Goal: Task Accomplishment & Management: Manage account settings

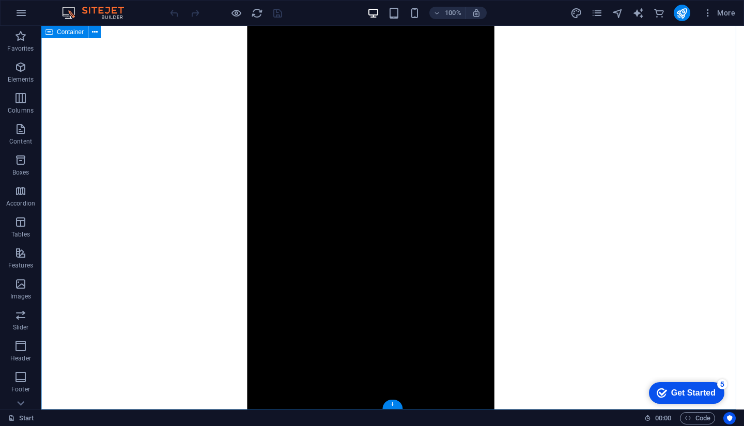
scroll to position [4625, 0]
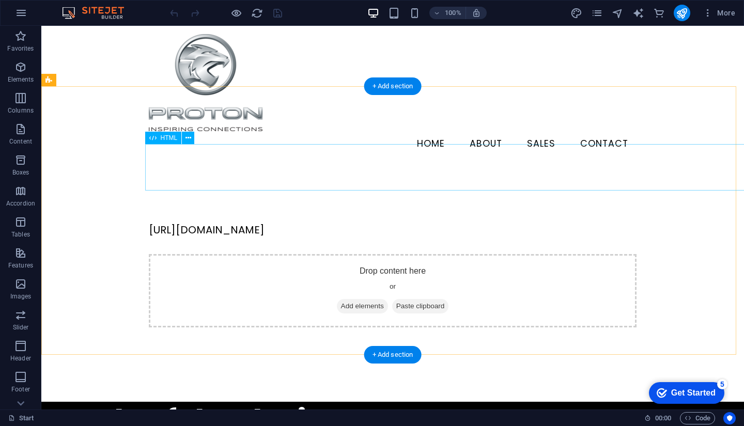
click at [337, 222] on div "https://www.google.com/search?q=proton+sales+puchong+4s+-+lye+chee+choon&sca_es…" at bounding box center [392, 229] width 487 height 15
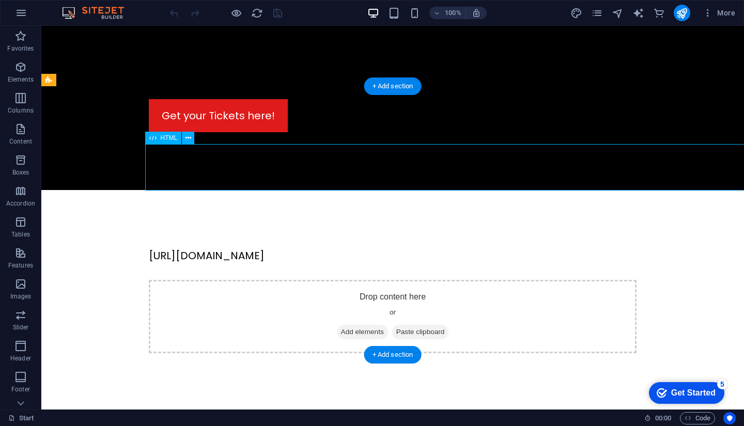
click at [155, 248] on div "https://www.google.com/search?q=proton+sales+puchong+4s+-+lye+chee+choon&sca_es…" at bounding box center [392, 255] width 487 height 15
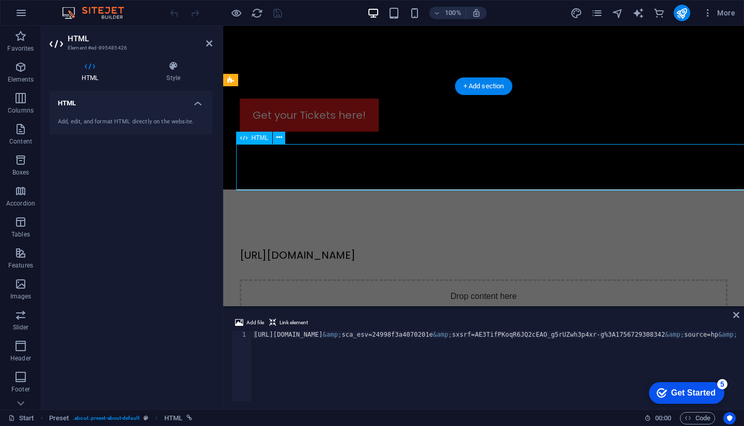
click at [337, 247] on div "https://www.google.com/search?q=proton+sales+puchong+4s+-+lye+chee+choon&sca_es…" at bounding box center [483, 254] width 487 height 15
click at [344, 247] on div "https://www.google.com/search?q=proton+sales+puchong+4s+-+lye+chee+choon&sca_es…" at bounding box center [483, 254] width 487 height 15
click at [280, 137] on icon at bounding box center [279, 137] width 6 height 11
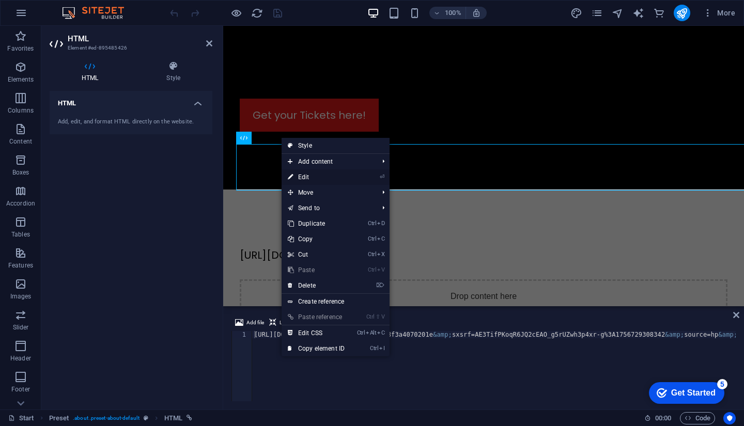
click at [359, 176] on li "⏎ Edit" at bounding box center [335, 176] width 108 height 15
click at [319, 180] on link "⏎ Edit" at bounding box center [315, 176] width 69 height 15
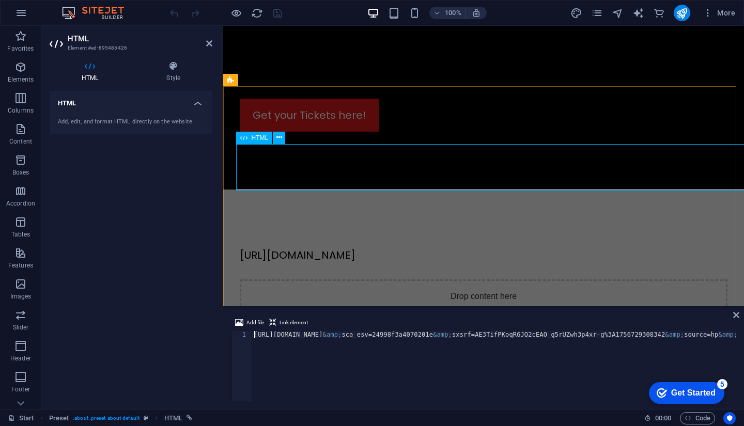
click at [283, 247] on div "https://www.google.com/search?q=proton+sales+puchong+4s+-+lye+chee+choon&sca_es…" at bounding box center [483, 254] width 487 height 15
click at [288, 247] on div "https://www.google.com/search?q=proton+sales+puchong+4s+-+lye+chee+choon&sca_es…" at bounding box center [483, 254] width 487 height 15
click at [295, 247] on div "https://www.google.com/search?q=proton+sales+puchong+4s+-+lye+chee+choon&sca_es…" at bounding box center [483, 254] width 487 height 15
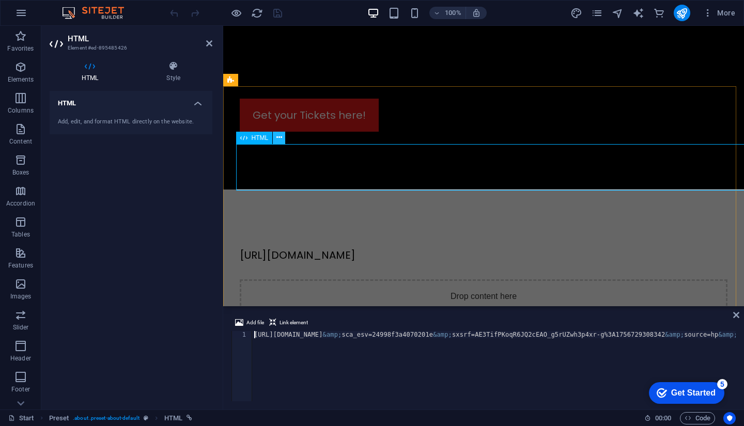
click at [279, 139] on icon at bounding box center [279, 137] width 6 height 11
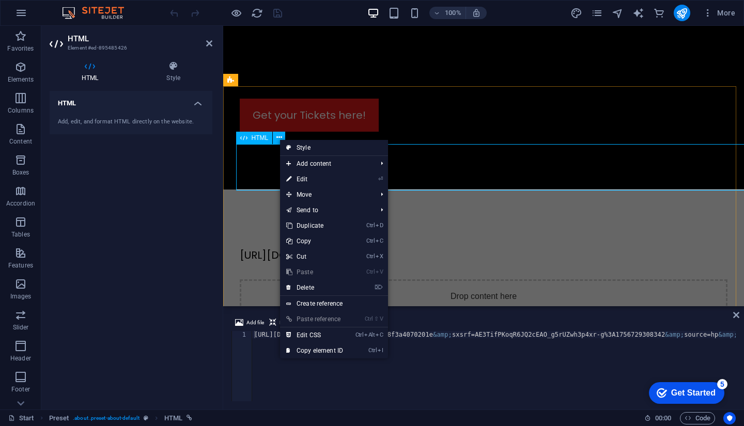
click at [259, 139] on span "HTML" at bounding box center [259, 138] width 17 height 6
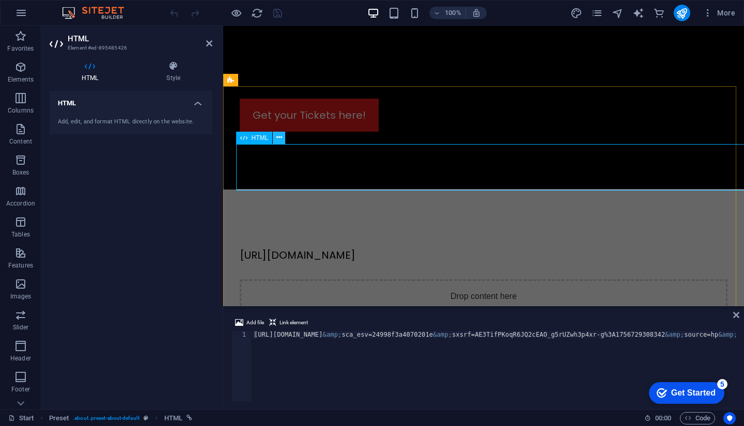
click at [278, 135] on icon at bounding box center [279, 137] width 6 height 11
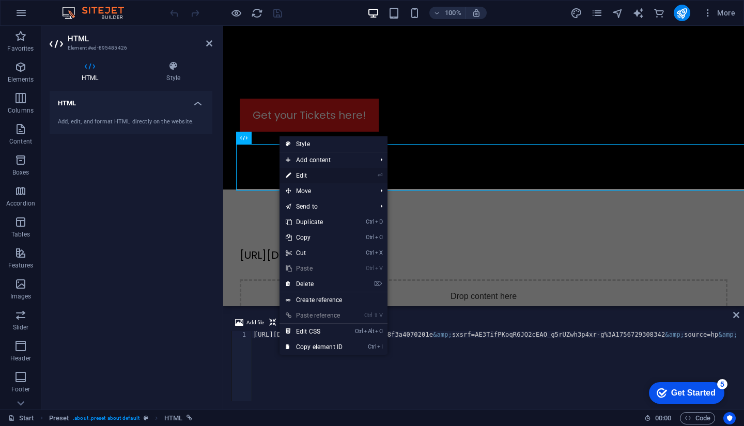
click at [329, 177] on link "⏎ Edit" at bounding box center [313, 175] width 69 height 15
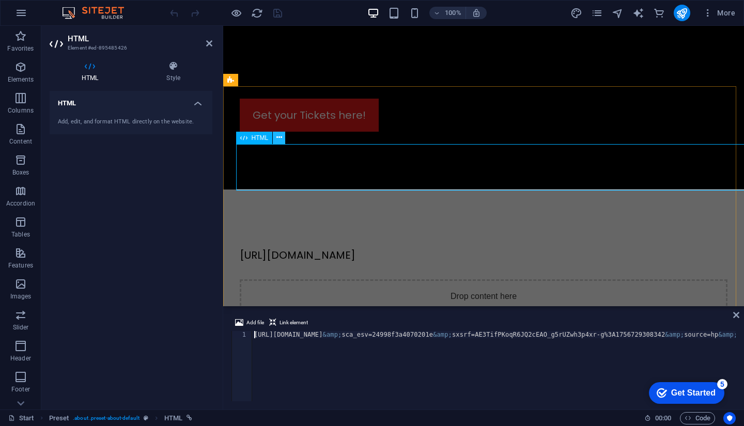
click at [275, 135] on button at bounding box center [279, 138] width 12 height 12
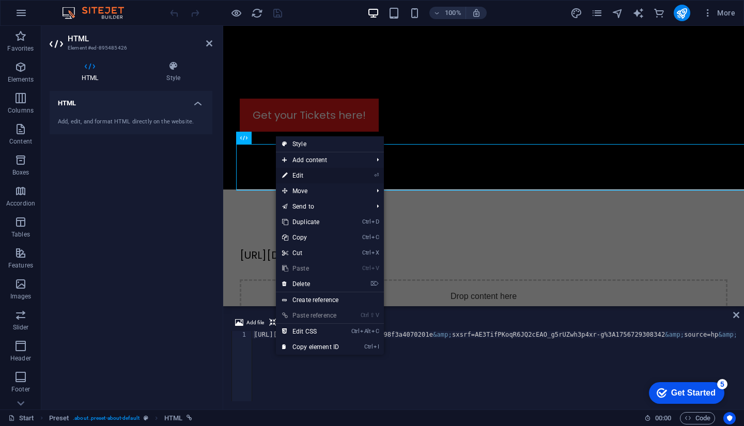
click at [298, 176] on link "⏎ Edit" at bounding box center [310, 175] width 69 height 15
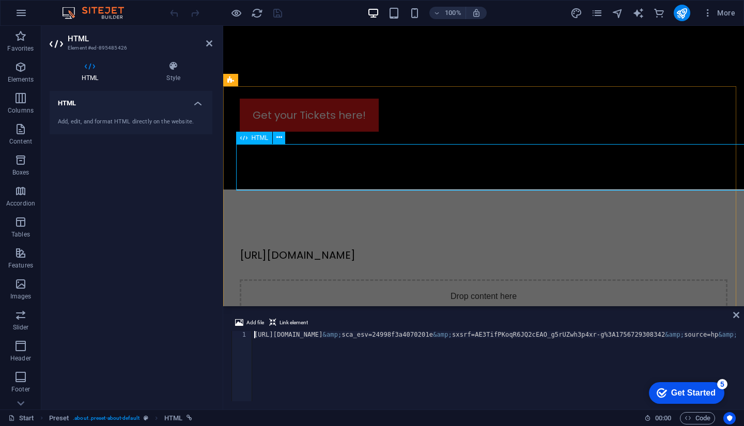
click at [299, 247] on div "https://www.google.com/search?q=proton+sales+puchong+4s+-+lye+chee+choon&sca_es…" at bounding box center [483, 254] width 487 height 15
click at [305, 247] on div "https://www.google.com/search?q=proton+sales+puchong+4s+-+lye+chee+choon&sca_es…" at bounding box center [483, 254] width 487 height 15
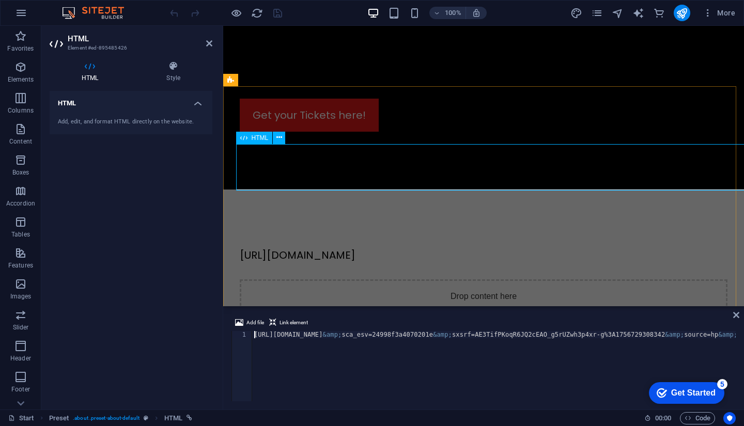
click at [305, 247] on div "https://www.google.com/search?q=proton+sales+puchong+4s+-+lye+chee+choon&sca_es…" at bounding box center [483, 254] width 487 height 15
click at [137, 121] on div "Add, edit, and format HTML directly on the website." at bounding box center [131, 122] width 146 height 9
click at [113, 125] on div "Add, edit, and format HTML directly on the website." at bounding box center [131, 122] width 146 height 9
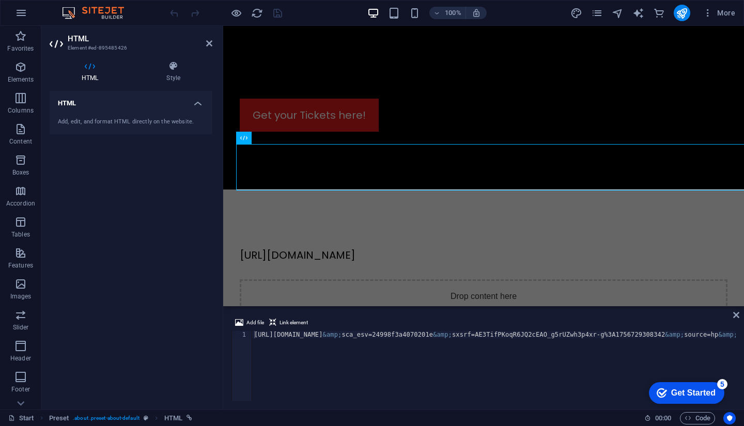
click at [186, 100] on h4 "HTML" at bounding box center [131, 100] width 163 height 19
click at [192, 101] on h4 "HTML" at bounding box center [131, 103] width 163 height 25
click at [97, 126] on div "Add, edit, and format HTML directly on the website." at bounding box center [131, 121] width 163 height 25
click at [102, 117] on div "Add, edit, and format HTML directly on the website." at bounding box center [131, 121] width 163 height 25
click at [87, 68] on icon at bounding box center [90, 66] width 81 height 10
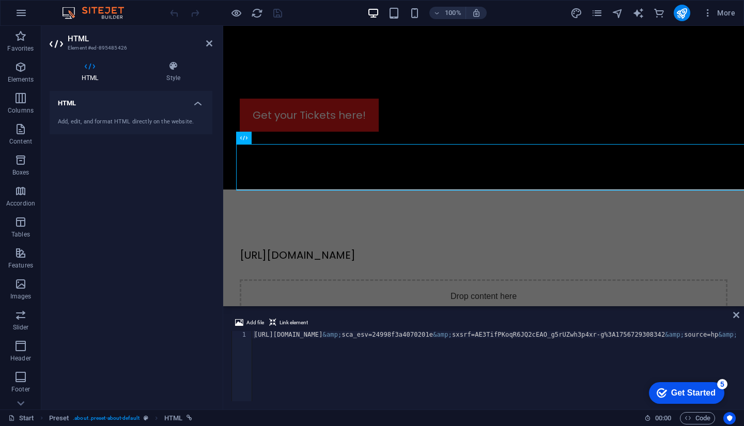
click at [60, 45] on icon at bounding box center [57, 44] width 15 height 17
click at [201, 101] on h4 "HTML" at bounding box center [131, 100] width 163 height 19
click at [357, 247] on div "https://www.google.com/search?q=proton+sales+puchong+4s+-+lye+chee+choon&sca_es…" at bounding box center [483, 254] width 487 height 15
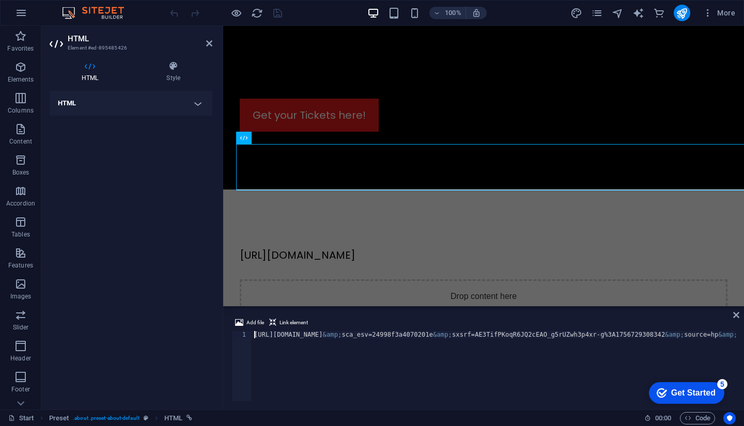
click at [94, 63] on icon at bounding box center [90, 66] width 81 height 10
click at [122, 94] on h4 "HTML" at bounding box center [131, 103] width 163 height 25
click at [124, 124] on div "Add, edit, and format HTML directly on the website." at bounding box center [131, 122] width 146 height 9
click at [130, 120] on div "Add, edit, and format HTML directly on the website." at bounding box center [131, 122] width 146 height 9
drag, startPoint x: 315, startPoint y: 196, endPoint x: 503, endPoint y: 196, distance: 187.4
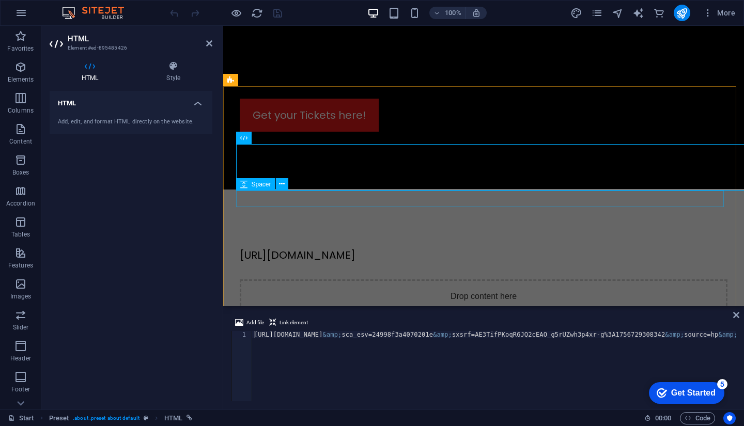
click at [499, 263] on div at bounding box center [483, 271] width 487 height 17
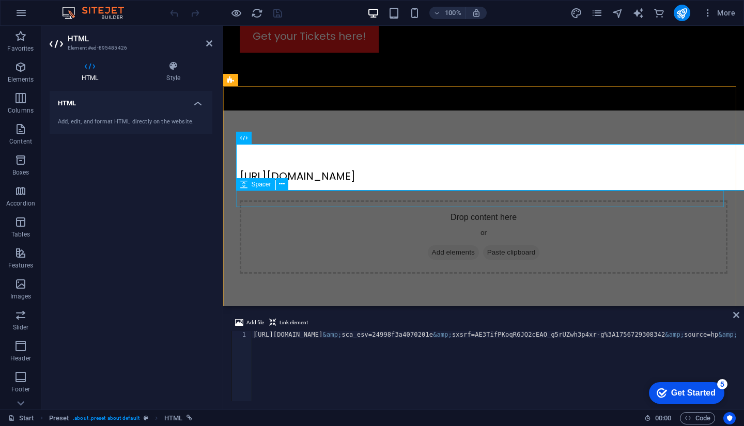
click at [503, 196] on div at bounding box center [483, 192] width 487 height 17
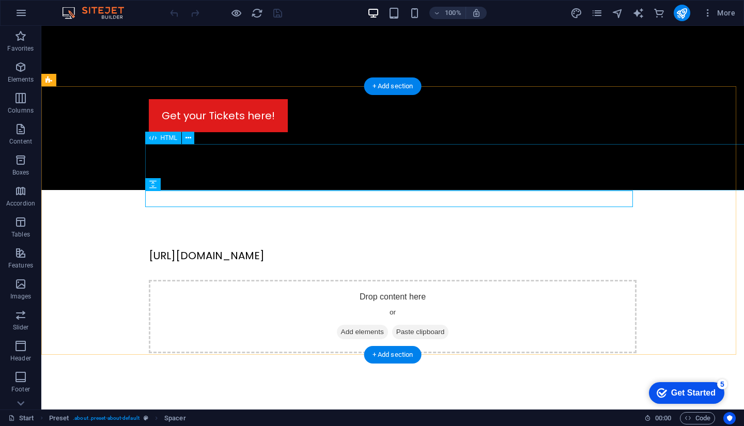
click at [296, 248] on div "https://www.google.com/search?q=proton+sales+puchong+4s+-+lye+chee+choon&sca_es…" at bounding box center [392, 255] width 487 height 15
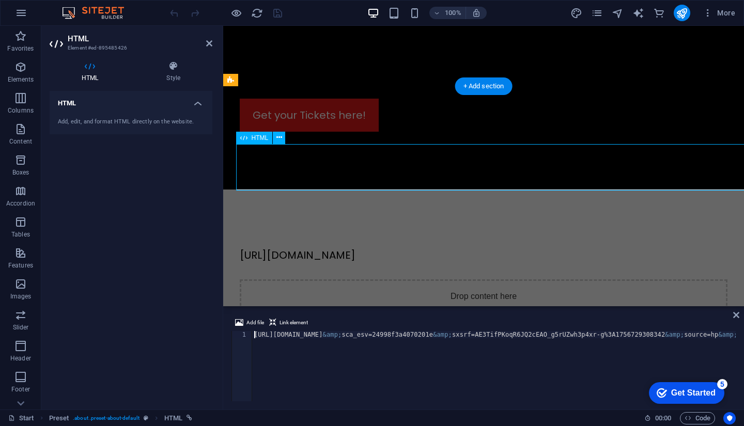
click at [330, 247] on div "https://www.google.com/search?q=proton+sales+puchong+4s+-+lye+chee+choon&sca_es…" at bounding box center [483, 254] width 487 height 15
click at [278, 138] on icon at bounding box center [279, 137] width 6 height 11
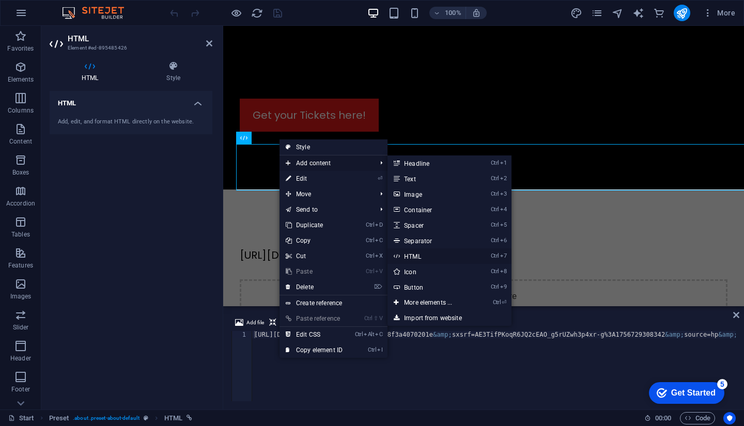
click at [412, 250] on link "Ctrl 7 HTML" at bounding box center [429, 255] width 85 height 15
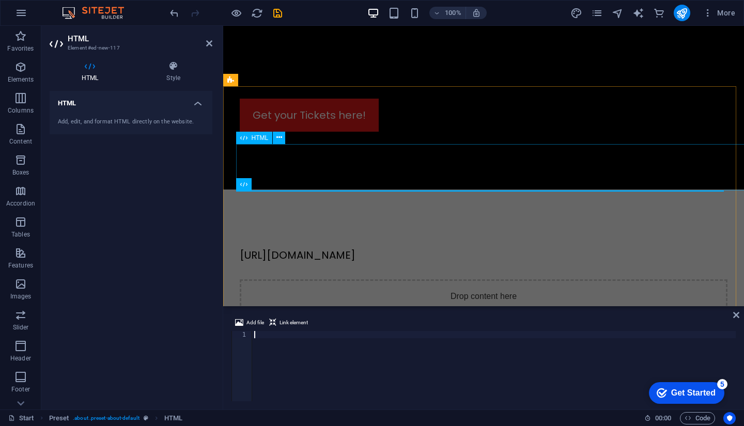
type textarea "<div class="elfsight-app-d87f243e-da5a-4044-8876-055150c5c9ce" data-elfsight-ap…"
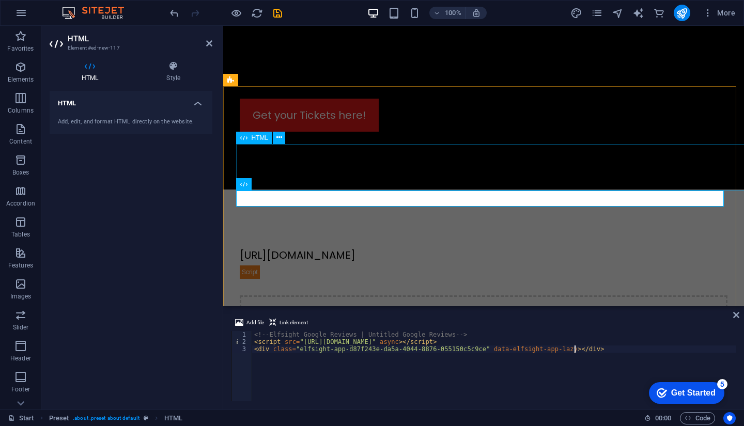
click at [692, 247] on div "https://www.google.com/search?q=proton+sales+puchong+4s+-+lye+chee+choon&sca_es…" at bounding box center [483, 254] width 487 height 15
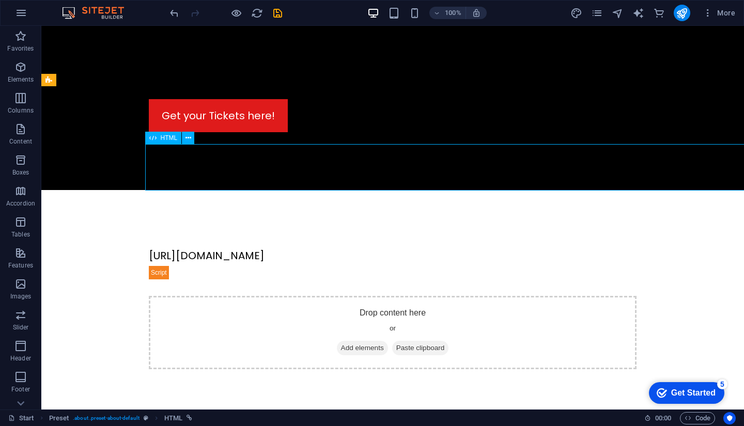
click at [636, 248] on div "https://www.google.com/search?q=proton+sales+puchong+4s+-+lye+chee+choon&sca_es…" at bounding box center [392, 255] width 487 height 15
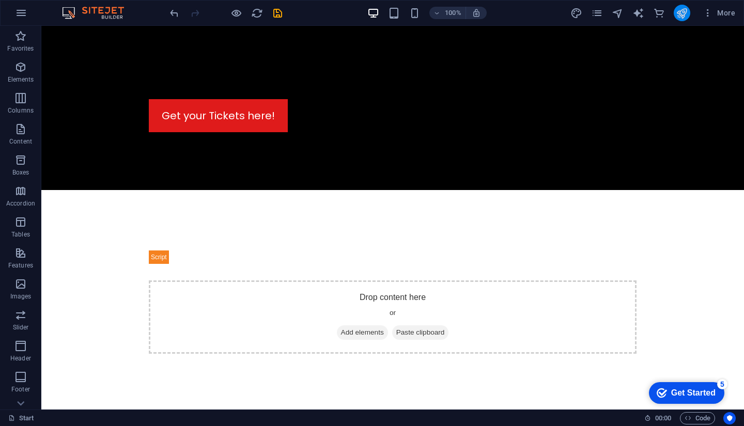
click at [681, 10] on icon "publish" at bounding box center [681, 13] width 12 height 12
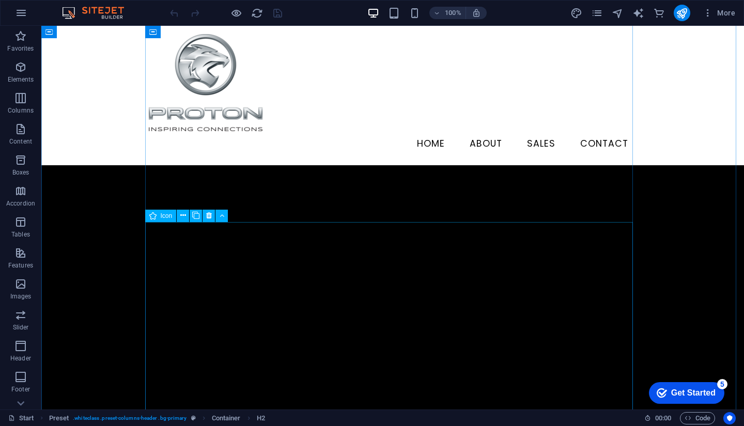
scroll to position [3667, 0]
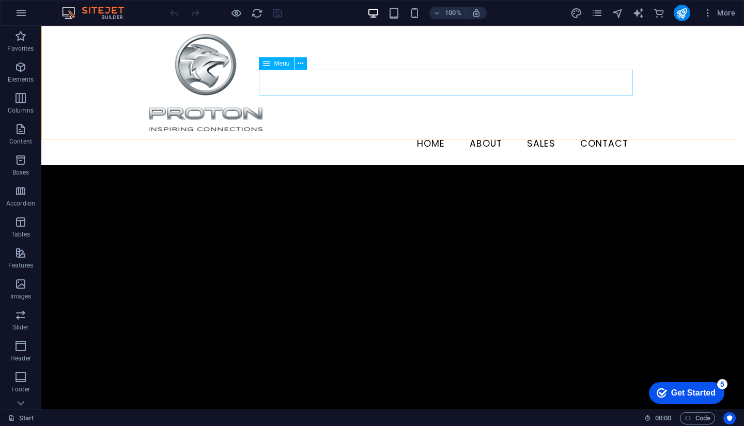
click at [592, 131] on nav "HOME About Sales Contact" at bounding box center [392, 144] width 487 height 26
click at [598, 131] on nav "HOME About Sales Contact" at bounding box center [392, 144] width 487 height 26
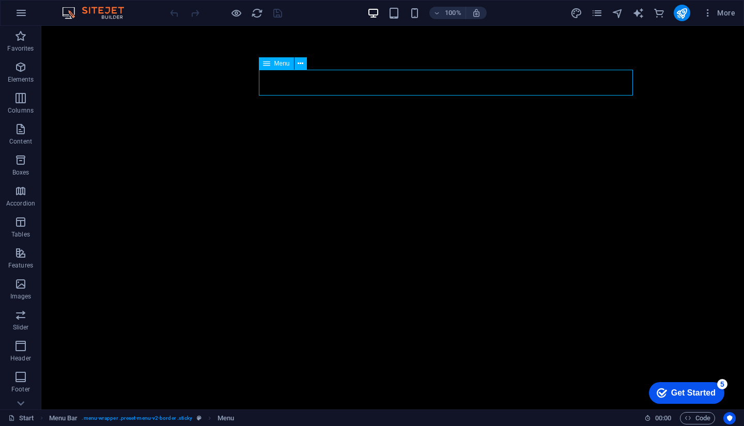
scroll to position [3588, 0]
select select
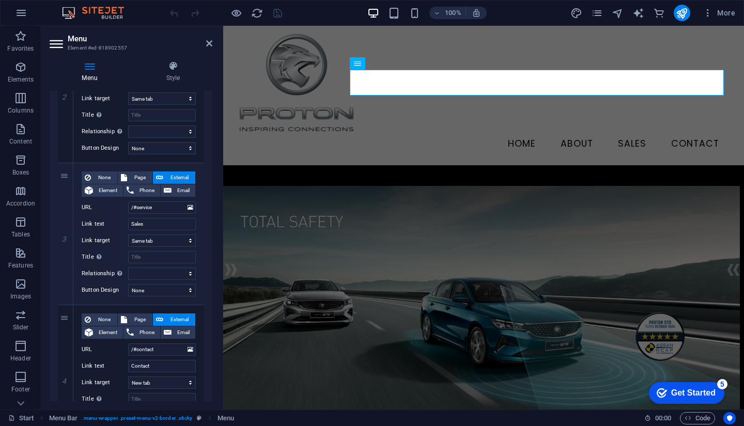
scroll to position [384, 0]
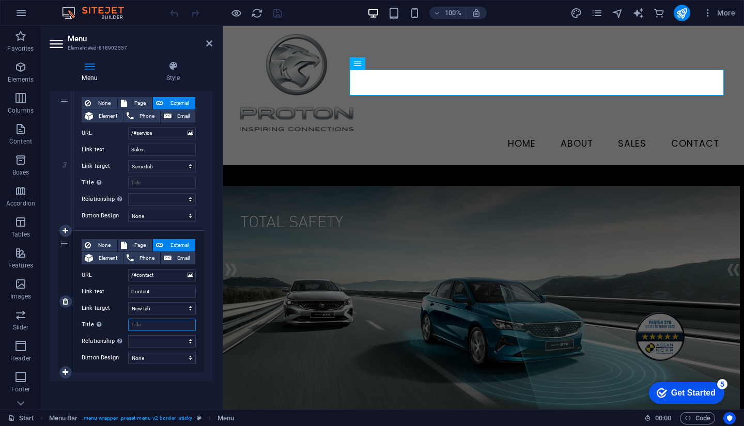
click at [169, 325] on input "Title Additional link description, should not be the same as the link text. The…" at bounding box center [162, 325] width 68 height 12
type input "+"
select select
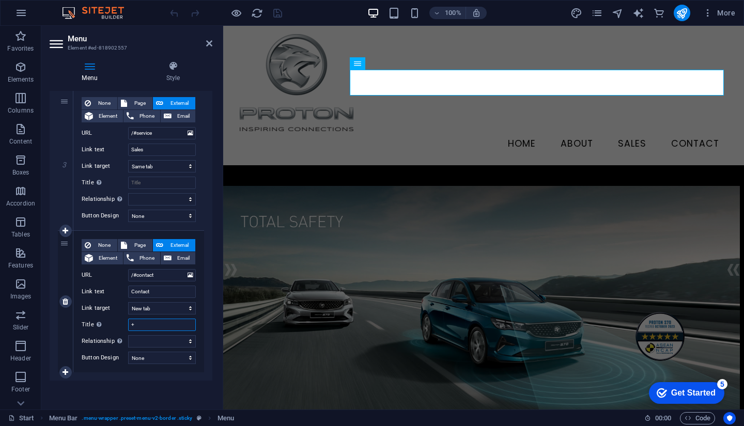
select select
type input "+60"
select select
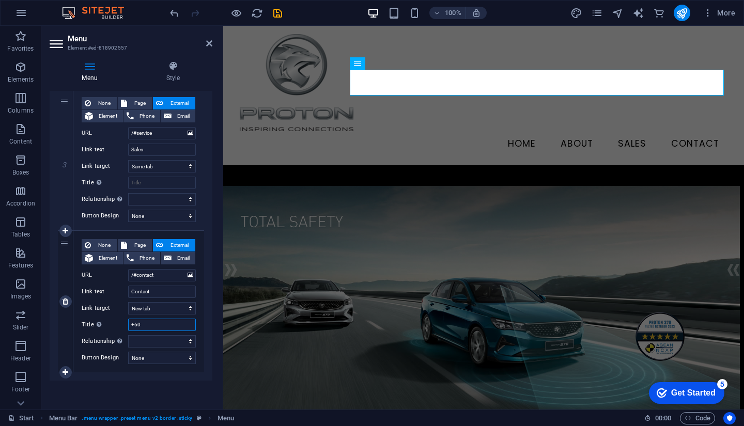
select select
type input "+60118888"
select select
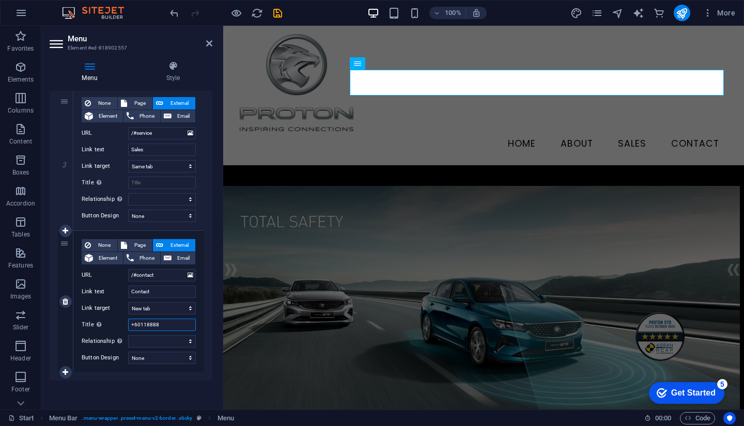
select select
type input "+6011888893"
select select
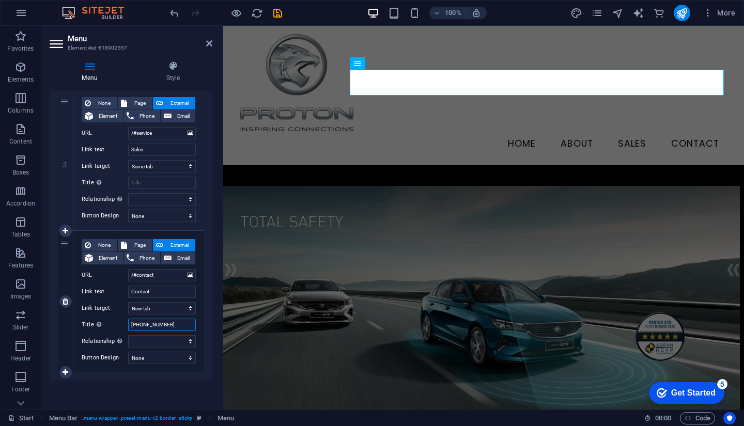
select select
type input "[PHONE_NUMBER]"
select select
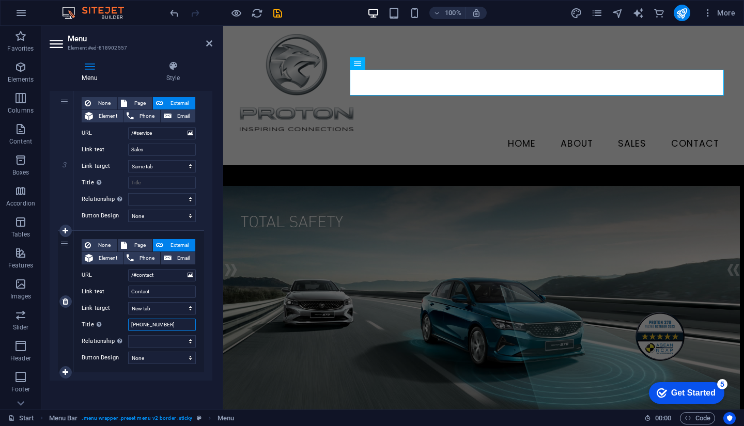
select select
type input "[PHONE_NUMBER]"
click at [144, 260] on span "Phone" at bounding box center [147, 258] width 20 height 12
select select
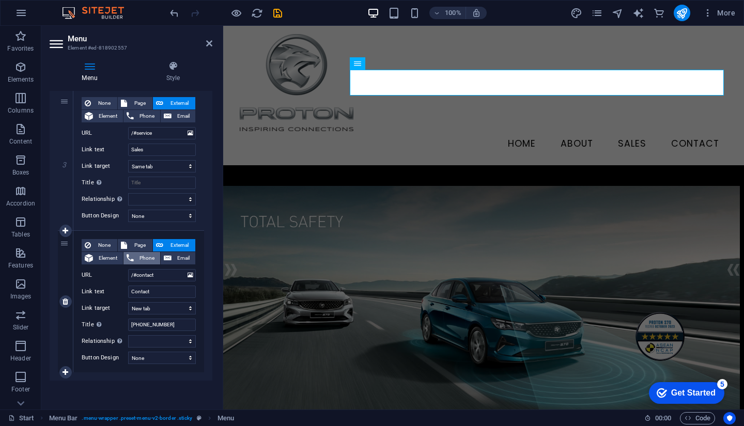
select select
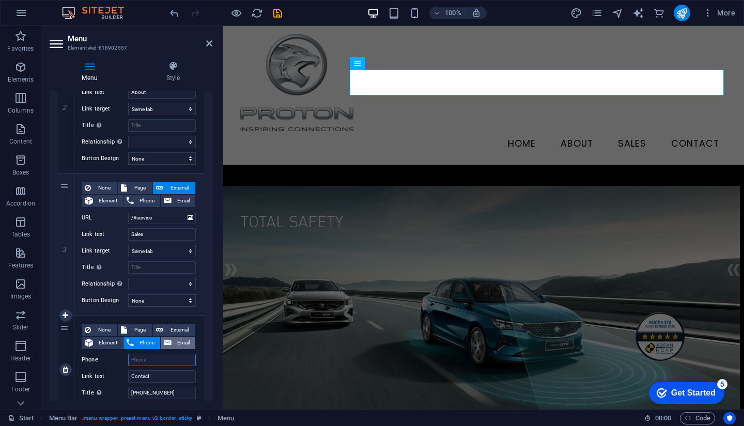
scroll to position [359, 0]
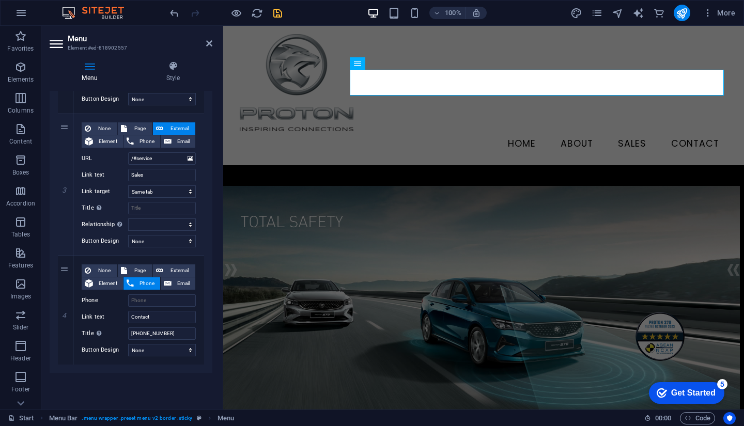
click at [280, 14] on icon "save" at bounding box center [278, 13] width 12 height 12
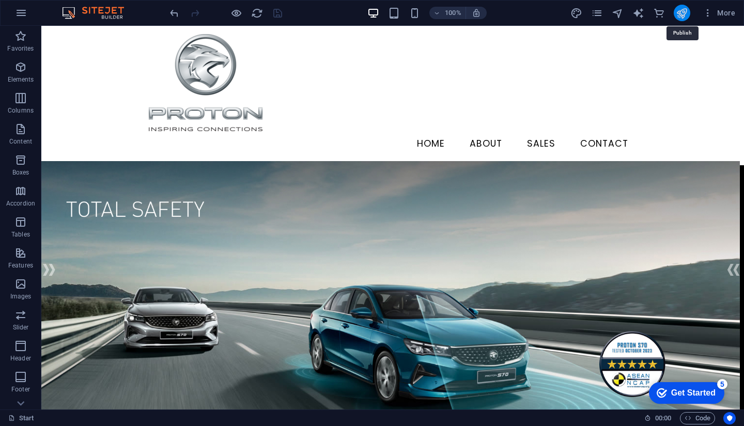
click at [683, 14] on icon "publish" at bounding box center [681, 13] width 12 height 12
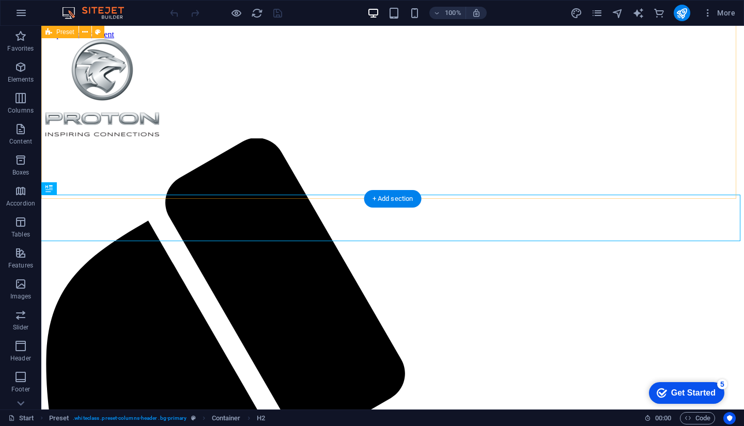
scroll to position [4751, 0]
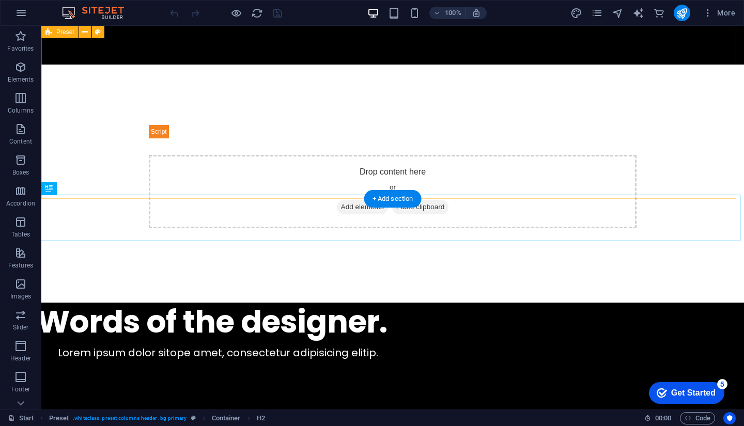
click at [548, 146] on div "Drop content here or Add elements Paste clipboard" at bounding box center [392, 184] width 702 height 238
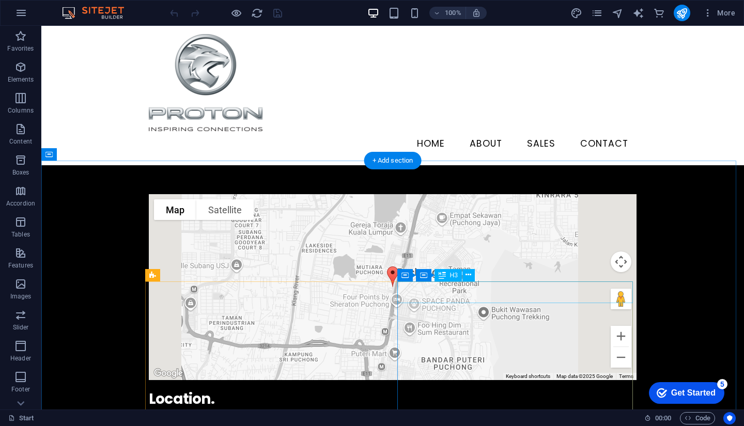
scroll to position [4647, 0]
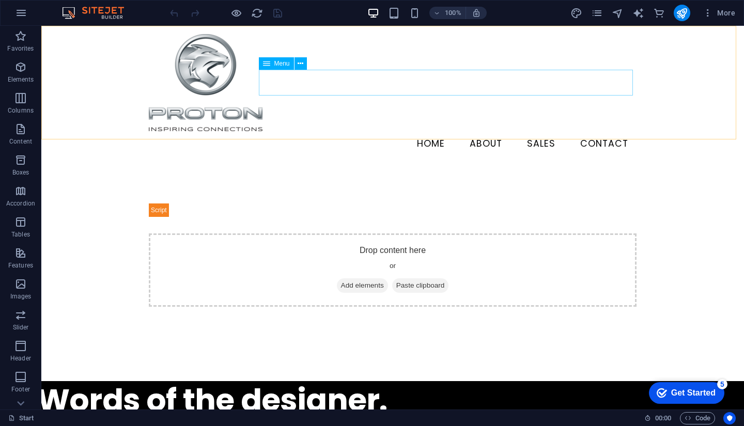
click at [624, 131] on nav "HOME About Sales Contact" at bounding box center [392, 144] width 487 height 26
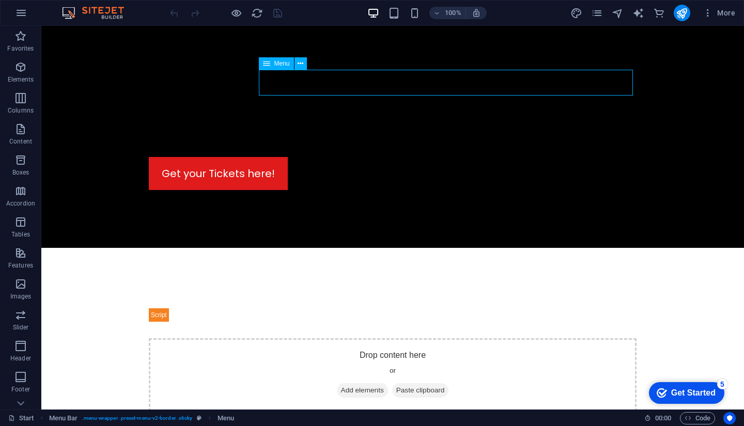
select select
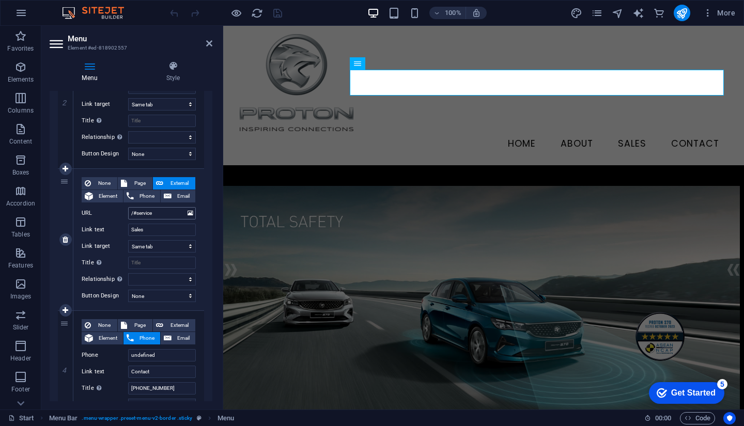
scroll to position [359, 0]
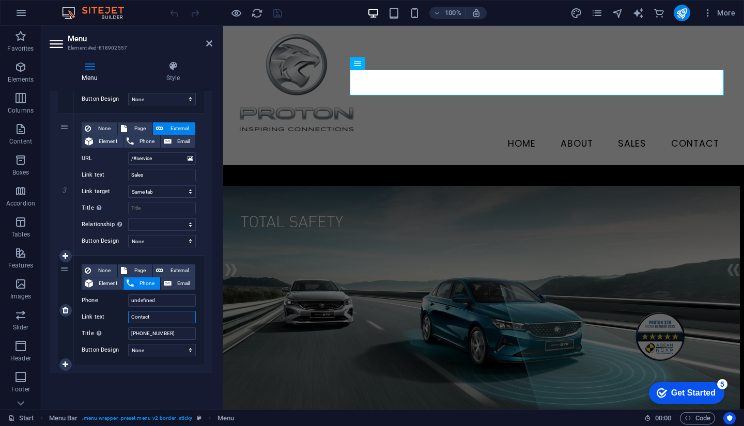
click at [153, 320] on input "Contact" at bounding box center [162, 317] width 68 height 12
select select
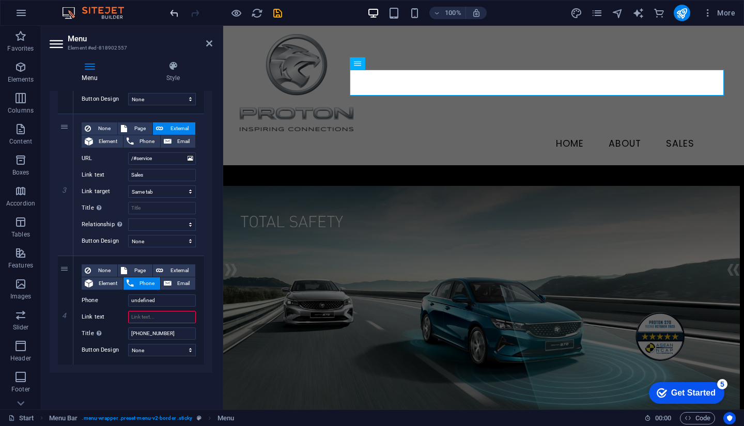
click at [178, 16] on icon "undo" at bounding box center [174, 13] width 12 height 12
select select
type input "Contact"
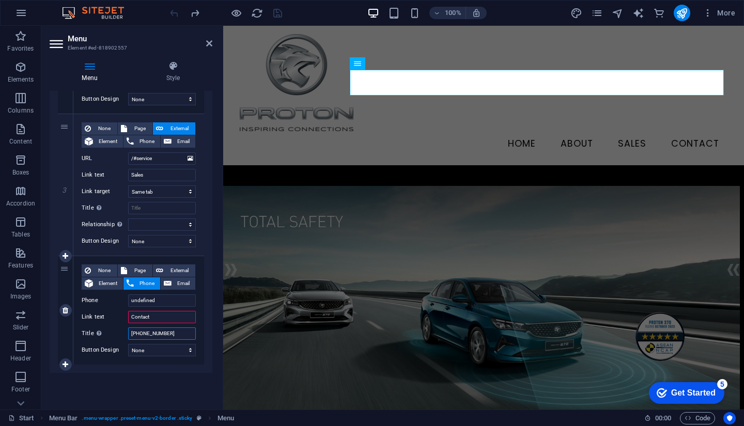
click at [169, 335] on input "[PHONE_NUMBER]" at bounding box center [162, 333] width 68 height 12
click at [147, 352] on select "None Default Primary Secondary" at bounding box center [162, 350] width 68 height 12
select select "default"
click at [128, 344] on select "None Default Primary Secondary" at bounding box center [162, 350] width 68 height 12
select select
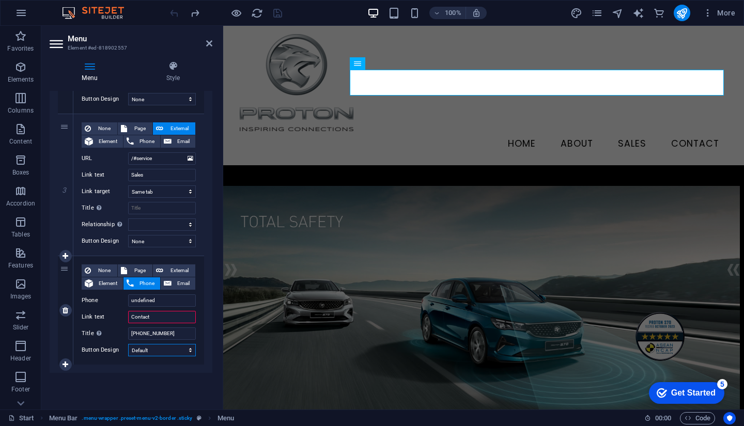
select select
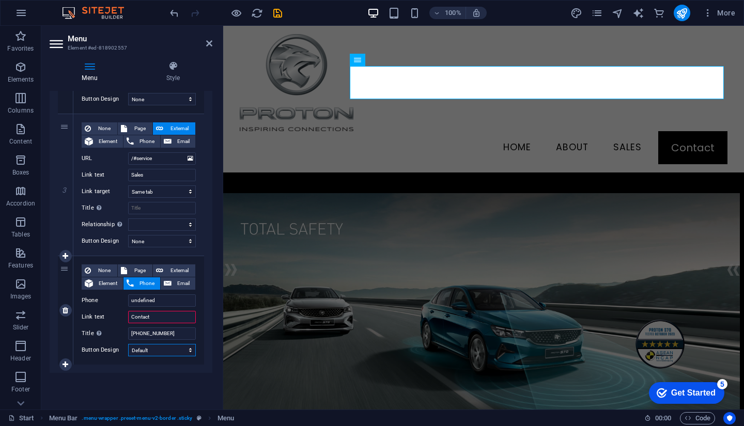
click at [159, 350] on select "None Default Primary Secondary" at bounding box center [162, 350] width 68 height 12
select select
click at [128, 344] on select "None Default Primary Secondary" at bounding box center [162, 350] width 68 height 12
select select
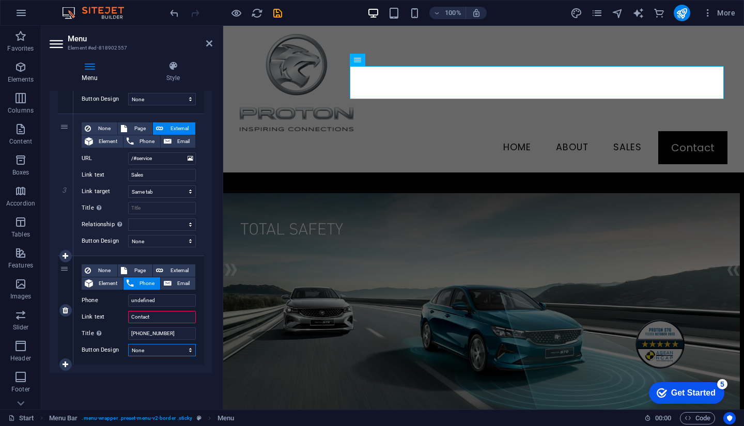
select select
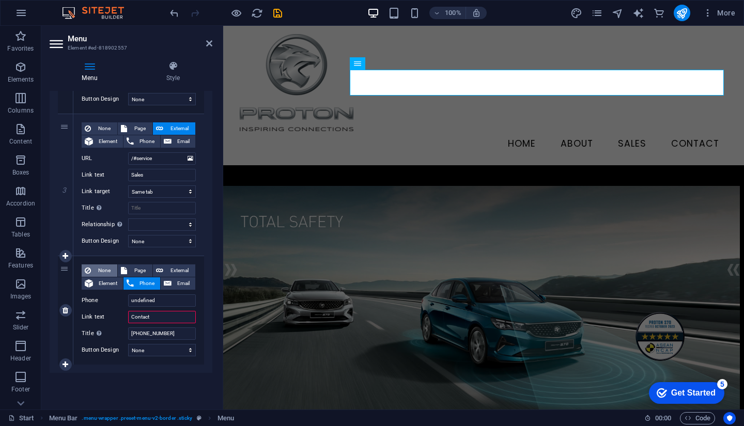
click at [105, 272] on span "None" at bounding box center [104, 270] width 20 height 12
select select
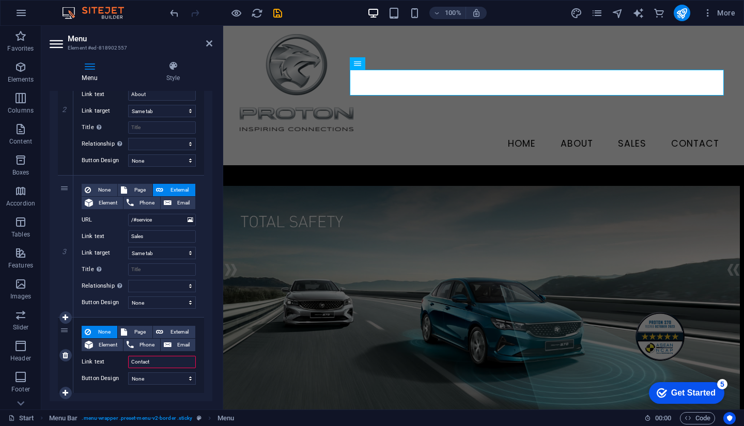
scroll to position [297, 0]
click at [137, 345] on span "Phone" at bounding box center [147, 345] width 20 height 12
select select
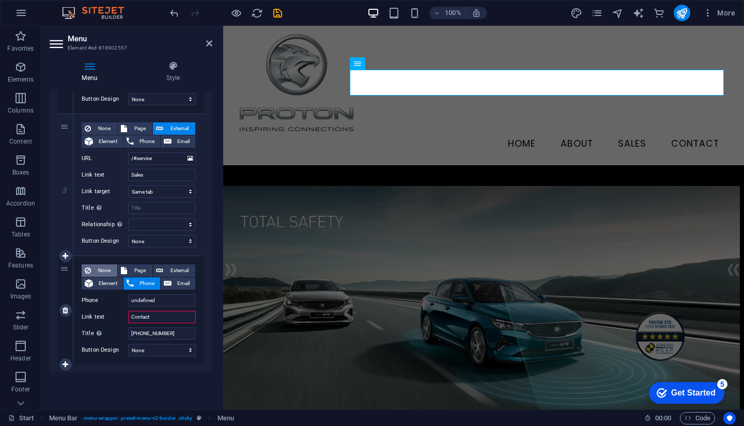
click at [101, 270] on span "None" at bounding box center [104, 270] width 20 height 12
select select
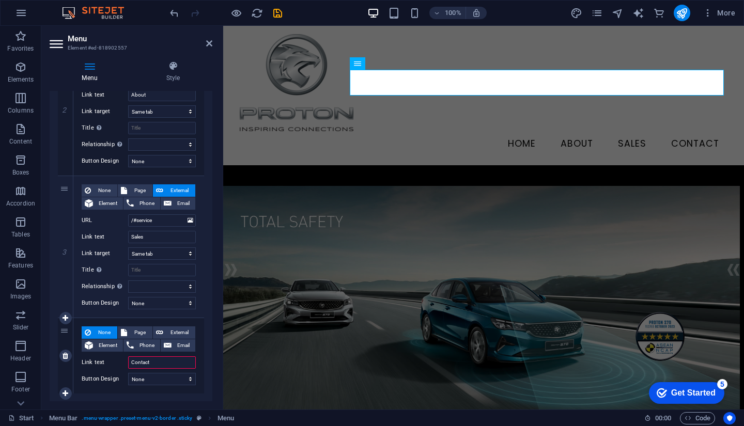
click at [149, 351] on span "Phone" at bounding box center [147, 345] width 20 height 12
select select
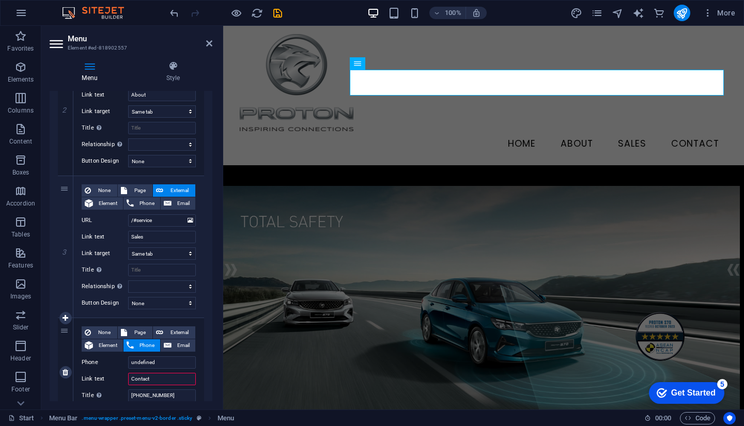
click at [149, 345] on span "Phone" at bounding box center [147, 345] width 20 height 12
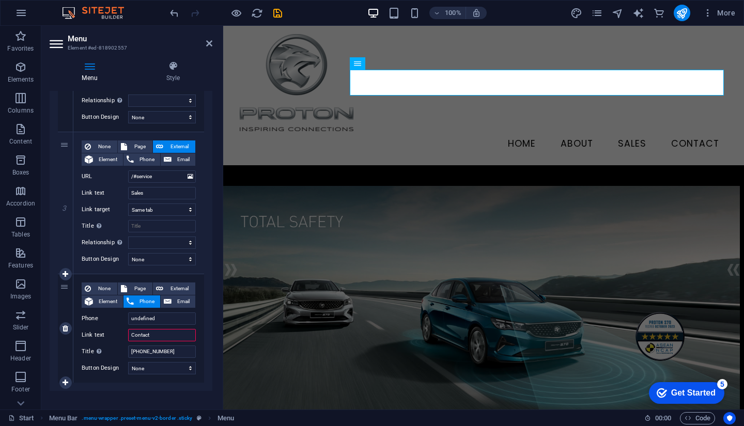
scroll to position [359, 0]
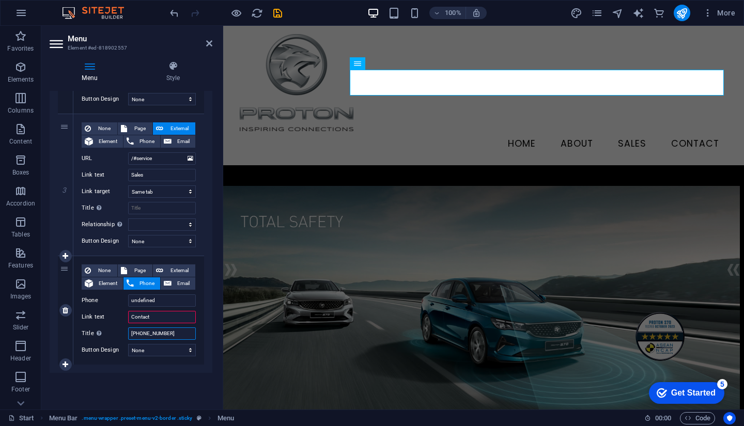
click at [168, 332] on input "[PHONE_NUMBER]" at bounding box center [162, 333] width 68 height 12
click at [168, 294] on input "undefined" at bounding box center [162, 300] width 68 height 12
type input "+"
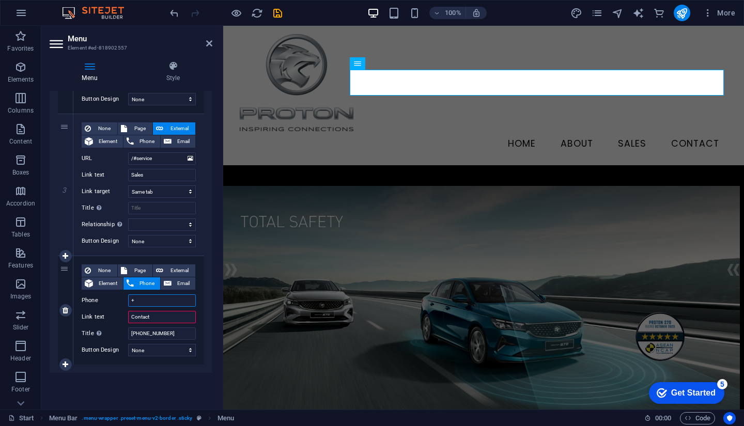
select select
type input "[PHONE_NUMBER]"
select select
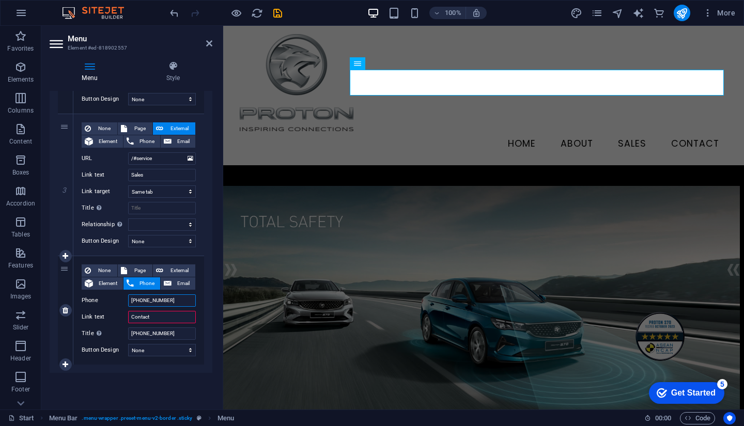
select select
type input "[PHONE_NUMBER]"
click at [170, 331] on input "[PHONE_NUMBER]" at bounding box center [162, 333] width 68 height 12
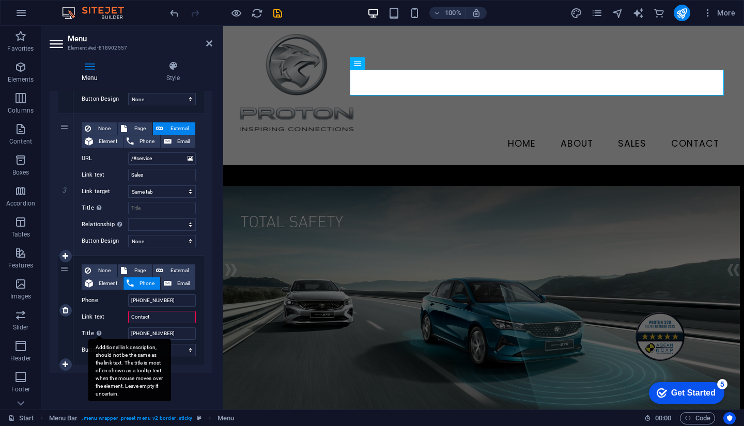
click at [101, 339] on div "Additional link description, should not be the same as the link text. The title…" at bounding box center [129, 370] width 83 height 62
click at [128, 333] on input "[PHONE_NUMBER]" at bounding box center [162, 333] width 68 height 12
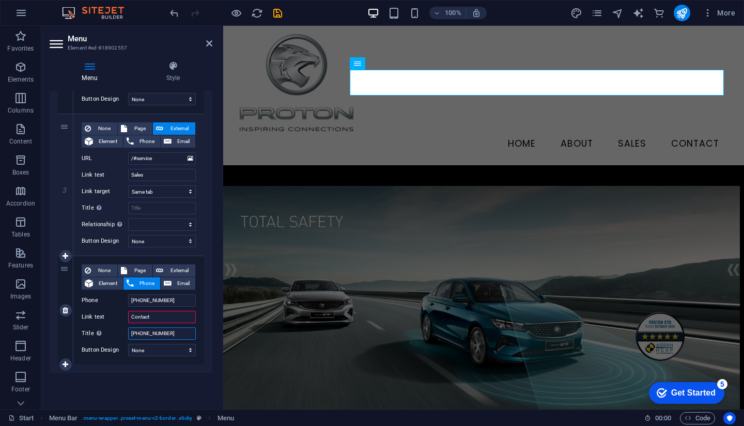
click at [179, 331] on input "[PHONE_NUMBER]" at bounding box center [162, 333] width 68 height 12
select select
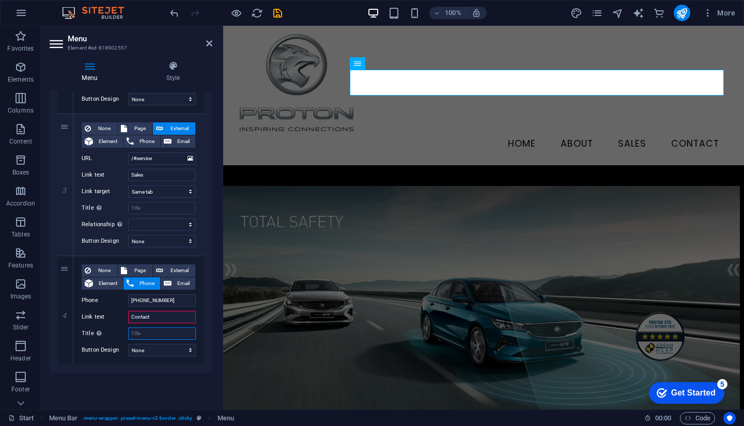
select select
click at [119, 379] on div "Menu Auto Custom Create custom menu items for this menu. Recommended for one-pa…" at bounding box center [131, 246] width 163 height 310
click at [164, 317] on input "Contact" at bounding box center [162, 317] width 68 height 12
click at [132, 372] on div "1 None Page External Element Phone Email Page Start Legal Notice Privacy Elemen…" at bounding box center [131, 97] width 163 height 551
click at [162, 316] on input "Contact" at bounding box center [162, 317] width 68 height 12
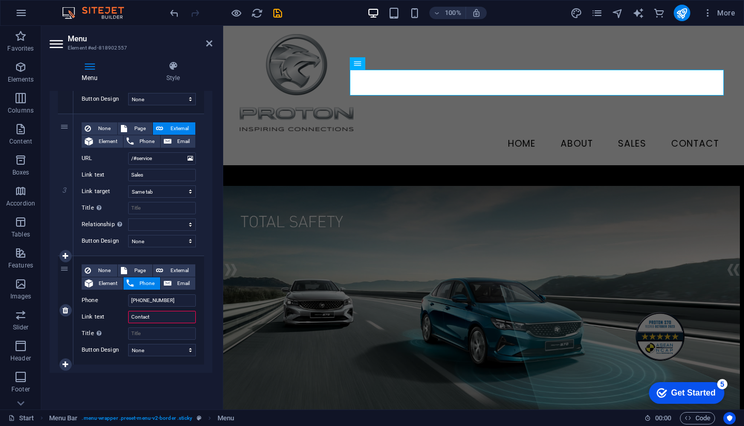
type input "Contac"
select select
type input "C"
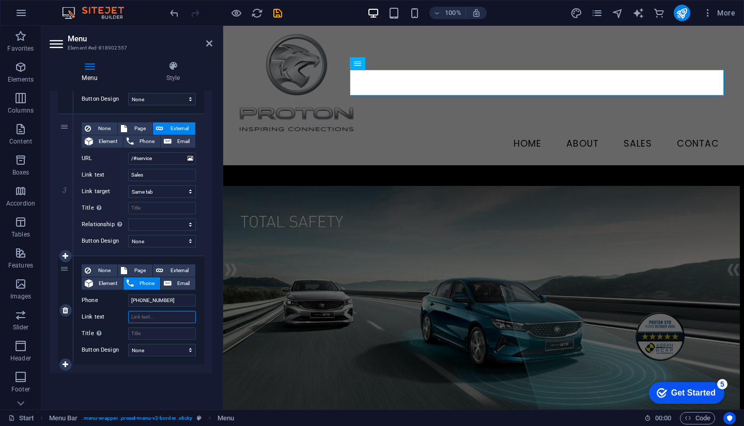
select select
type input "Contact"
select select
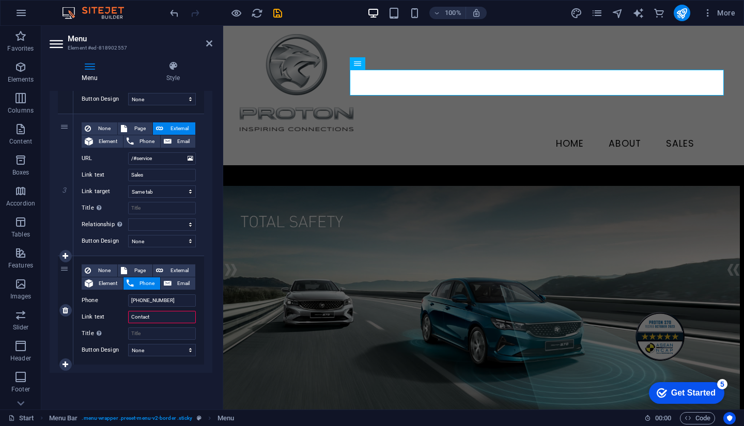
select select
click at [173, 382] on div "Menu Auto Custom Create custom menu items for this menu. Recommended for one-pa…" at bounding box center [131, 246] width 163 height 310
click at [274, 24] on div "100% More" at bounding box center [372, 13] width 743 height 25
click at [279, 13] on icon "save" at bounding box center [278, 13] width 12 height 12
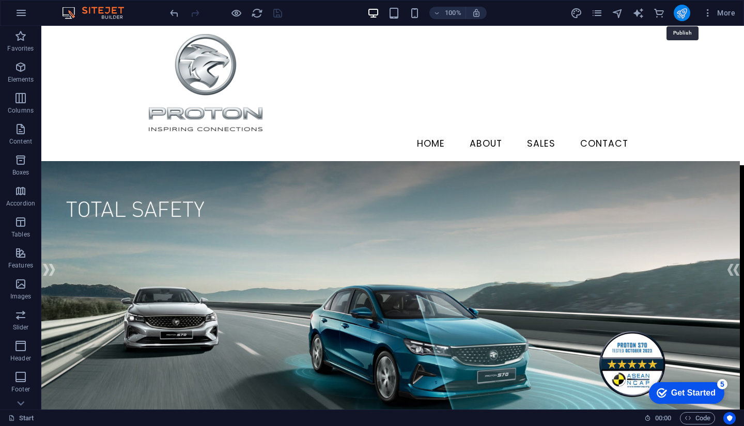
click at [684, 17] on icon "publish" at bounding box center [681, 13] width 12 height 12
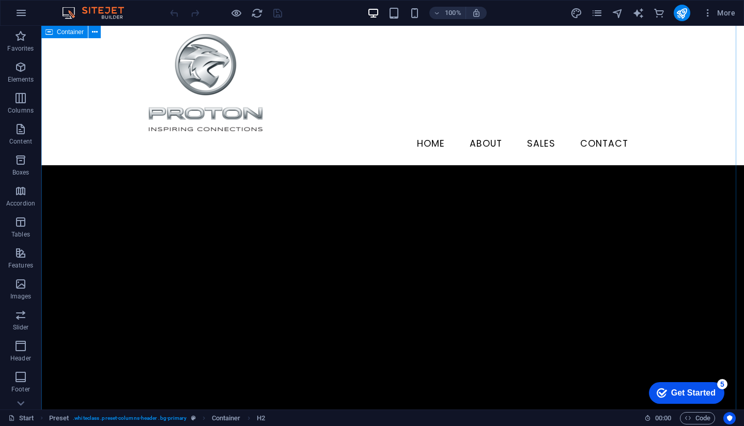
scroll to position [1033, 0]
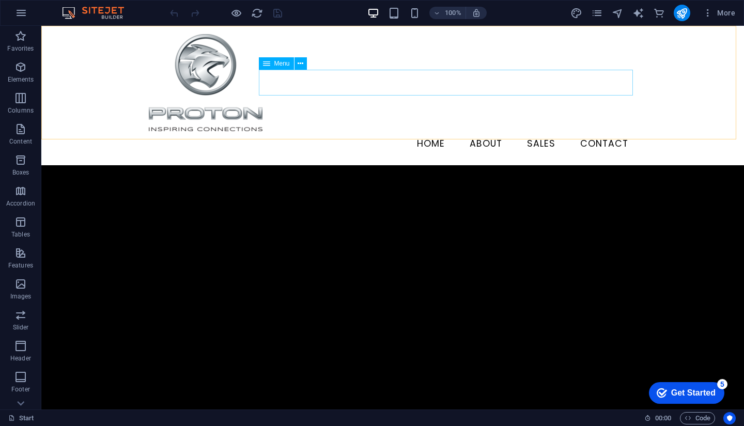
click at [369, 131] on nav "HOME About Sales Contact" at bounding box center [392, 144] width 487 height 26
click at [293, 131] on nav "HOME About Sales Contact" at bounding box center [392, 144] width 487 height 26
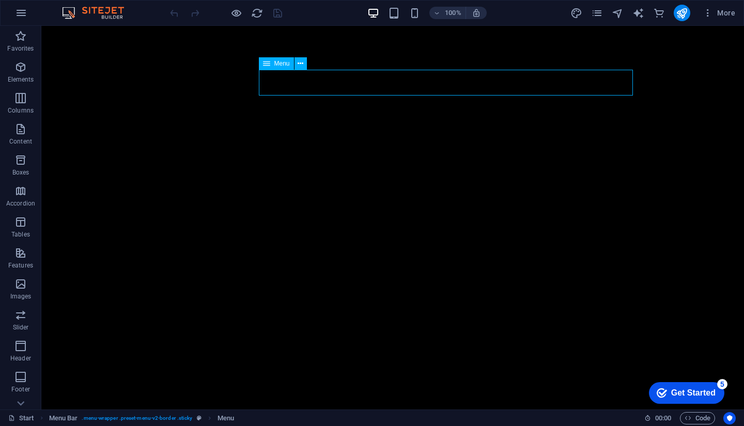
scroll to position [0, 0]
select select
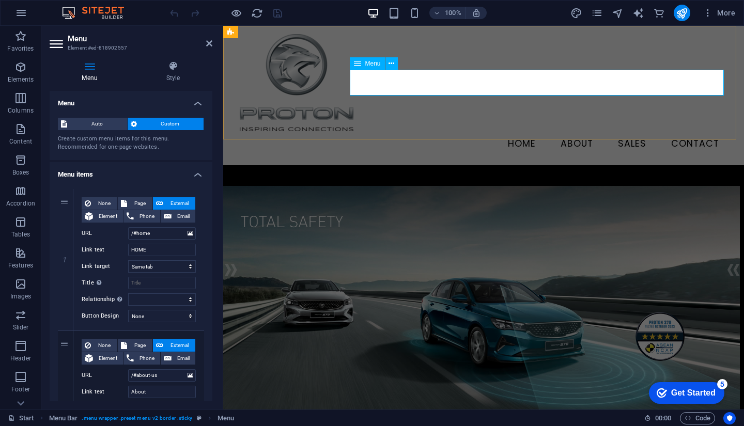
click at [381, 131] on nav "HOME About Sales Contact" at bounding box center [483, 144] width 487 height 26
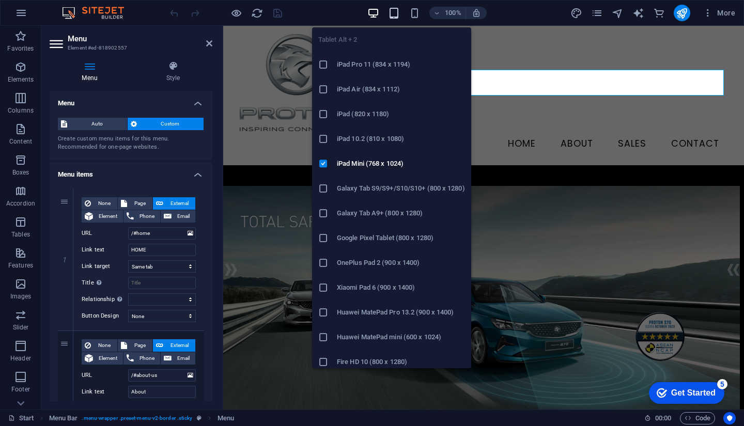
click at [392, 17] on icon "button" at bounding box center [394, 13] width 12 height 12
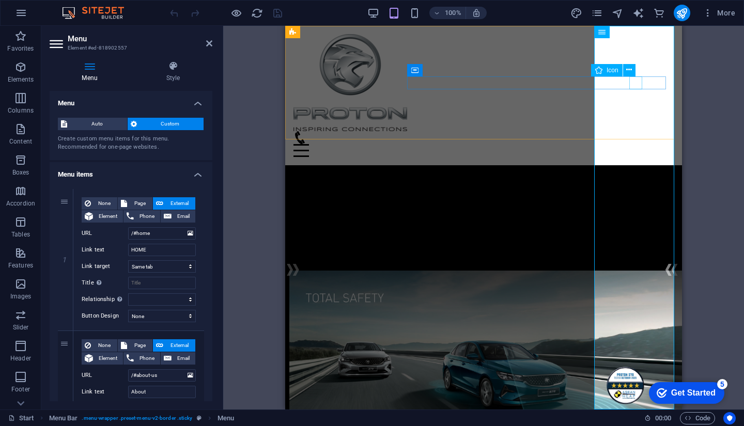
click at [640, 131] on figure at bounding box center [479, 137] width 372 height 13
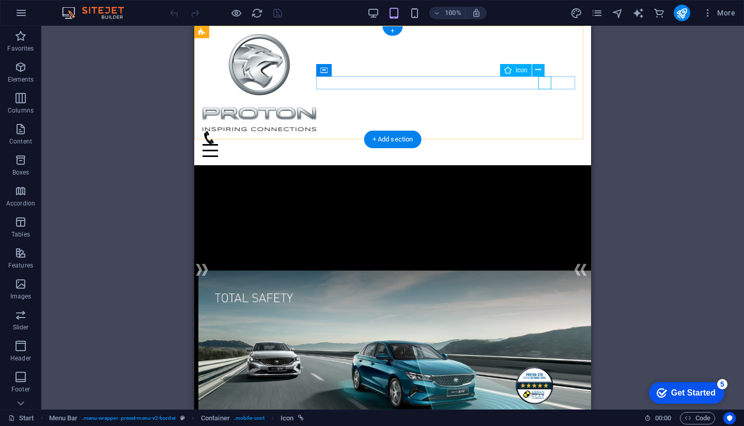
click at [540, 131] on figure at bounding box center [388, 137] width 372 height 13
select select "xMidYMid"
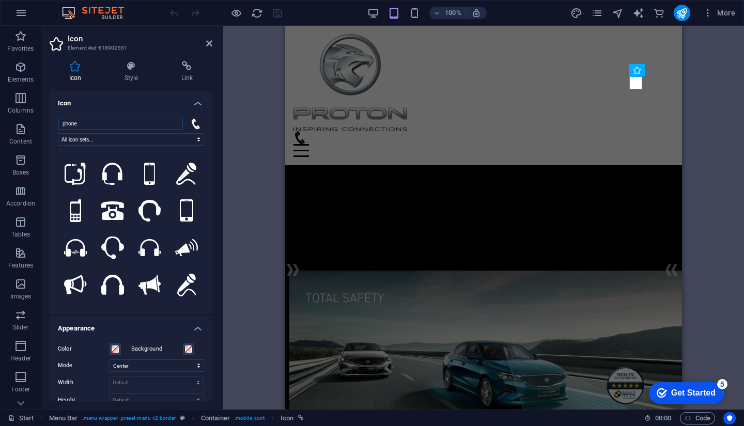
click at [172, 124] on input "phone" at bounding box center [120, 124] width 124 height 12
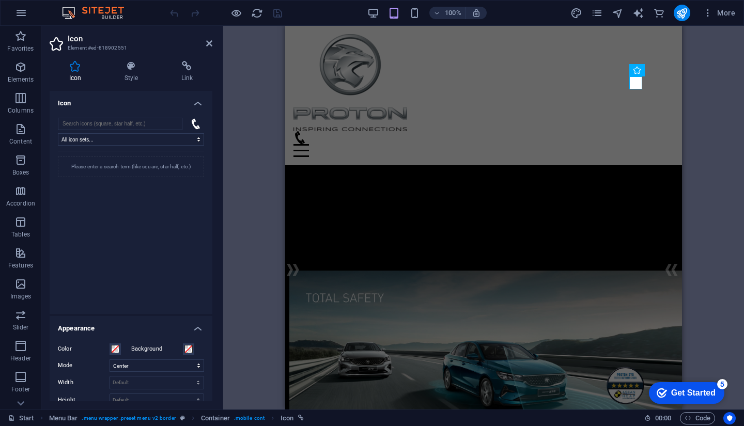
click at [173, 105] on h4 "Icon" at bounding box center [131, 100] width 163 height 19
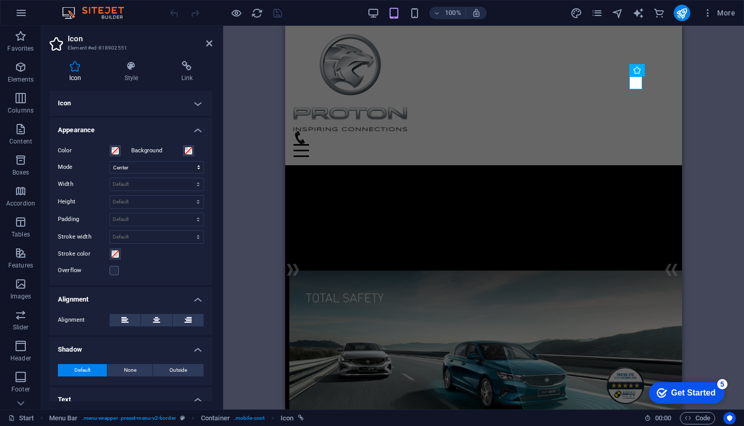
click at [188, 108] on h4 "Icon" at bounding box center [131, 103] width 163 height 25
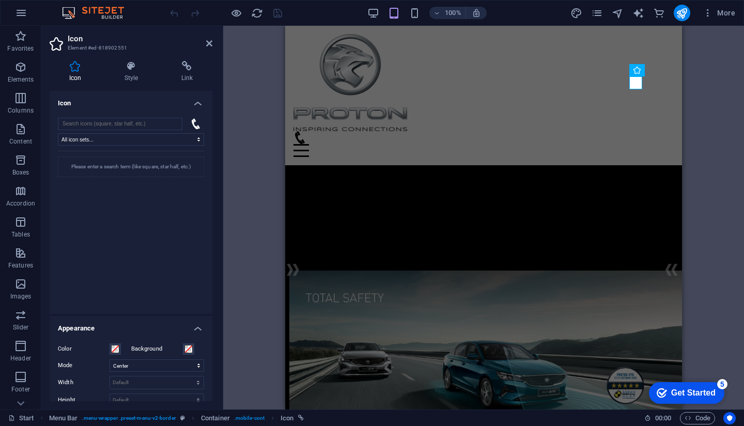
click at [193, 128] on icon at bounding box center [196, 123] width 8 height 11
click at [168, 217] on div "Please enter a search term (like square, star half, etc.)" at bounding box center [131, 226] width 146 height 150
click at [196, 106] on h4 "Icon" at bounding box center [131, 100] width 163 height 19
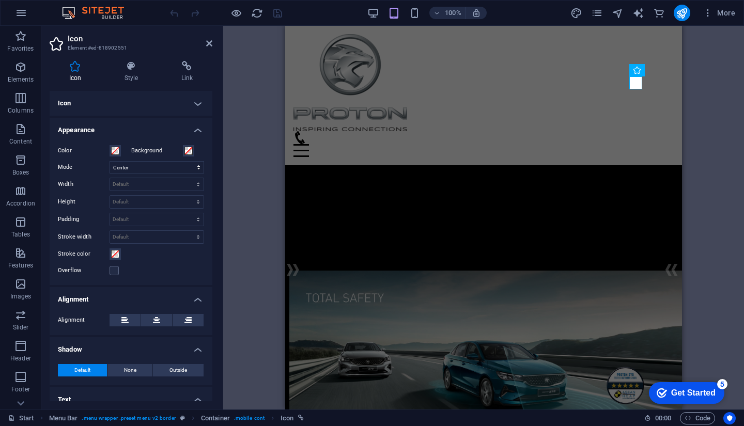
click at [192, 121] on h4 "Appearance" at bounding box center [131, 127] width 163 height 19
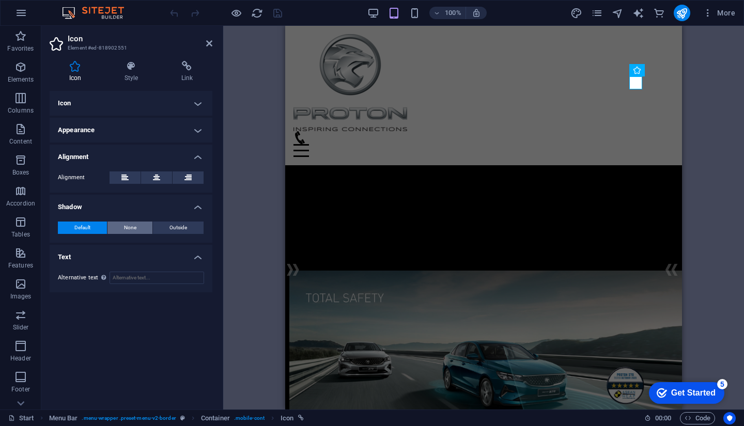
click at [136, 229] on span "None" at bounding box center [130, 228] width 12 height 12
click at [82, 229] on span "Default" at bounding box center [82, 228] width 16 height 12
click at [154, 196] on h4 "Shadow" at bounding box center [131, 204] width 163 height 19
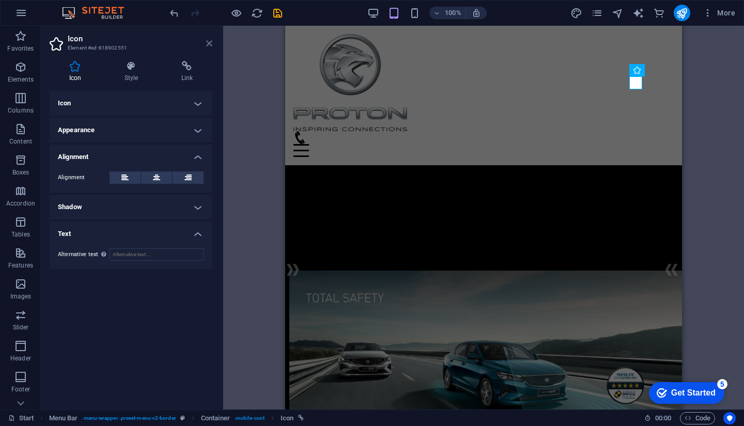
drag, startPoint x: 24, startPoint y: 21, endPoint x: 208, endPoint y: 47, distance: 185.7
click at [208, 47] on icon at bounding box center [209, 43] width 6 height 8
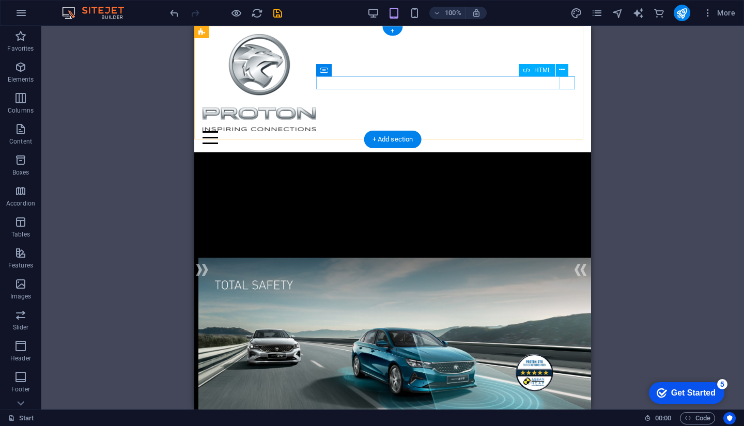
click at [566, 131] on div "Menu" at bounding box center [392, 137] width 380 height 13
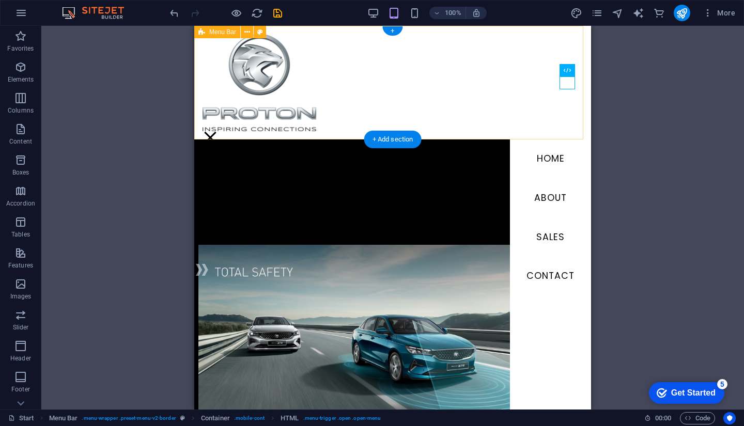
click at [471, 124] on div "Menu HOME About Sales Contact" at bounding box center [392, 83] width 397 height 114
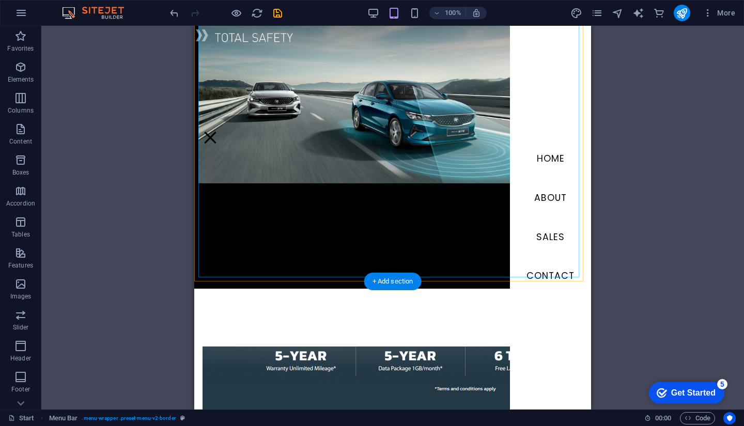
scroll to position [258, 0]
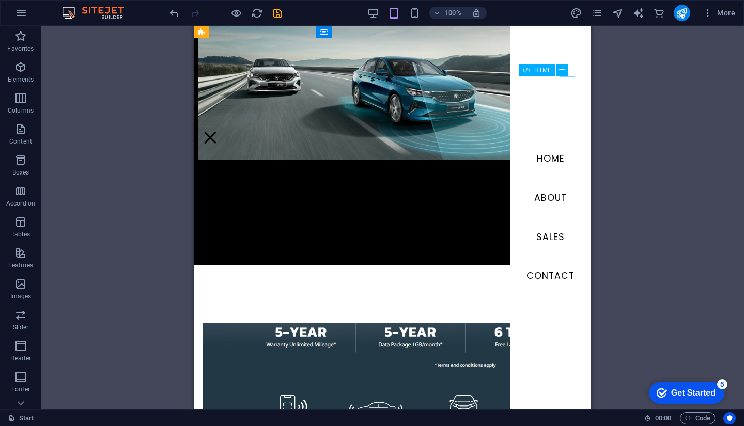
click at [218, 131] on div "Menu" at bounding box center [209, 137] width 15 height 13
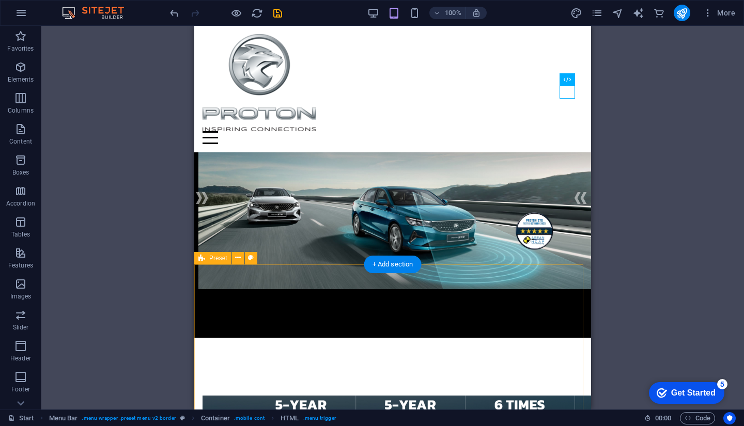
scroll to position [0, 0]
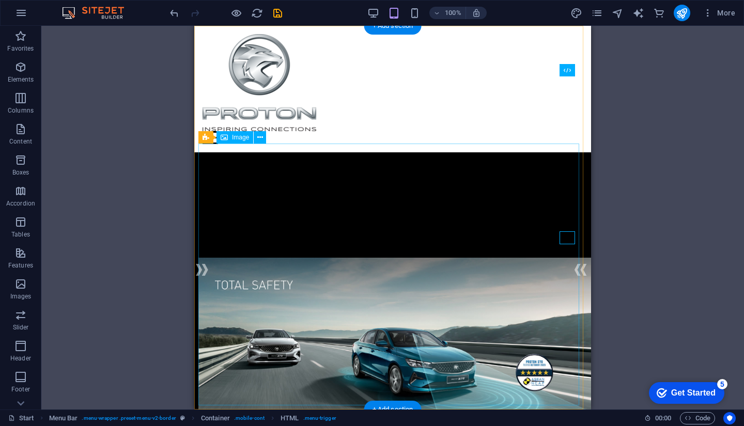
click at [255, 258] on figure at bounding box center [392, 344] width 388 height 173
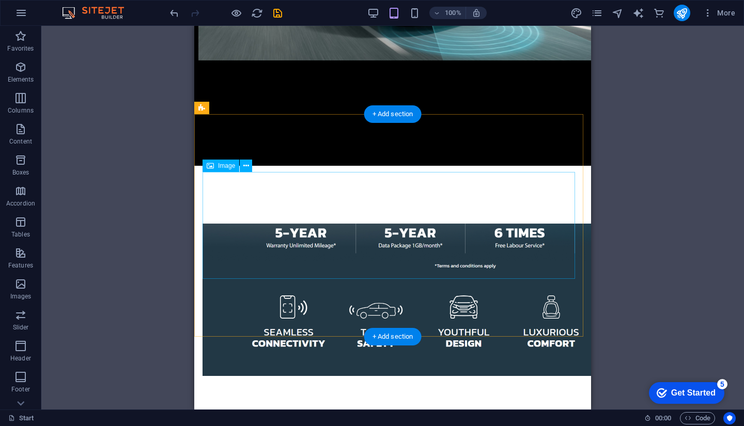
scroll to position [103, 0]
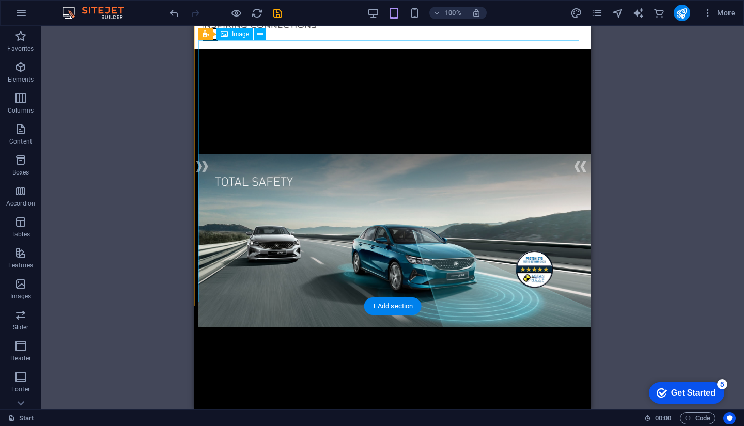
click at [360, 164] on figure at bounding box center [392, 240] width 388 height 173
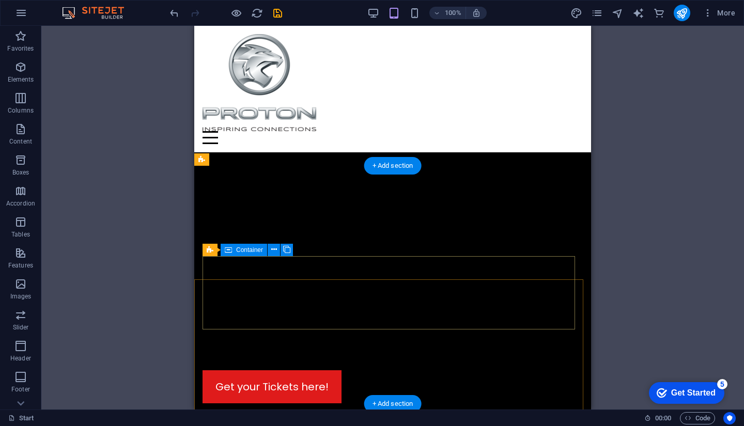
scroll to position [3408, 0]
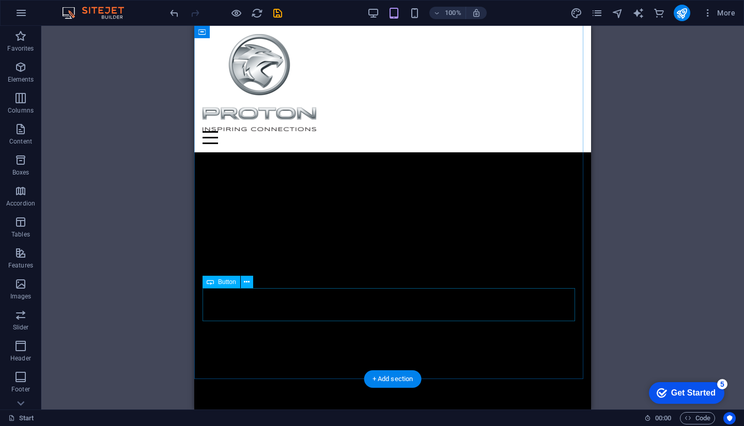
click at [243, 283] on button at bounding box center [247, 282] width 12 height 12
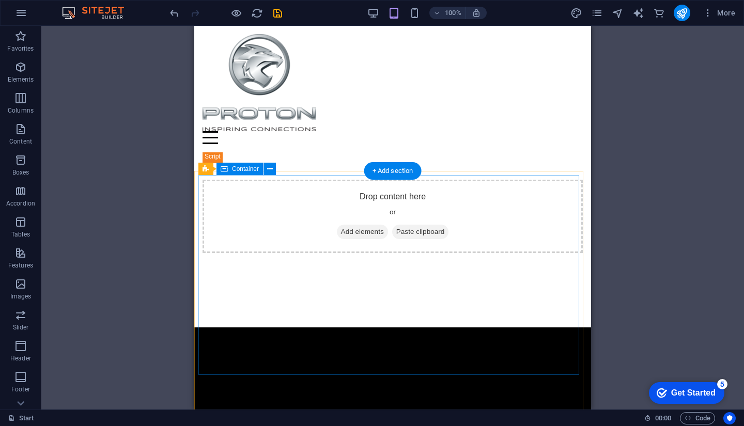
scroll to position [3821, 0]
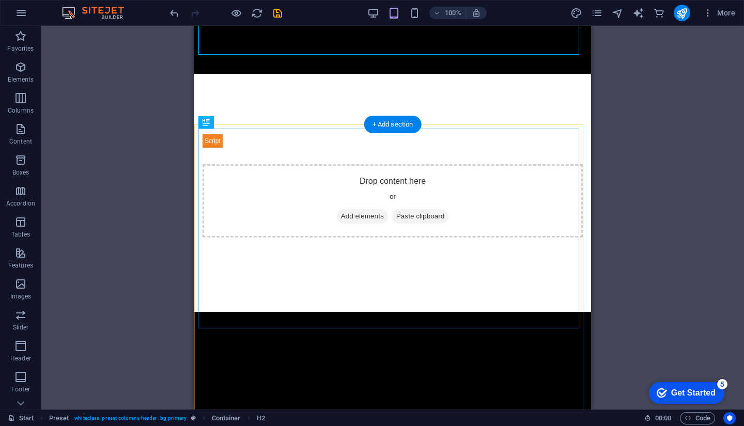
scroll to position [4131, 0]
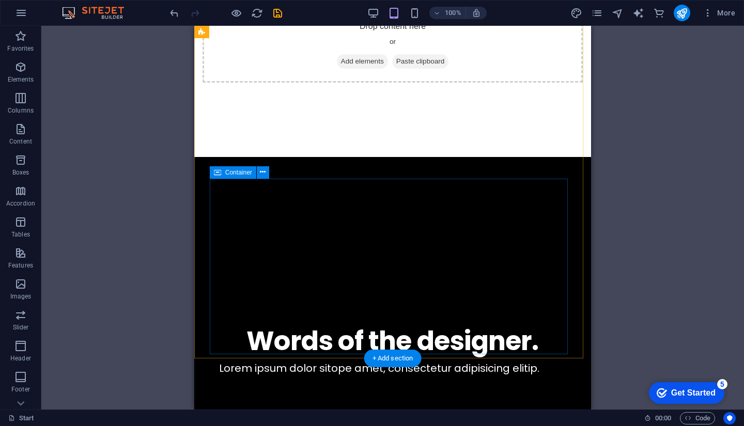
click at [426, 360] on div "Lorem ipsum dolor sitope amet, consectetur adipisicing elitip." at bounding box center [392, 367] width 388 height 15
click at [219, 360] on div "Lorem ipsum dolor sitope amet, consectetur adipisicing elitip." at bounding box center [392, 367] width 388 height 15
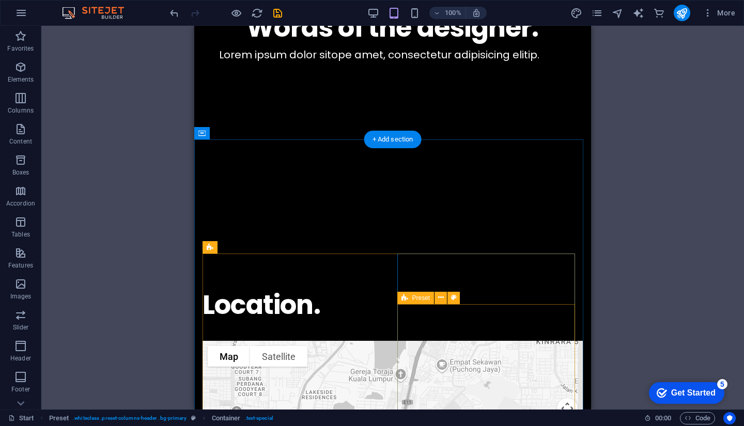
scroll to position [4494, 0]
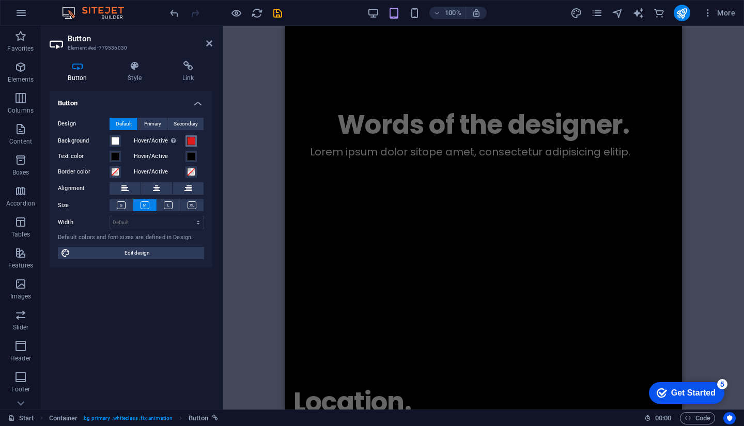
click at [196, 141] on div "Hover/Active Switch to preview mode to test the active/hover state" at bounding box center [169, 141] width 71 height 12
click at [194, 143] on span at bounding box center [191, 141] width 8 height 8
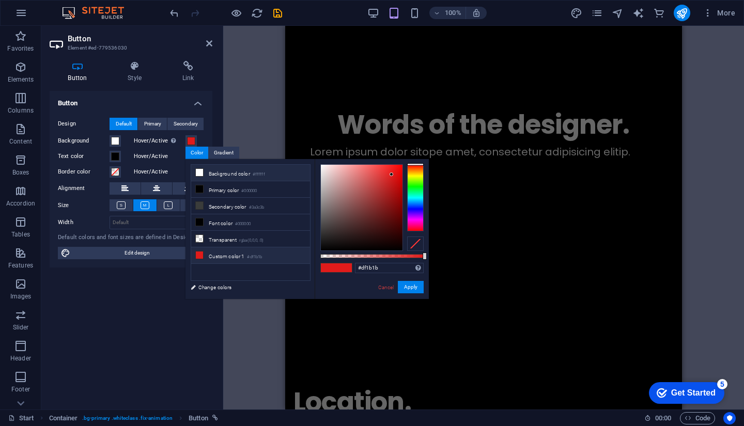
click at [194, 172] on li "Background color #ffffff" at bounding box center [250, 173] width 119 height 17
type input "#ffffff"
click at [151, 124] on span "Primary" at bounding box center [152, 124] width 17 height 12
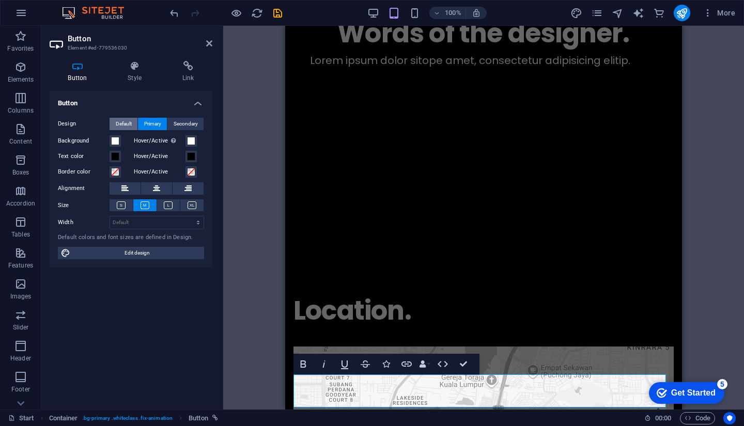
scroll to position [4494, 0]
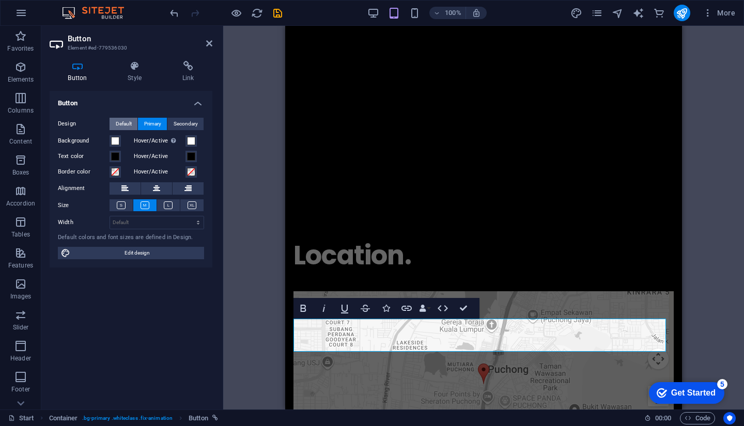
click at [129, 121] on span "Default" at bounding box center [124, 124] width 16 height 12
click at [127, 92] on h4 "Button" at bounding box center [131, 100] width 163 height 19
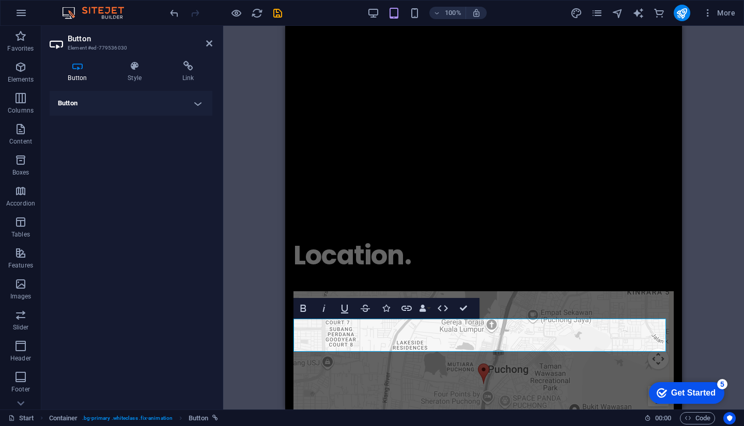
click at [102, 102] on h4 "Button" at bounding box center [131, 103] width 163 height 25
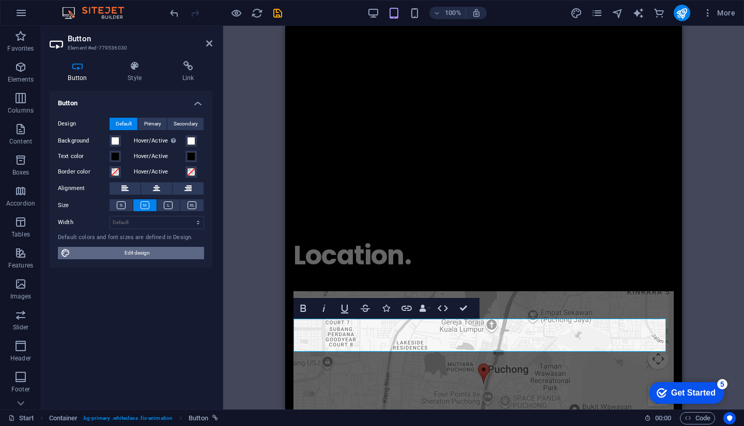
click at [180, 252] on span "Edit design" at bounding box center [137, 253] width 128 height 12
select select "rem"
select select "400"
select select "px"
select select "rem"
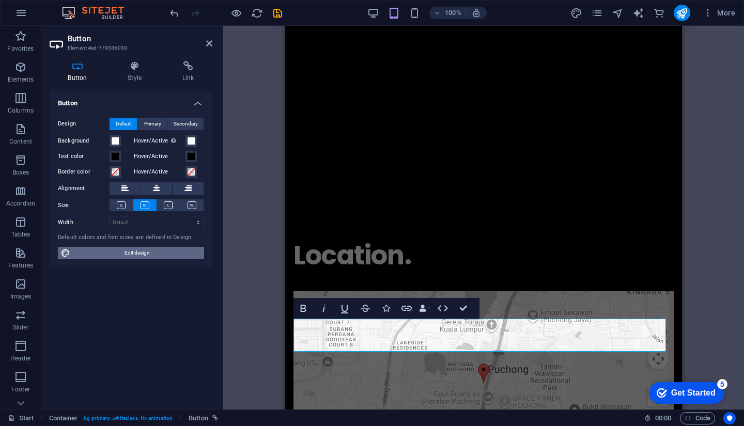
select select "px"
select select "400"
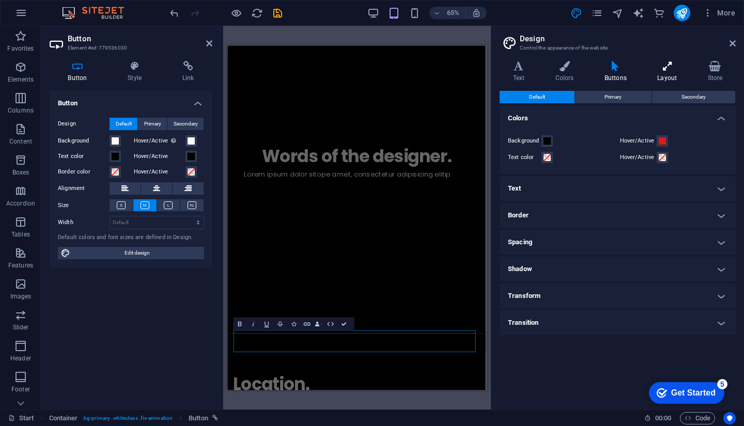
scroll to position [4639, 0]
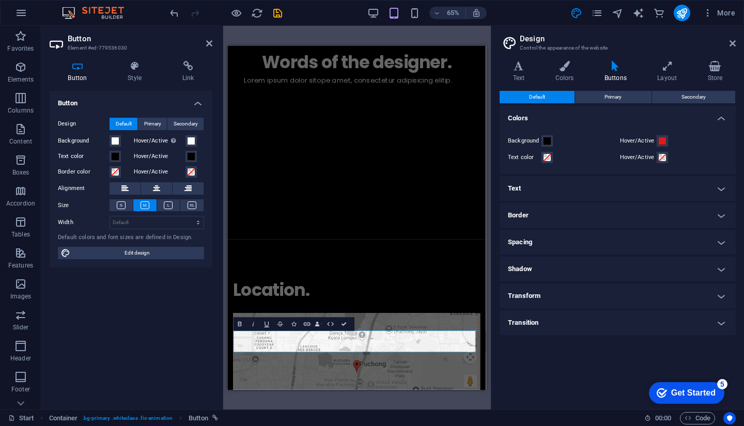
click at [567, 184] on h4 "Text" at bounding box center [617, 188] width 236 height 25
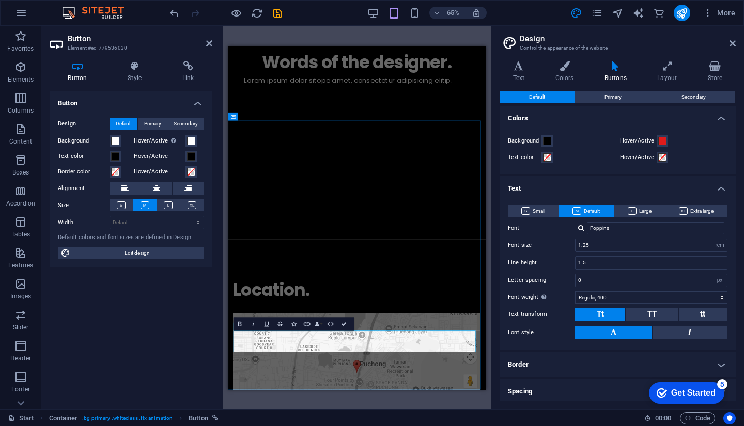
drag, startPoint x: 389, startPoint y: 519, endPoint x: 492, endPoint y: 374, distance: 177.1
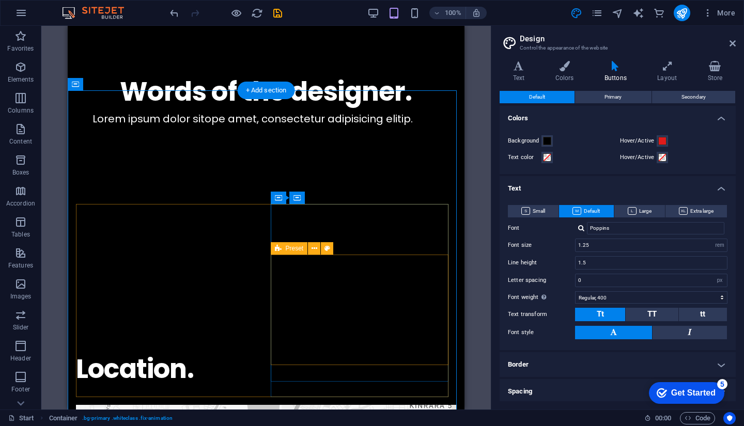
scroll to position [4494, 0]
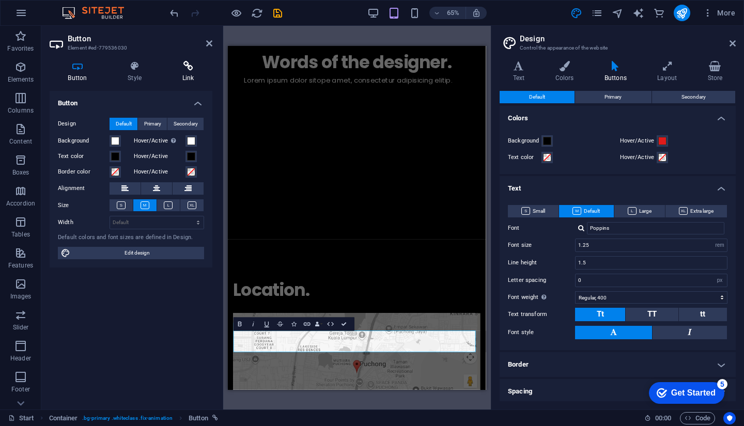
click at [190, 72] on h4 "Link" at bounding box center [188, 72] width 49 height 22
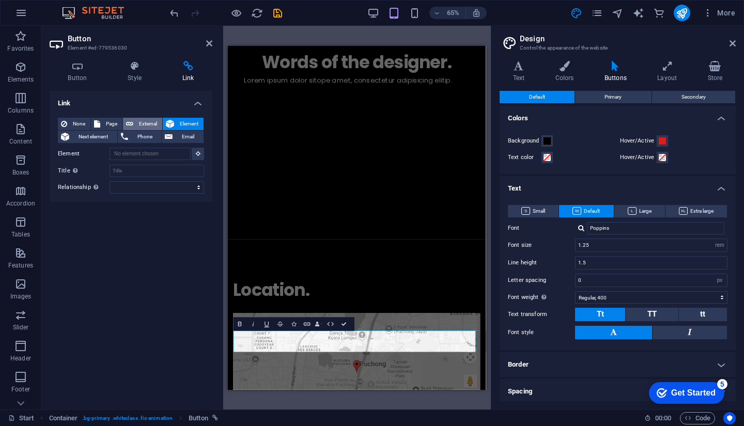
click at [143, 125] on span "External" at bounding box center [147, 124] width 23 height 12
select select "blank"
click at [136, 156] on input "URL" at bounding box center [156, 154] width 94 height 12
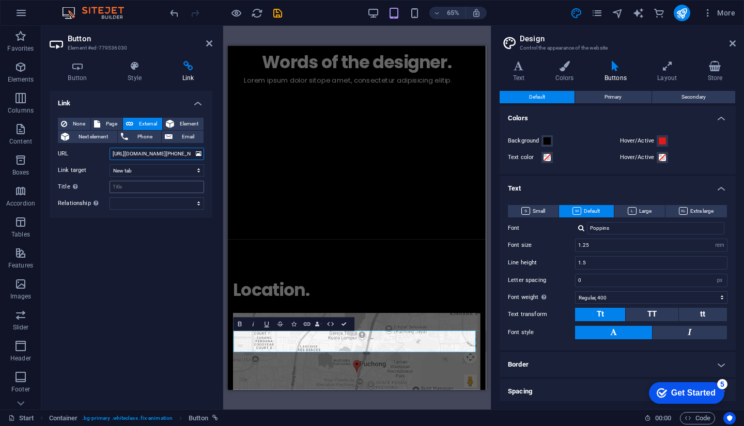
type input "https://wa.me/+601188889389"
click at [137, 186] on input "Title Additional link description, should not be the same as the link text. The…" at bounding box center [156, 187] width 94 height 12
type input "s"
click at [161, 259] on div "Link None Page External Element Next element Phone Email Page Start Legal Notic…" at bounding box center [131, 246] width 163 height 310
click at [283, 10] on div "65% More" at bounding box center [453, 13] width 571 height 17
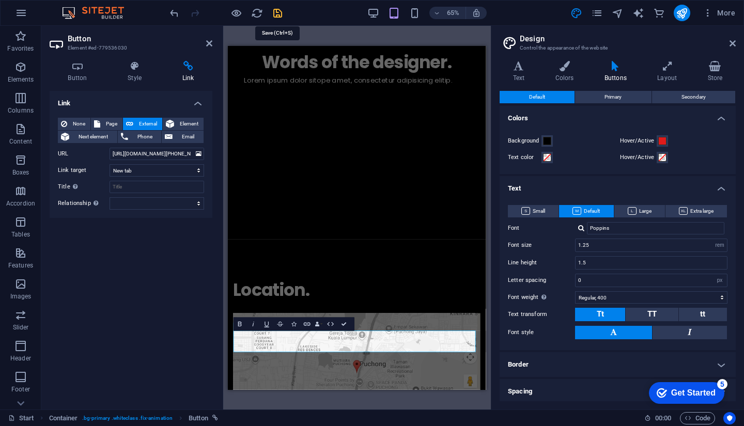
click at [280, 14] on icon "save" at bounding box center [278, 13] width 12 height 12
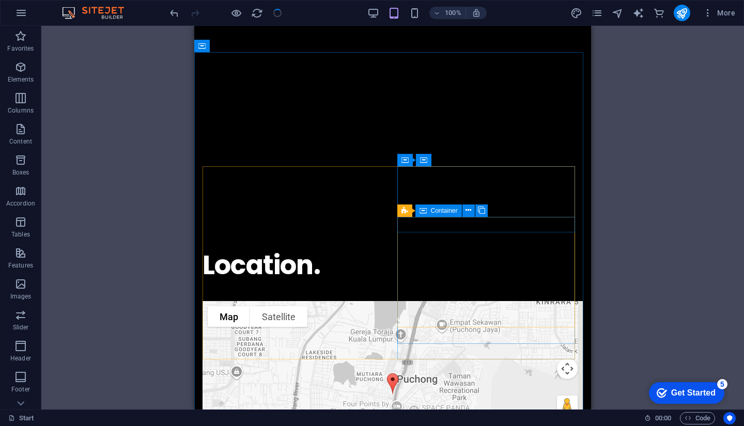
scroll to position [4494, 0]
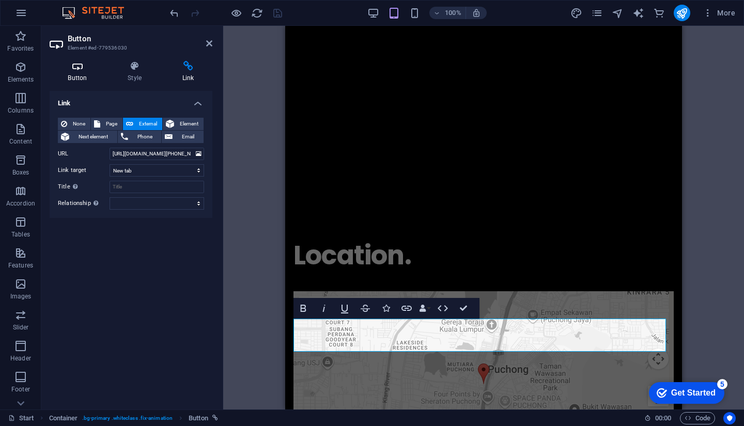
click at [69, 74] on h4 "Button" at bounding box center [80, 72] width 60 height 22
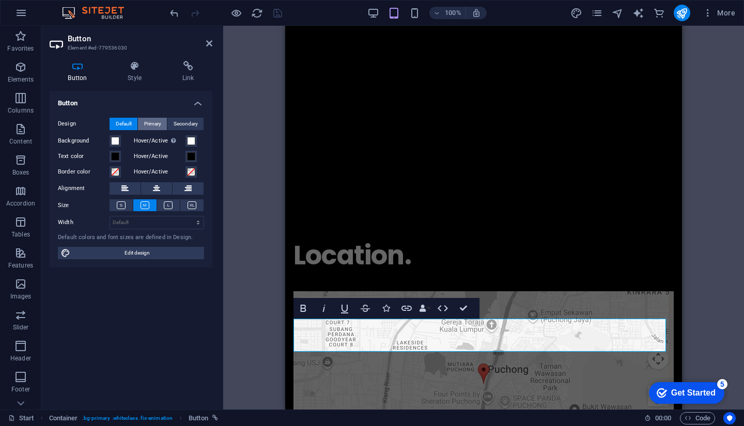
click at [152, 124] on span "Primary" at bounding box center [152, 124] width 17 height 12
click at [185, 127] on span "Secondary" at bounding box center [185, 124] width 24 height 12
click at [146, 125] on span "Primary" at bounding box center [152, 124] width 17 height 12
click at [119, 127] on span "Default" at bounding box center [124, 124] width 16 height 12
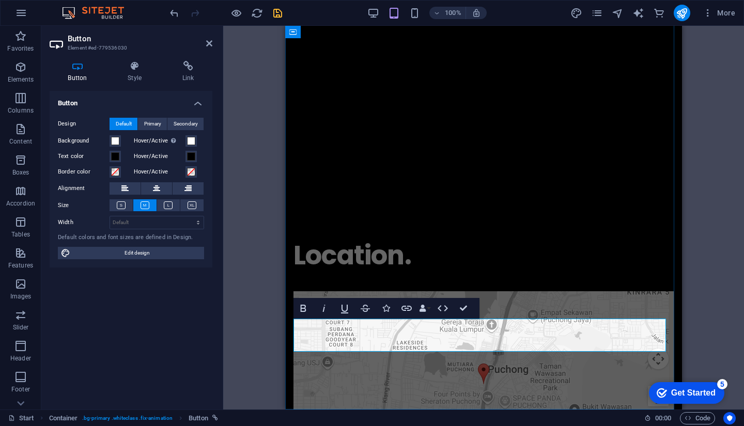
click at [302, 306] on icon "button" at bounding box center [303, 308] width 12 height 12
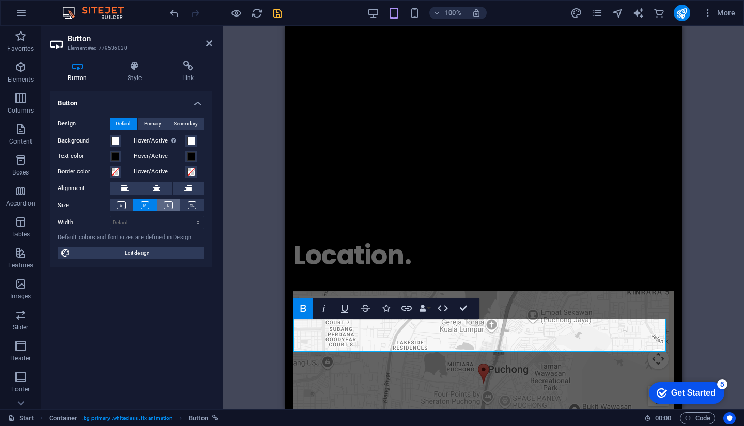
click at [168, 207] on icon at bounding box center [168, 205] width 9 height 8
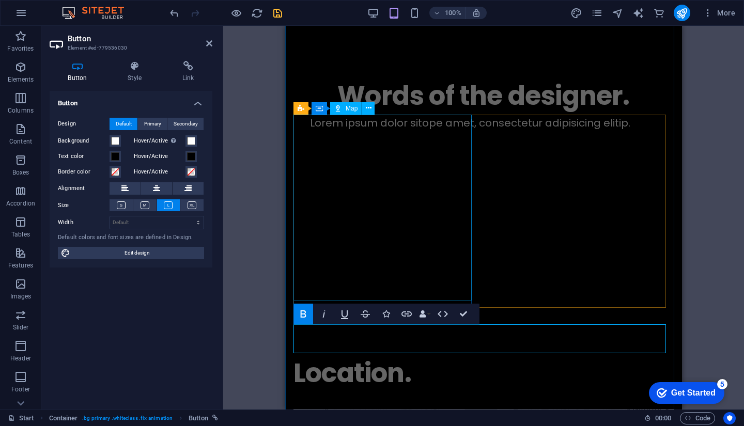
scroll to position [4490, 0]
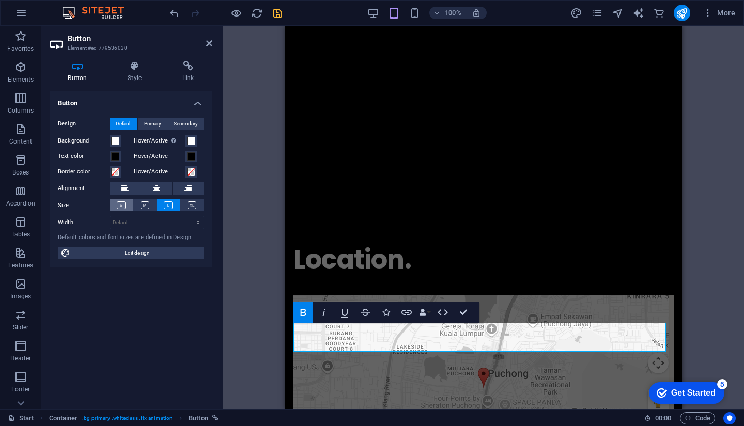
click at [126, 204] on button at bounding box center [120, 205] width 23 height 12
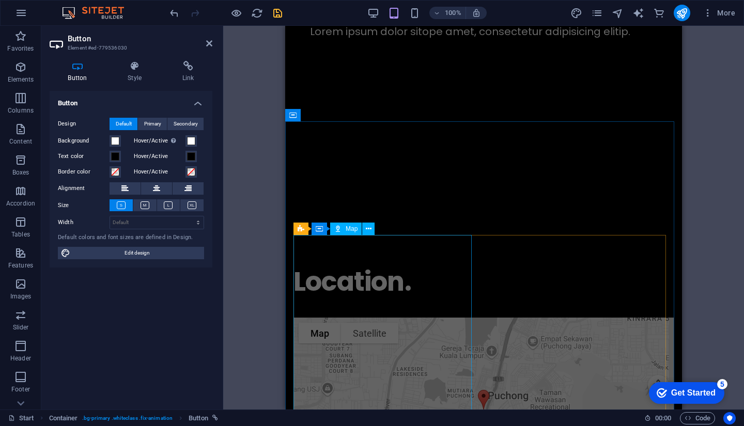
scroll to position [4481, 0]
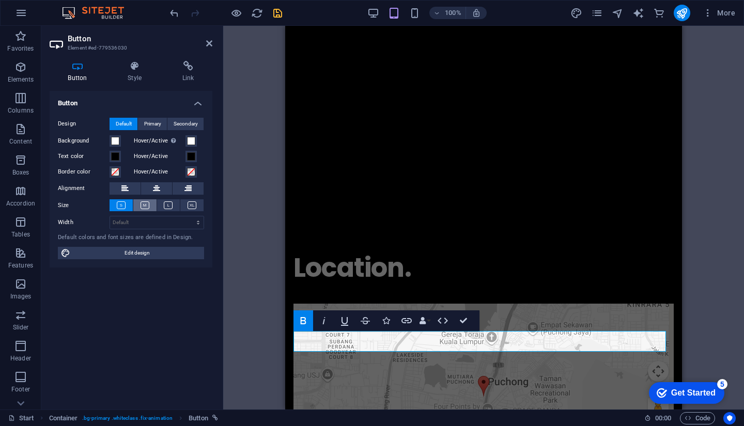
click at [143, 208] on icon at bounding box center [144, 205] width 9 height 8
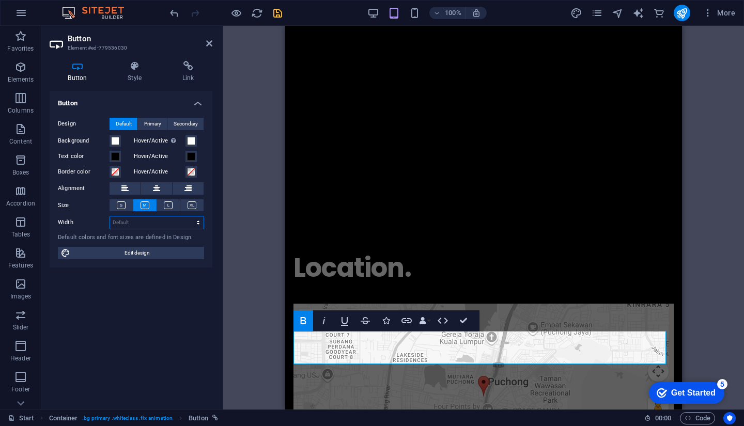
click at [175, 224] on select "Default px rem % em vh vw" at bounding box center [156, 222] width 93 height 12
click at [82, 322] on div "Button Design Default Primary Secondary Background Hover/Active Switch to previ…" at bounding box center [131, 246] width 163 height 310
click at [141, 258] on span "Edit design" at bounding box center [137, 253] width 128 height 12
select select "rem"
select select "px"
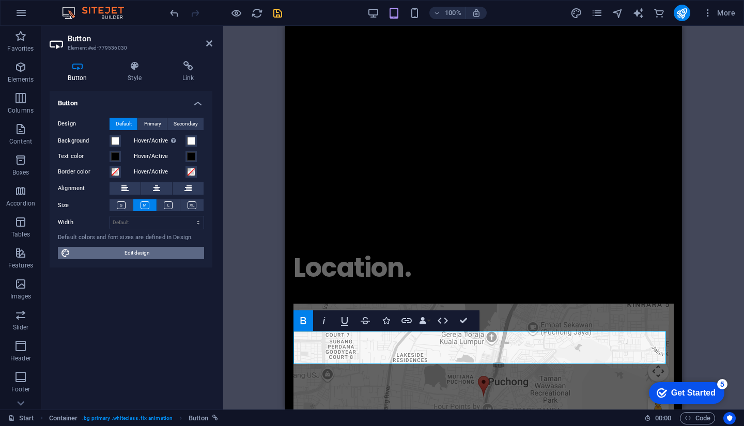
select select "400"
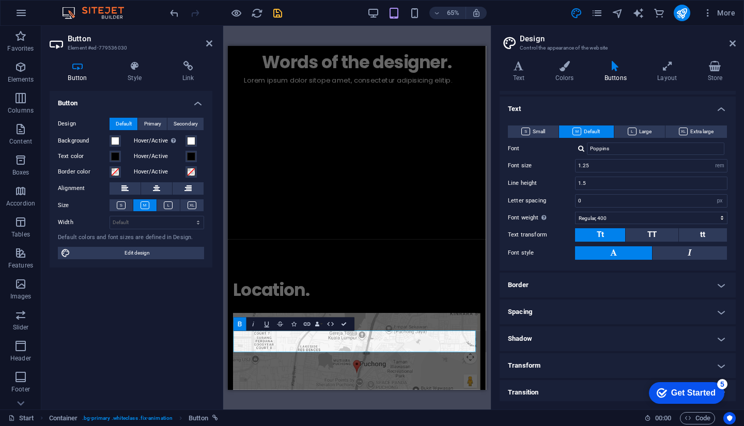
scroll to position [82, 0]
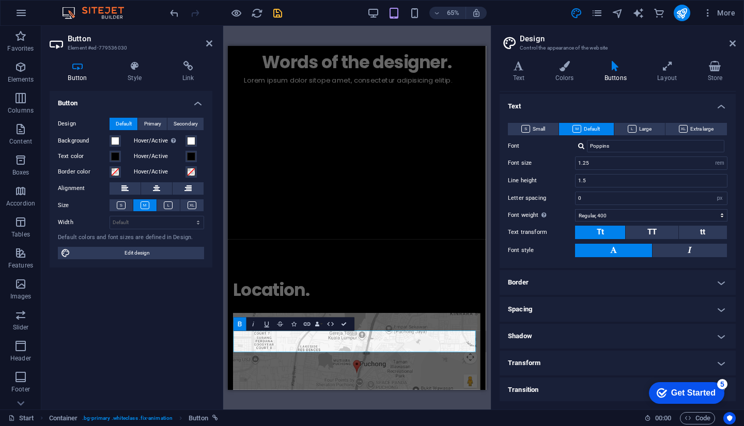
click at [597, 285] on h4 "Border" at bounding box center [617, 282] width 236 height 25
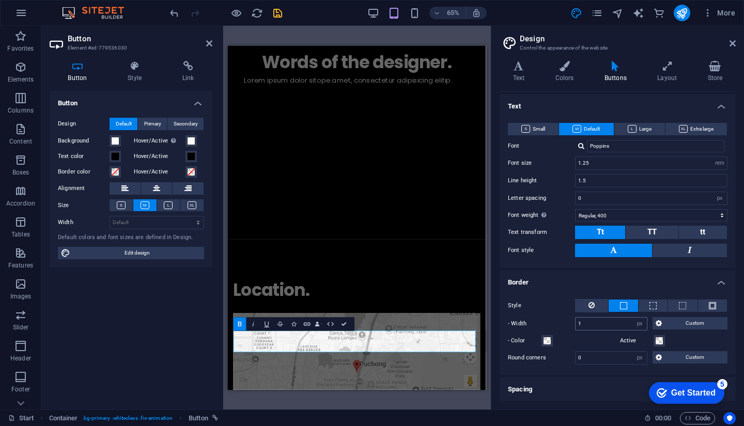
scroll to position [162, 0]
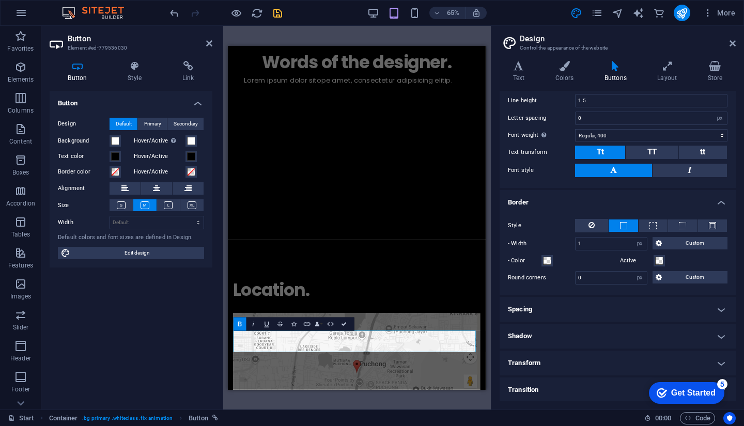
click at [591, 306] on h4 "Spacing" at bounding box center [617, 309] width 236 height 25
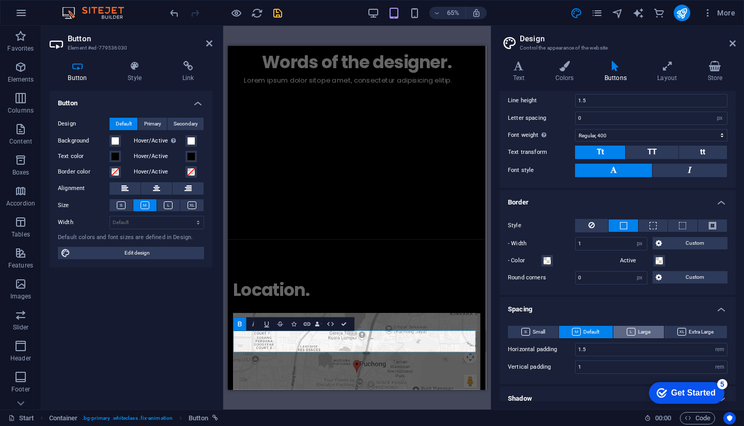
scroll to position [225, 0]
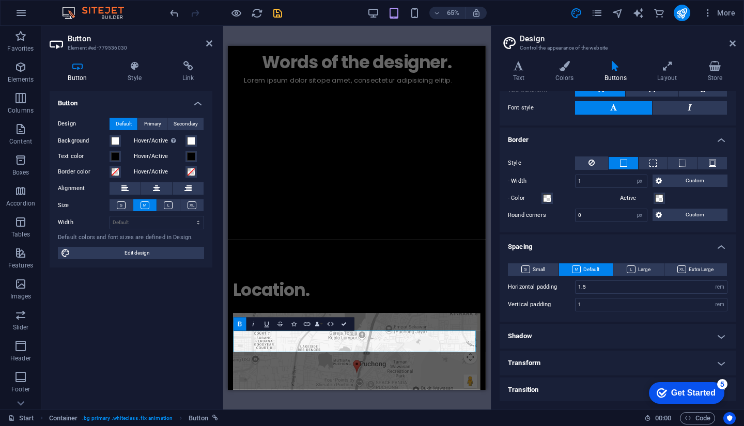
click at [573, 331] on h4 "Shadow" at bounding box center [617, 336] width 236 height 25
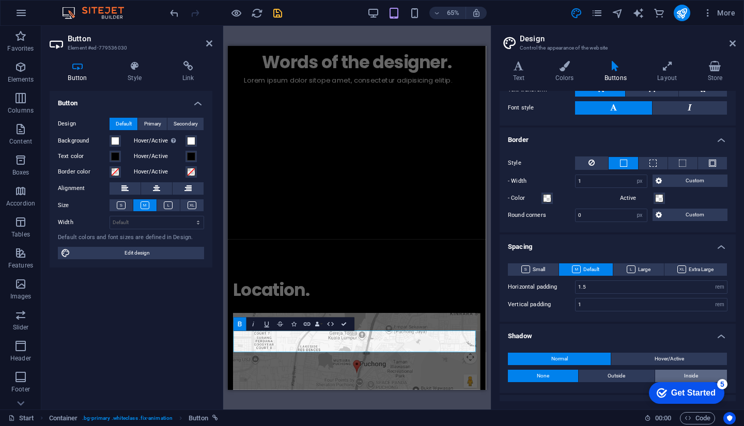
scroll to position [269, 0]
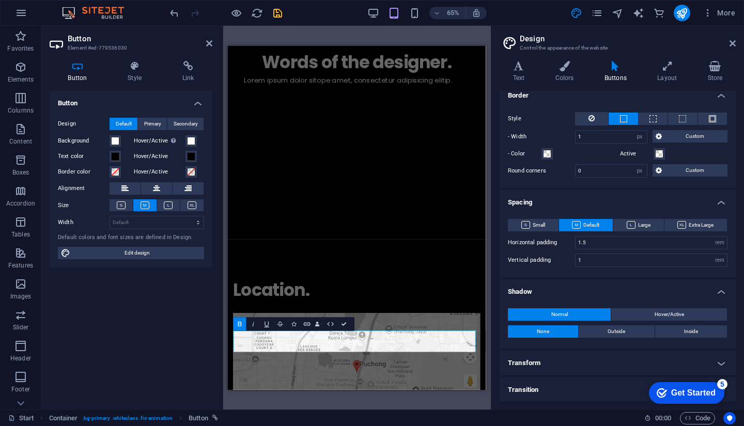
click at [565, 351] on h4 "Transform" at bounding box center [617, 363] width 236 height 25
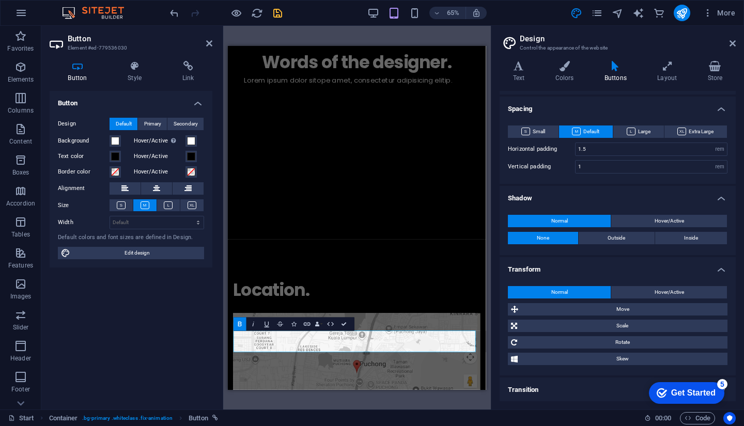
click at [603, 268] on h4 "Transform" at bounding box center [617, 266] width 236 height 19
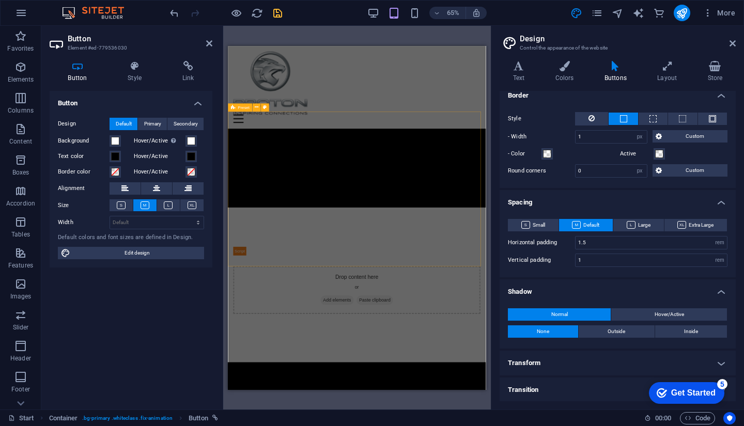
scroll to position [3764, 0]
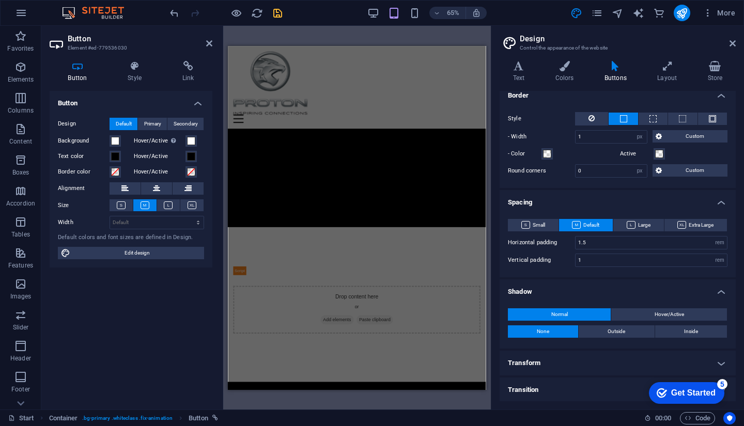
click at [281, 14] on icon "save" at bounding box center [278, 13] width 12 height 12
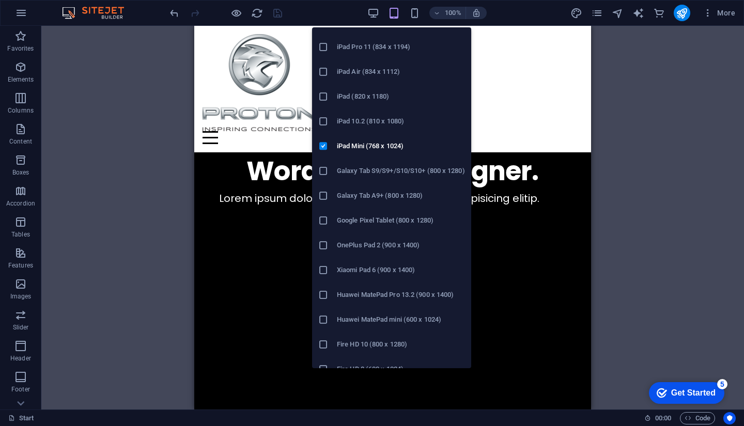
scroll to position [31, 0]
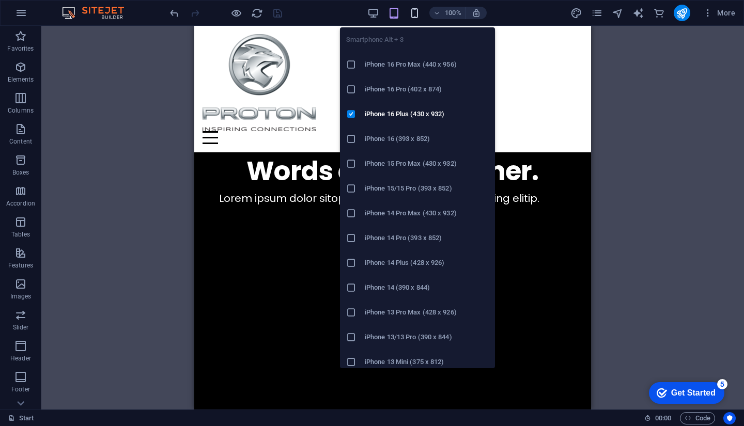
click at [418, 14] on icon "button" at bounding box center [414, 13] width 12 height 12
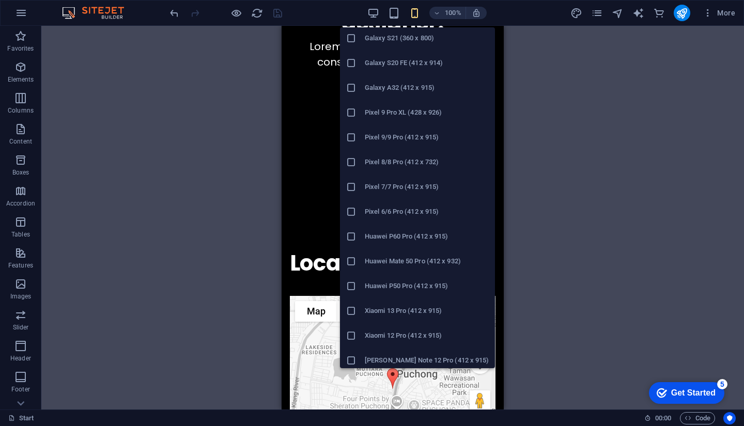
scroll to position [477, 0]
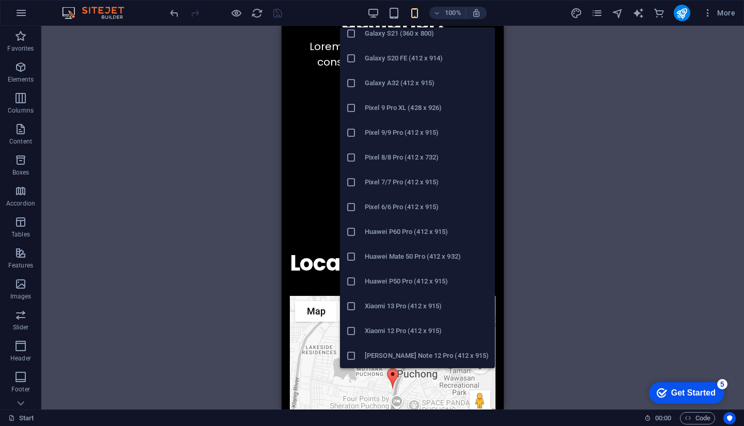
click at [354, 251] on li "Huawei Mate 50 Pro (412 x 932)" at bounding box center [417, 256] width 155 height 25
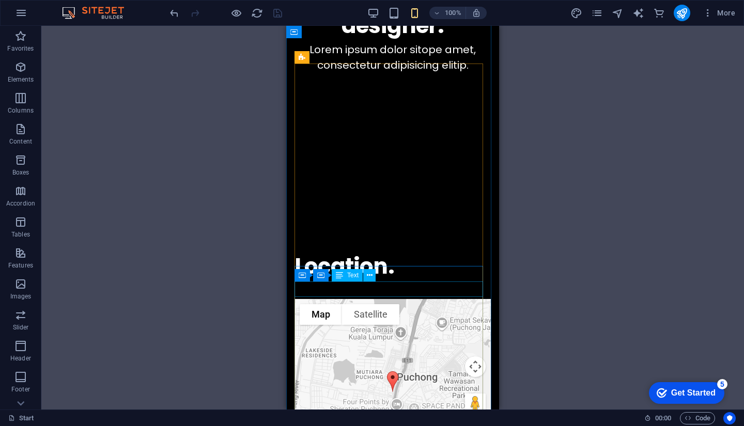
scroll to position [3056, 0]
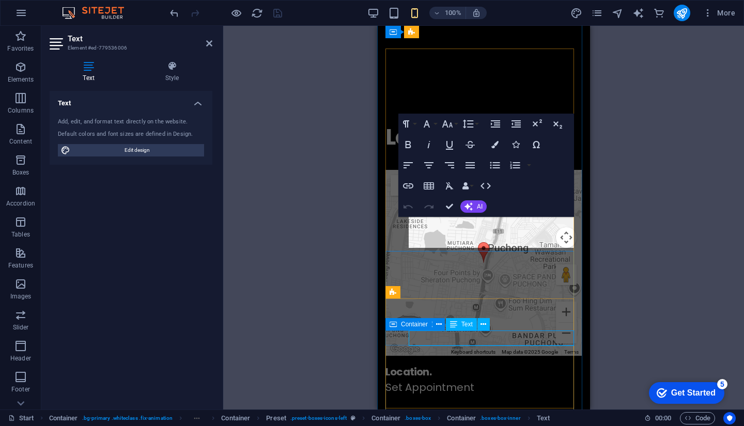
scroll to position [2942, 0]
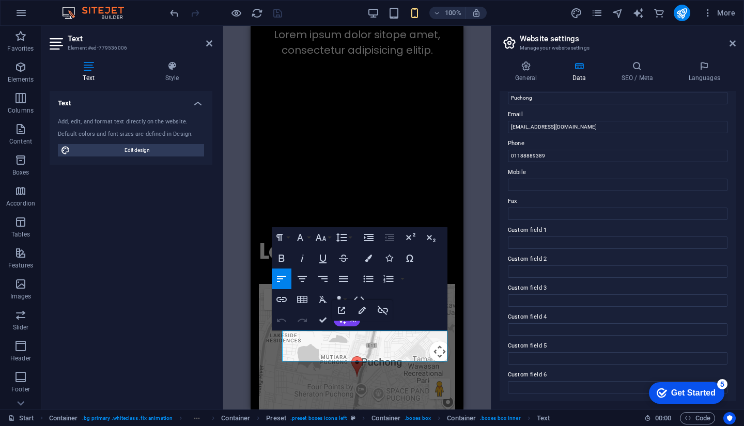
click at [491, 298] on aside "Website settings Manage your website settings General Data SEO / Meta Languages…" at bounding box center [617, 218] width 253 height 384
click at [482, 240] on div "Container H2 Preset Preset Container Preset Image Preset Preset Spacer Placehol…" at bounding box center [356, 218] width 267 height 384
click at [728, 43] on header "Website settings Manage your website settings" at bounding box center [618, 39] width 234 height 27
click at [731, 43] on icon at bounding box center [732, 43] width 6 height 8
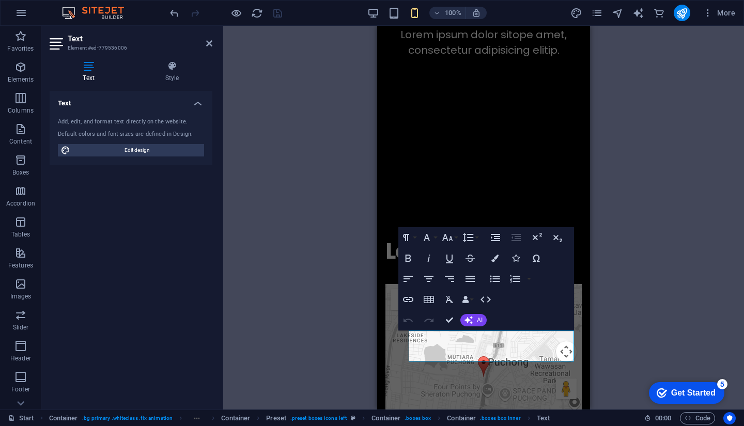
click at [622, 284] on div "Container H2 Preset Preset Container Preset Image Preset Preset Spacer Placehol…" at bounding box center [483, 218] width 520 height 384
click at [638, 278] on div "Container H2 Preset Preset Container Preset Image Preset Preset Spacer Placehol…" at bounding box center [483, 218] width 520 height 384
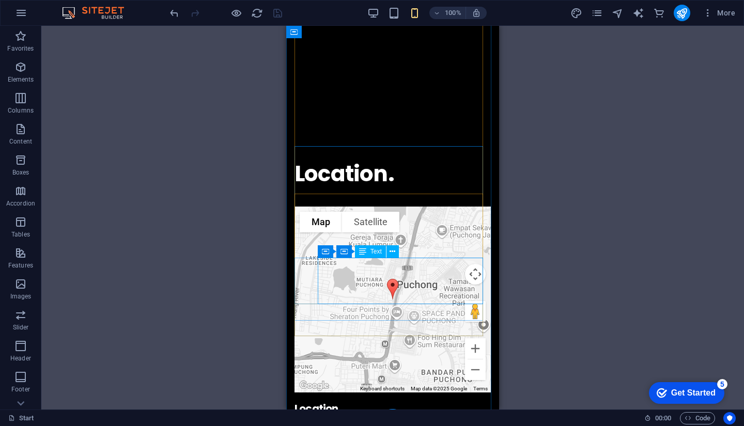
scroll to position [3046, 0]
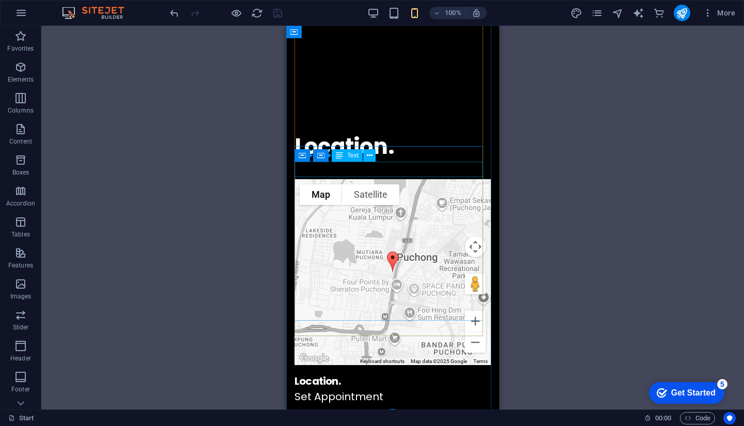
click at [380, 389] on div "Set Appointment" at bounding box center [392, 396] width 196 height 15
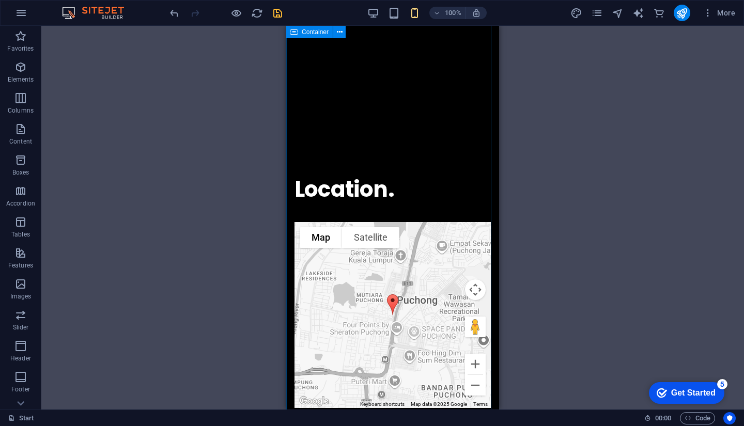
scroll to position [3040, 0]
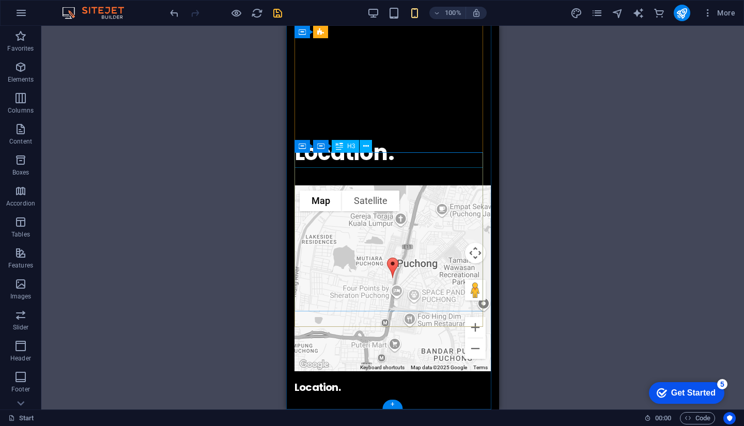
click at [403, 380] on div "Location." at bounding box center [392, 387] width 196 height 15
click at [370, 380] on div "Location." at bounding box center [392, 387] width 196 height 15
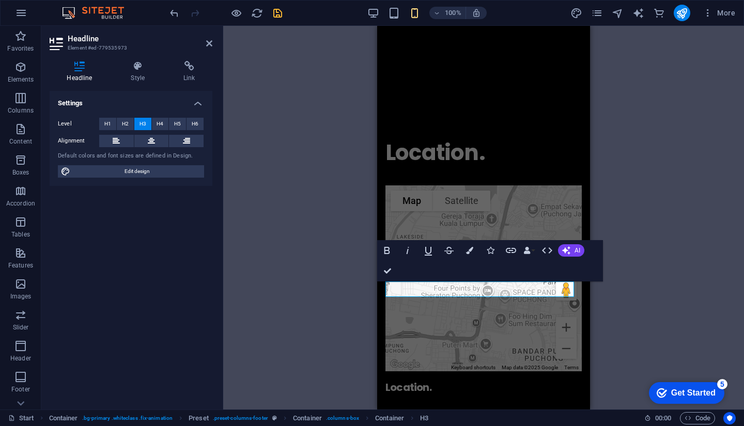
scroll to position [2911, 0]
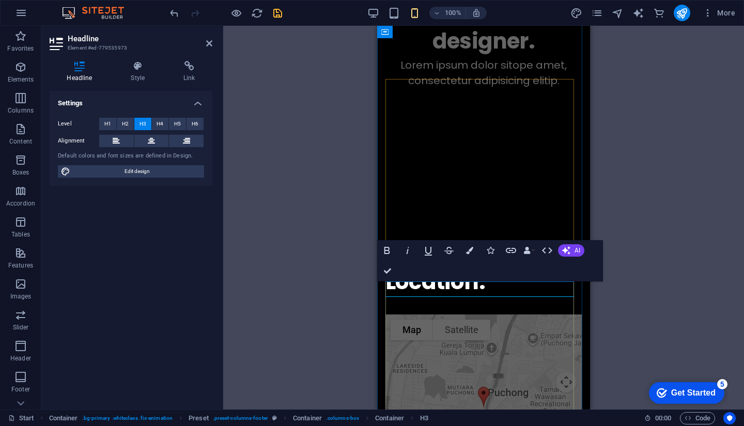
click at [622, 217] on div "Container H2 Preset Preset Container Preset Image Preset Preset Spacer Placehol…" at bounding box center [483, 218] width 520 height 384
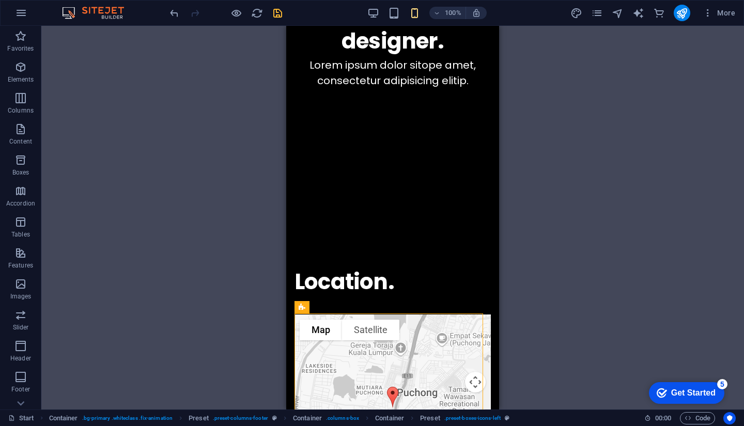
click at [575, 336] on div "Container H2 Preset Preset Container Preset Image Preset Preset Spacer Placehol…" at bounding box center [392, 218] width 702 height 384
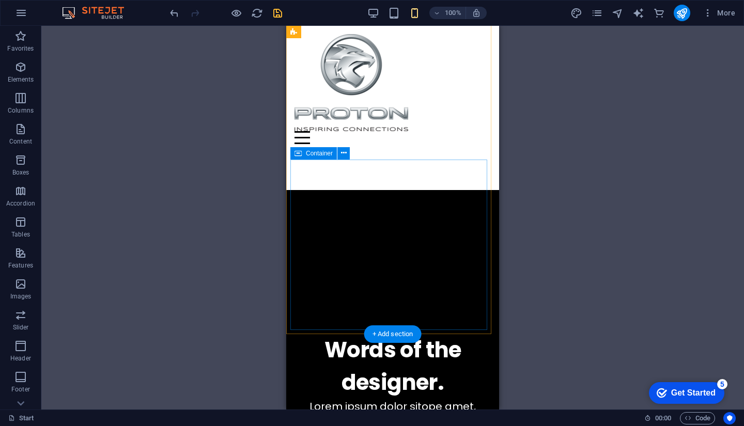
scroll to position [2410, 0]
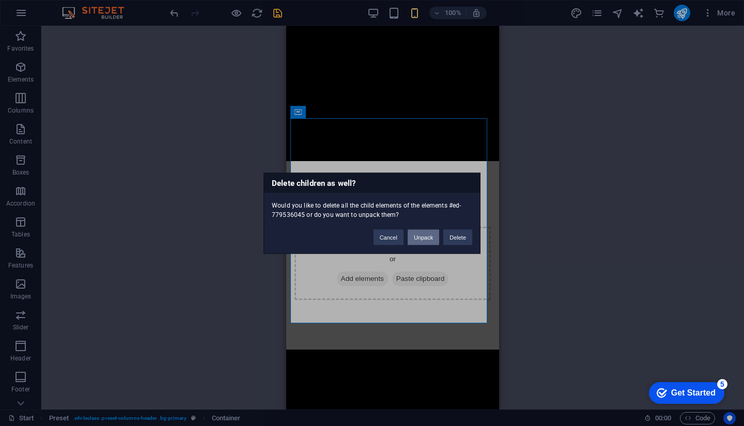
click at [425, 234] on button "Unpack" at bounding box center [422, 236] width 31 height 15
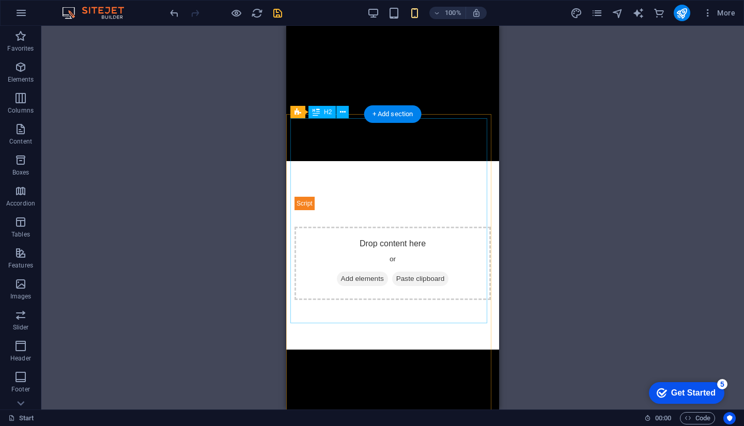
drag, startPoint x: 426, startPoint y: 191, endPoint x: 419, endPoint y: 224, distance: 33.3
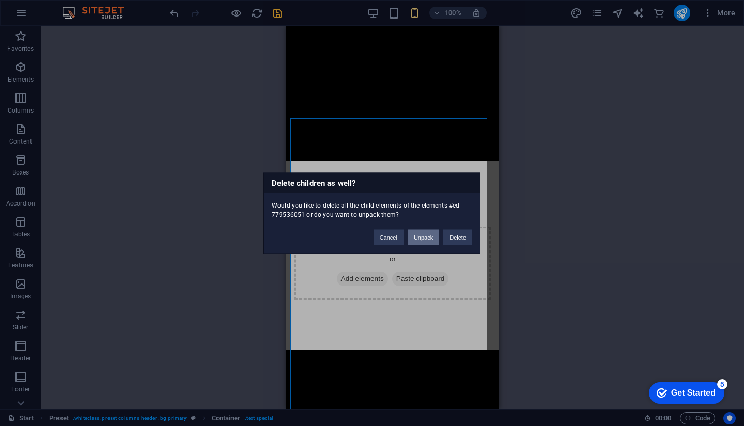
click at [428, 239] on button "Unpack" at bounding box center [422, 236] width 31 height 15
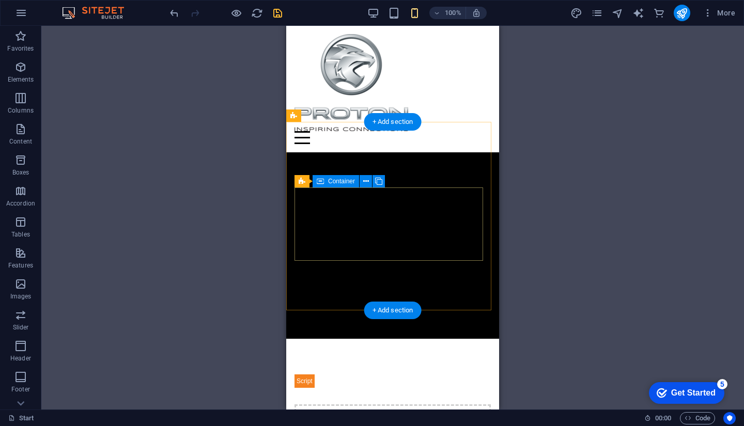
scroll to position [2101, 0]
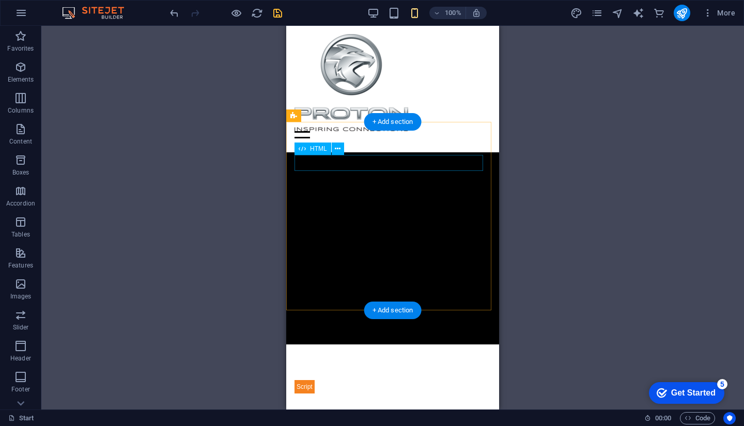
click at [360, 377] on div at bounding box center [392, 385] width 196 height 16
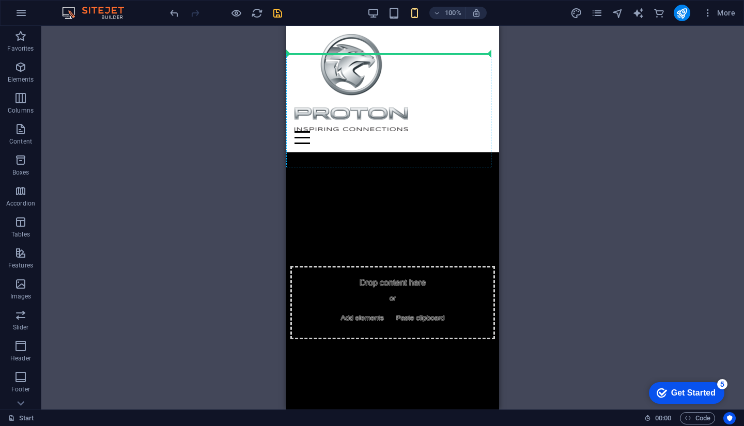
scroll to position [2477, 0]
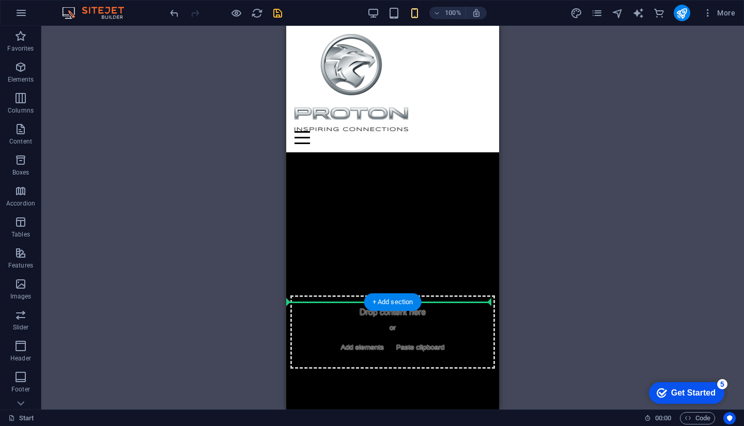
drag, startPoint x: 326, startPoint y: 398, endPoint x: 367, endPoint y: 312, distance: 94.7
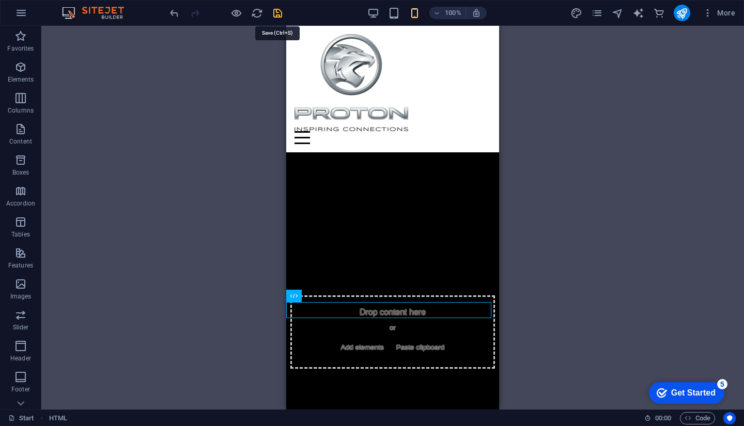
click at [277, 8] on icon "save" at bounding box center [278, 13] width 12 height 12
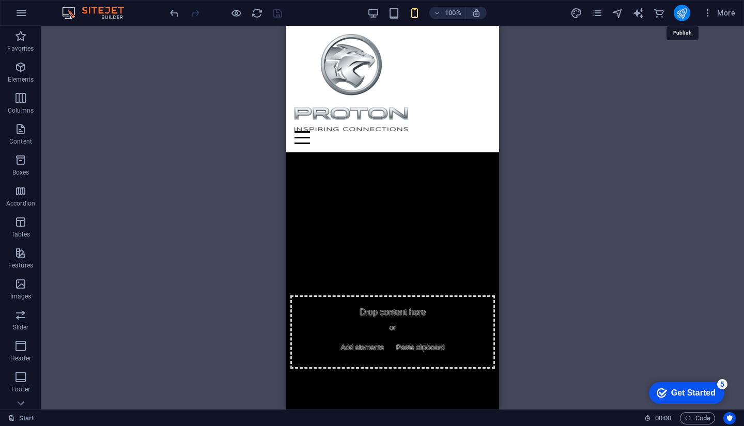
click at [686, 17] on icon "publish" at bounding box center [681, 13] width 12 height 12
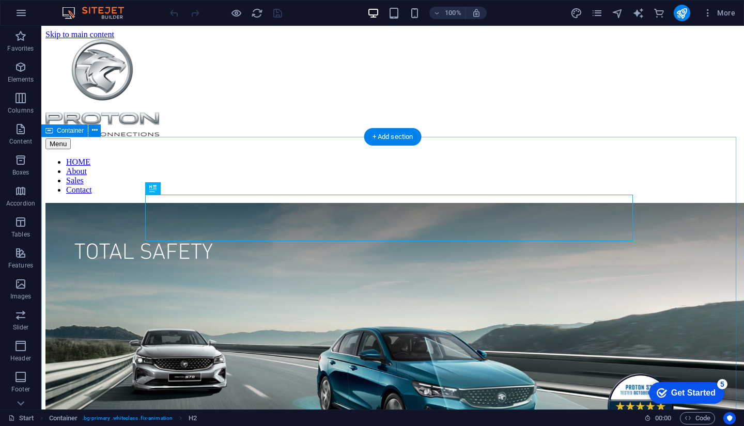
scroll to position [4845, 0]
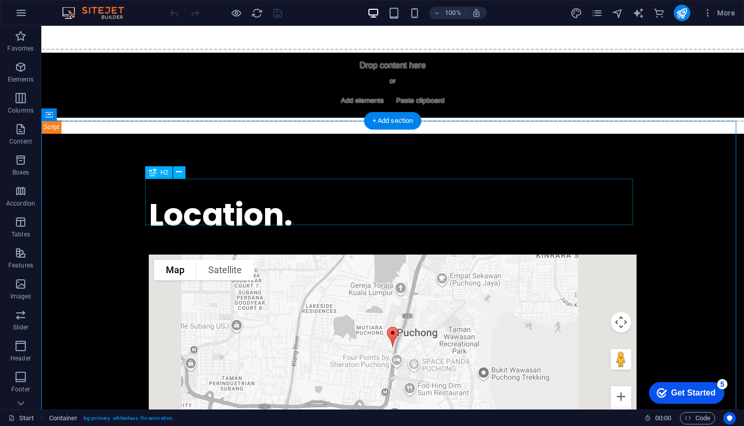
scroll to position [4677, 0]
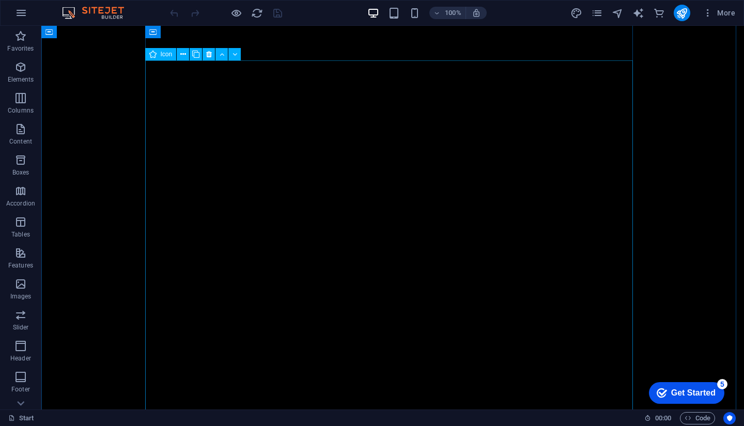
click at [370, 289] on figure at bounding box center [392, 407] width 487 height 400
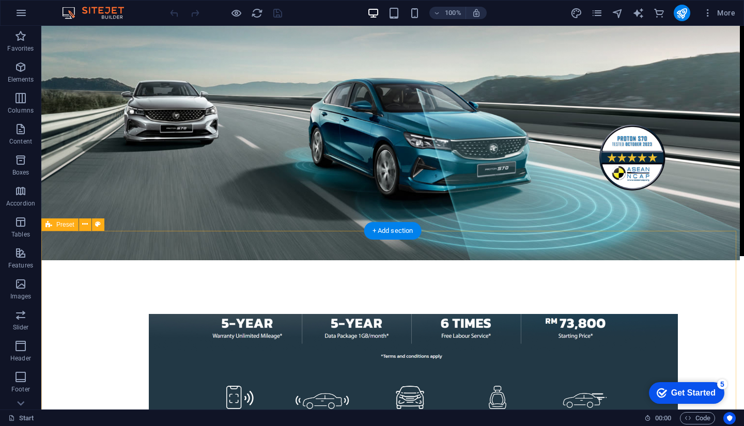
scroll to position [361, 0]
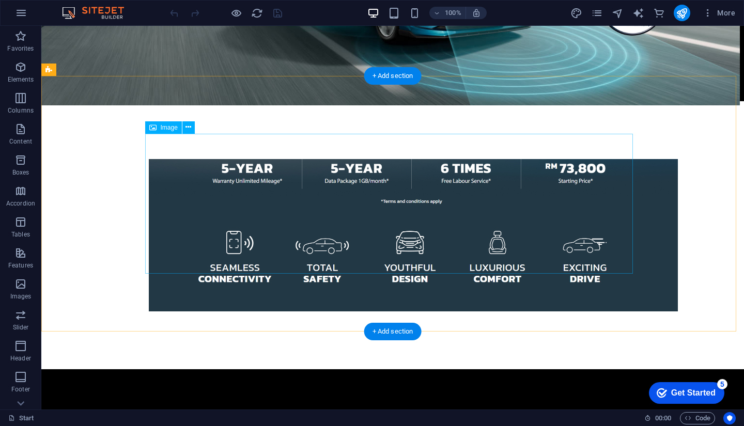
click at [352, 187] on figure at bounding box center [392, 235] width 487 height 152
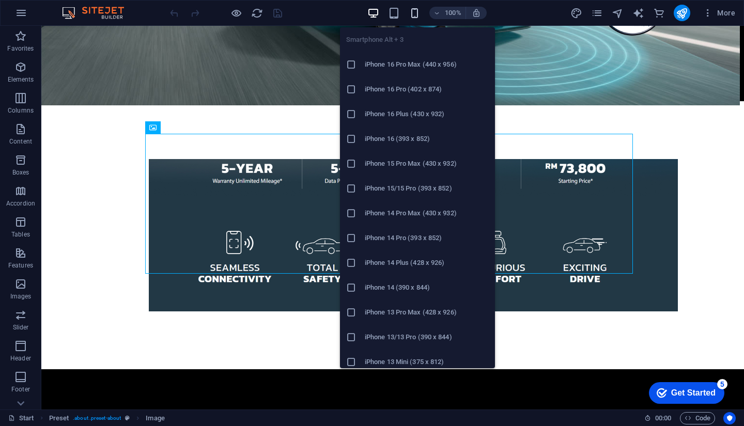
click at [418, 8] on icon "button" at bounding box center [414, 13] width 12 height 12
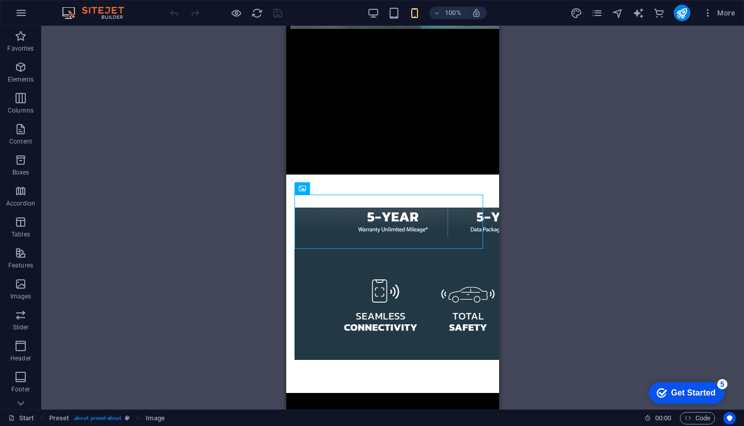
click at [612, 239] on div "Drag here to replace the existing content. Press “Ctrl” if you want to create a…" at bounding box center [392, 218] width 702 height 384
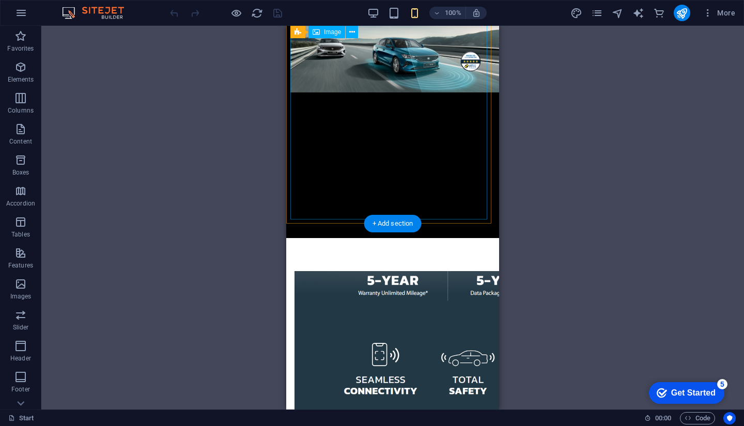
scroll to position [413, 0]
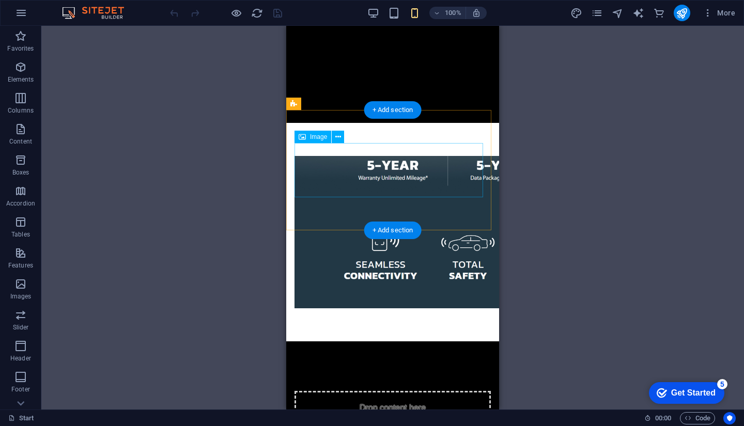
click at [424, 174] on figure at bounding box center [392, 232] width 196 height 152
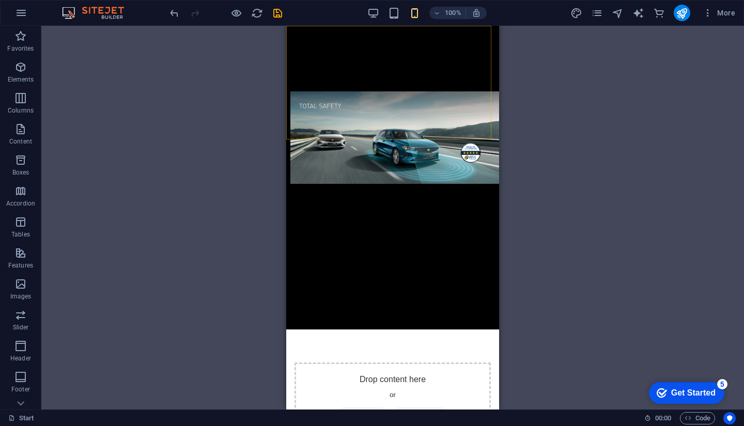
scroll to position [0, 0]
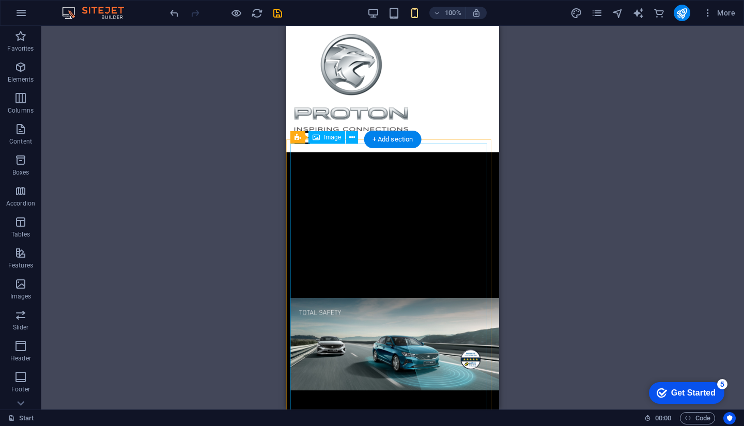
click at [424, 298] on figure at bounding box center [392, 344] width 204 height 93
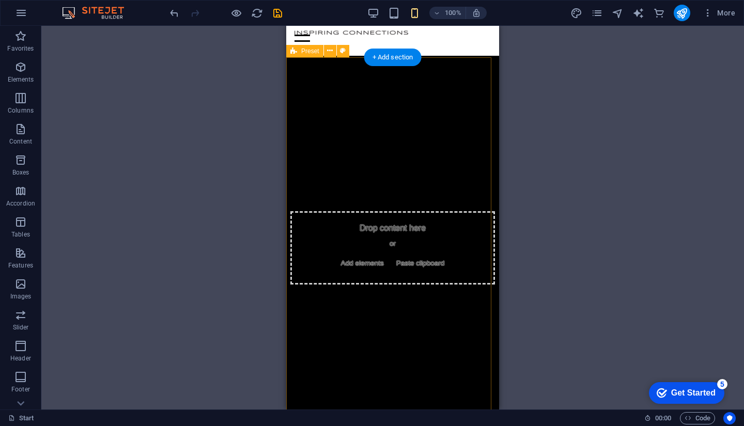
scroll to position [103, 0]
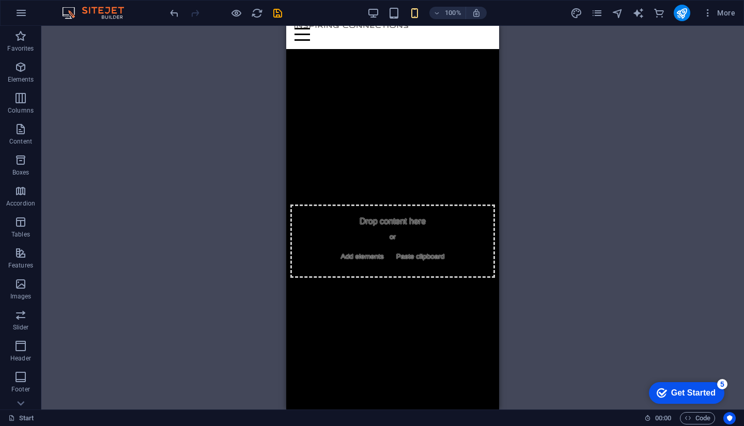
click at [566, 232] on div "Drag here to replace the existing content. Press “Ctrl” if you want to create a…" at bounding box center [392, 218] width 702 height 384
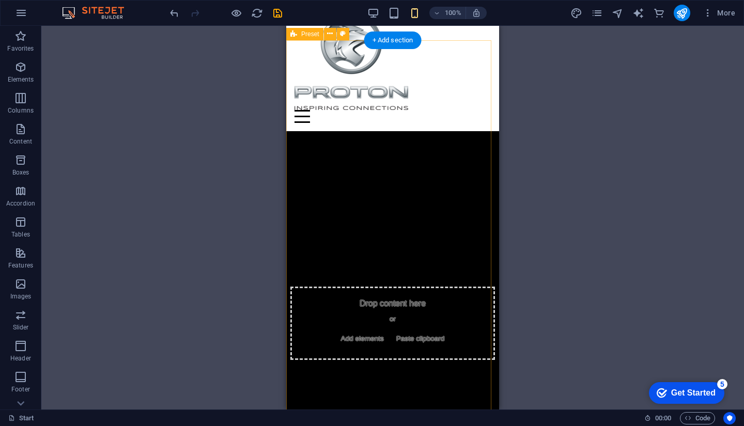
scroll to position [0, 0]
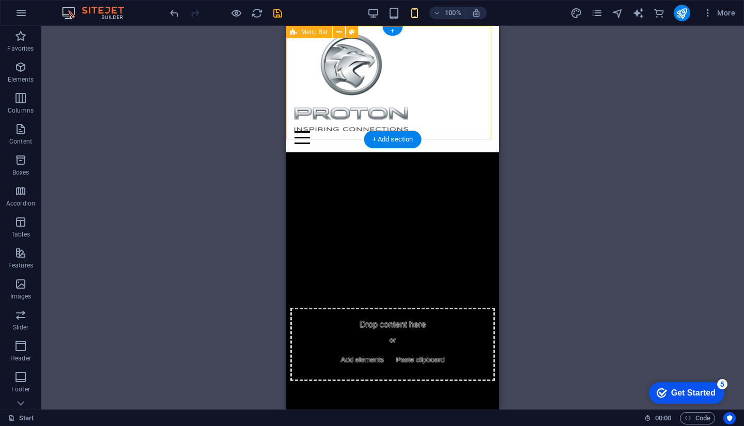
click at [474, 89] on div "Menu HOME About Sales Contact" at bounding box center [392, 89] width 213 height 127
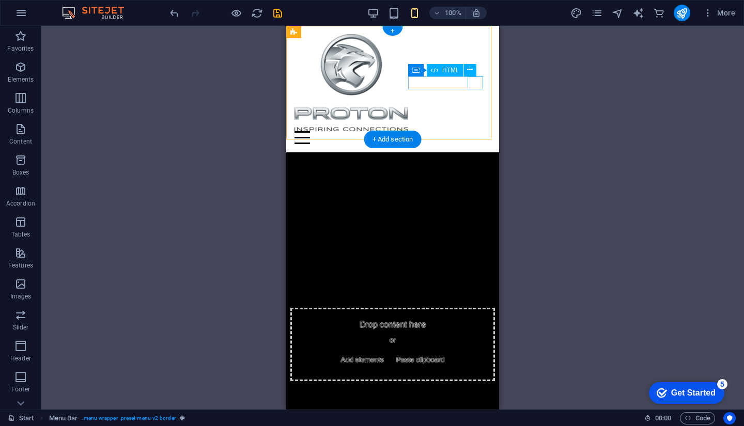
click at [477, 131] on div "Menu" at bounding box center [392, 137] width 196 height 13
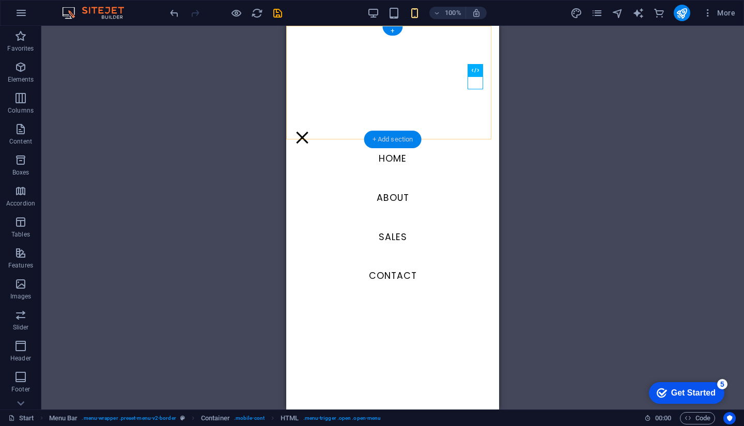
click at [399, 139] on div "+ Add section" at bounding box center [392, 140] width 57 height 18
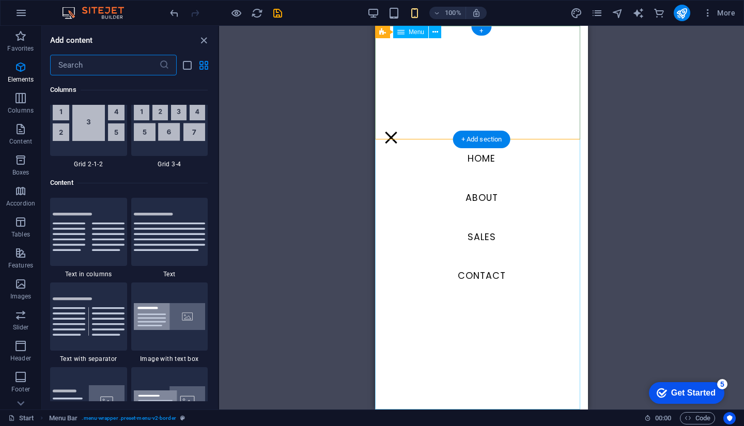
scroll to position [1807, 0]
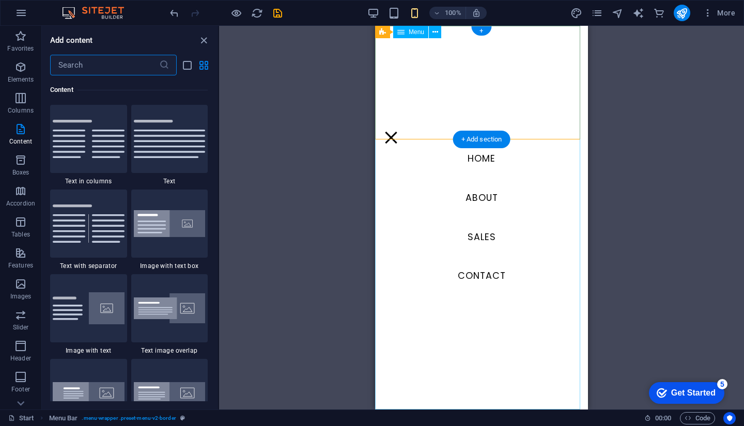
click at [476, 193] on nav "HOME About Sales Contact" at bounding box center [481, 218] width 213 height 384
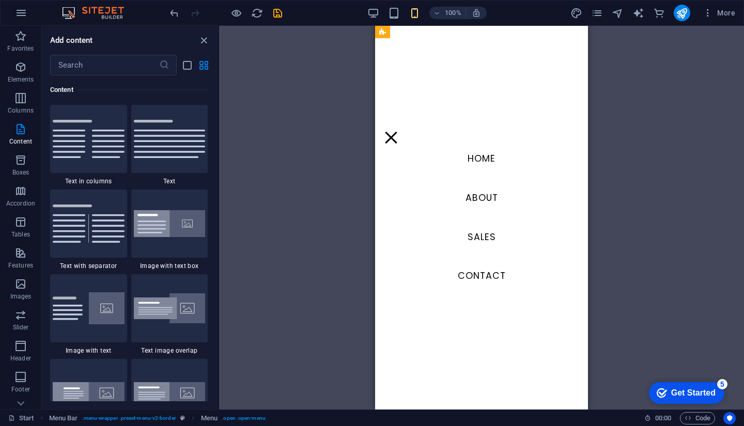
scroll to position [0, 0]
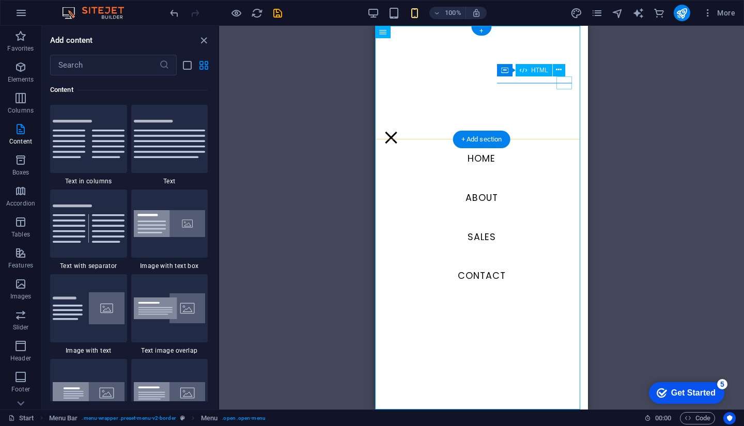
click at [399, 131] on div "Menu" at bounding box center [390, 137] width 15 height 13
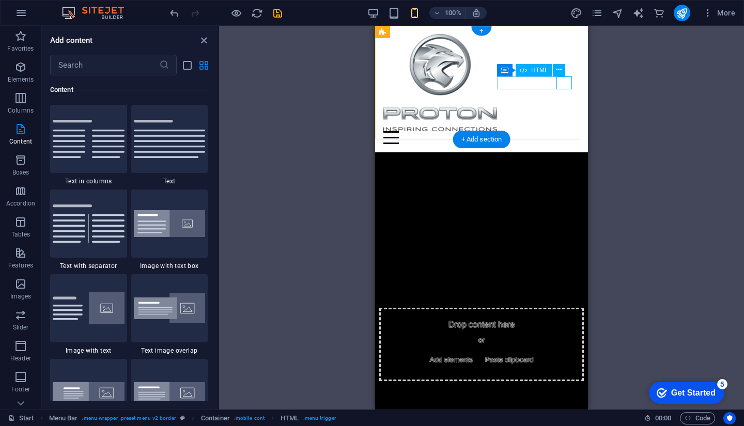
click at [560, 131] on div "Menu" at bounding box center [481, 137] width 196 height 13
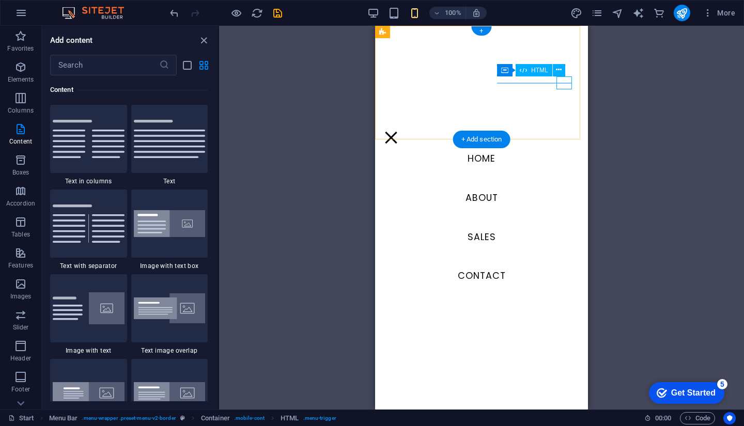
click at [399, 131] on div "Menu" at bounding box center [390, 137] width 15 height 13
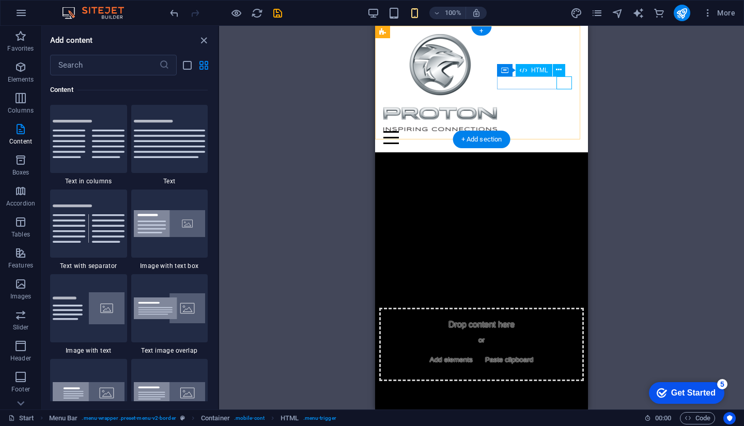
click at [562, 131] on div "Menu" at bounding box center [481, 137] width 196 height 13
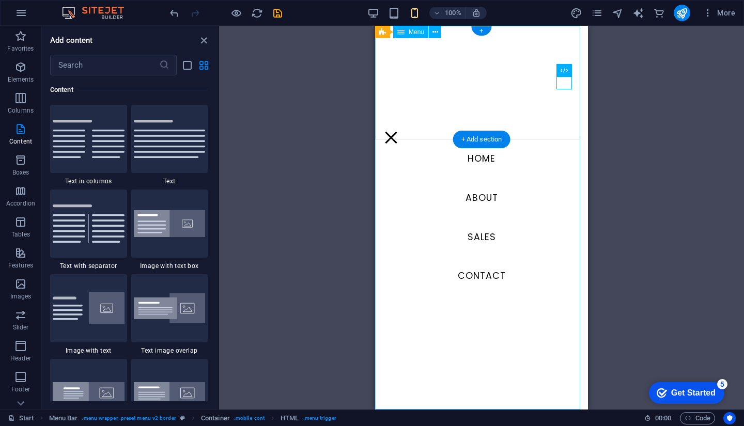
click at [551, 83] on nav "HOME About Sales Contact" at bounding box center [481, 218] width 213 height 384
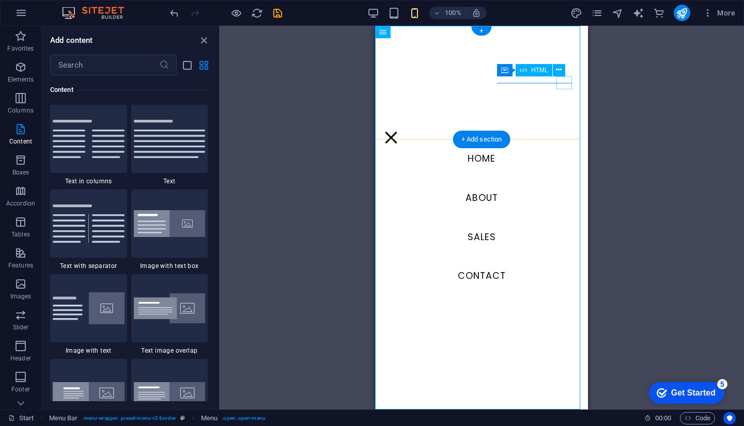
click at [399, 131] on div "Menu" at bounding box center [390, 137] width 15 height 13
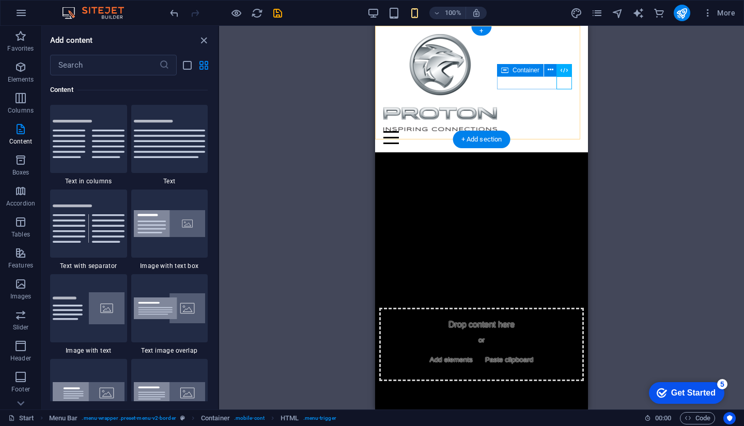
click at [533, 131] on div "Menu" at bounding box center [481, 137] width 196 height 13
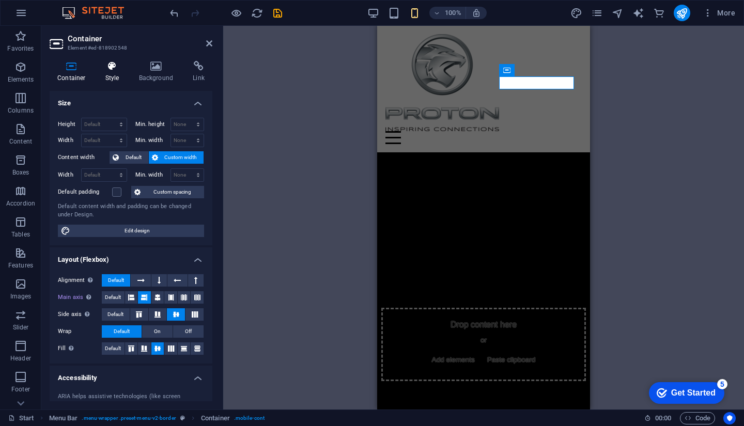
click at [118, 76] on h4 "Style" at bounding box center [115, 72] width 34 height 22
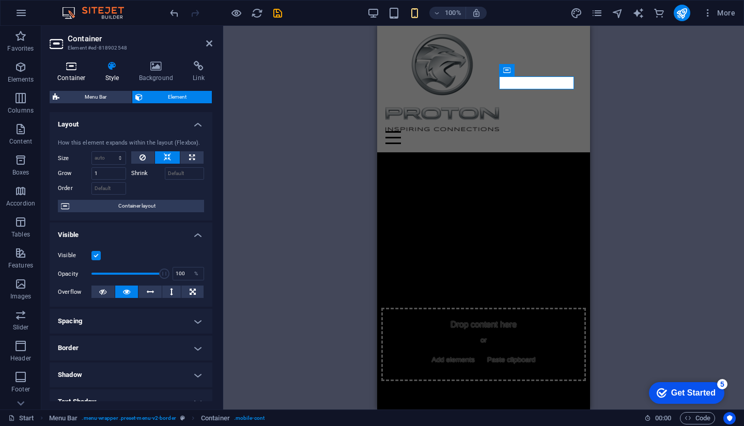
click at [74, 70] on icon at bounding box center [72, 66] width 44 height 10
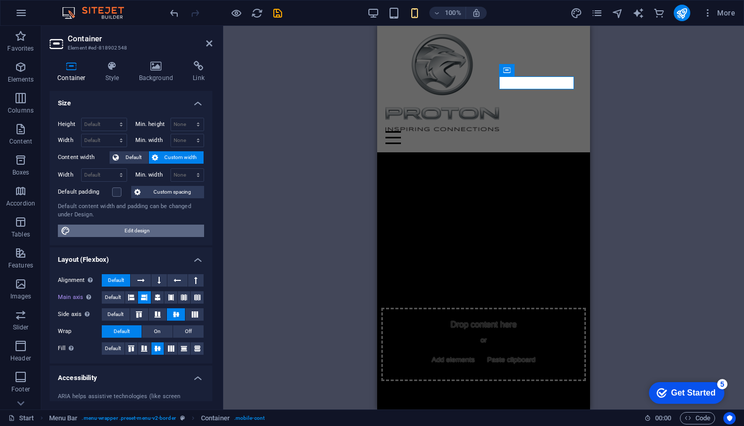
scroll to position [107, 0]
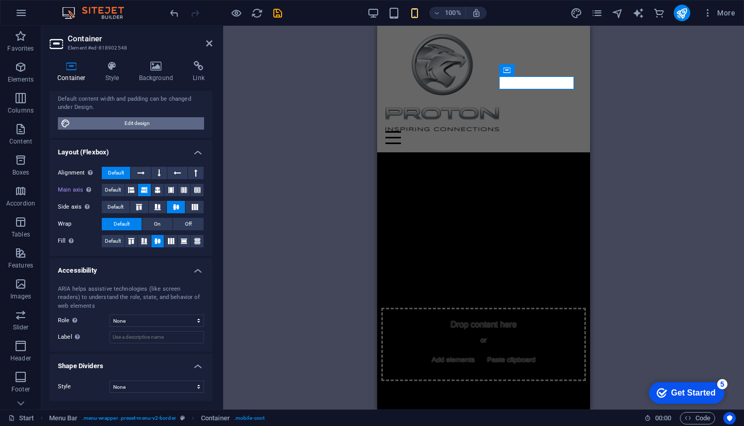
click at [153, 127] on span "Edit design" at bounding box center [137, 123] width 128 height 12
select select "rem"
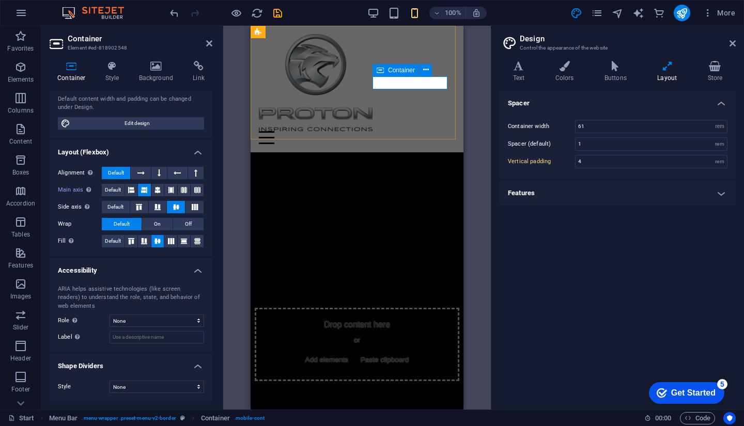
click at [421, 131] on div "Menu" at bounding box center [357, 137] width 196 height 13
click at [409, 70] on span "Container" at bounding box center [401, 70] width 27 height 6
click at [429, 72] on button at bounding box center [425, 70] width 12 height 12
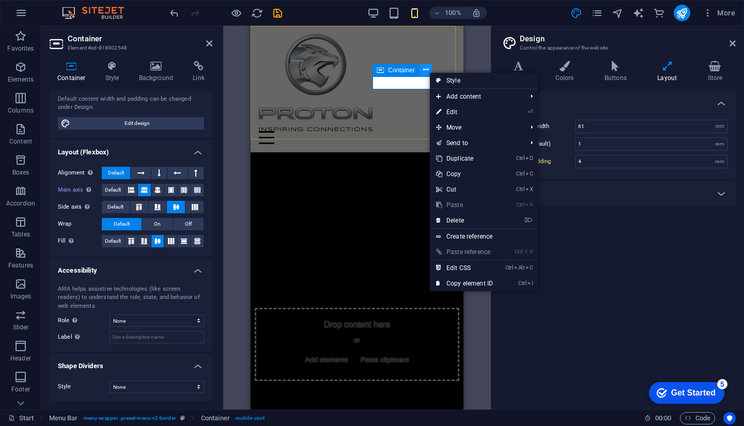
click at [427, 70] on icon at bounding box center [426, 70] width 6 height 11
drag, startPoint x: 446, startPoint y: 51, endPoint x: 680, endPoint y: 93, distance: 238.1
click at [446, 51] on div "Menu HOME About Sales Contact" at bounding box center [356, 89] width 213 height 127
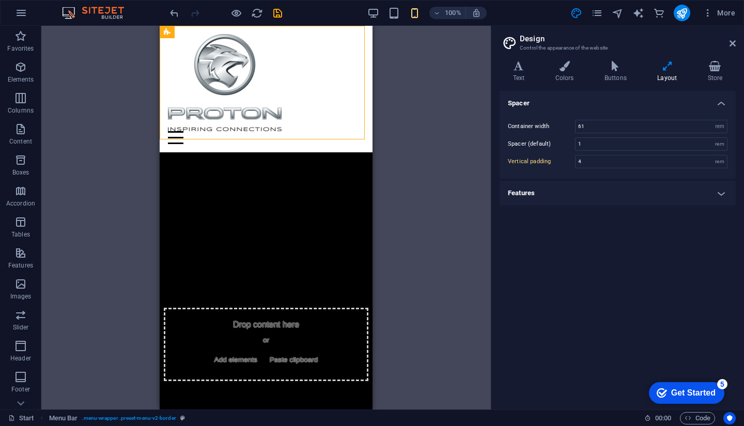
click at [431, 78] on div "H2 Container Image Preset Spacer Spacer Preset Container Container Preset Space…" at bounding box center [265, 218] width 449 height 384
click at [351, 131] on div "Menu" at bounding box center [266, 137] width 196 height 13
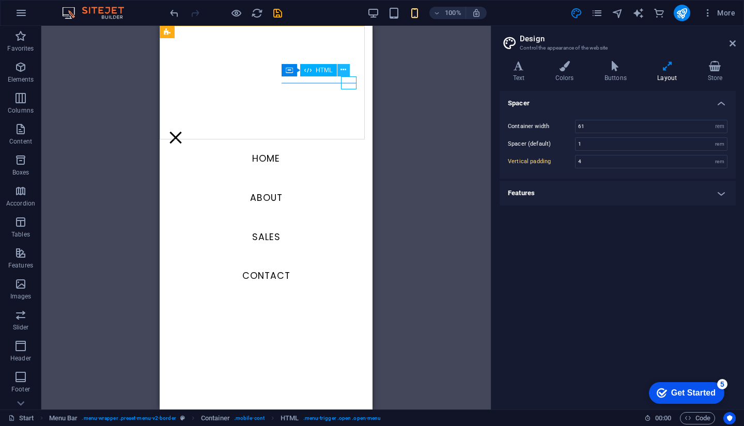
click at [344, 72] on icon at bounding box center [343, 70] width 6 height 11
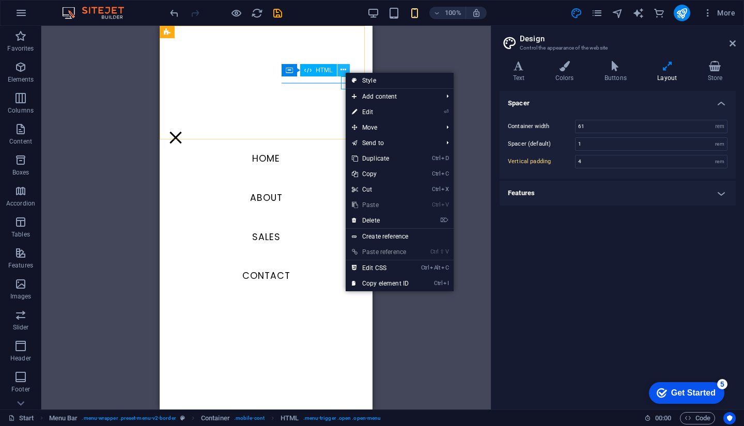
click at [343, 71] on icon at bounding box center [343, 70] width 6 height 11
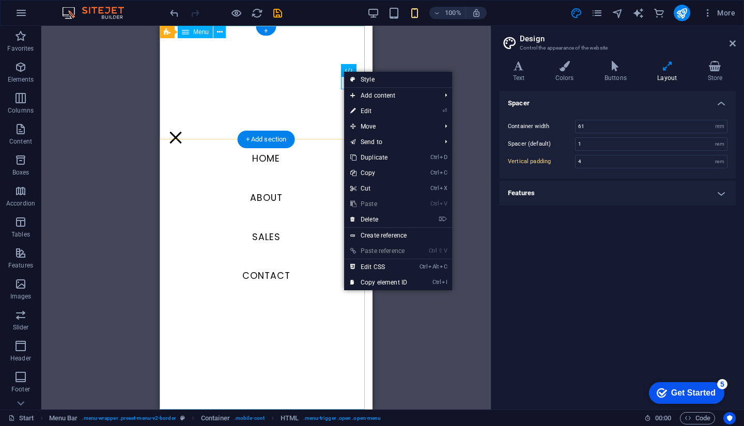
click at [255, 195] on nav "HOME About Sales Contact" at bounding box center [266, 218] width 213 height 384
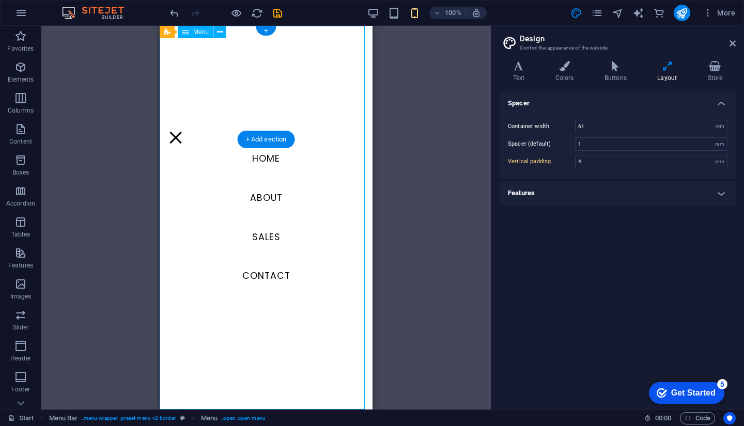
click at [255, 195] on nav "HOME About Sales Contact" at bounding box center [266, 218] width 213 height 384
click at [164, 195] on nav "HOME About Sales Contact" at bounding box center [266, 218] width 213 height 384
select select
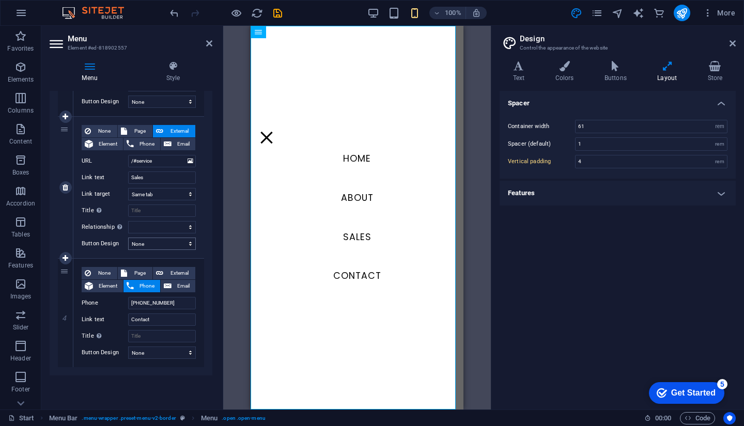
scroll to position [359, 0]
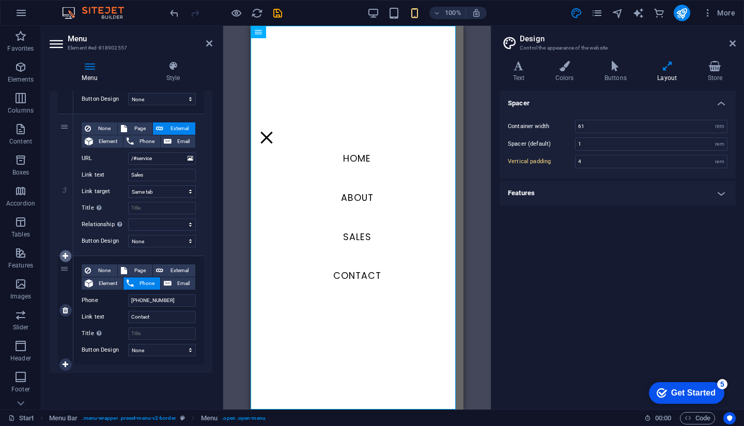
click at [69, 251] on link at bounding box center [65, 256] width 12 height 12
select select
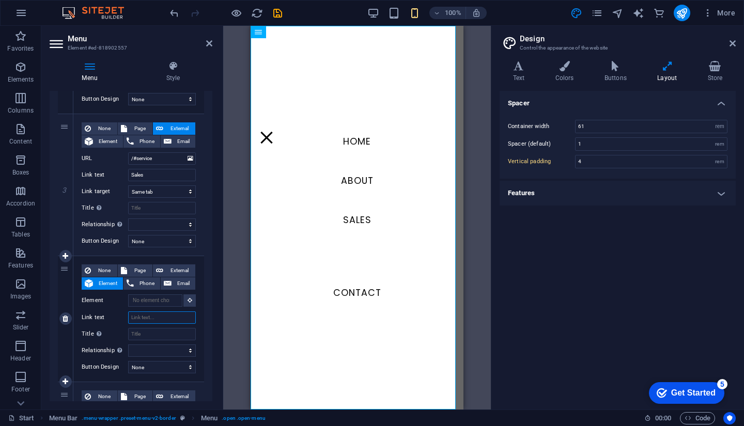
click at [153, 315] on input "Link text" at bounding box center [162, 317] width 68 height 12
type input "f'v'g'b'h"
select select
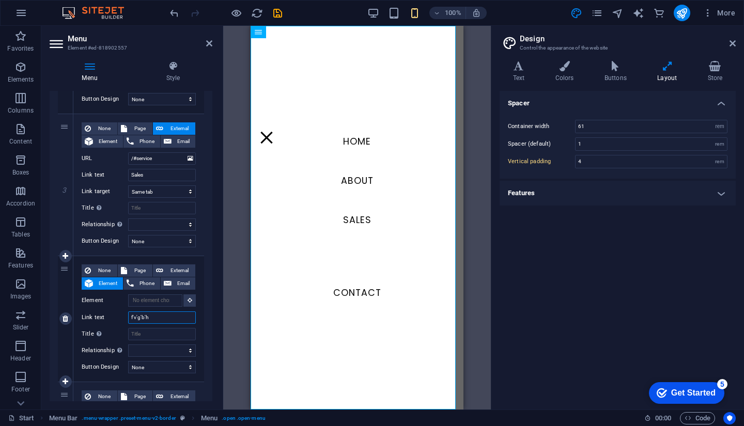
select select
type input "fvgbh"
select select
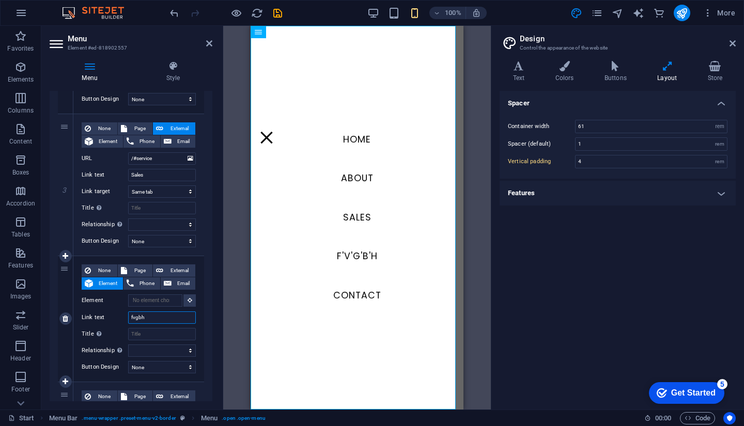
select select
type input "fvgb你"
select select
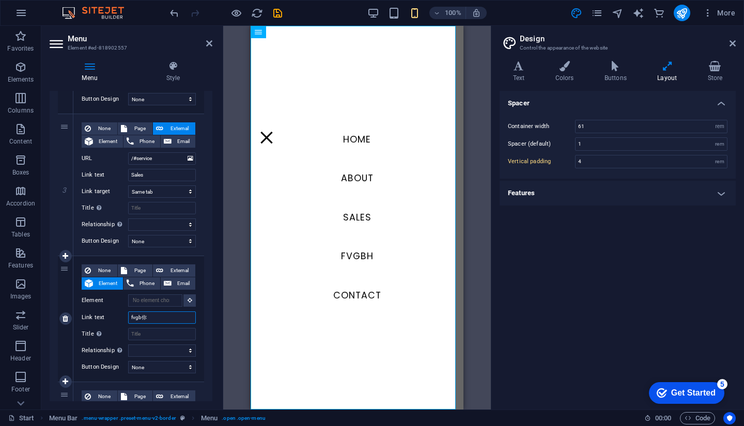
select select
type input "f"
select select
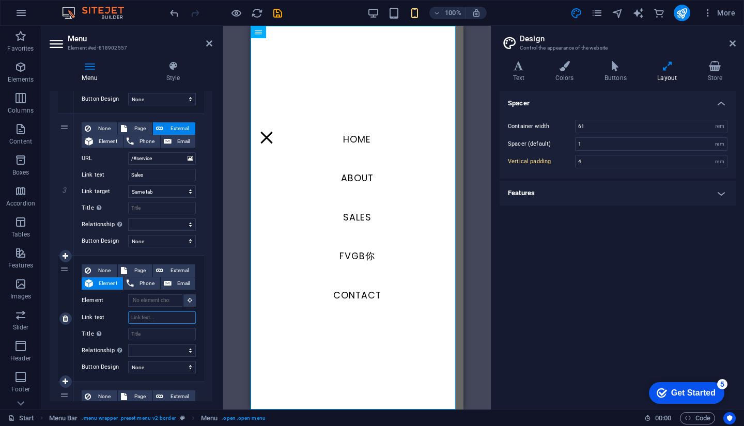
select select
type input "Models"
select select
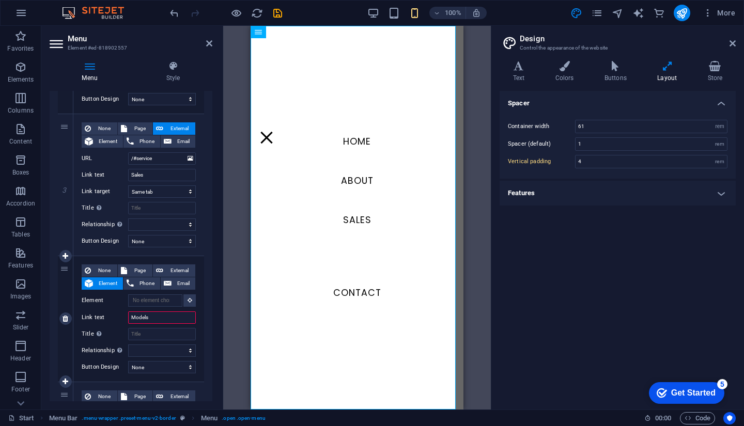
select select
type input "Models"
click at [110, 283] on span "Element" at bounding box center [108, 283] width 24 height 12
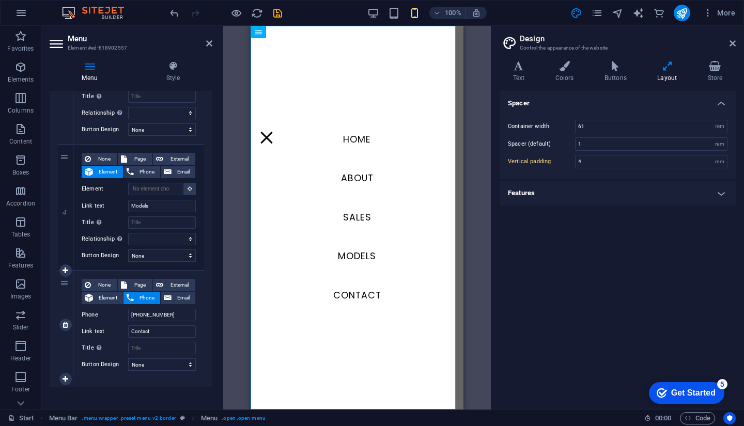
scroll to position [485, 0]
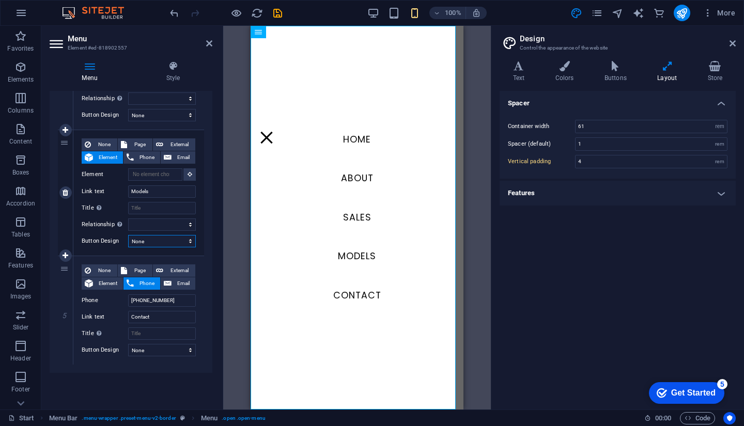
click at [161, 242] on select "None Default Primary Secondary" at bounding box center [162, 241] width 68 height 12
select select "default"
click at [128, 235] on select "None Default Primary Secondary" at bounding box center [162, 241] width 68 height 12
select select
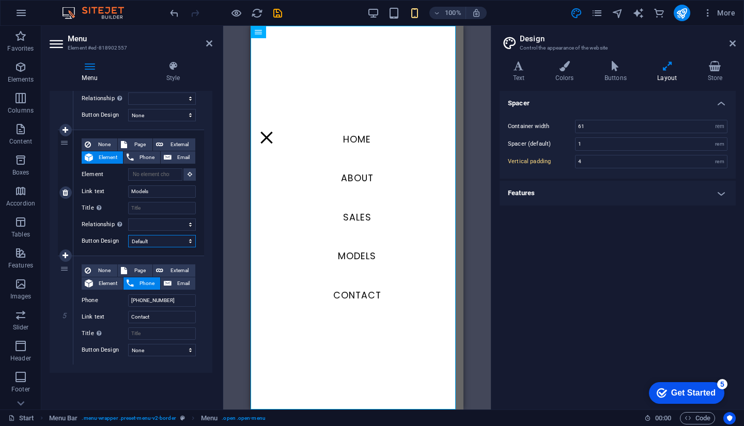
select select
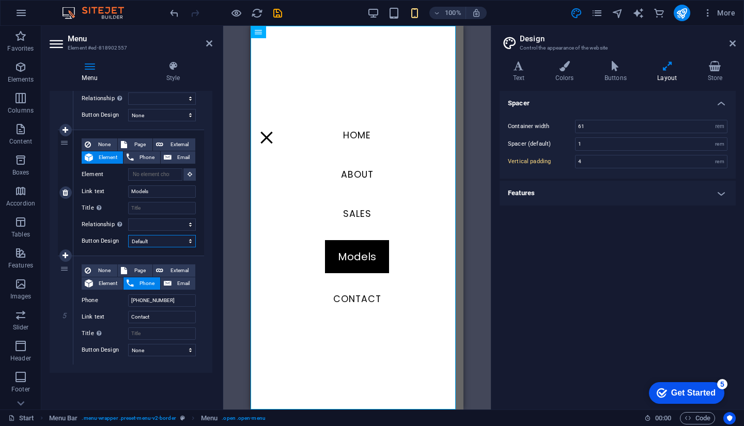
click at [170, 236] on select "None Default Primary Secondary" at bounding box center [162, 241] width 68 height 12
select select
click at [128, 235] on select "None Default Primary Secondary" at bounding box center [162, 241] width 68 height 12
select select
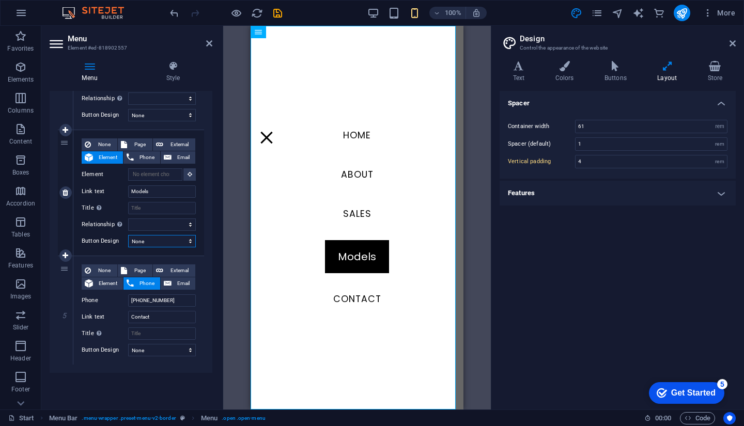
select select
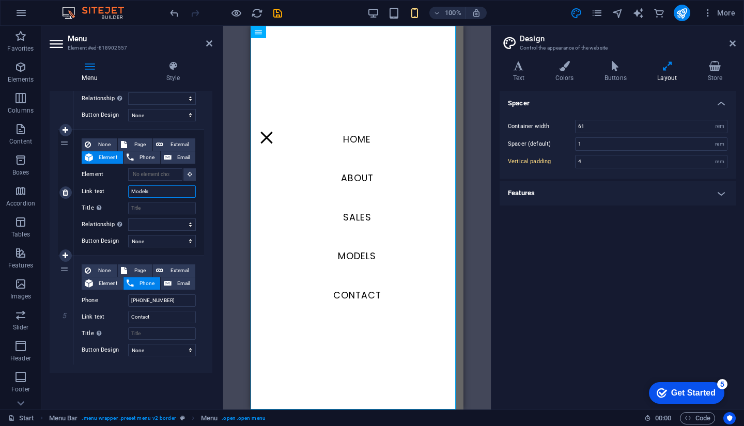
click at [161, 193] on input "Models" at bounding box center [162, 191] width 68 height 12
click at [214, 193] on div "Menu Style Menu Auto Custom Create custom menu items for this menu. Recommended…" at bounding box center [130, 231] width 179 height 357
click at [69, 220] on div "4" at bounding box center [65, 192] width 15 height 125
select select
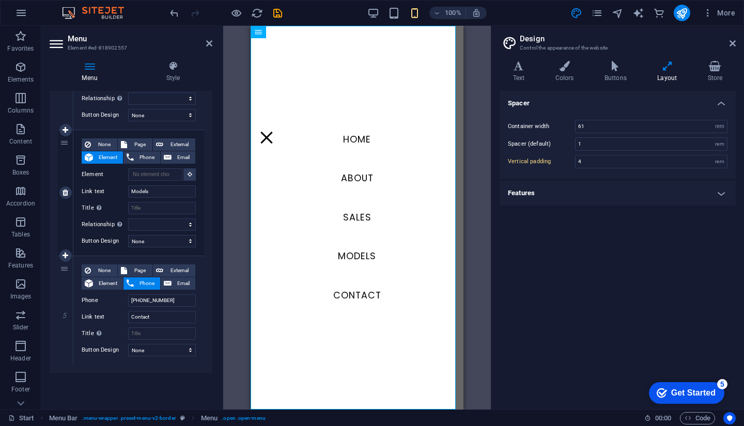
select select
click at [177, 66] on icon at bounding box center [173, 66] width 78 height 10
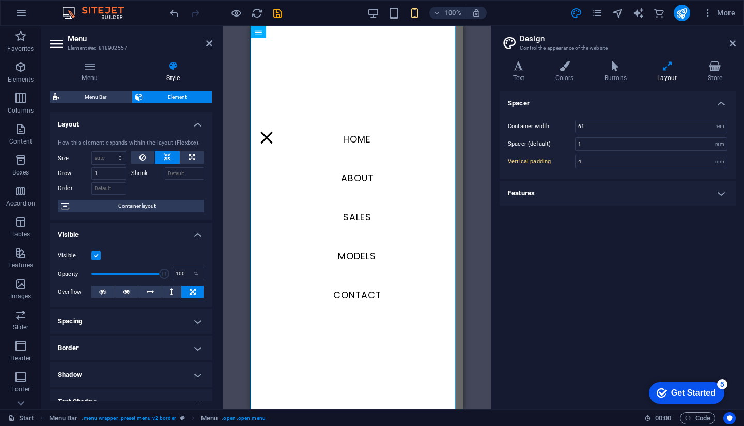
scroll to position [147, 0]
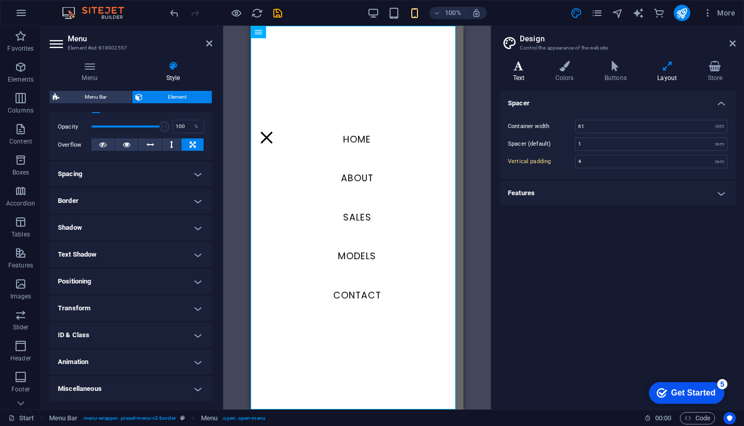
click at [522, 70] on icon at bounding box center [518, 66] width 38 height 10
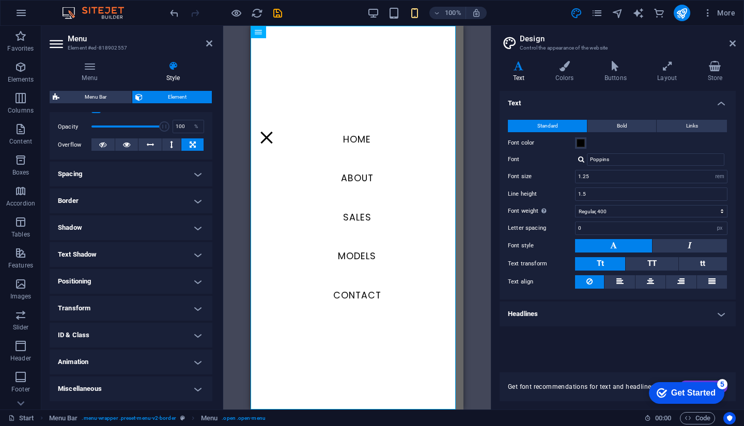
click at [560, 410] on div "Start Menu Bar . menu-wrapper .preset-menu-v2-border Menu . open .open-menu 00 …" at bounding box center [372, 417] width 744 height 17
click at [640, 128] on button "Bold" at bounding box center [621, 126] width 69 height 12
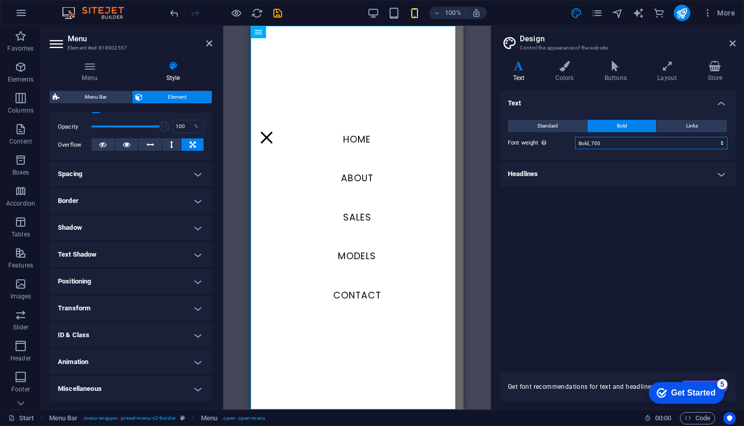
click at [617, 140] on select "Thin, 100 Extra-light, 200 Light, 300 Regular, 400 Medium, 500 Semi-bold, 600 B…" at bounding box center [651, 143] width 152 height 12
click at [575, 137] on select "Thin, 100 Extra-light, 200 Light, 300 Regular, 400 Medium, 500 Semi-bold, 600 B…" at bounding box center [651, 143] width 152 height 12
click at [615, 201] on div "Text Standard Bold Links Font color Font Poppins Font size 1.25 rem px Line hei…" at bounding box center [617, 225] width 236 height 269
click at [614, 171] on h4 "Headlines" at bounding box center [617, 174] width 236 height 25
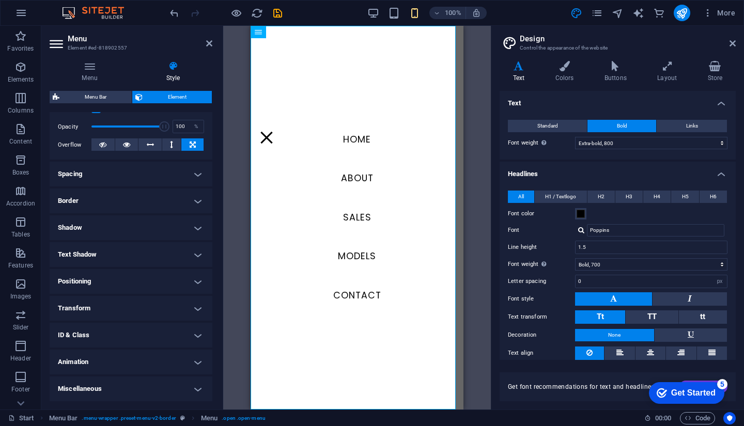
click at [614, 171] on h4 "Headlines" at bounding box center [617, 171] width 236 height 19
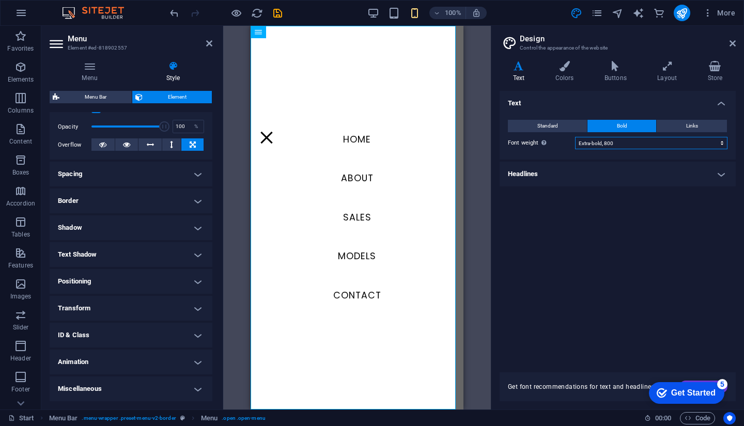
click at [609, 139] on select "Thin, 100 Extra-light, 200 Light, 300 Regular, 400 Medium, 500 Semi-bold, 600 B…" at bounding box center [651, 143] width 152 height 12
select select "900"
click at [575, 137] on select "Thin, 100 Extra-light, 200 Light, 300 Regular, 400 Medium, 500 Semi-bold, 600 B…" at bounding box center [651, 143] width 152 height 12
click at [330, 291] on nav "HOME About Sales Models Contact" at bounding box center [356, 218] width 213 height 384
click at [362, 297] on nav "HOME About Sales Models Contact" at bounding box center [356, 218] width 213 height 384
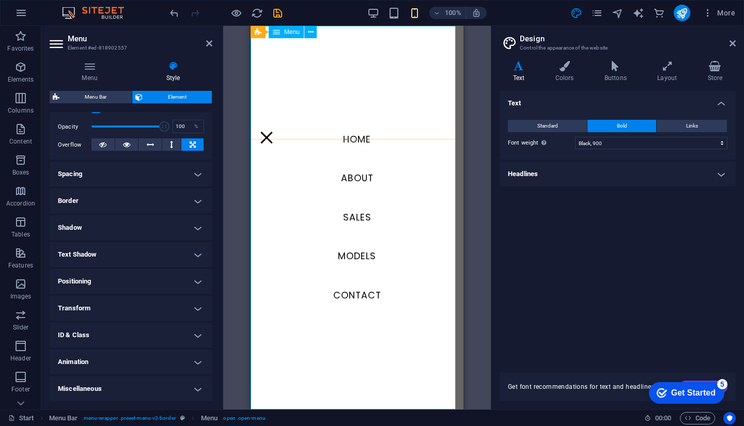
click at [362, 297] on nav "HOME About Sales Models Contact" at bounding box center [356, 218] width 213 height 384
click at [647, 215] on div "Text Standard Bold Links Font color Font Poppins Font size 1.25 rem px Line hei…" at bounding box center [617, 225] width 236 height 269
click at [178, 99] on span "Element" at bounding box center [177, 97] width 63 height 12
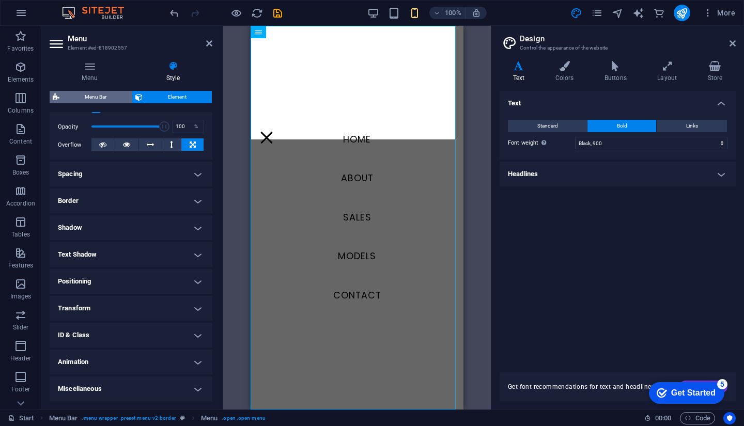
click at [89, 99] on span "Menu Bar" at bounding box center [95, 97] width 66 height 12
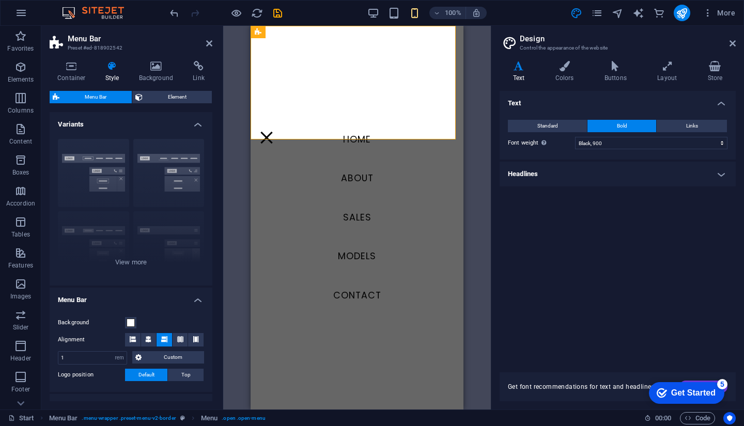
click at [187, 99] on span "Element" at bounding box center [177, 97] width 63 height 12
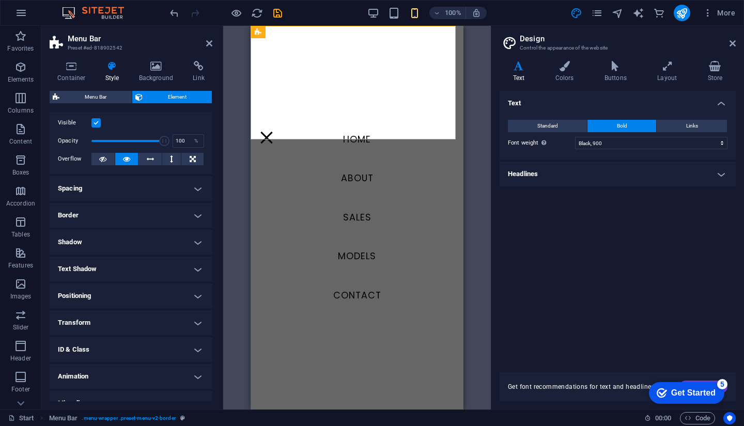
scroll to position [0, 0]
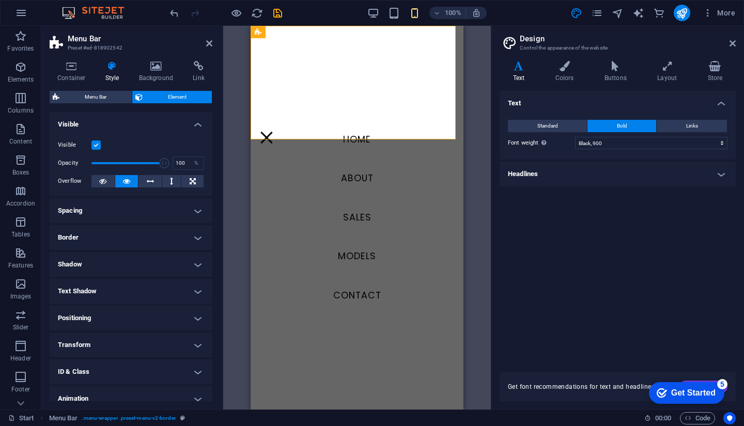
click at [179, 215] on h4 "Spacing" at bounding box center [131, 210] width 163 height 25
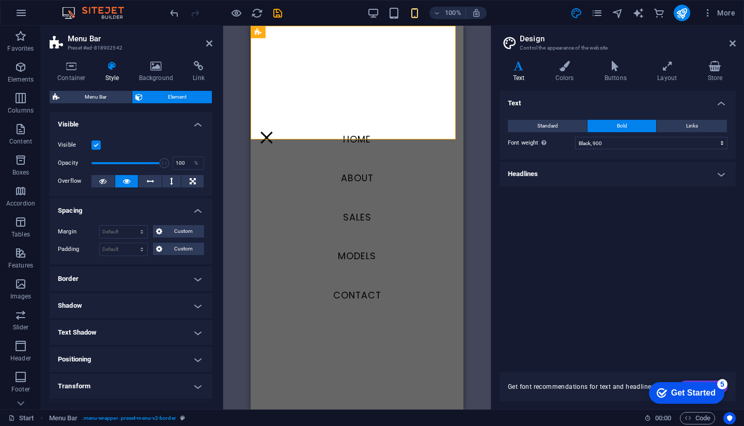
click at [188, 210] on h4 "Spacing" at bounding box center [131, 207] width 163 height 19
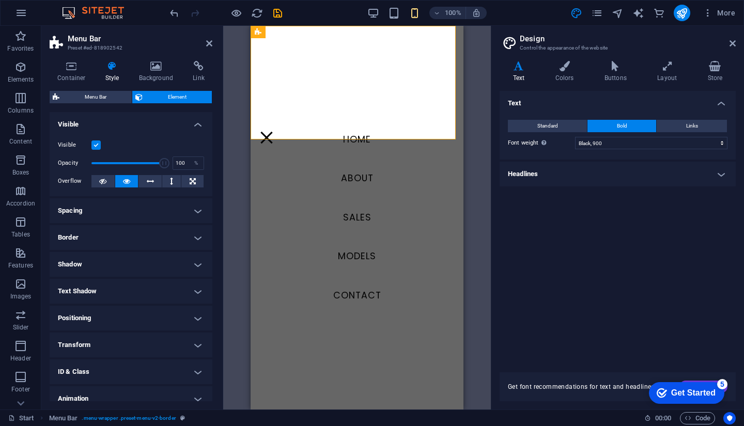
click at [160, 241] on h4 "Border" at bounding box center [131, 237] width 163 height 25
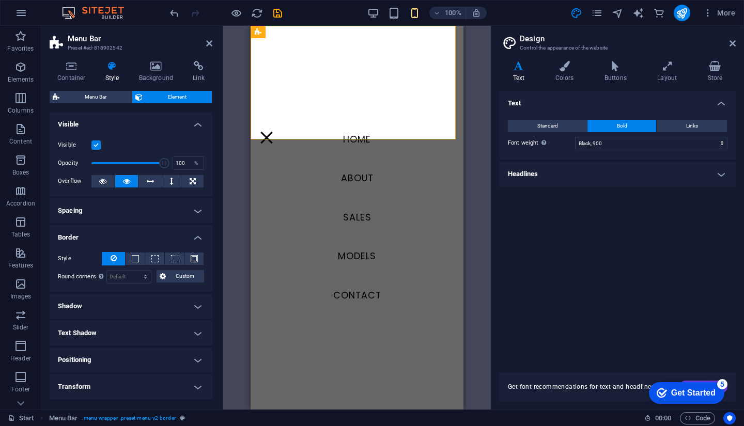
click at [160, 241] on h4 "Border" at bounding box center [131, 234] width 163 height 19
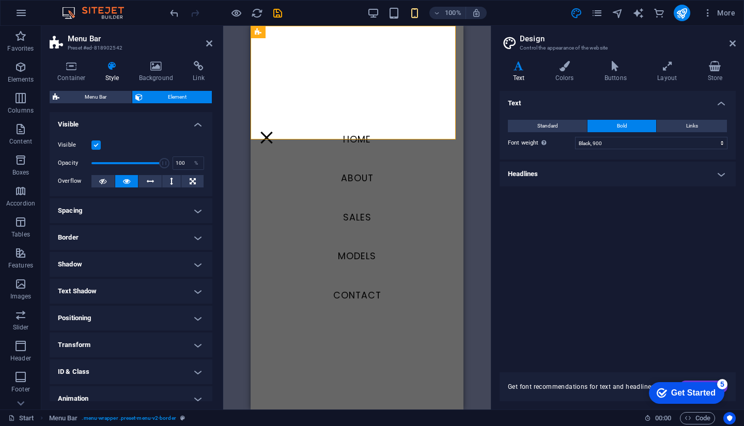
click at [686, 319] on div "Text Standard Bold Links Font color Font Poppins Font size 1.25 rem px Line hei…" at bounding box center [617, 225] width 236 height 269
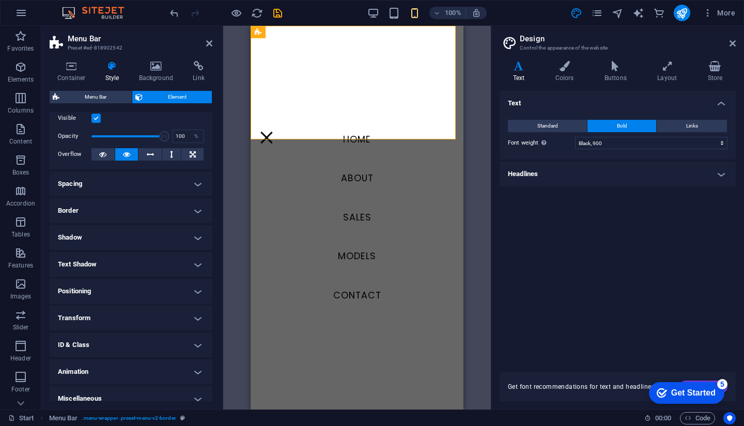
scroll to position [36, 0]
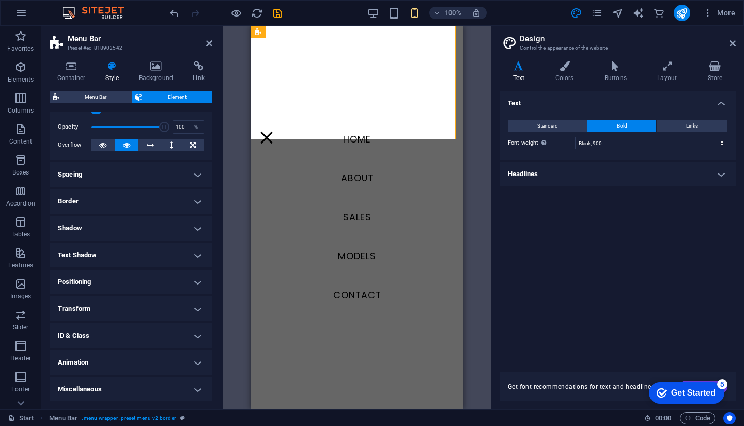
click at [113, 197] on h4 "Border" at bounding box center [131, 201] width 163 height 25
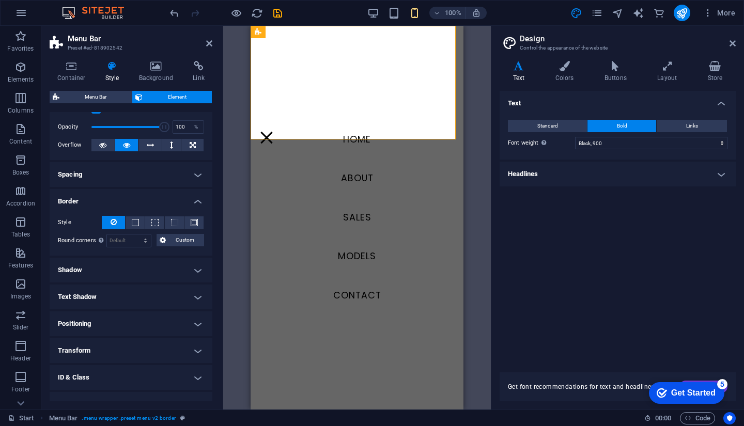
click at [133, 198] on h4 "Border" at bounding box center [131, 198] width 163 height 19
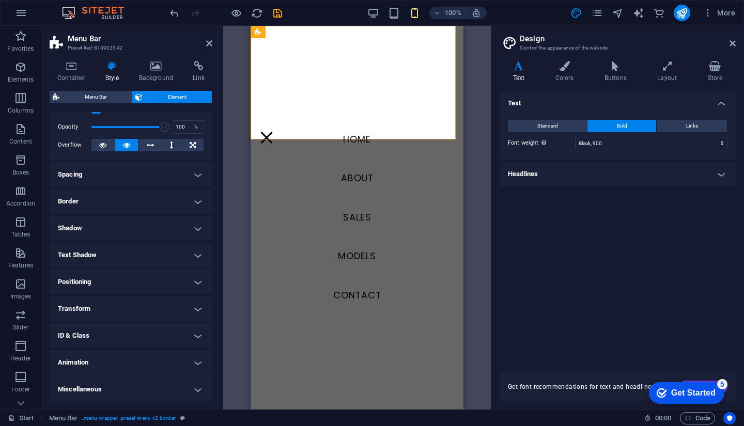
click at [155, 177] on h4 "Spacing" at bounding box center [131, 174] width 163 height 25
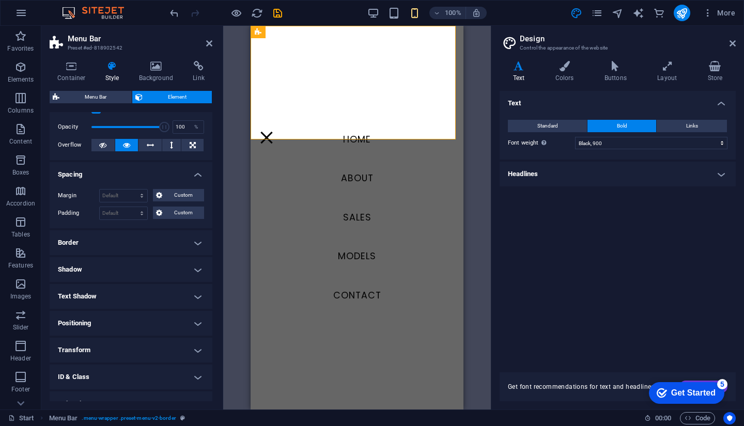
click at [177, 297] on h4 "Text Shadow" at bounding box center [131, 296] width 163 height 25
click at [181, 297] on h4 "Text Shadow" at bounding box center [131, 293] width 163 height 19
click at [172, 321] on h4 "Positioning" at bounding box center [131, 323] width 163 height 25
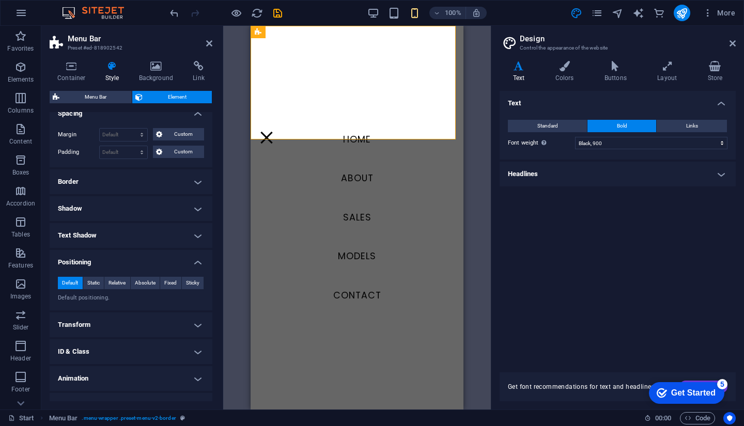
scroll to position [114, 0]
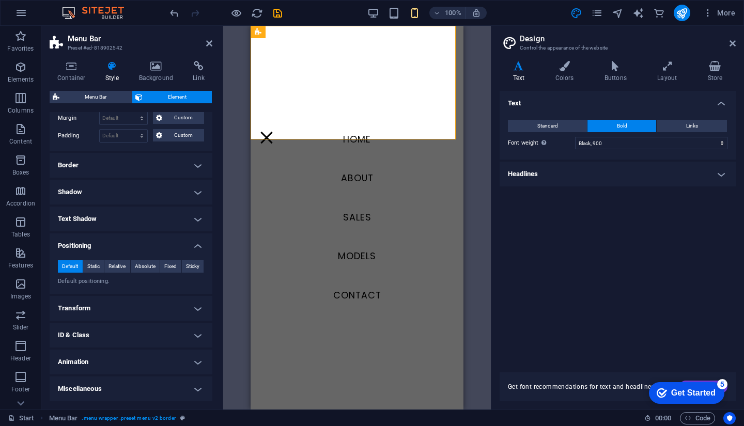
click at [173, 306] on h4 "Transform" at bounding box center [131, 308] width 163 height 25
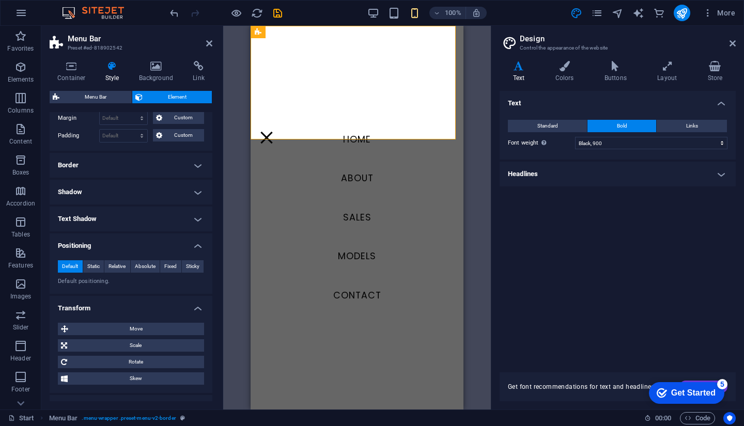
click at [184, 309] on h4 "Transform" at bounding box center [131, 305] width 163 height 19
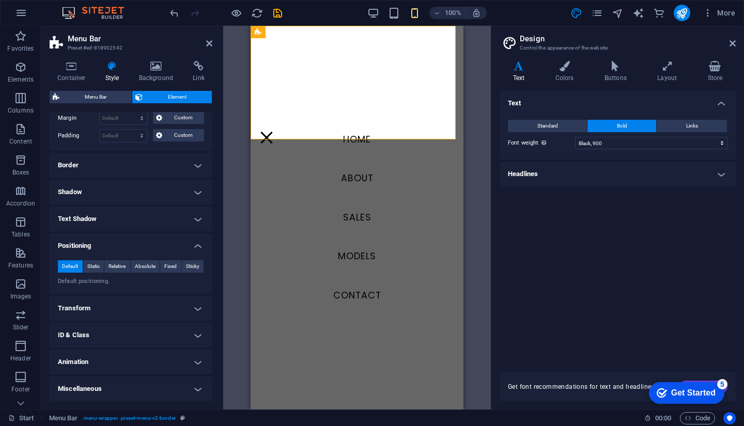
click at [172, 358] on h4 "Animation" at bounding box center [131, 362] width 163 height 25
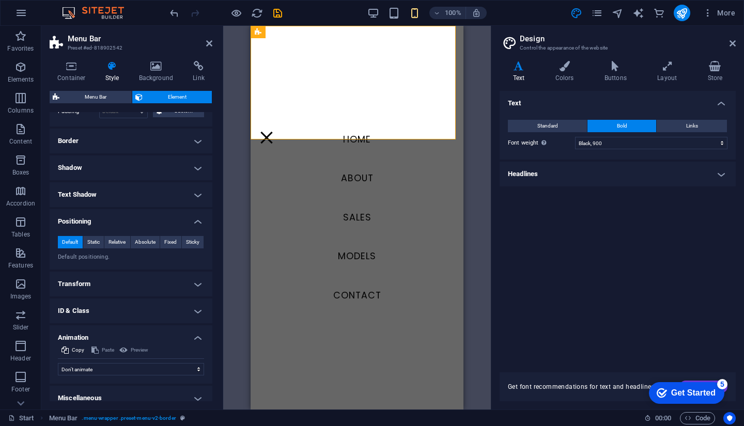
scroll to position [147, 0]
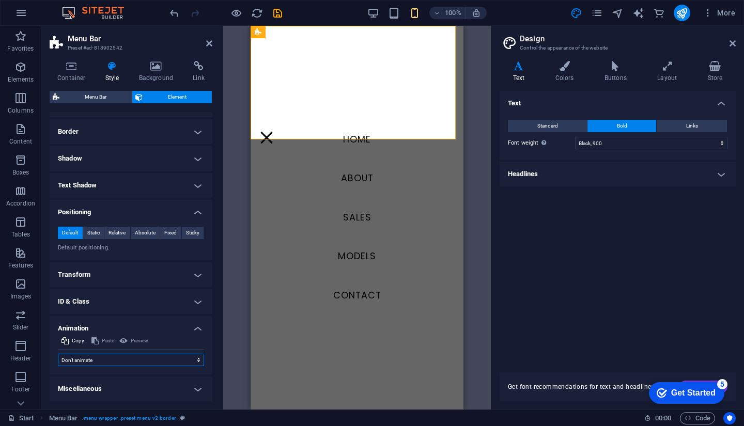
click at [109, 359] on select "Don't animate Show / Hide Slide up/down Zoom in/out Slide left to right Slide r…" at bounding box center [131, 360] width 146 height 12
select select "fade"
click at [58, 354] on select "Don't animate Show / Hide Slide up/down Zoom in/out Slide left to right Slide r…" at bounding box center [131, 360] width 146 height 12
select select "scroll"
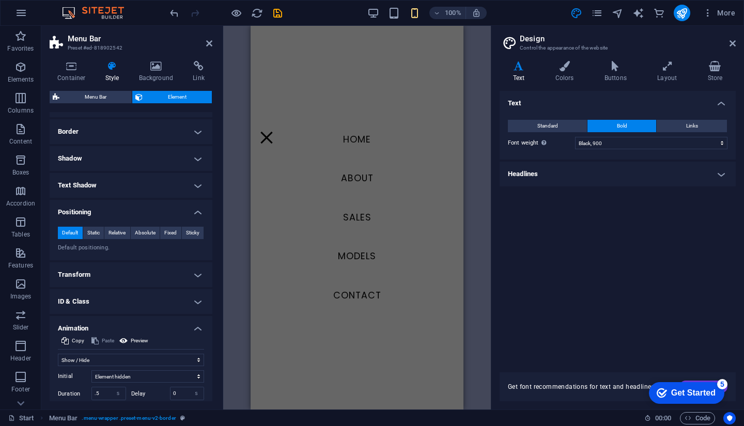
scroll to position [0, 0]
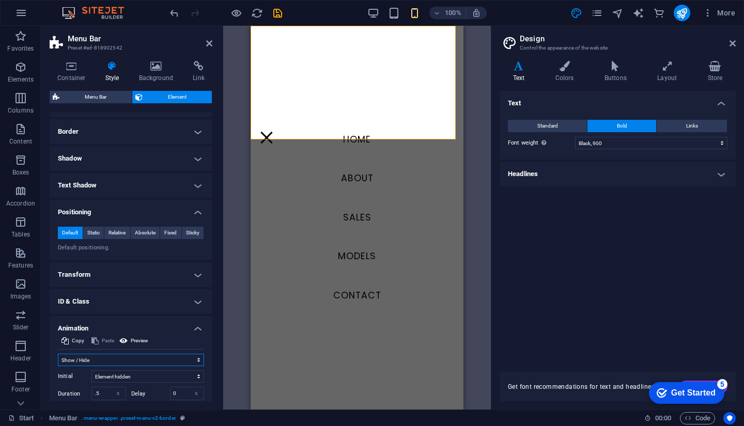
click at [165, 355] on select "Don't animate Show / Hide Slide up/down Zoom in/out Slide left to right Slide r…" at bounding box center [131, 360] width 146 height 12
click at [58, 354] on select "Don't animate Show / Hide Slide up/down Zoom in/out Slide left to right Slide r…" at bounding box center [131, 360] width 146 height 12
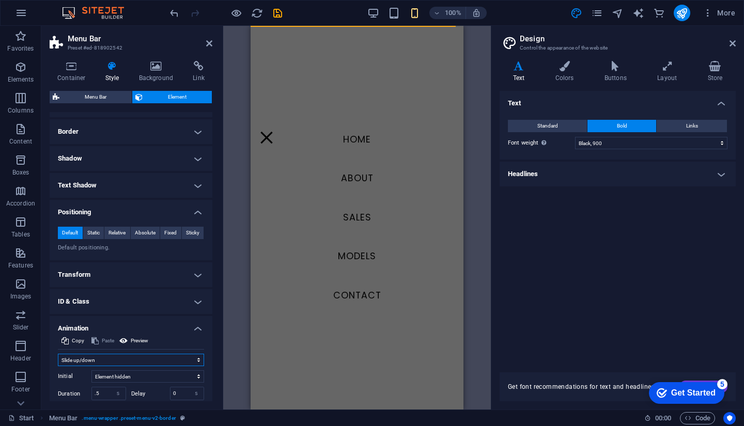
click at [134, 359] on select "Don't animate Show / Hide Slide up/down Zoom in/out Slide left to right Slide r…" at bounding box center [131, 360] width 146 height 12
click at [58, 354] on select "Don't animate Show / Hide Slide up/down Zoom in/out Slide left to right Slide r…" at bounding box center [131, 360] width 146 height 12
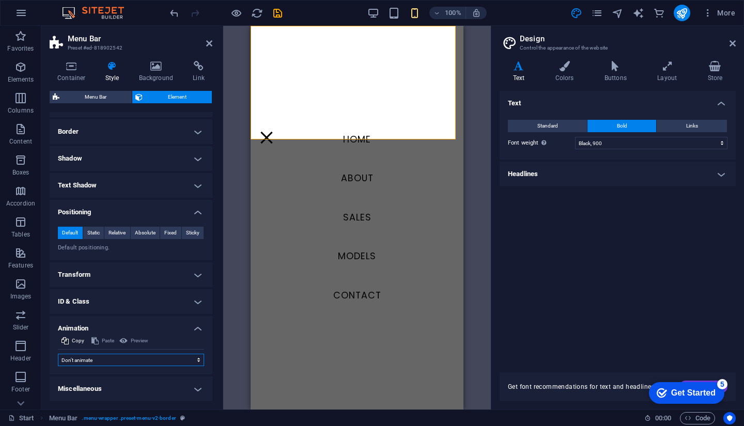
click at [144, 364] on select "Don't animate Show / Hide Slide up/down Zoom in/out Slide left to right Slide r…" at bounding box center [131, 360] width 146 height 12
click at [58, 354] on select "Don't animate Show / Hide Slide up/down Zoom in/out Slide left to right Slide r…" at bounding box center [131, 360] width 146 height 12
click at [141, 361] on select "Don't animate Show / Hide Slide up/down Zoom in/out Slide left to right Slide r…" at bounding box center [131, 360] width 146 height 12
select select "none"
click at [58, 354] on select "Don't animate Show / Hide Slide up/down Zoom in/out Slide left to right Slide r…" at bounding box center [131, 360] width 146 height 12
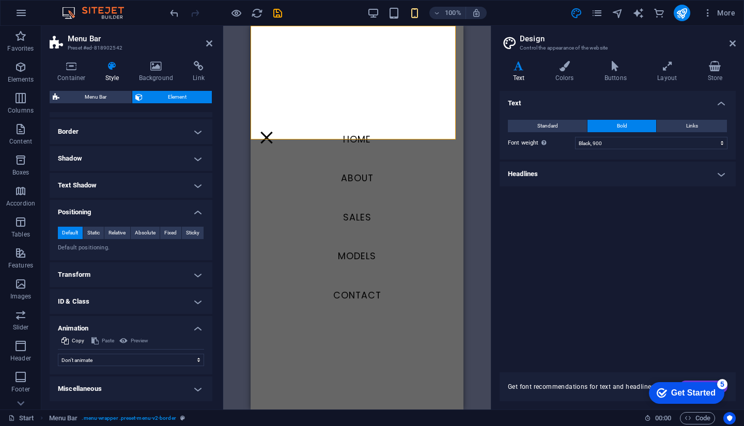
click at [190, 389] on h4 "Miscellaneous" at bounding box center [131, 388] width 163 height 25
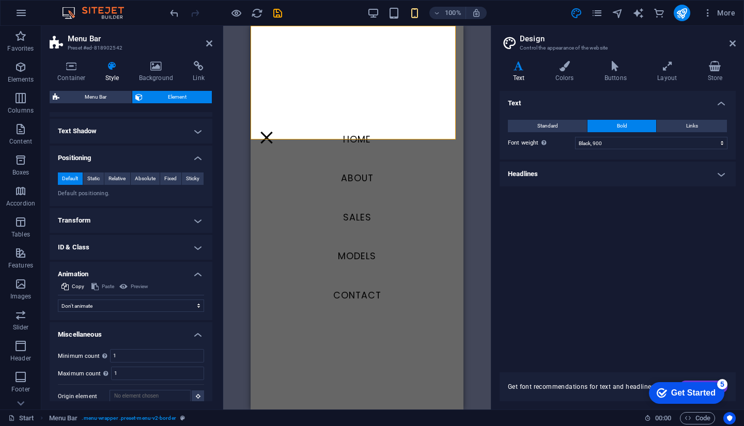
scroll to position [211, 0]
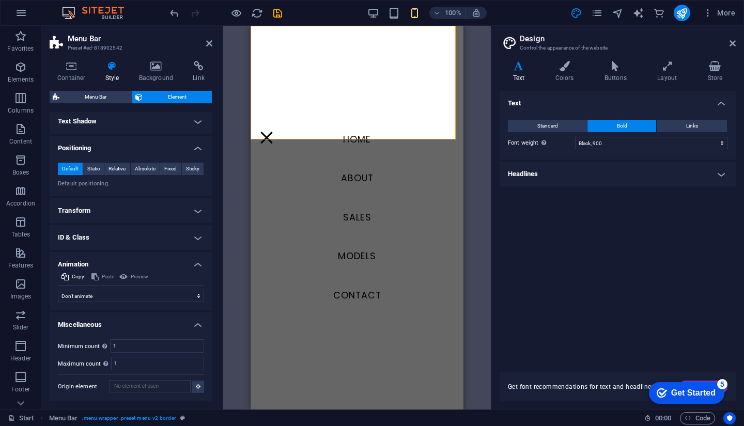
click at [162, 321] on h4 "Miscellaneous" at bounding box center [131, 321] width 163 height 19
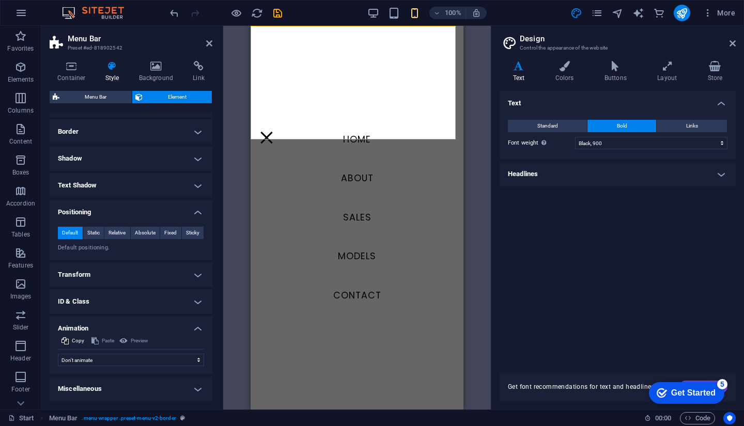
scroll to position [0, 0]
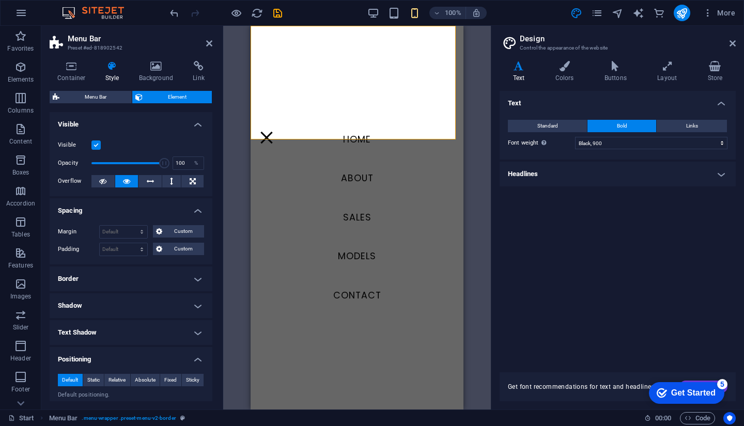
click at [146, 273] on h4 "Border" at bounding box center [131, 278] width 163 height 25
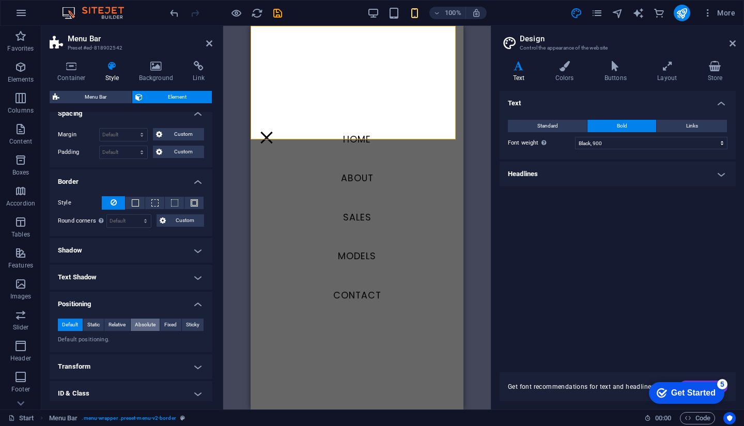
scroll to position [103, 0]
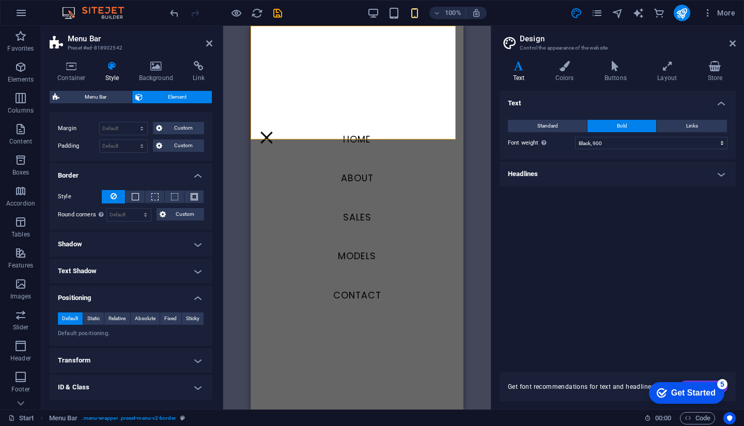
click at [161, 250] on h4 "Shadow" at bounding box center [131, 244] width 163 height 25
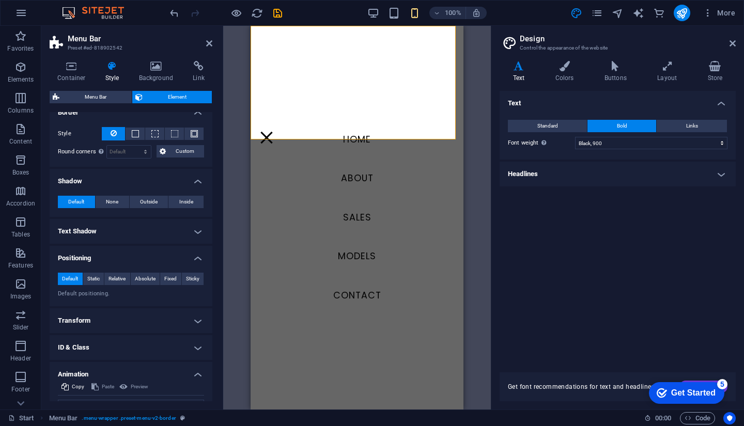
scroll to position [207, 0]
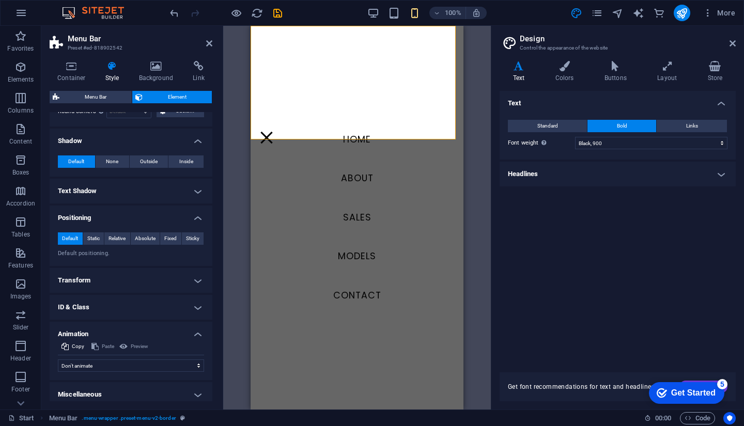
click at [155, 271] on h4 "Transform" at bounding box center [131, 280] width 163 height 25
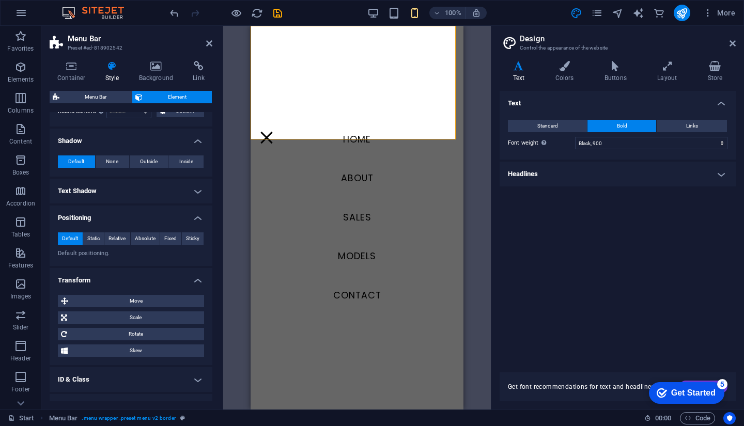
click at [168, 287] on div "Move X offset 0 px rem % em vh vw Y offset 0 px rem % em vh vw Scale Zoom 100 %…" at bounding box center [131, 326] width 163 height 78
click at [180, 277] on h4 "Transform" at bounding box center [131, 277] width 163 height 19
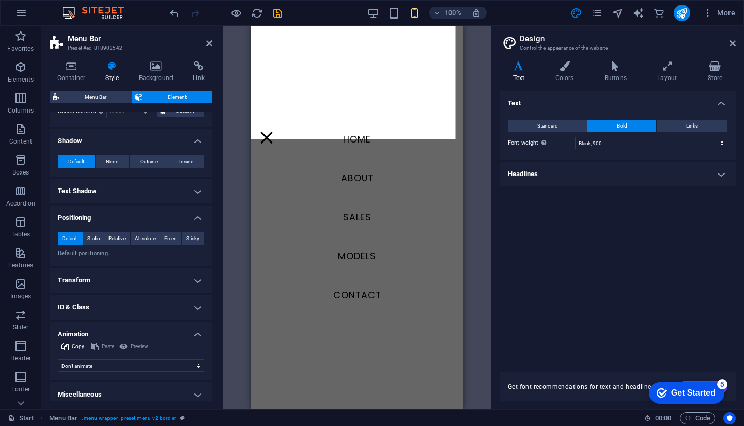
click at [165, 306] on h4 "ID & Class" at bounding box center [131, 307] width 163 height 25
click at [166, 298] on h4 "ID & Class" at bounding box center [131, 304] width 163 height 19
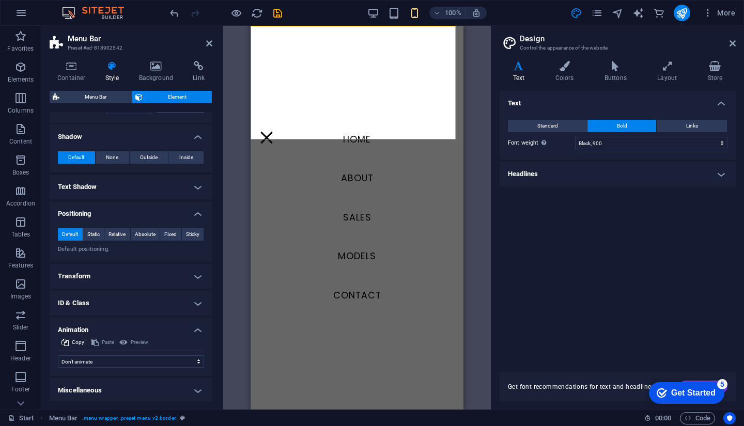
scroll to position [212, 0]
click at [197, 391] on h4 "Miscellaneous" at bounding box center [131, 389] width 163 height 25
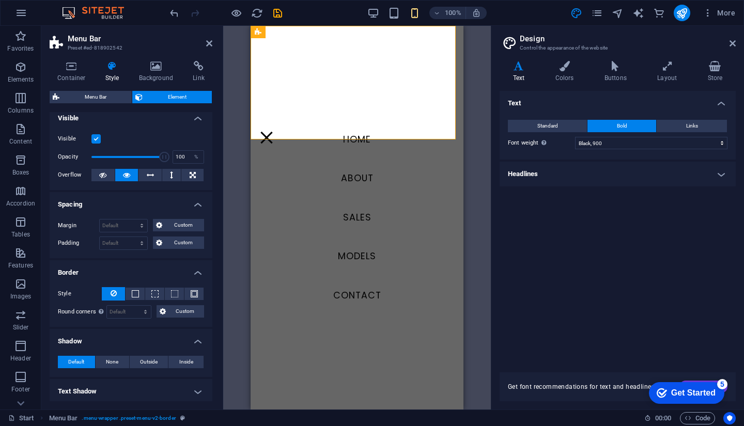
scroll to position [0, 0]
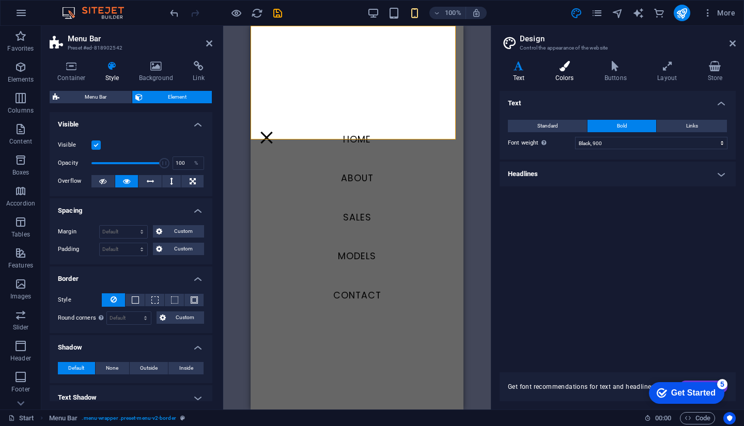
click at [562, 65] on icon at bounding box center [564, 66] width 45 height 10
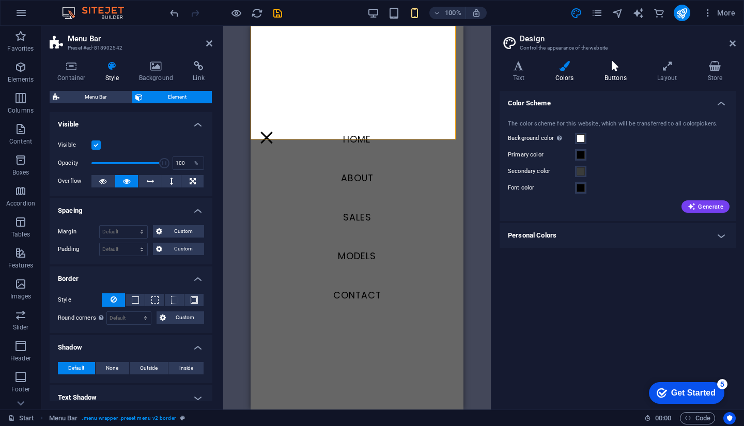
click at [613, 75] on h4 "Buttons" at bounding box center [617, 72] width 53 height 22
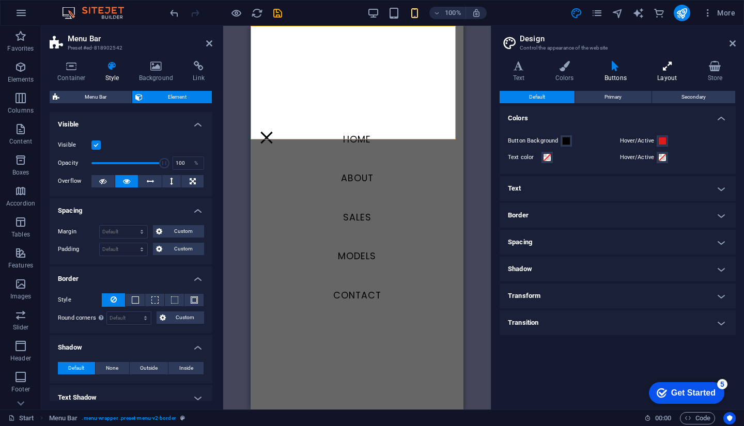
click at [671, 66] on icon at bounding box center [667, 66] width 46 height 10
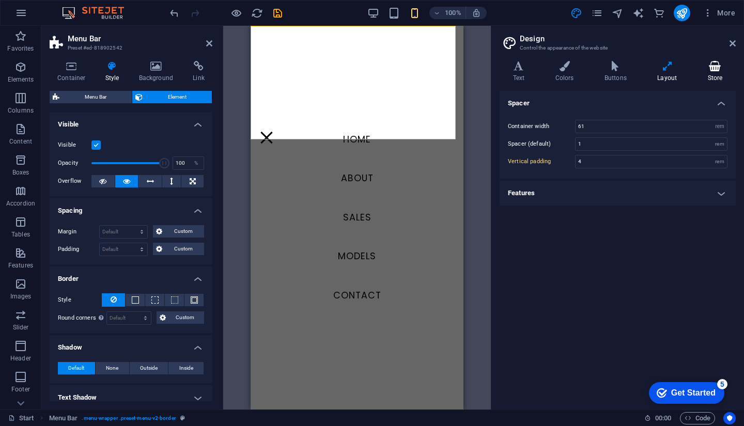
click at [705, 69] on icon at bounding box center [714, 66] width 41 height 10
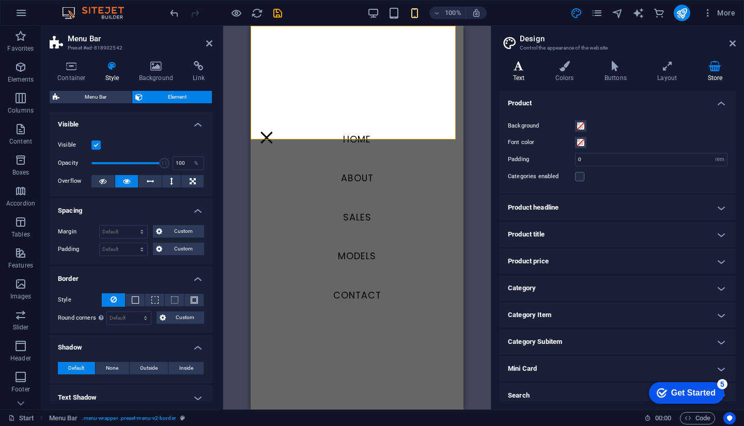
click at [539, 68] on h4 "Text" at bounding box center [520, 72] width 42 height 22
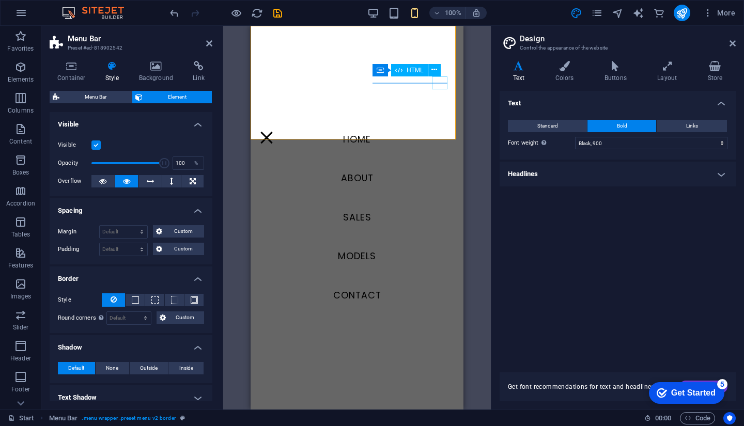
click at [274, 131] on div "Menu" at bounding box center [266, 137] width 15 height 13
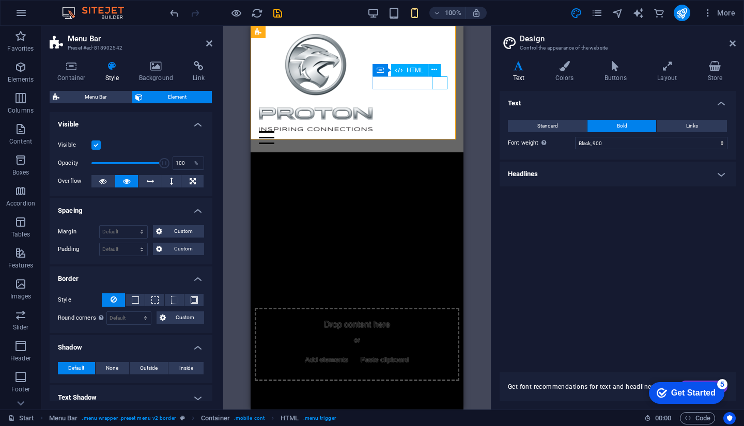
click at [443, 131] on div "Menu" at bounding box center [357, 137] width 196 height 13
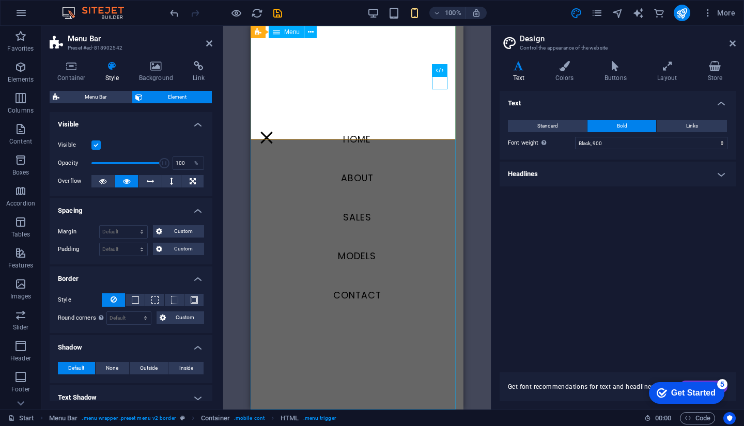
click at [351, 251] on nav "HOME About Sales Models Contact" at bounding box center [356, 218] width 213 height 384
click at [350, 255] on nav "HOME About Sales Models Contact" at bounding box center [356, 218] width 213 height 384
click at [436, 89] on nav "HOME About Sales Models Contact" at bounding box center [356, 218] width 213 height 384
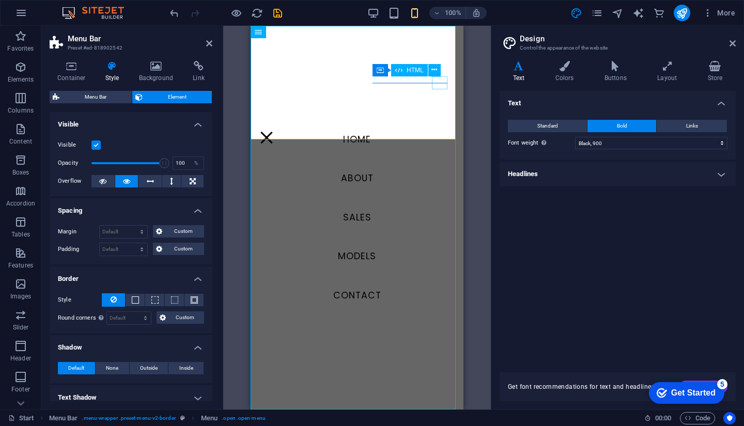
click at [274, 131] on div "Menu" at bounding box center [266, 137] width 15 height 13
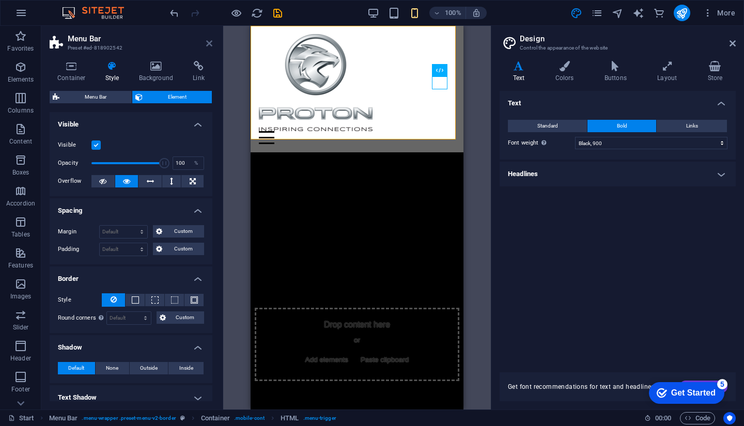
click at [209, 45] on icon at bounding box center [209, 43] width 6 height 8
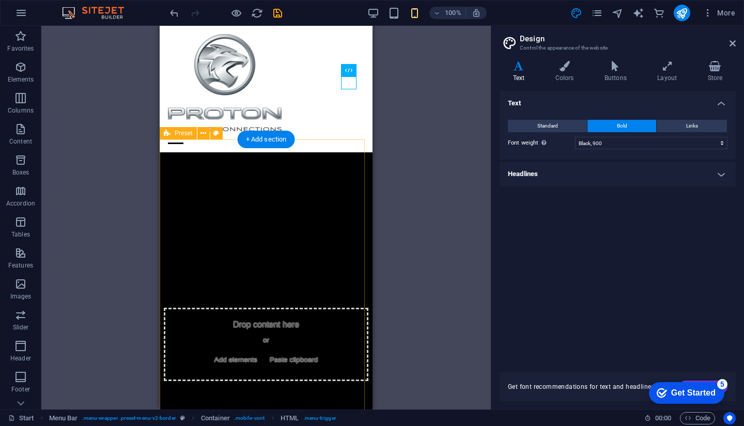
click at [235, 353] on span "Add elements" at bounding box center [235, 360] width 51 height 14
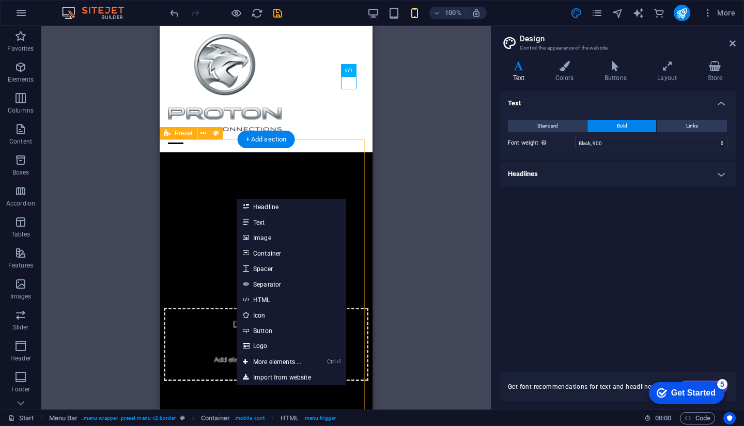
click at [205, 308] on div "Drop content here or Add elements Paste clipboard" at bounding box center [266, 344] width 204 height 73
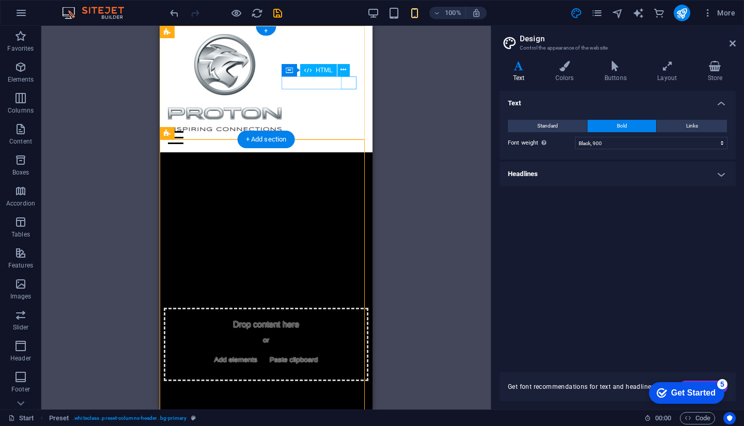
click at [348, 131] on div "Menu" at bounding box center [266, 137] width 196 height 13
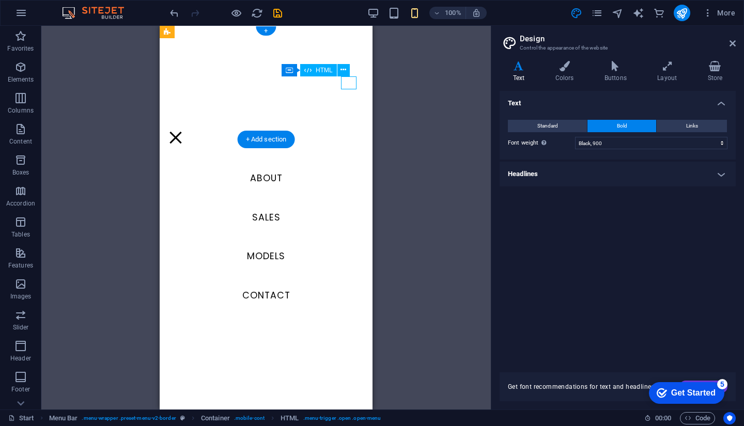
click at [183, 131] on div "Menu" at bounding box center [175, 137] width 15 height 13
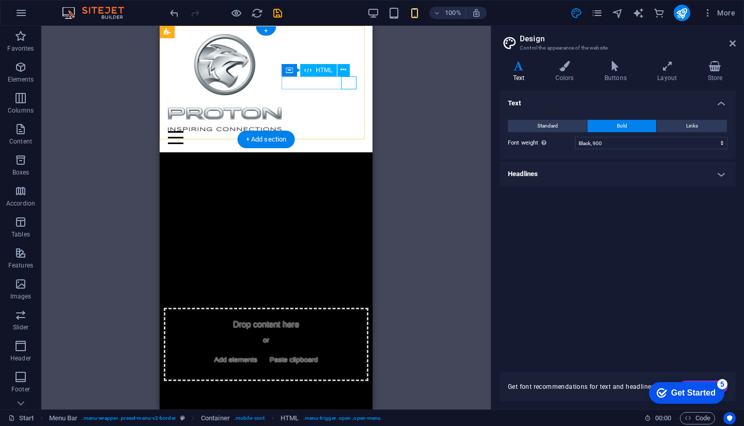
click at [343, 131] on div "Menu" at bounding box center [266, 137] width 196 height 13
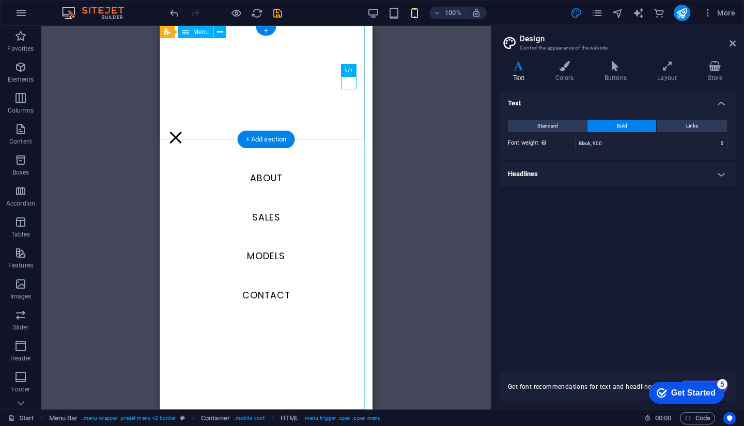
click at [254, 254] on nav "HOME About Sales Models Contact" at bounding box center [266, 218] width 213 height 384
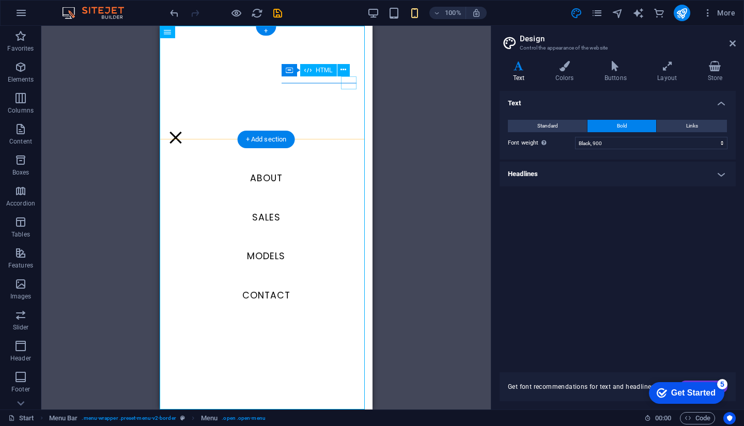
click at [183, 131] on div "Menu" at bounding box center [175, 137] width 15 height 13
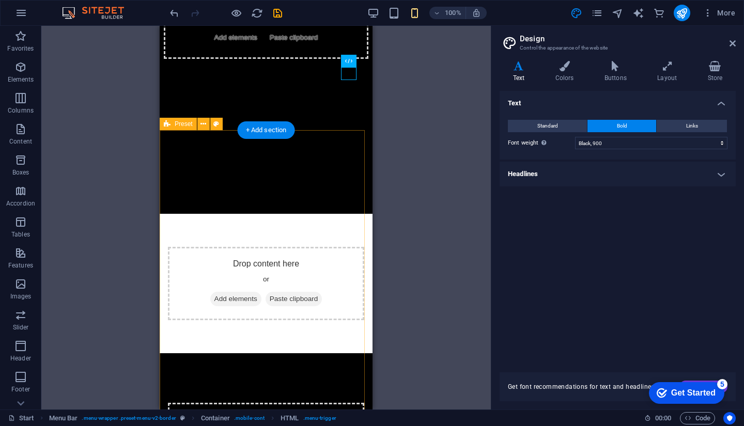
scroll to position [361, 0]
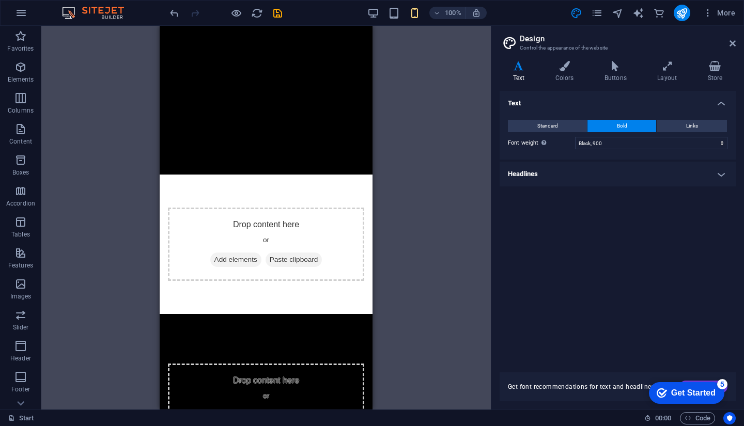
click at [730, 38] on h2 "Design" at bounding box center [627, 38] width 216 height 9
click at [730, 41] on icon at bounding box center [732, 43] width 6 height 8
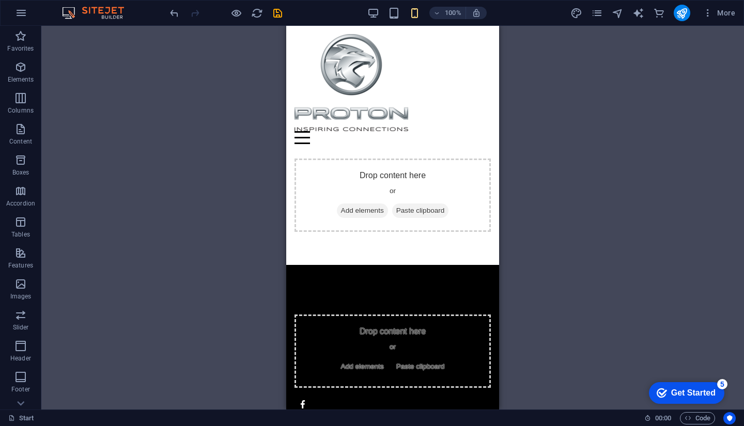
scroll to position [0, 0]
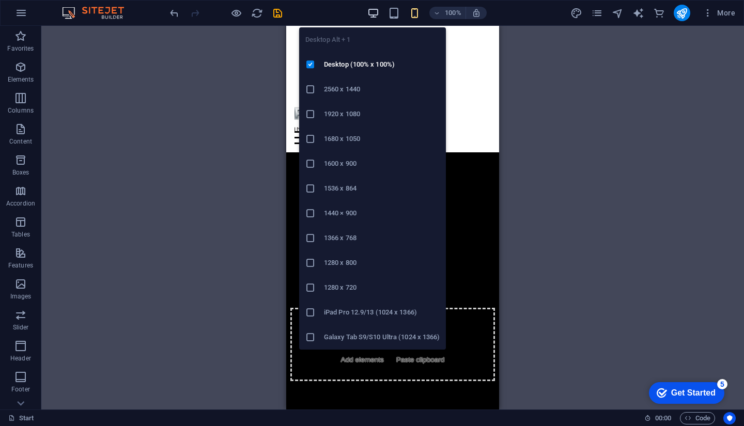
click at [374, 12] on icon "button" at bounding box center [373, 13] width 12 height 12
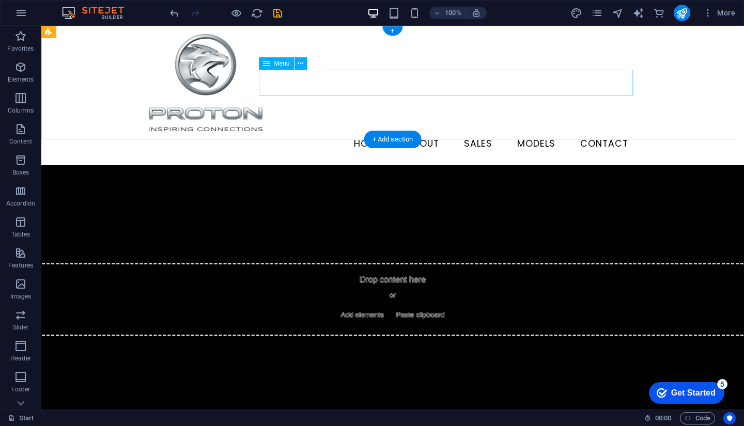
click at [526, 131] on nav "HOME About Sales Models Contact" at bounding box center [392, 144] width 487 height 26
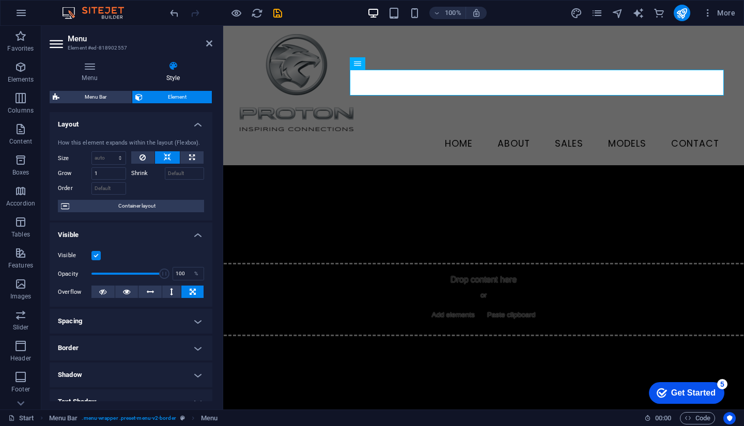
click at [164, 97] on span "Element" at bounding box center [177, 97] width 63 height 12
click at [99, 89] on div "Menu Style Menu Auto Custom Create custom menu items for this menu. Recommended…" at bounding box center [131, 231] width 163 height 340
click at [98, 93] on span "Menu Bar" at bounding box center [95, 97] width 66 height 12
select select "rem"
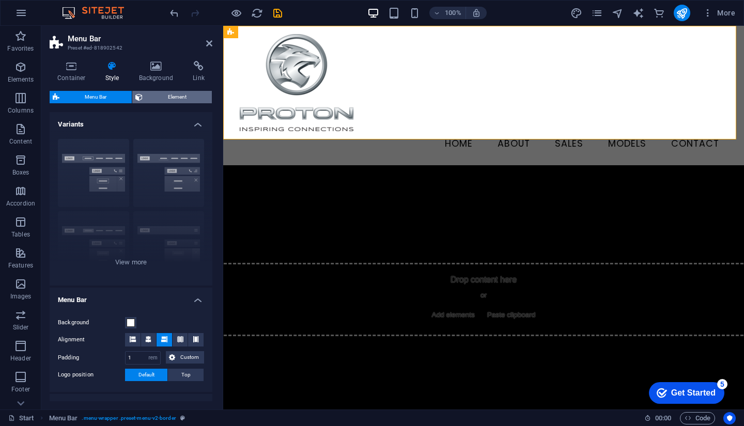
click at [170, 102] on span "Element" at bounding box center [177, 97] width 63 height 12
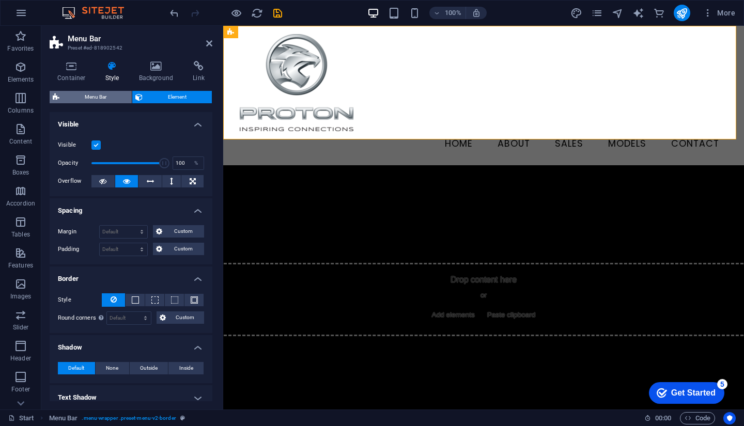
click at [88, 100] on span "Menu Bar" at bounding box center [95, 97] width 66 height 12
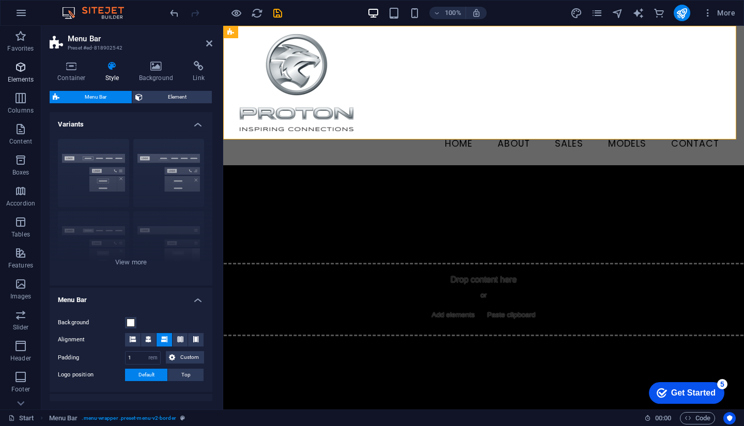
click at [25, 72] on icon "button" at bounding box center [20, 67] width 12 height 12
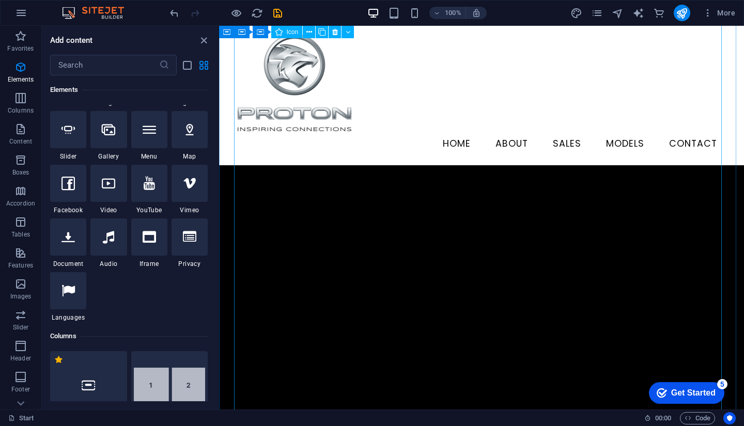
scroll to position [2470, 0]
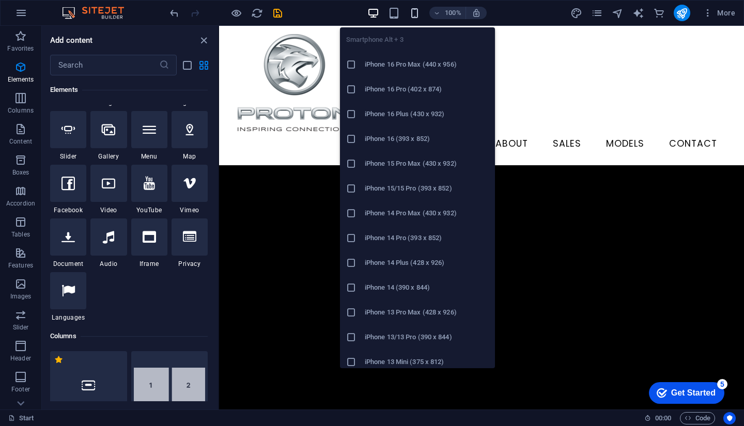
click at [416, 13] on icon "button" at bounding box center [414, 13] width 12 height 12
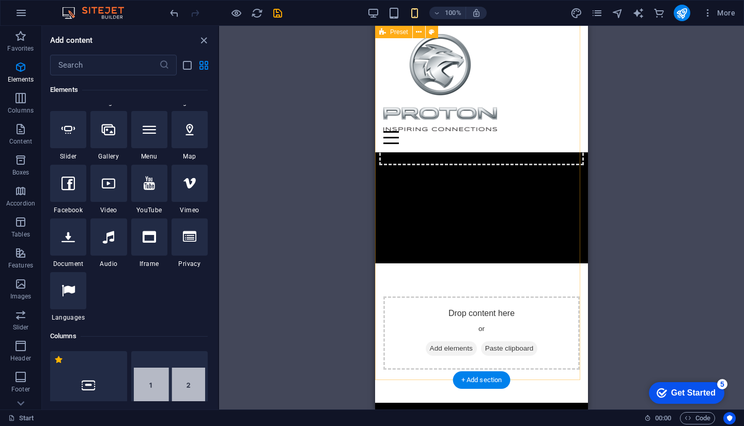
scroll to position [0, 0]
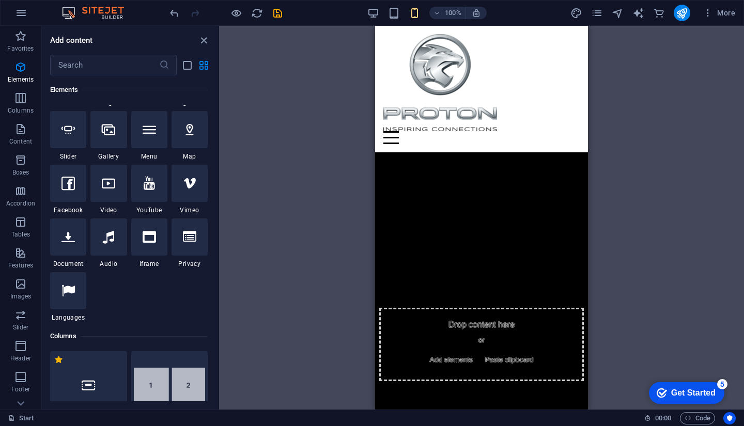
drag, startPoint x: 638, startPoint y: 213, endPoint x: 627, endPoint y: 213, distance: 11.4
click at [639, 215] on div "Drag here to replace the existing content. Press “Ctrl” if you want to create a…" at bounding box center [481, 218] width 525 height 384
click at [682, 251] on div "Drag here to replace the existing content. Press “Ctrl” if you want to create a…" at bounding box center [481, 218] width 525 height 384
click at [459, 353] on span "Add elements" at bounding box center [450, 360] width 51 height 14
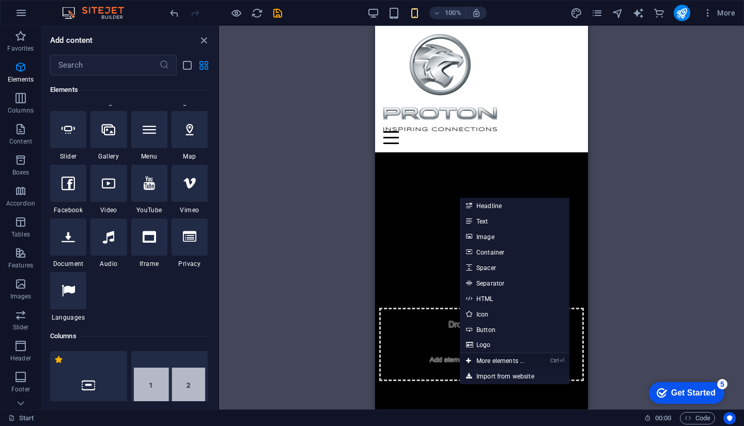
click at [508, 363] on link "Ctrl ⏎ More elements ..." at bounding box center [495, 360] width 71 height 15
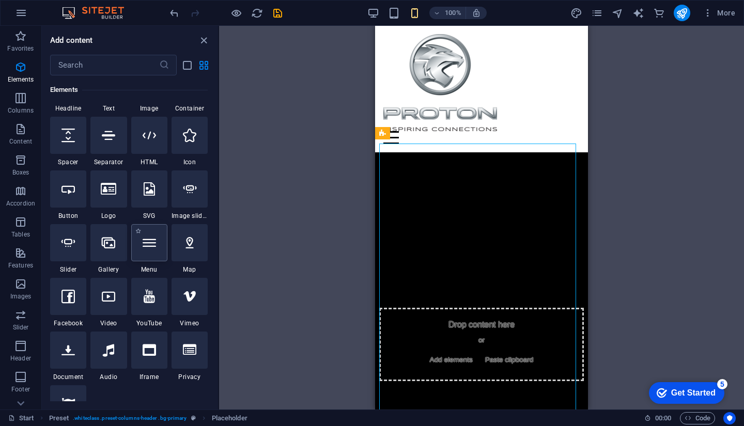
scroll to position [162, 0]
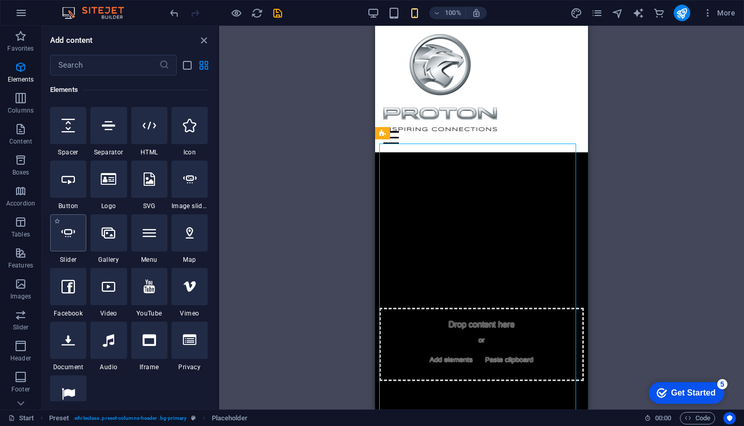
click at [60, 242] on div at bounding box center [68, 232] width 36 height 37
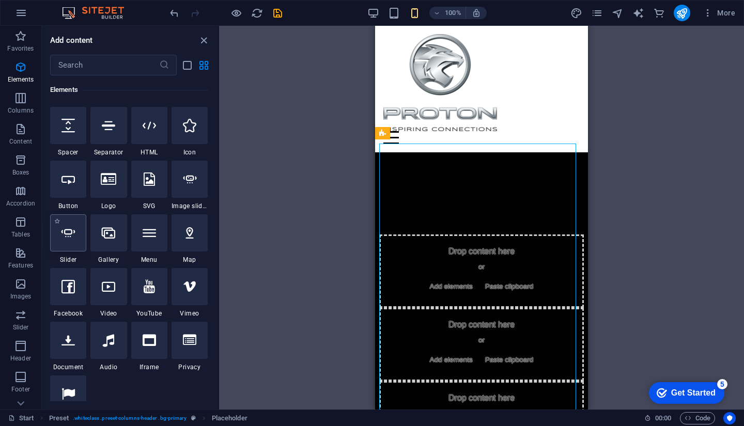
select select "ms"
select select "s"
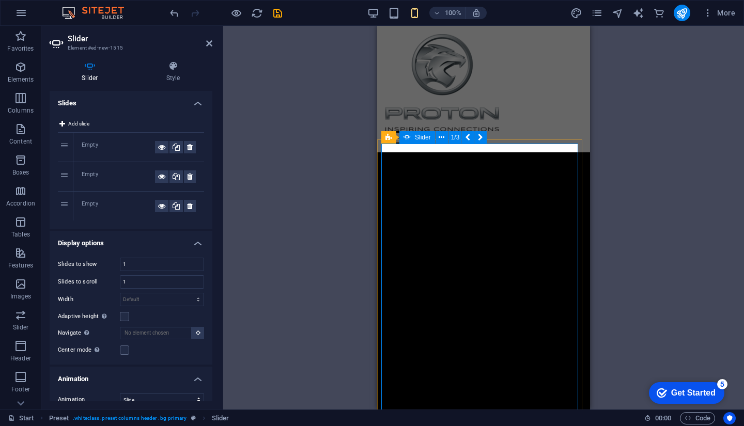
click at [381, 245] on div "Drop content here or Add elements Paste clipboard" at bounding box center [282, 281] width 197 height 73
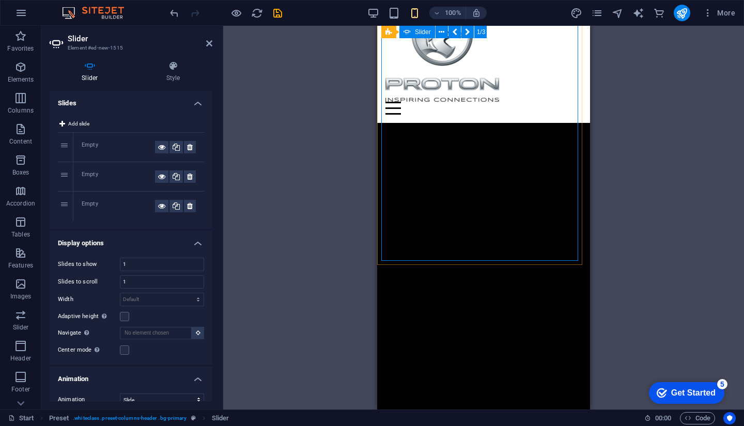
scroll to position [0, 0]
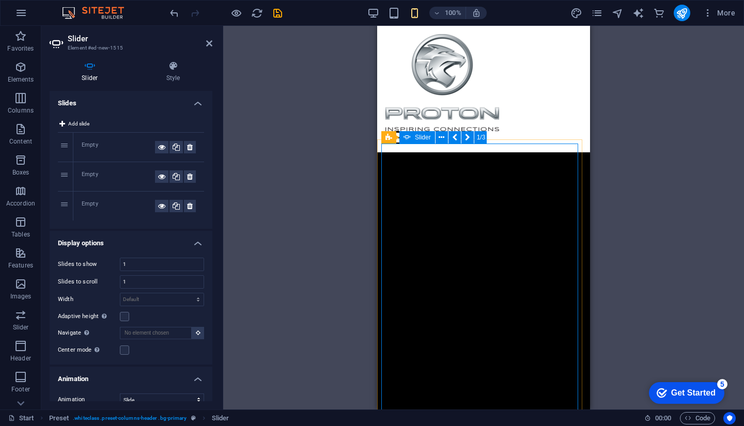
click at [381, 245] on div "Drop content here or Add elements Paste clipboard" at bounding box center [282, 281] width 197 height 73
click at [82, 146] on div "Empty" at bounding box center [118, 147] width 73 height 12
click at [62, 146] on div "1" at bounding box center [65, 147] width 15 height 29
click at [81, 123] on span "Add slide" at bounding box center [78, 124] width 21 height 12
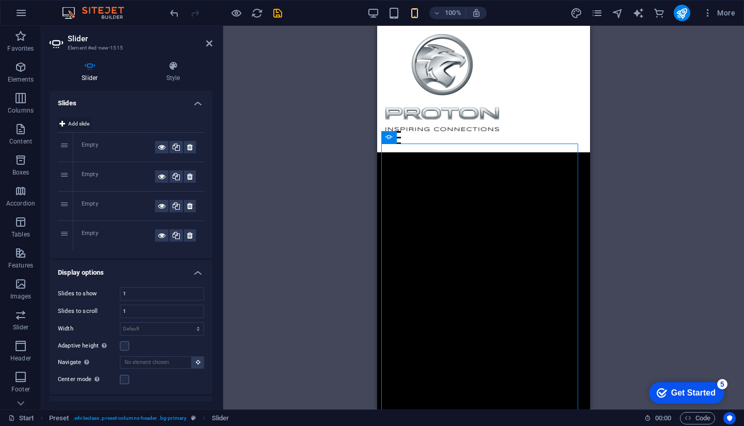
drag, startPoint x: 81, startPoint y: 127, endPoint x: 86, endPoint y: 131, distance: 6.3
click at [82, 128] on span "Add slide" at bounding box center [78, 124] width 21 height 12
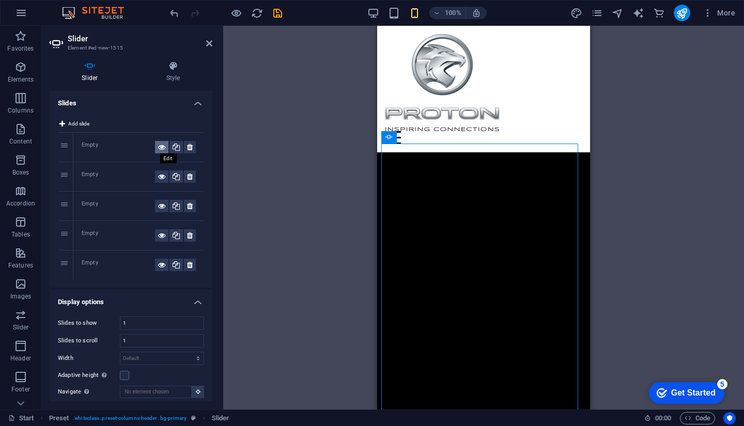
click at [160, 148] on icon at bounding box center [161, 147] width 7 height 12
click at [163, 147] on button at bounding box center [161, 147] width 13 height 12
click at [311, 200] on div "Drag here to replace the existing content. Press “Ctrl” if you want to create a…" at bounding box center [483, 218] width 520 height 384
click at [381, 245] on div "Drop content here or Add elements Paste clipboard" at bounding box center [282, 281] width 197 height 73
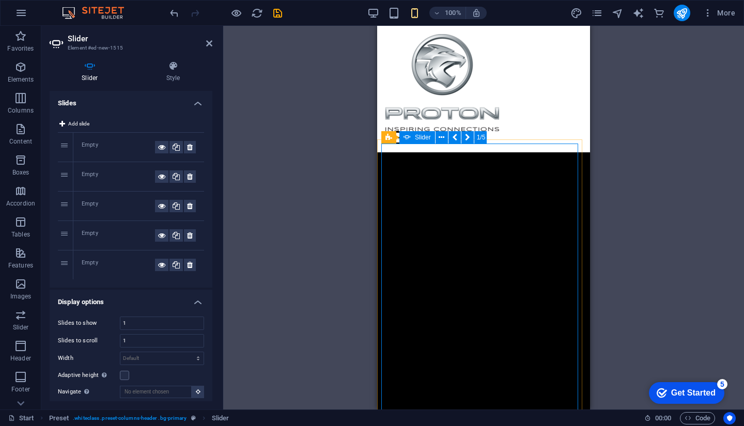
click at [417, 134] on span "Slider" at bounding box center [423, 137] width 16 height 6
click at [381, 245] on div "Drop content here or Add elements Paste clipboard" at bounding box center [282, 281] width 197 height 73
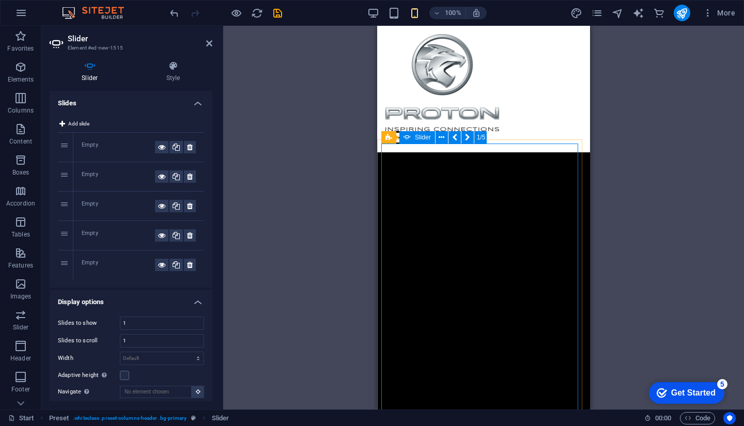
click at [278, 290] on span "Add elements" at bounding box center [252, 297] width 51 height 14
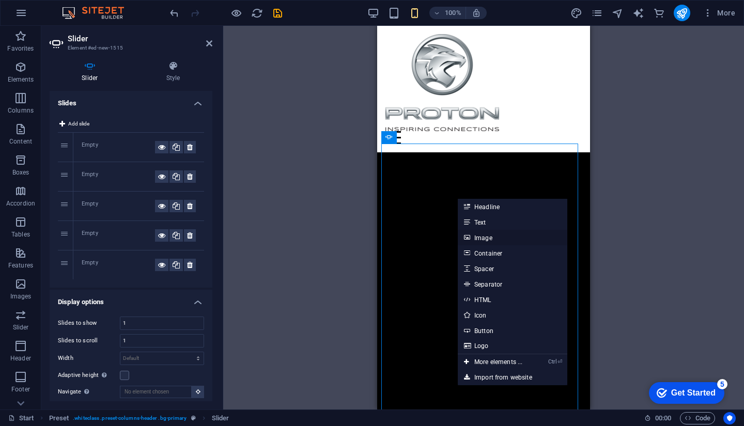
click at [501, 238] on link "Image" at bounding box center [511, 237] width 109 height 15
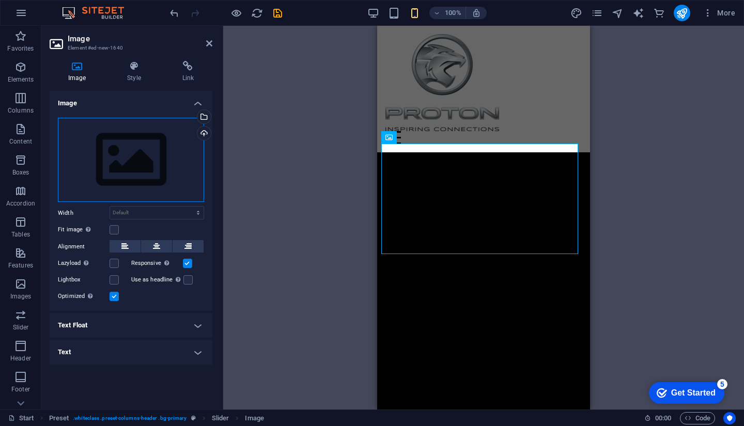
click at [168, 173] on div "Drag files here, click to choose files or select files from Files or our free s…" at bounding box center [131, 160] width 146 height 85
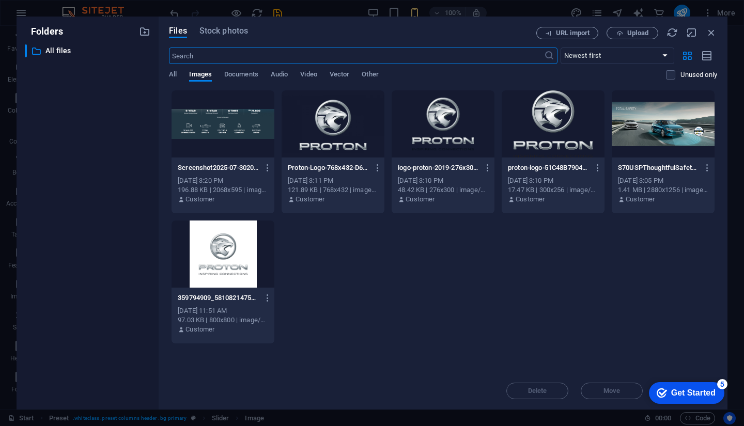
click at [602, 275] on div "Screenshot2025-07-30205722-T26U1AoFPwVsI3iMbggdxA.png Screenshot2025-07-3020572…" at bounding box center [443, 217] width 548 height 254
drag, startPoint x: 456, startPoint y: 290, endPoint x: 464, endPoint y: 353, distance: 63.5
click at [456, 289] on div "Screenshot2025-07-30205722-T26U1AoFPwVsI3iMbggdxA.png Screenshot2025-07-3020572…" at bounding box center [443, 217] width 548 height 254
click at [27, 267] on div "​ All files All files" at bounding box center [87, 222] width 125 height 357
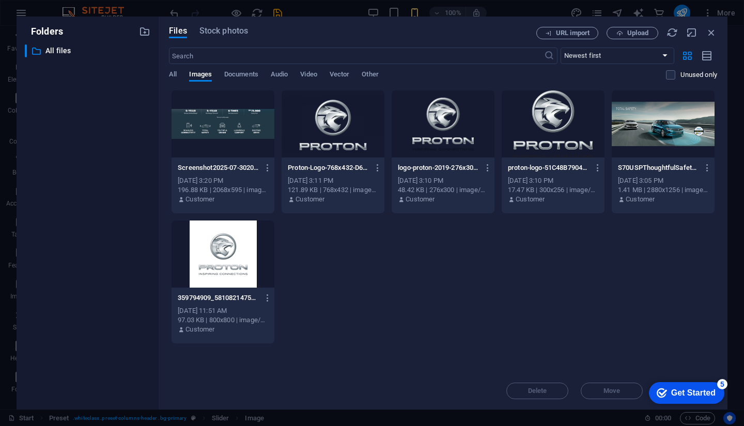
click at [577, 244] on div "Screenshot2025-07-30205722-T26U1AoFPwVsI3iMbggdxA.png Screenshot2025-07-3020572…" at bounding box center [443, 217] width 548 height 254
click at [175, 70] on span "All" at bounding box center [173, 75] width 8 height 14
click at [633, 30] on span "Upload" at bounding box center [637, 33] width 21 height 6
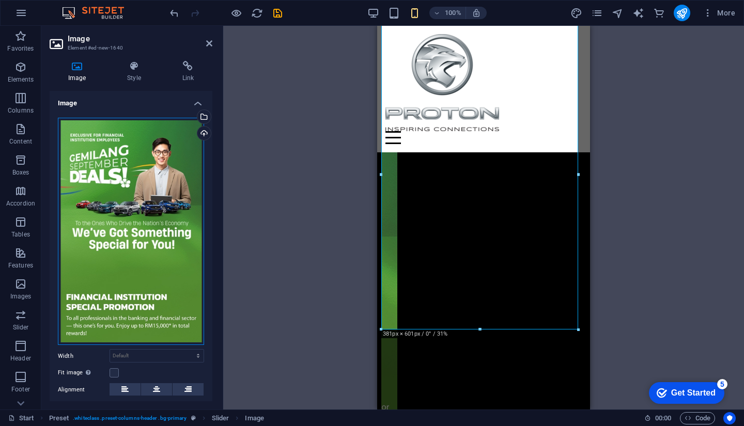
click at [155, 174] on div "Drag files here, click to choose files or select files from Files or our free s…" at bounding box center [131, 232] width 146 height 228
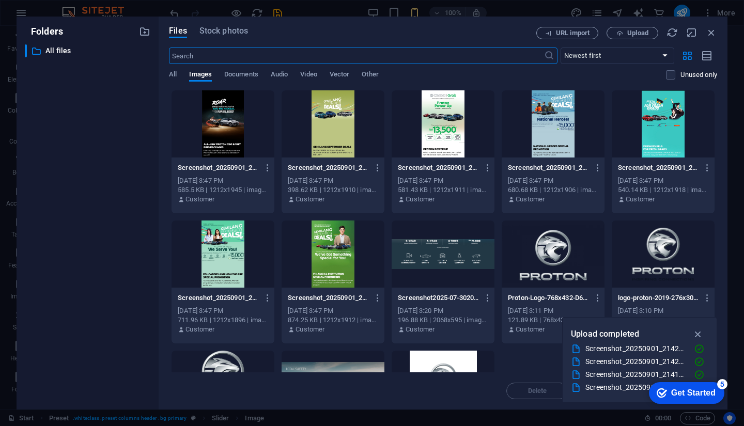
click at [223, 118] on div at bounding box center [222, 123] width 103 height 67
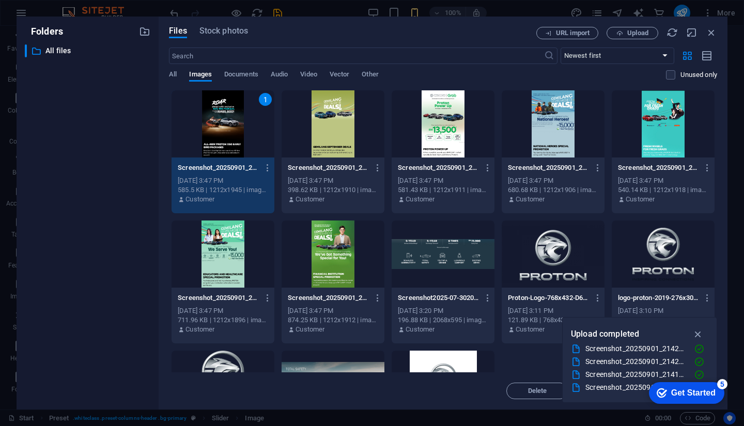
click at [228, 160] on div "Screenshot_20250901_214109-hZNccegVy8eO4-DsmxFF2w.jpg Screenshot_20250901_21410…" at bounding box center [223, 168] width 90 height 17
click at [216, 143] on div "1" at bounding box center [222, 123] width 103 height 67
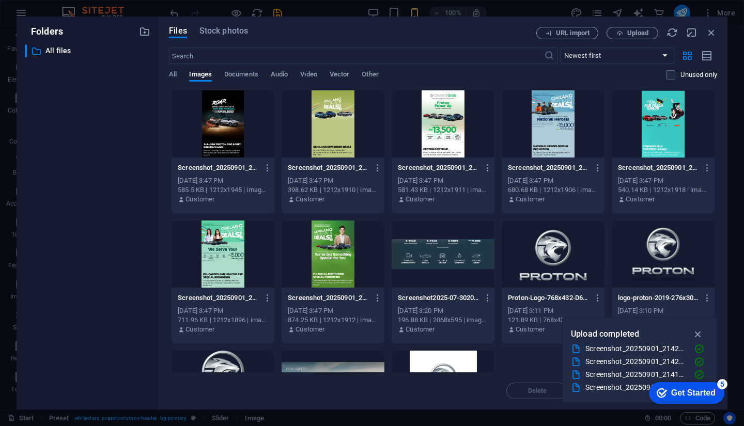
click at [223, 153] on div at bounding box center [222, 123] width 103 height 67
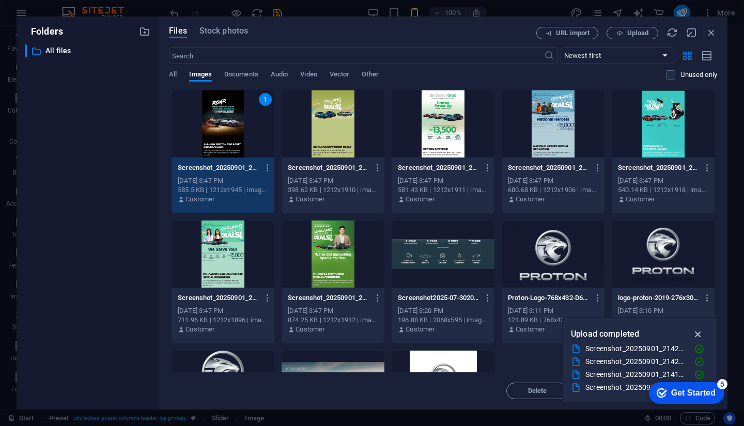
click at [699, 332] on icon "button" at bounding box center [698, 333] width 12 height 11
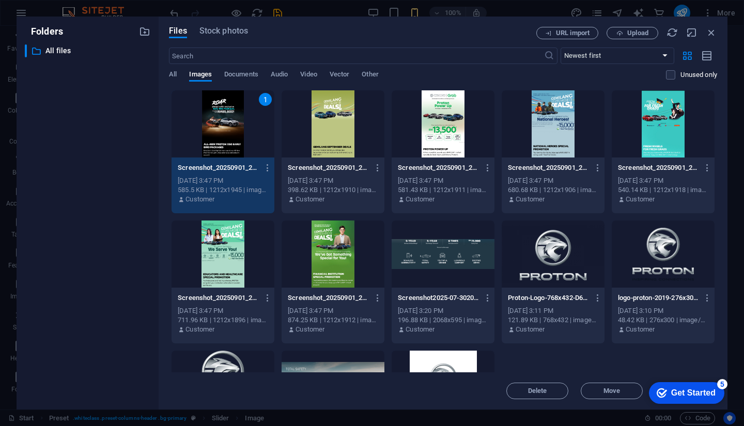
click at [231, 144] on div "1" at bounding box center [222, 123] width 103 height 67
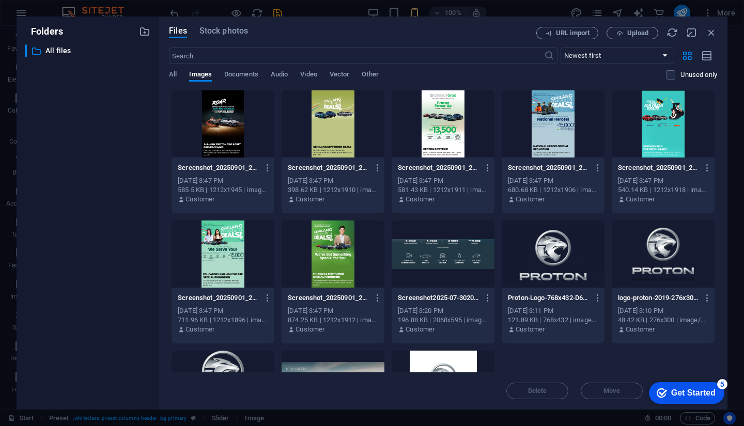
click at [229, 143] on div at bounding box center [222, 123] width 103 height 67
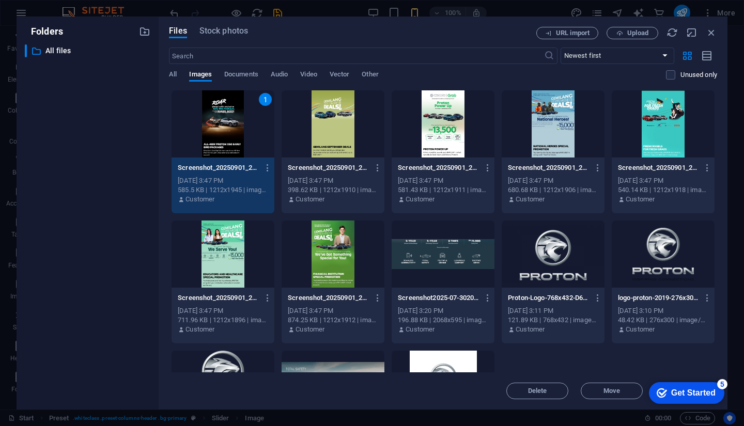
click at [699, 394] on div "Get Started" at bounding box center [693, 392] width 44 height 9
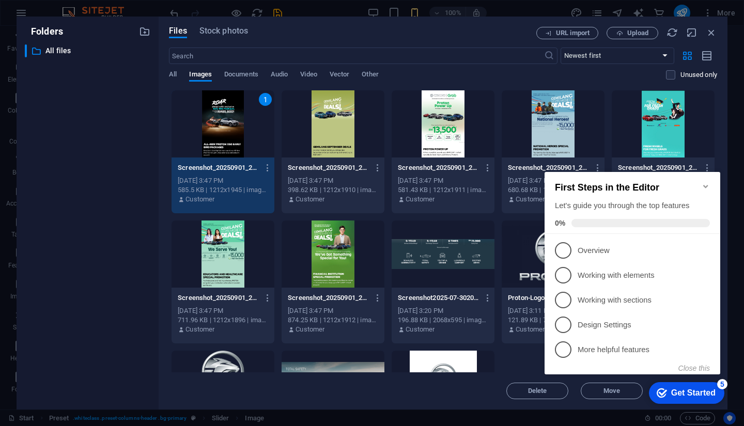
click at [682, 397] on div "Get Started" at bounding box center [693, 392] width 44 height 9
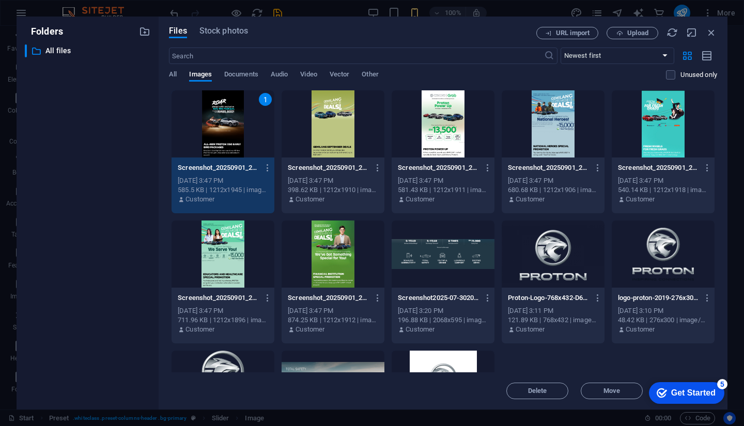
click div "checkmark Get Started 5 First Steps in the Editor Let's guide you through the t…"
click at [706, 31] on icon "button" at bounding box center [710, 32] width 11 height 11
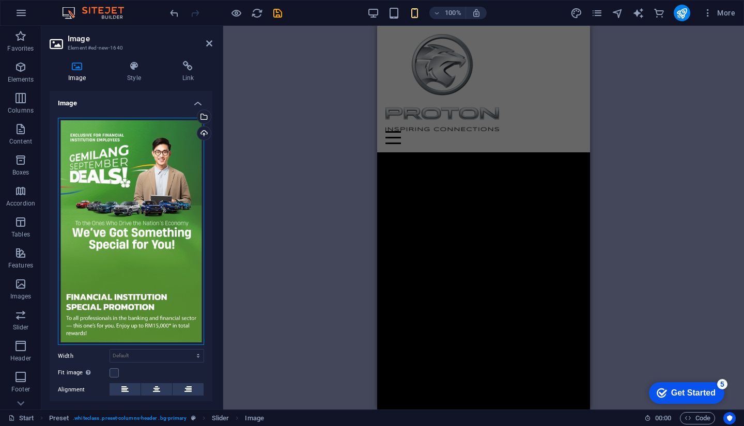
click at [161, 161] on div "Drag files here, click to choose files or select files from Files or our free s…" at bounding box center [131, 232] width 146 height 228
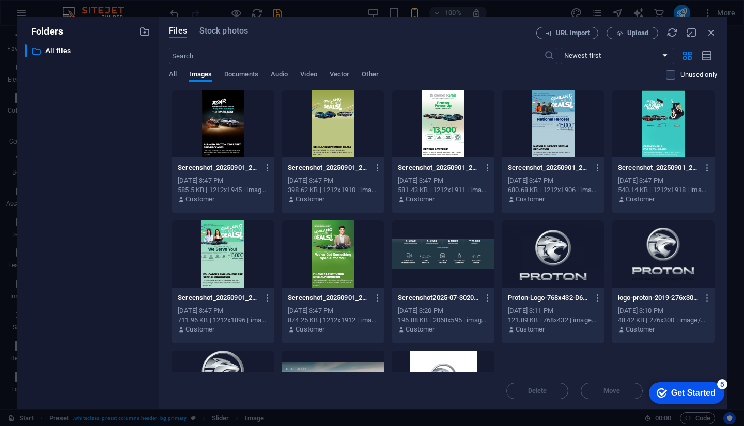
click at [162, 162] on div "Files Stock photos URL import Upload ​ Newest first Oldest first Name (A-Z) Nam…" at bounding box center [443, 213] width 569 height 393
click at [209, 128] on div at bounding box center [222, 123] width 103 height 67
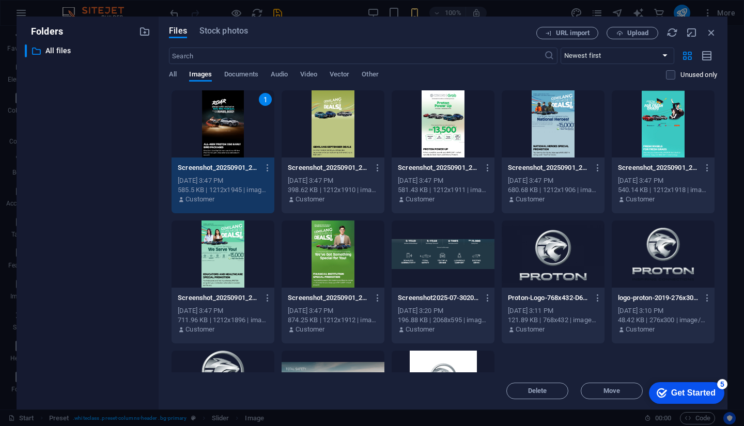
click at [209, 130] on div "1" at bounding box center [222, 123] width 103 height 67
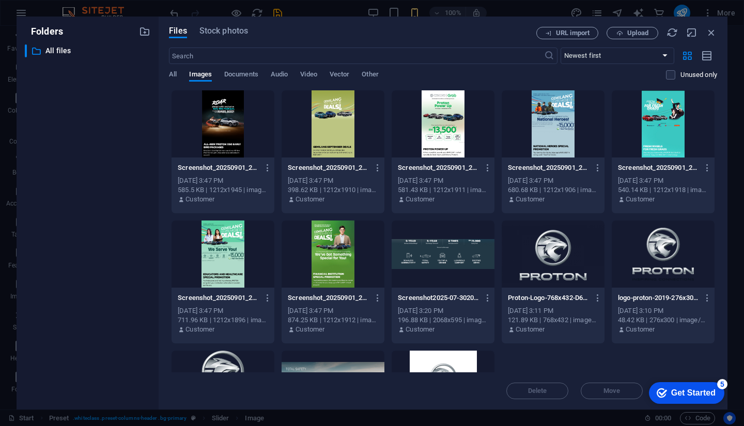
click at [209, 130] on div at bounding box center [222, 123] width 103 height 67
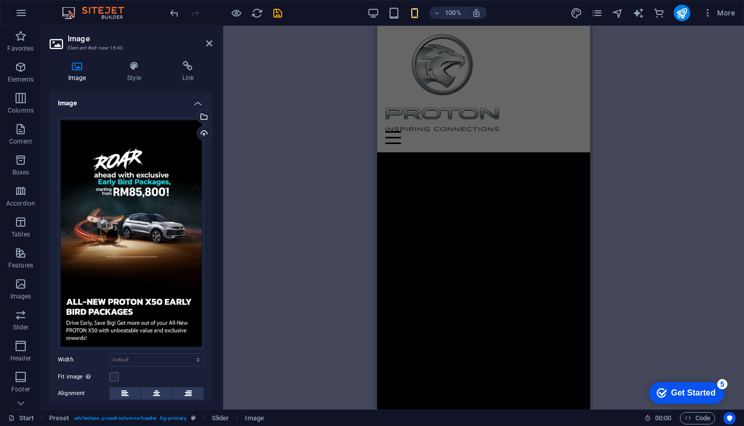
click at [209, 130] on div "Drag files here, click to choose files or select files from Files or our free s…" at bounding box center [131, 283] width 163 height 349
click at [159, 190] on div "Drag files here, click to choose files or select files from Files or our free s…" at bounding box center [131, 233] width 146 height 231
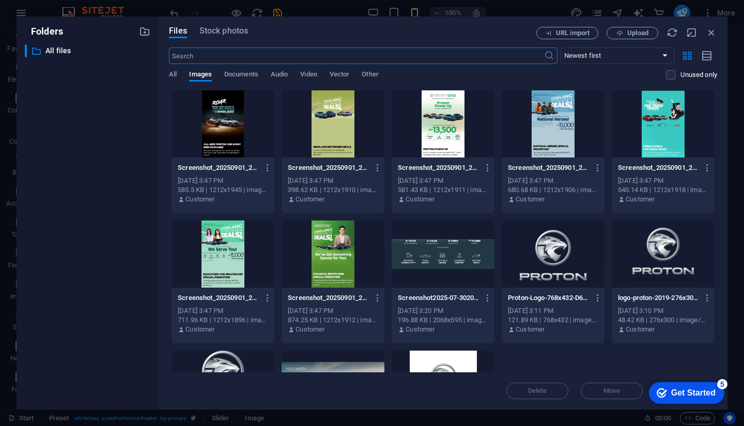
click at [228, 150] on div at bounding box center [222, 123] width 103 height 67
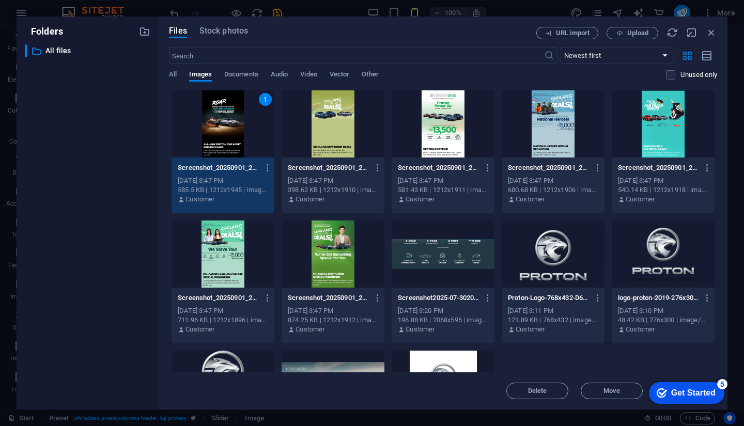
click at [228, 150] on div "1" at bounding box center [222, 123] width 103 height 67
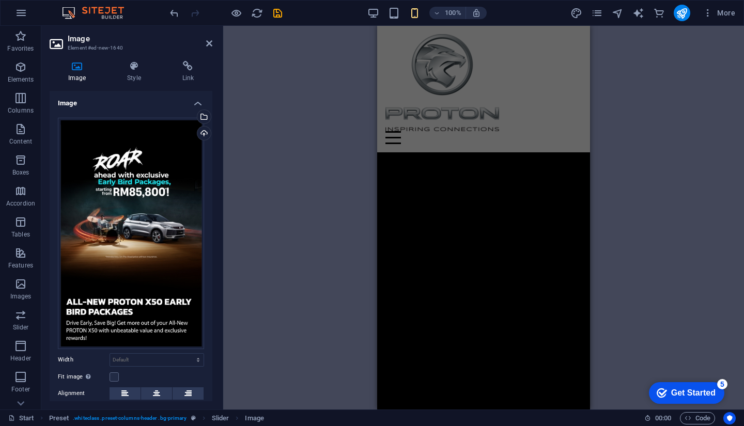
scroll to position [107, 0]
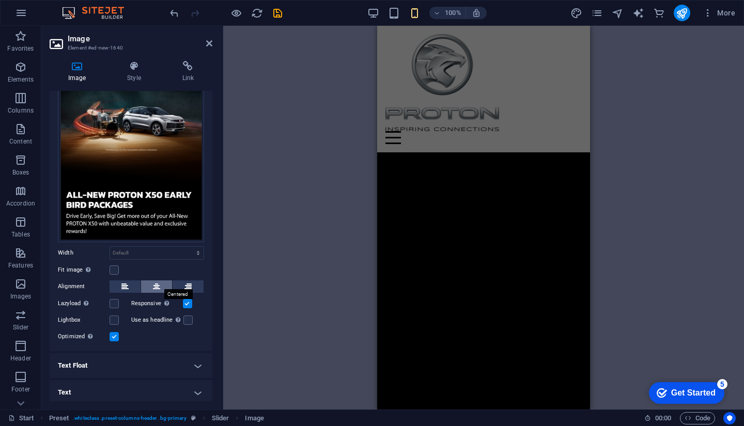
click at [160, 288] on button at bounding box center [156, 286] width 31 height 12
click at [126, 285] on icon at bounding box center [124, 286] width 7 height 12
click at [156, 283] on icon at bounding box center [156, 286] width 7 height 12
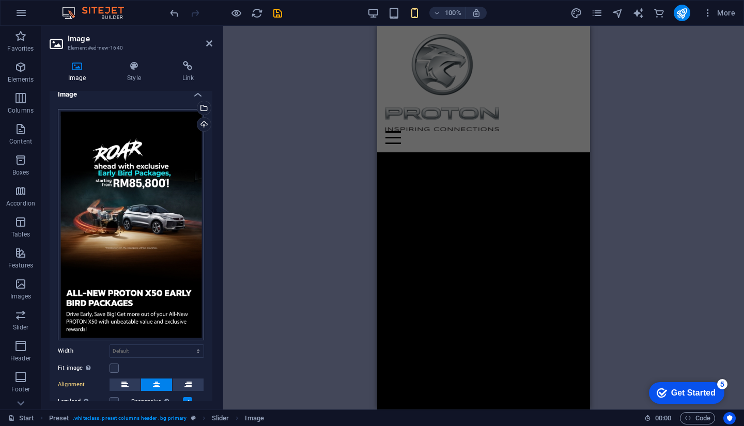
scroll to position [0, 0]
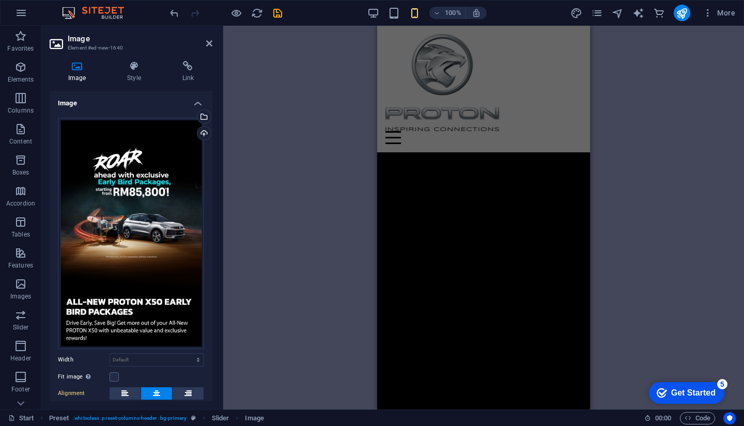
drag, startPoint x: 257, startPoint y: 195, endPoint x: 268, endPoint y: 197, distance: 11.5
click at [257, 195] on div "Drag here to replace the existing content. Press “Ctrl” if you want to create a…" at bounding box center [483, 218] width 520 height 384
click at [285, 244] on div "Drag here to replace the existing content. Press “Ctrl” if you want to create a…" at bounding box center [483, 218] width 520 height 384
click at [317, 212] on div "Drag here to replace the existing content. Press “Ctrl” if you want to create a…" at bounding box center [483, 218] width 520 height 384
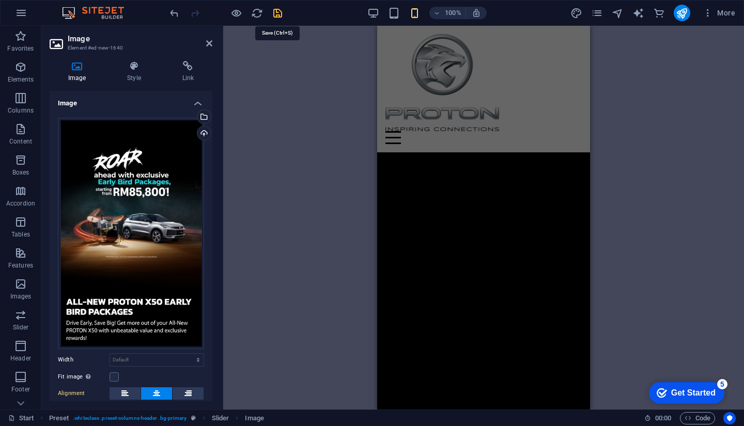
click at [276, 13] on icon "save" at bounding box center [278, 13] width 12 height 12
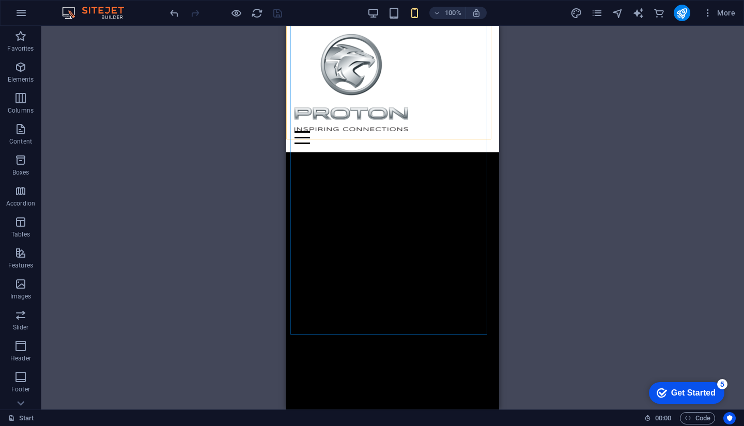
click at [437, 105] on div "Menu HOME About Sales Models Contact" at bounding box center [392, 89] width 213 height 127
click at [218, 87] on div "Drag here to replace the existing content. Press “Ctrl” if you want to create a…" at bounding box center [392, 218] width 702 height 384
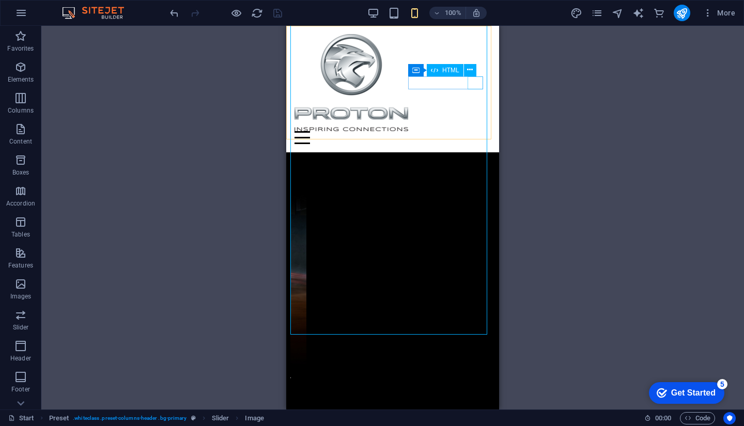
click at [475, 131] on div "Menu" at bounding box center [392, 137] width 196 height 13
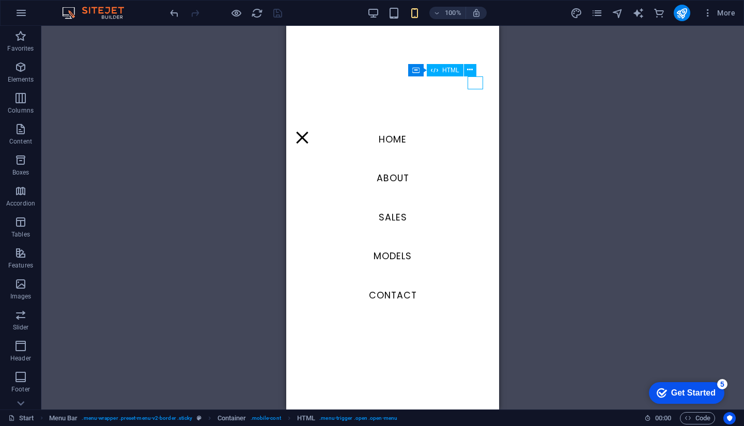
click at [310, 131] on div "Menu" at bounding box center [301, 137] width 15 height 13
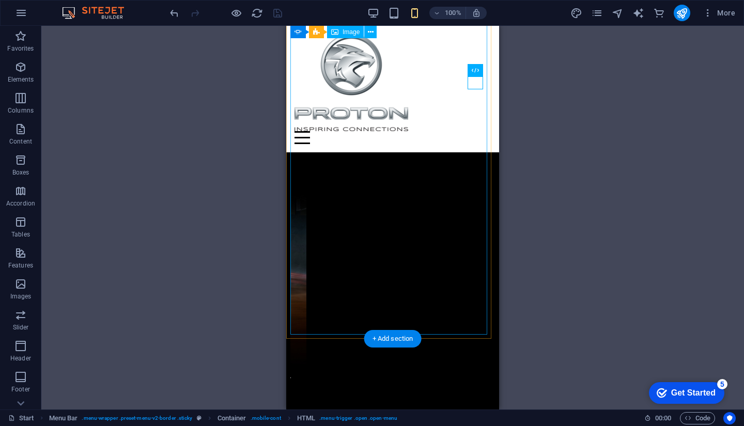
click at [290, 285] on figure "1/5" at bounding box center [191, 278] width 197 height 341
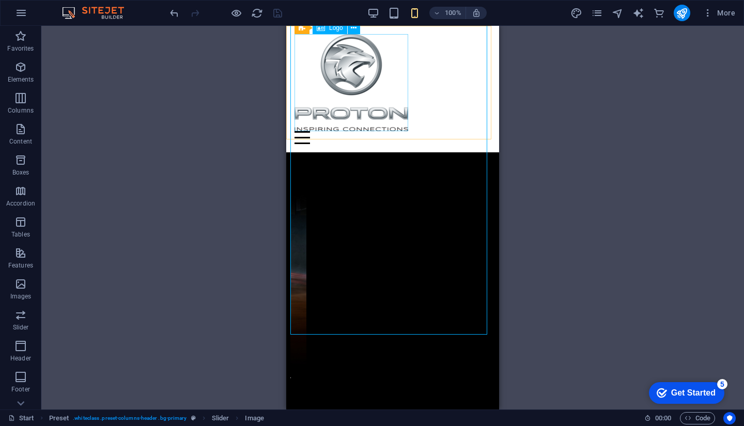
click at [384, 99] on div at bounding box center [392, 82] width 196 height 97
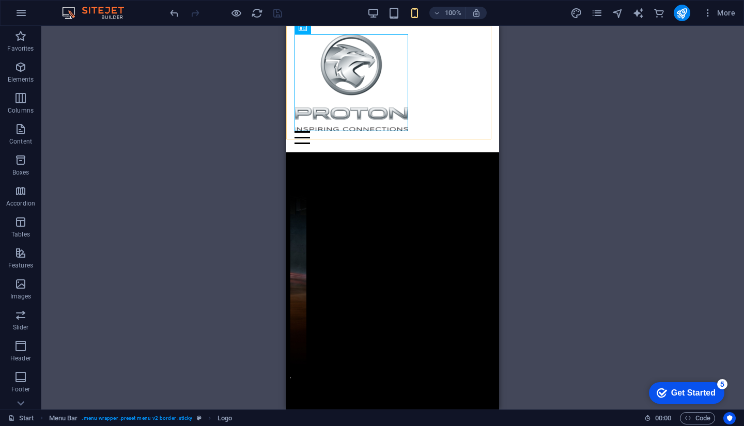
click at [427, 99] on div "Menu HOME About Sales Models Contact" at bounding box center [392, 89] width 213 height 127
click at [348, 96] on div at bounding box center [392, 82] width 196 height 97
click at [370, 94] on div at bounding box center [392, 82] width 196 height 97
select select "px"
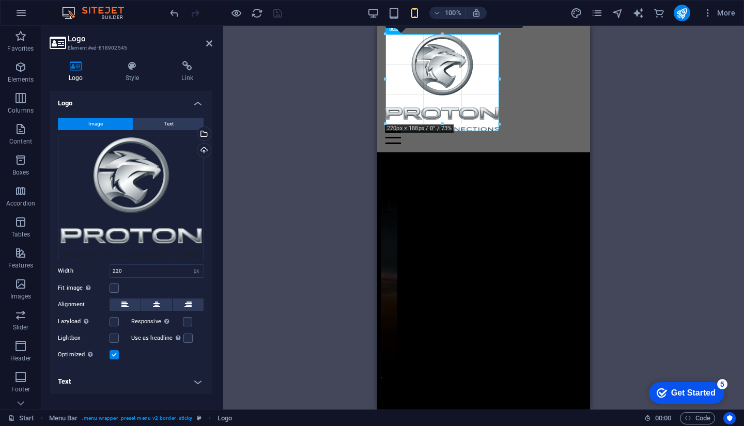
drag, startPoint x: 497, startPoint y: 132, endPoint x: 488, endPoint y: 102, distance: 31.2
type input "217"
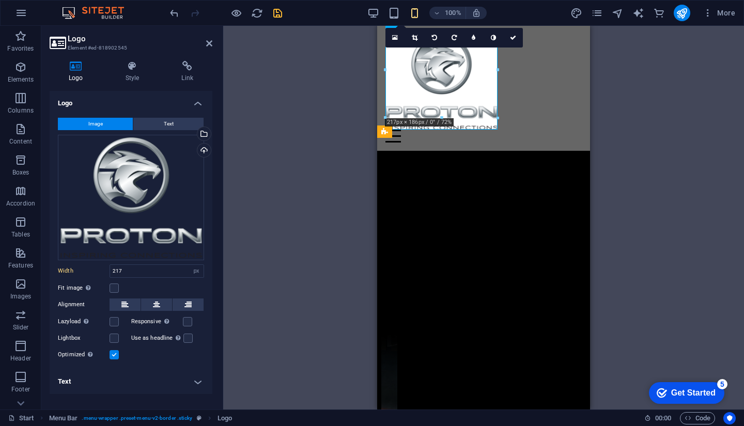
click at [625, 134] on div "H2 Container Image Preset Spacer Spacer Preset Container Container Preset Space…" at bounding box center [483, 218] width 520 height 384
click at [685, 157] on div "H2 Container Image Preset Spacer Spacer Preset Container Container Preset Space…" at bounding box center [483, 218] width 520 height 384
click at [513, 42] on link at bounding box center [513, 38] width 20 height 20
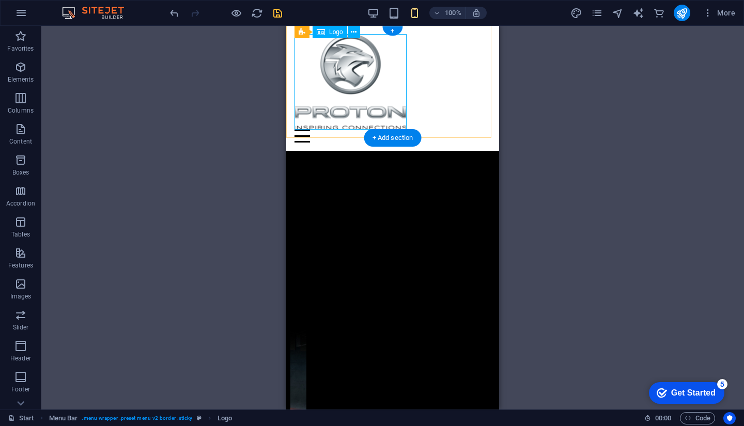
click at [354, 80] on div at bounding box center [392, 82] width 196 height 96
select select "px"
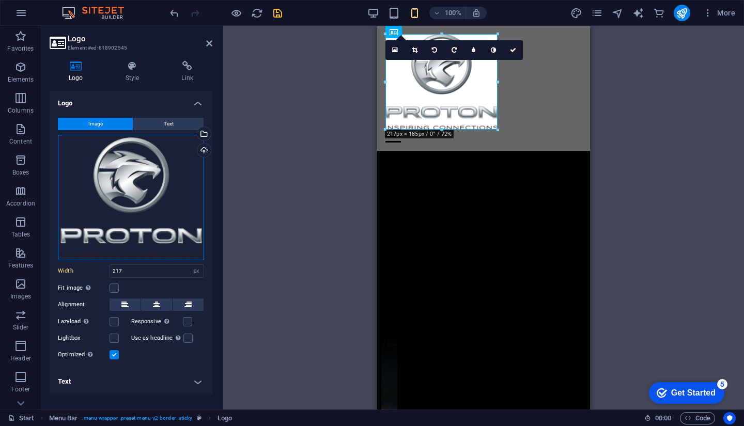
click at [125, 180] on div "Drag files here, click to choose files or select files from Files or our free s…" at bounding box center [131, 197] width 146 height 125
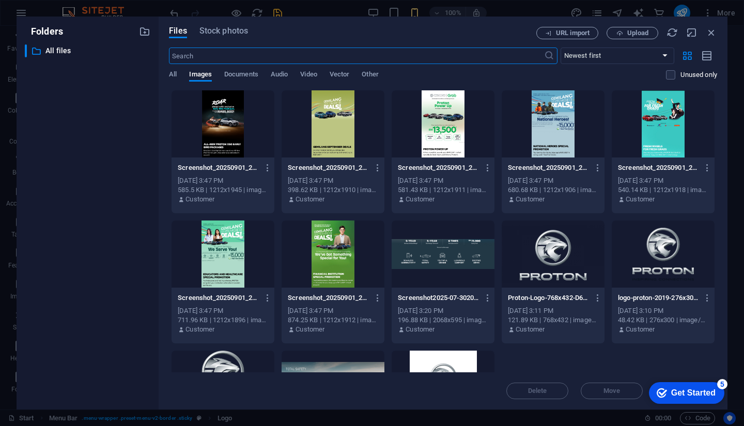
click at [650, 39] on div "Files Stock photos URL import Upload ​ Newest first Oldest first Name (A-Z) Nam…" at bounding box center [443, 213] width 548 height 372
click at [648, 38] on button "Upload" at bounding box center [632, 33] width 52 height 12
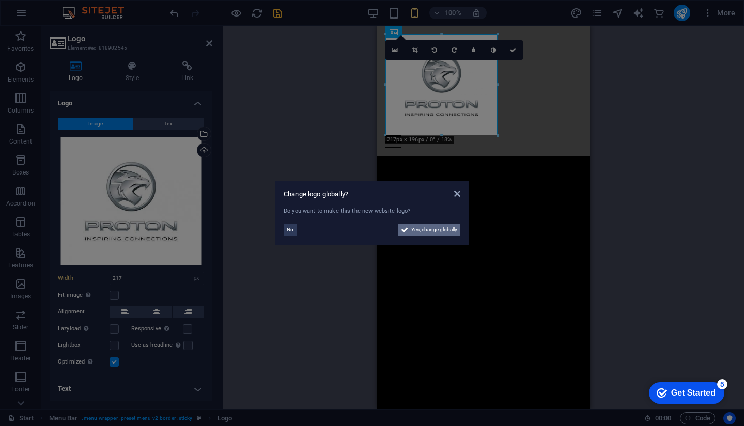
click at [427, 233] on span "Yes, change globally" at bounding box center [434, 230] width 46 height 12
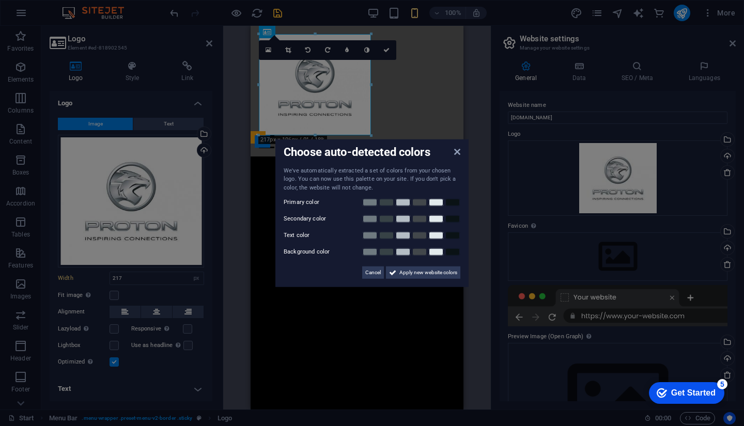
click at [398, 115] on aside "Choose auto-detected colors We've automatically extracted a set of colors from …" at bounding box center [372, 213] width 744 height 426
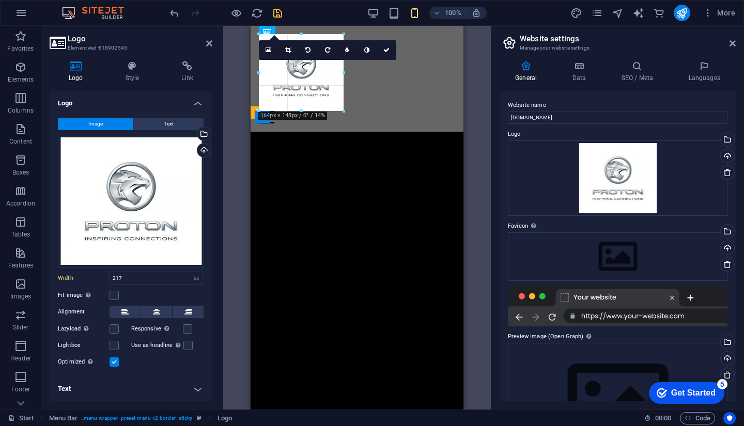
drag, startPoint x: 370, startPoint y: 133, endPoint x: 340, endPoint y: 110, distance: 37.9
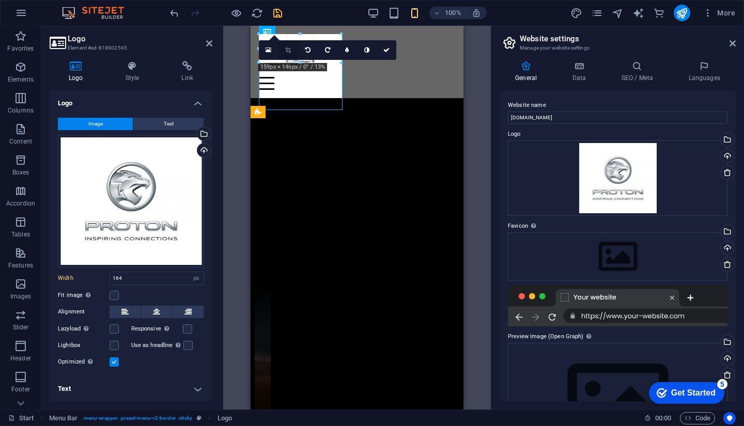
drag, startPoint x: 344, startPoint y: 110, endPoint x: 288, endPoint y: 58, distance: 77.1
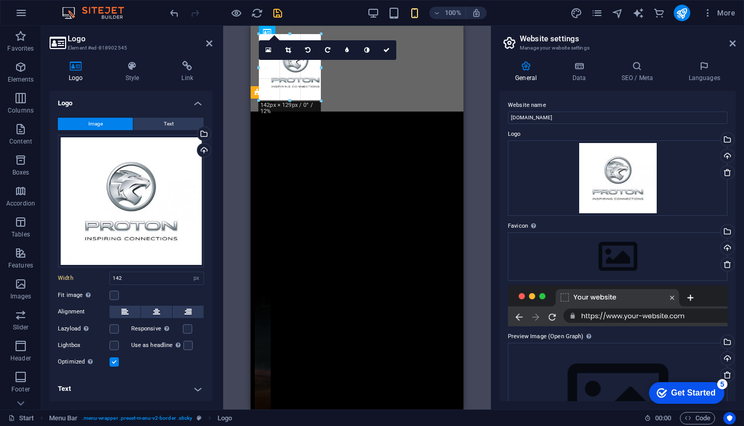
drag, startPoint x: 334, startPoint y: 101, endPoint x: 321, endPoint y: 91, distance: 16.1
type input "119"
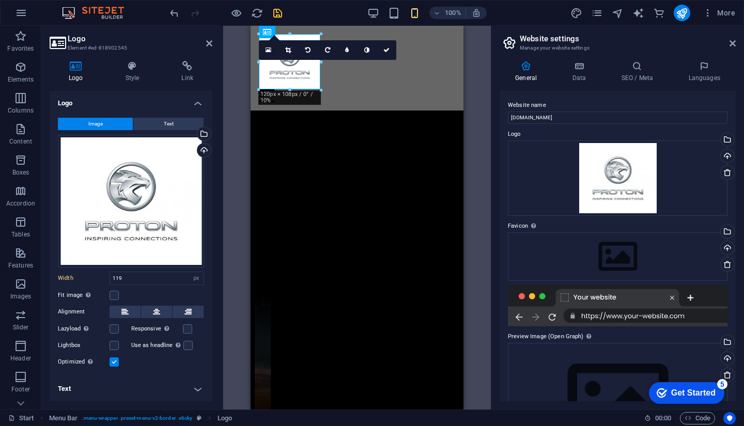
click at [468, 108] on div "H2 Container Image Preset Spacer Spacer Preset Container Container Preset Space…" at bounding box center [356, 218] width 267 height 384
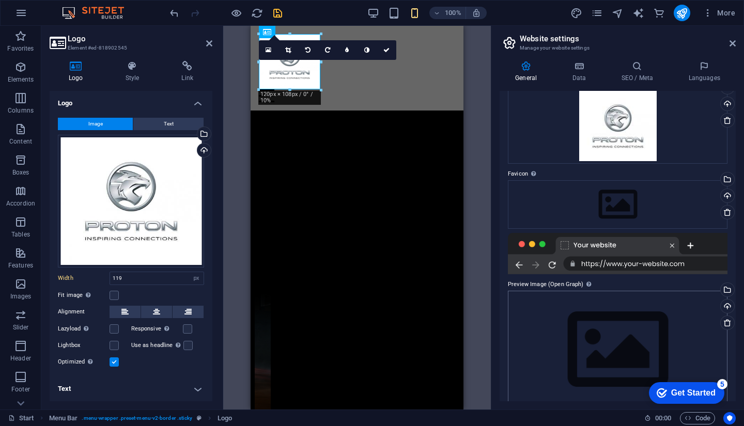
scroll to position [68, 0]
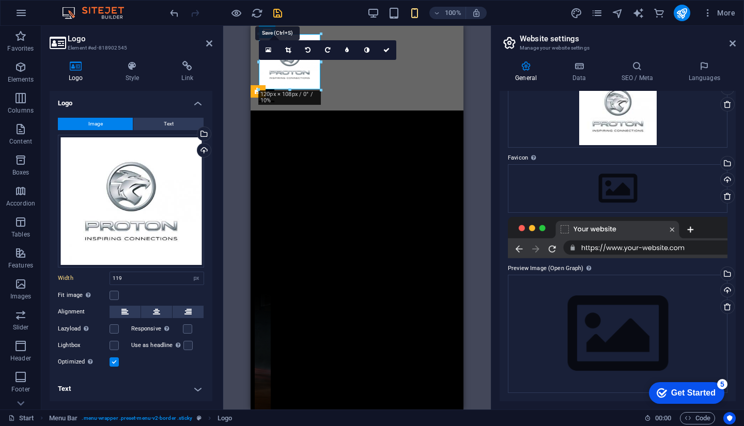
click at [277, 11] on icon "save" at bounding box center [278, 13] width 12 height 12
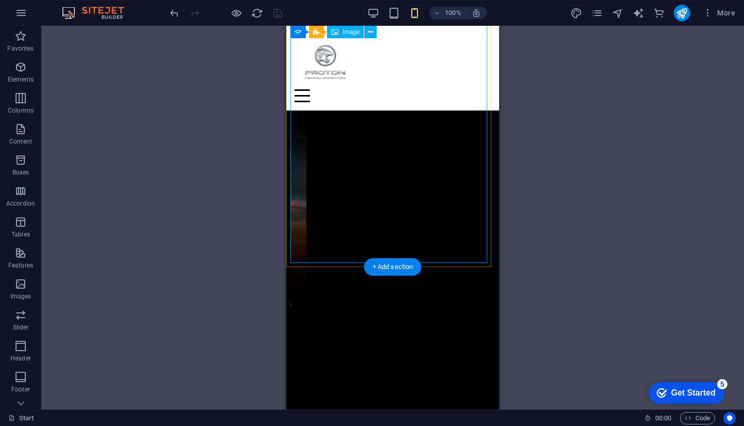
scroll to position [0, 0]
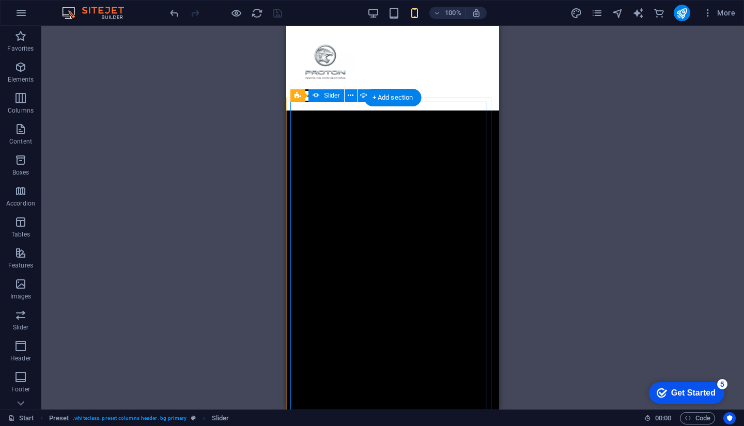
select select "ms"
select select "s"
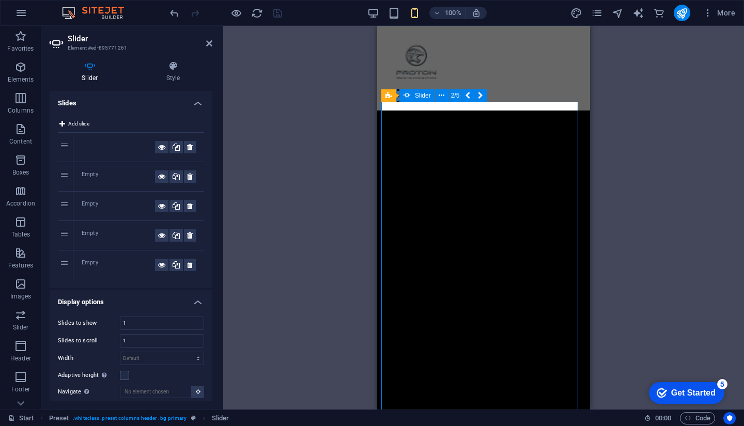
click at [92, 175] on div "Empty" at bounding box center [118, 176] width 73 height 12
click at [70, 178] on div "2" at bounding box center [65, 176] width 15 height 29
click at [97, 176] on div "Empty" at bounding box center [118, 176] width 73 height 12
click at [92, 172] on div "Empty" at bounding box center [118, 176] width 73 height 12
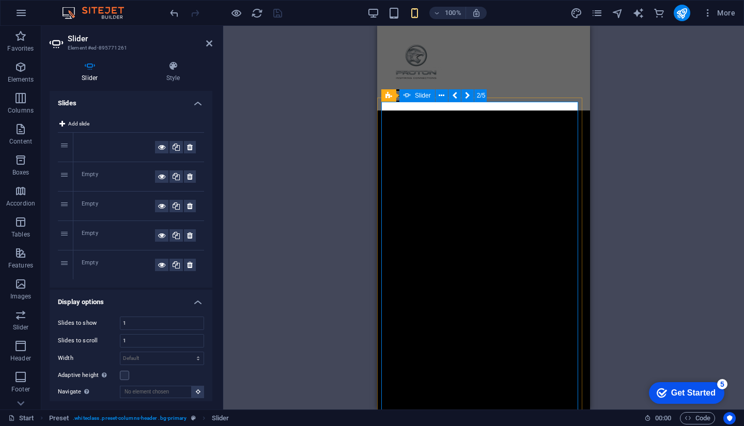
click at [71, 177] on div "2" at bounding box center [65, 176] width 15 height 29
click at [86, 175] on div "Empty" at bounding box center [118, 176] width 73 height 12
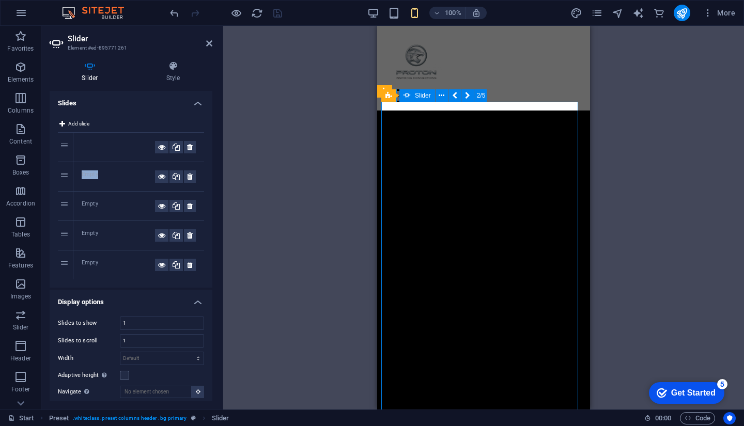
click at [86, 175] on div "Empty" at bounding box center [118, 176] width 73 height 12
click at [161, 177] on icon at bounding box center [161, 176] width 7 height 12
click at [155, 178] on button at bounding box center [161, 176] width 13 height 12
click at [160, 178] on icon at bounding box center [161, 176] width 7 height 12
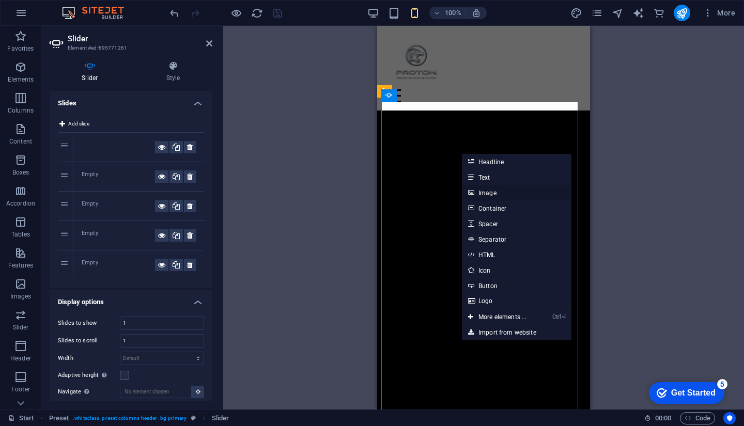
click at [492, 190] on link "Image" at bounding box center [516, 192] width 109 height 15
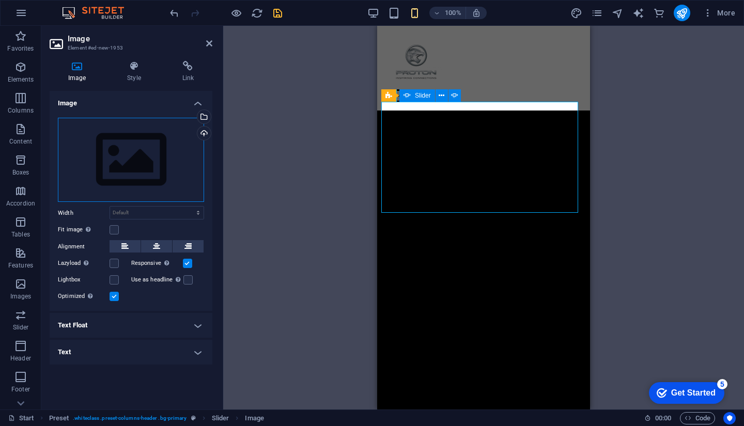
click at [141, 168] on div "Drag files here, click to choose files or select files from Files or our free s…" at bounding box center [131, 160] width 146 height 85
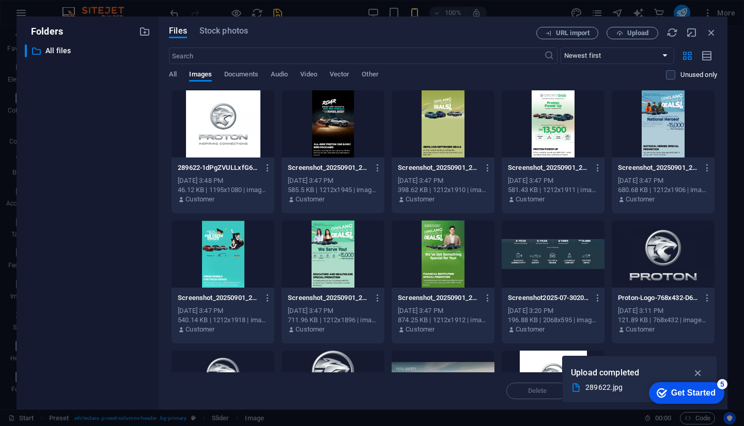
click at [440, 156] on div at bounding box center [442, 123] width 103 height 67
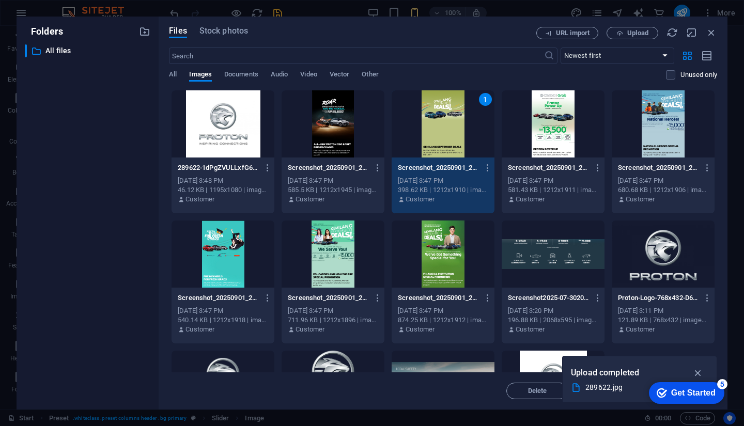
click at [449, 145] on div "1" at bounding box center [442, 123] width 103 height 67
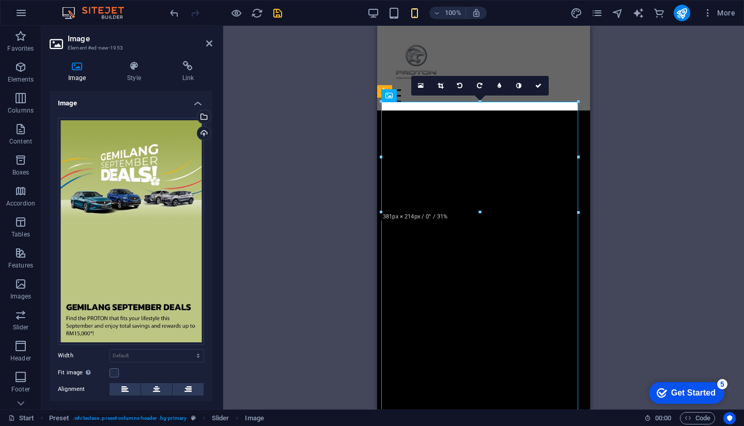
click at [671, 289] on div "Drag here to replace the existing content. Press “Ctrl” if you want to create a…" at bounding box center [483, 218] width 520 height 384
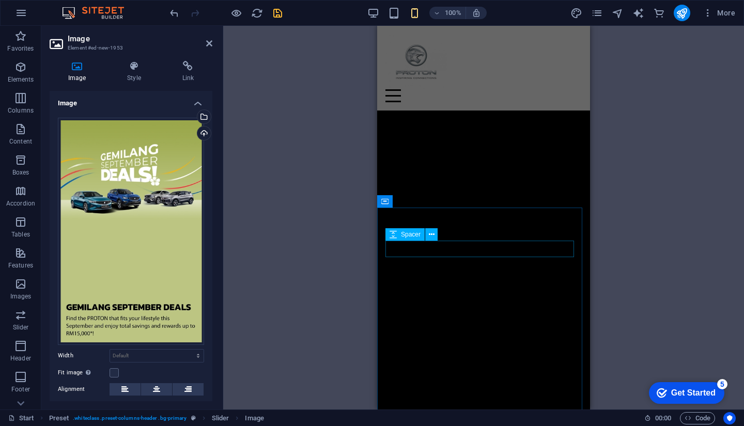
scroll to position [103, 0]
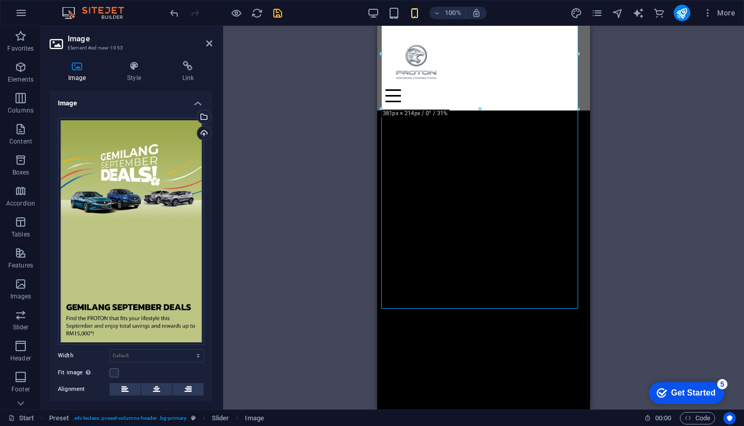
click at [280, 238] on div "Drag here to replace the existing content. Press “Ctrl” if you want to create a…" at bounding box center [483, 218] width 520 height 384
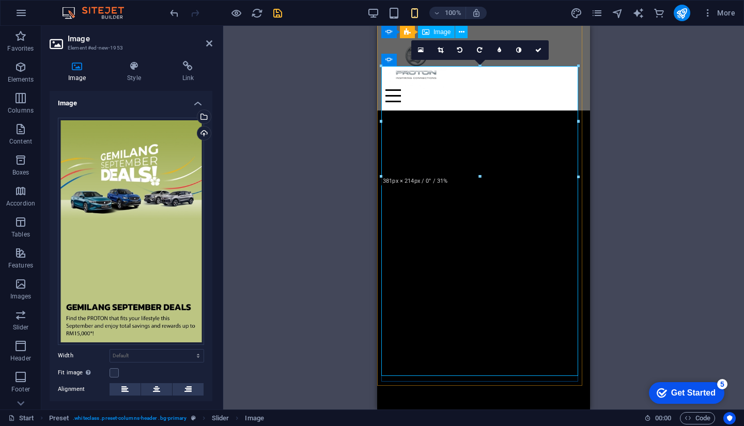
scroll to position [0, 0]
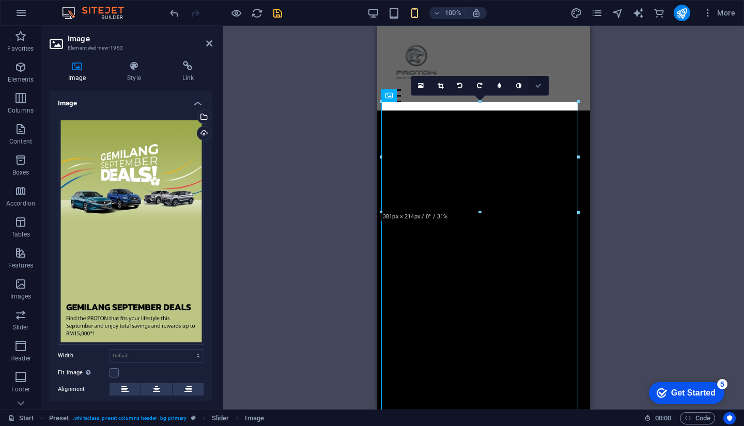
click at [544, 88] on link at bounding box center [539, 86] width 20 height 20
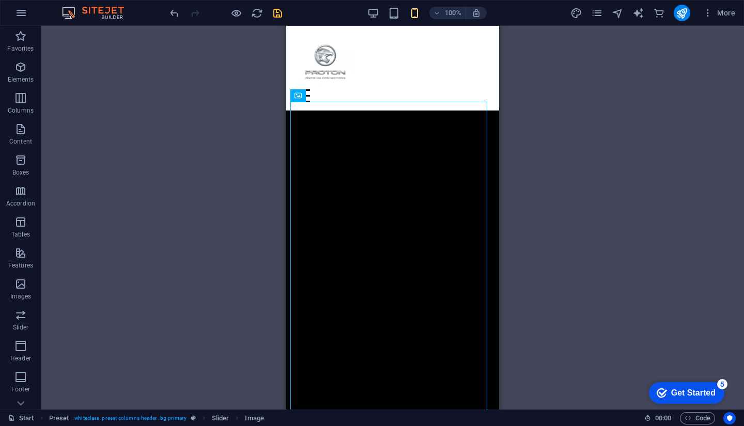
click at [586, 217] on div "Drag here to replace the existing content. Press “Ctrl” if you want to create a…" at bounding box center [392, 218] width 702 height 384
select select "ms"
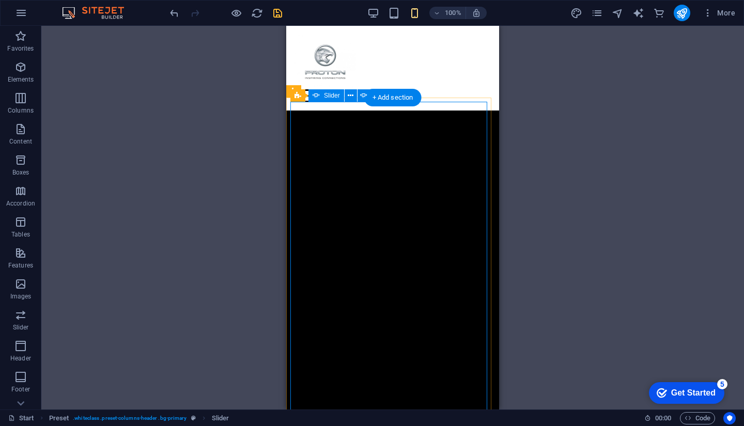
select select "s"
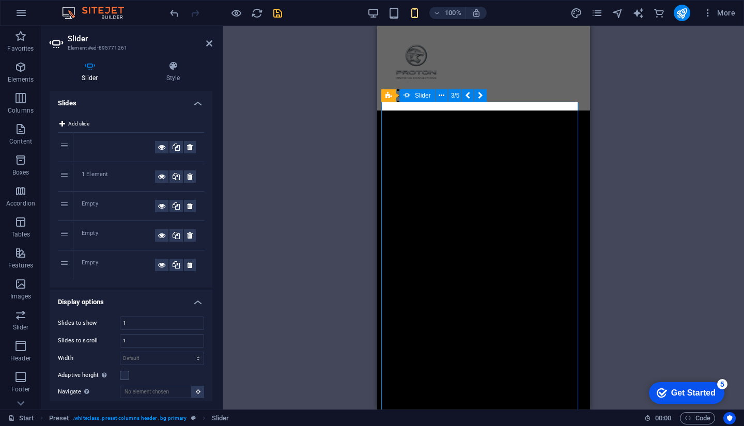
click at [90, 144] on div at bounding box center [118, 147] width 73 height 12
click at [91, 163] on div "1 Element" at bounding box center [138, 176] width 131 height 29
click at [100, 177] on div "1 Element" at bounding box center [118, 176] width 73 height 12
click at [160, 204] on icon at bounding box center [161, 206] width 7 height 12
click at [126, 206] on div "Empty" at bounding box center [118, 206] width 73 height 12
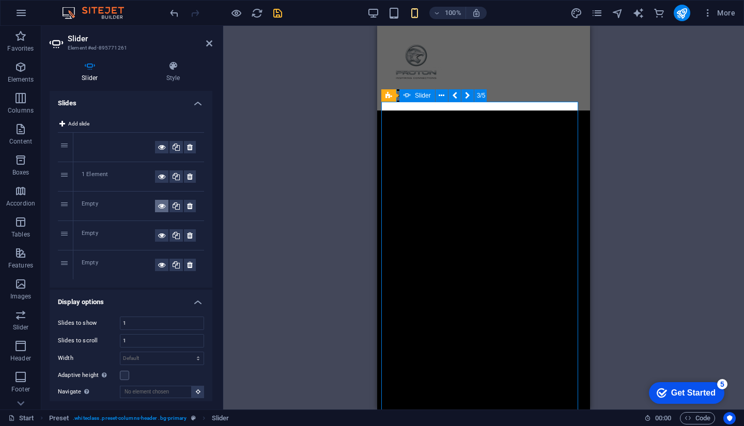
click at [159, 207] on icon at bounding box center [161, 206] width 7 height 12
click at [162, 205] on icon at bounding box center [161, 206] width 7 height 12
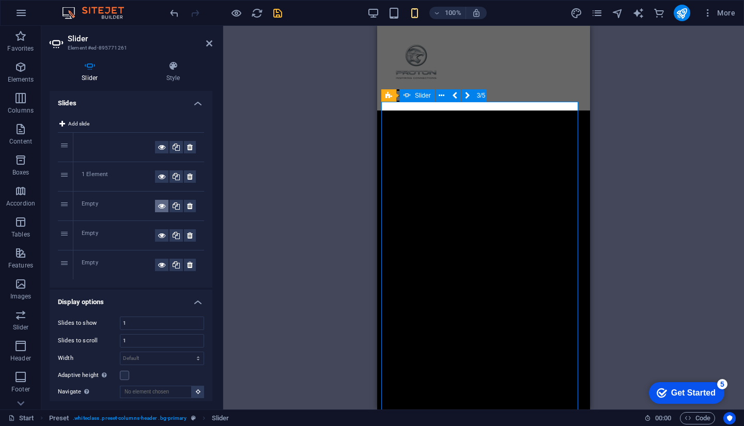
click at [162, 205] on icon at bounding box center [161, 206] width 7 height 12
click at [108, 202] on div "Empty" at bounding box center [118, 206] width 73 height 12
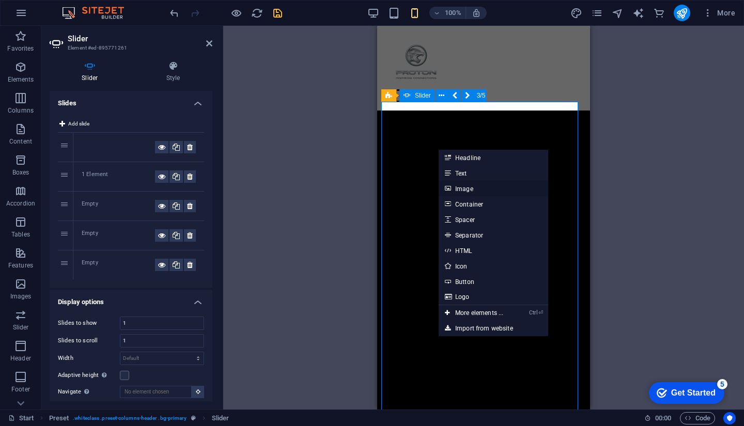
click at [470, 183] on link "Image" at bounding box center [492, 188] width 109 height 15
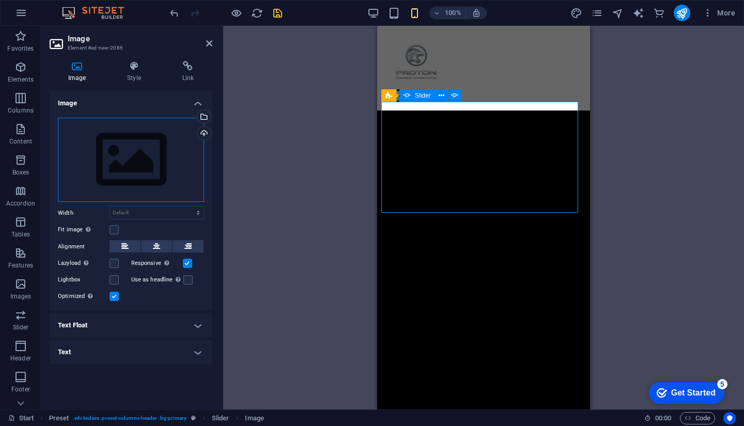
click at [164, 180] on div "Drag files here, click to choose files or select files from Files or our free s…" at bounding box center [131, 160] width 146 height 85
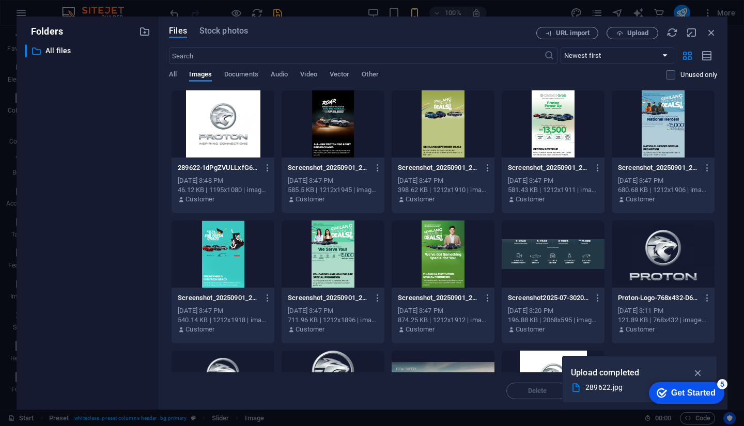
click at [547, 139] on div at bounding box center [552, 123] width 103 height 67
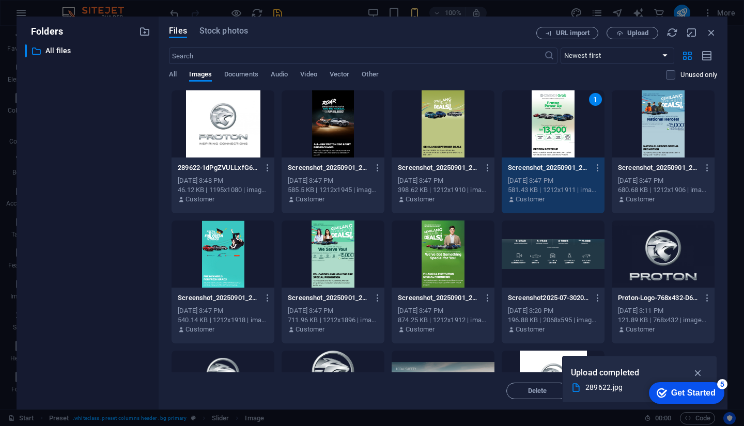
click at [556, 141] on div "1" at bounding box center [552, 123] width 103 height 67
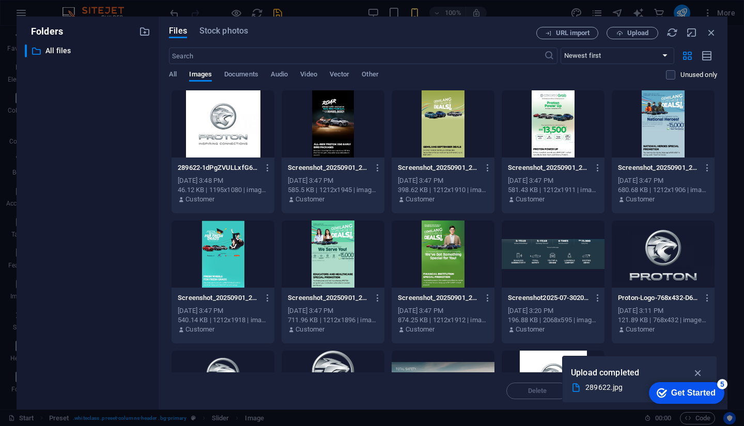
click at [556, 141] on div at bounding box center [552, 123] width 103 height 67
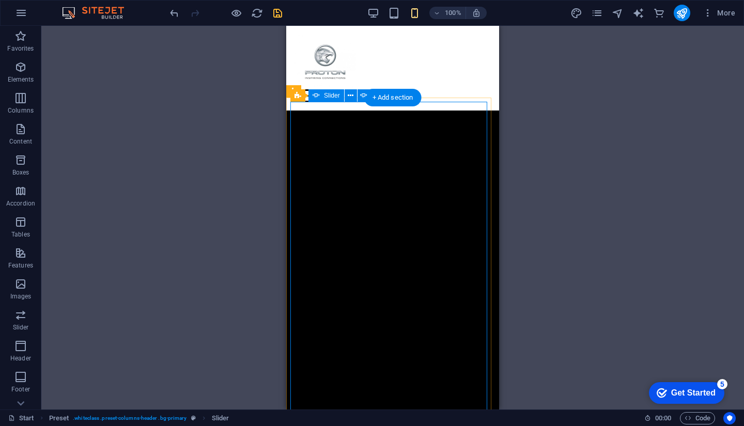
select select "ms"
select select "s"
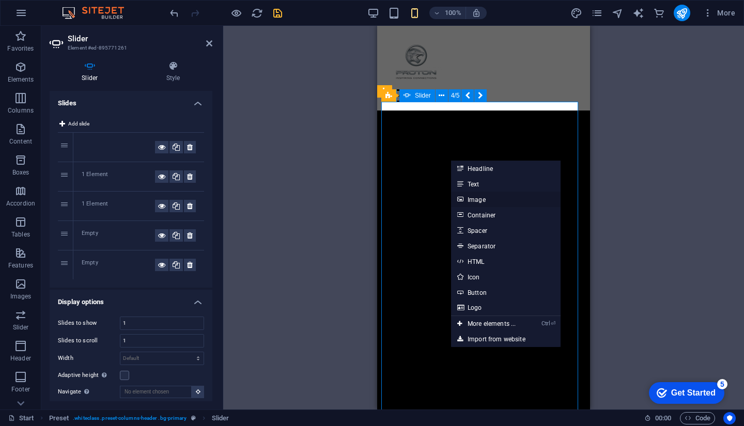
click at [480, 200] on link "Image" at bounding box center [505, 199] width 109 height 15
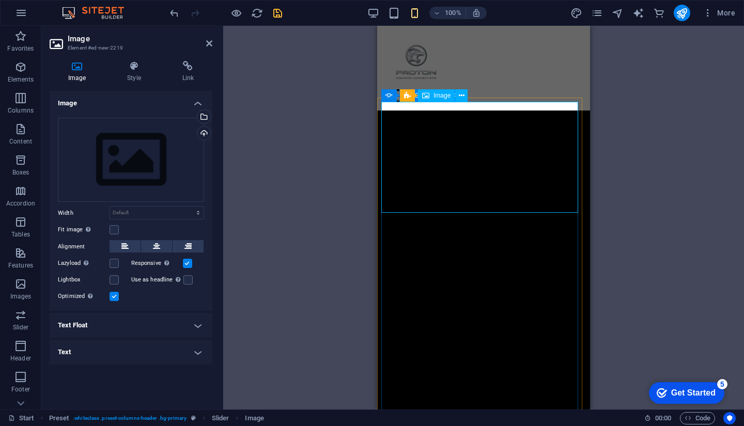
click at [443, 96] on span "Image" at bounding box center [441, 95] width 17 height 6
click at [123, 144] on div "Drag files here, click to choose files or select files from Files or our free s…" at bounding box center [131, 160] width 146 height 85
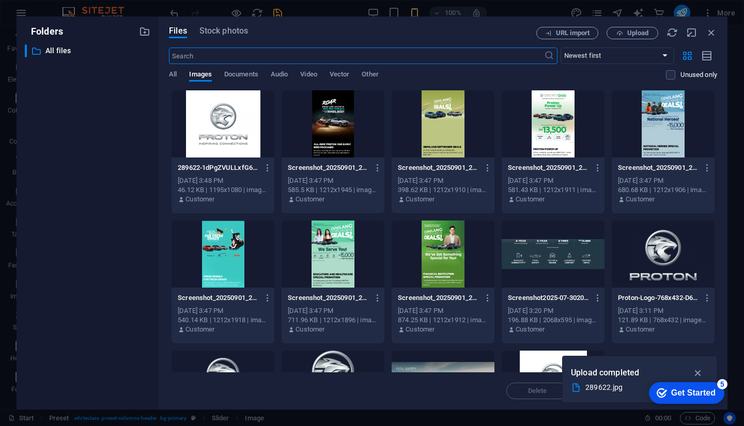
click at [550, 134] on div at bounding box center [552, 123] width 103 height 67
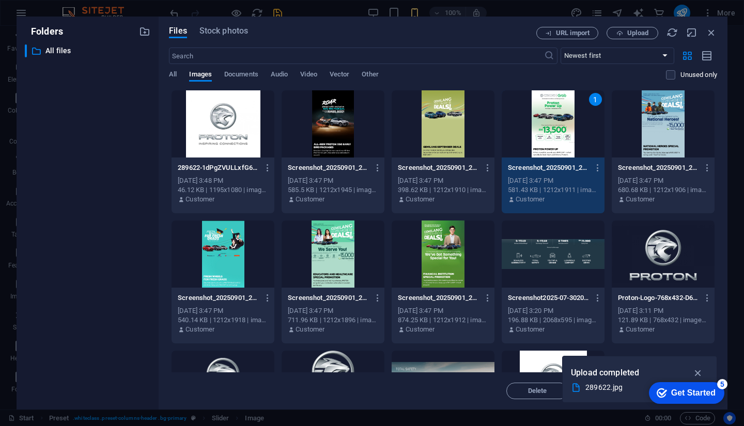
click at [550, 134] on div "1" at bounding box center [552, 123] width 103 height 67
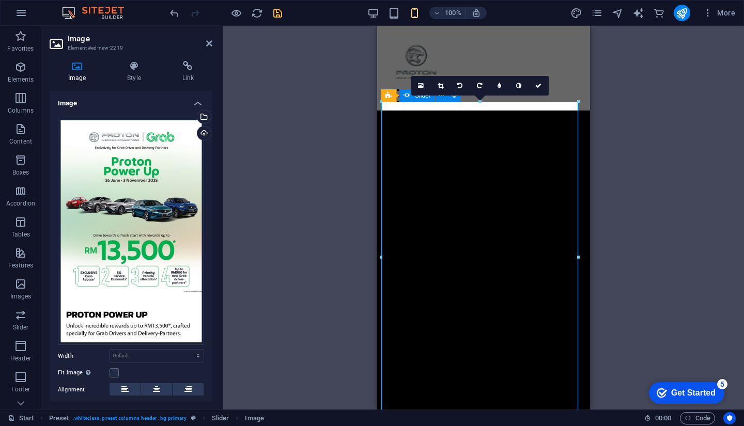
click at [540, 84] on icon at bounding box center [538, 86] width 6 height 6
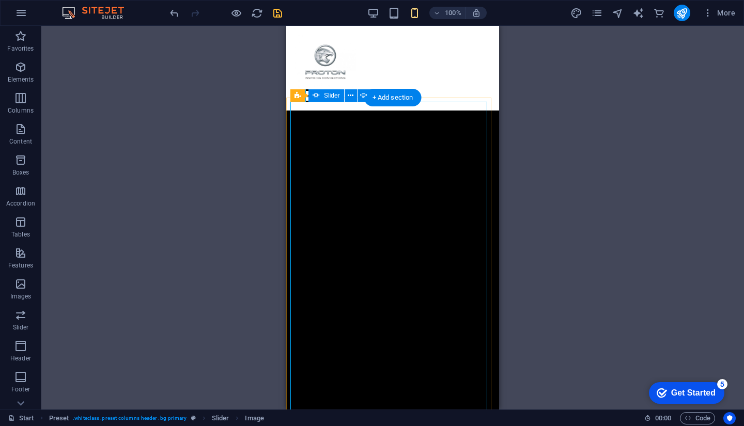
select select "ms"
select select "s"
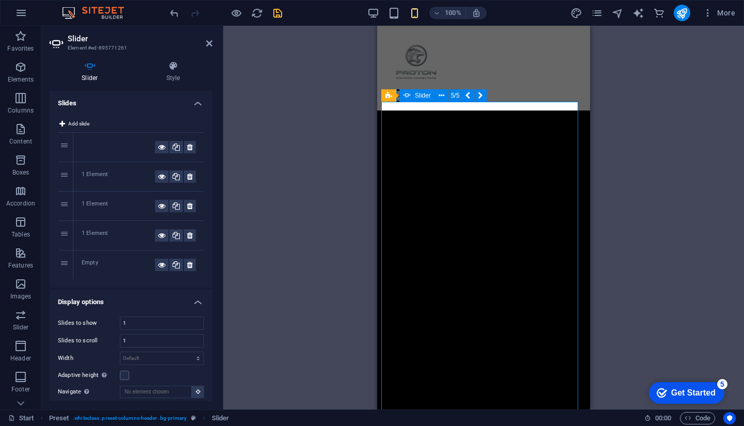
click at [375, 130] on div "Drag here to replace the existing content. Press “Ctrl” if you want to create a…" at bounding box center [483, 218] width 520 height 384
click at [324, 163] on div "Drag here to replace the existing content. Press “Ctrl” if you want to create a…" at bounding box center [483, 218] width 520 height 384
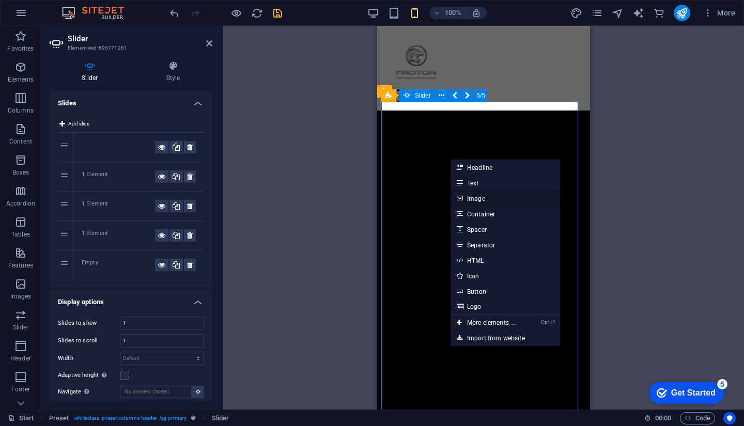
click at [482, 200] on link "Image" at bounding box center [504, 198] width 109 height 15
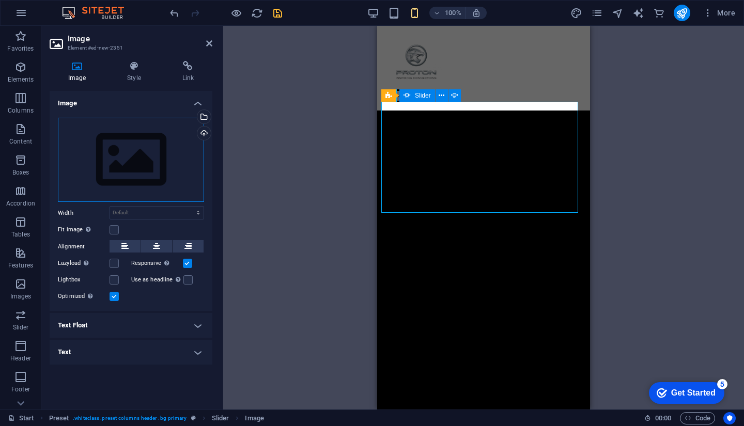
click at [151, 178] on div "Drag files here, click to choose files or select files from Files or our free s…" at bounding box center [131, 160] width 146 height 85
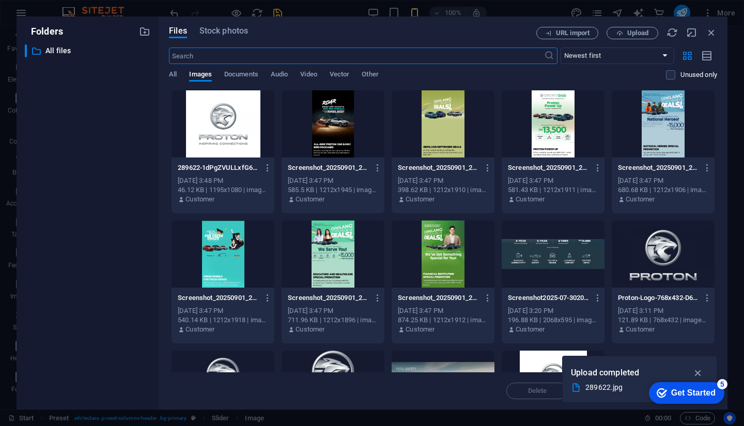
click at [653, 135] on div at bounding box center [662, 123] width 103 height 67
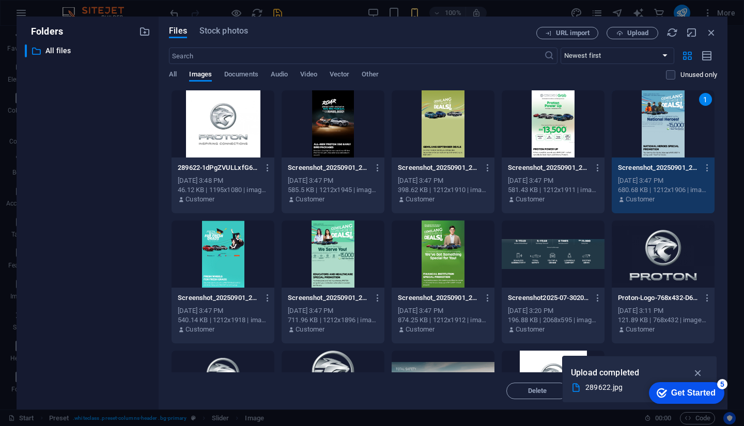
click at [653, 135] on div "1" at bounding box center [662, 123] width 103 height 67
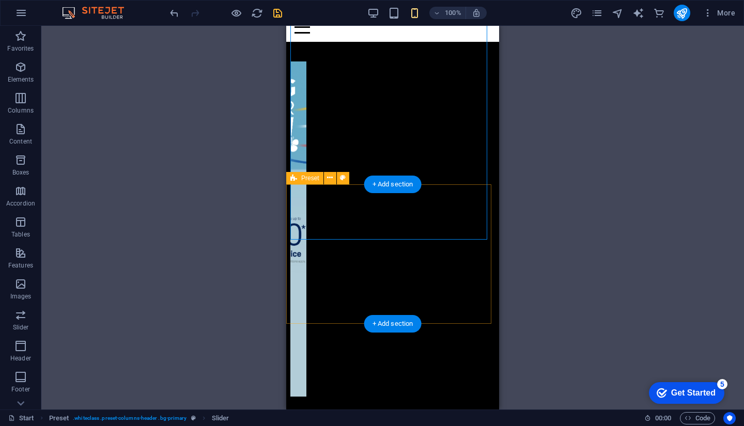
scroll to position [52, 0]
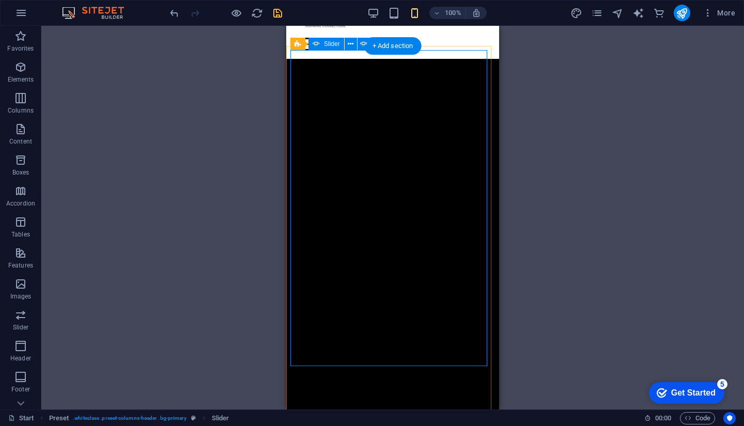
select select "ms"
select select "s"
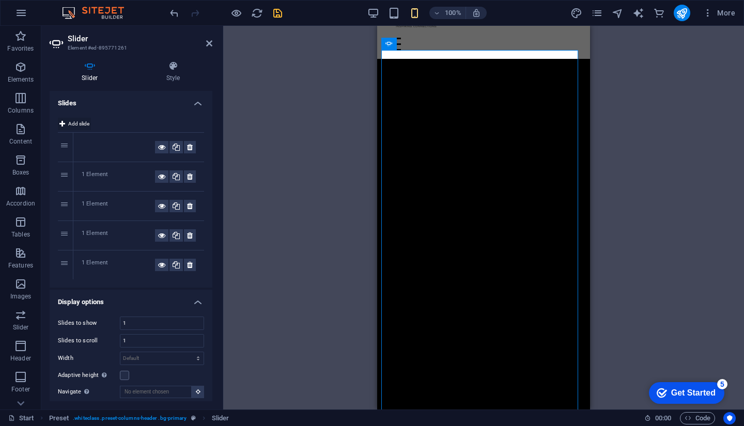
click at [76, 125] on span "Add slide" at bounding box center [78, 124] width 21 height 12
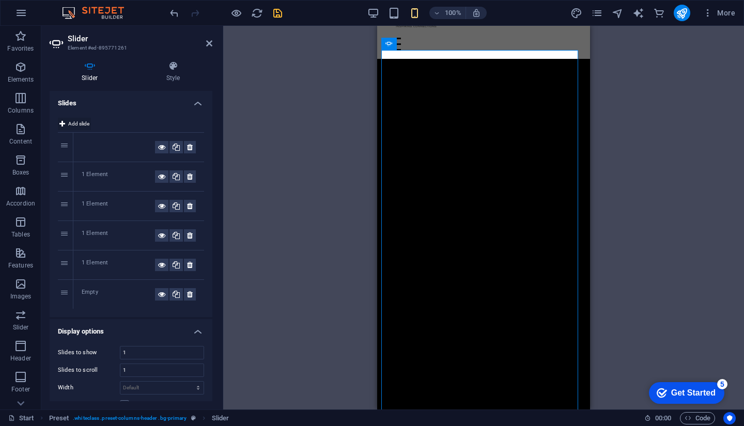
click at [87, 126] on span "Add slide" at bounding box center [78, 124] width 21 height 12
click at [81, 285] on div "Empty" at bounding box center [138, 294] width 131 height 29
click at [96, 293] on div "Empty" at bounding box center [118, 294] width 73 height 12
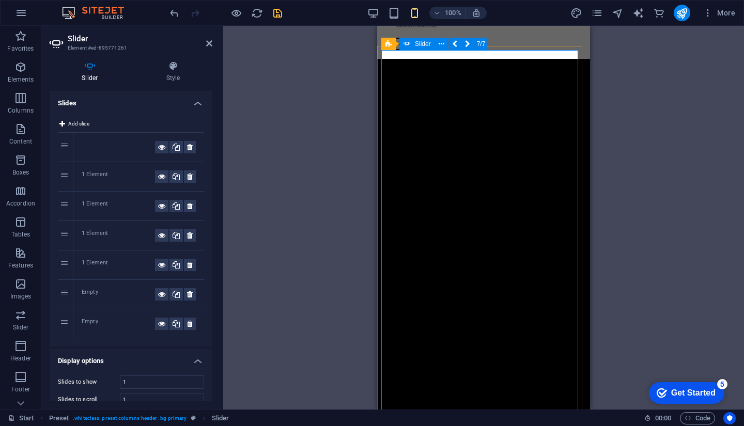
drag, startPoint x: 394, startPoint y: 197, endPoint x: 396, endPoint y: 208, distance: 10.4
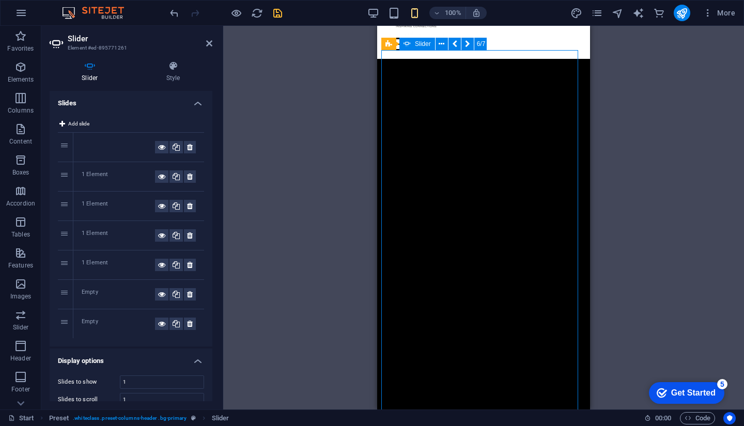
click at [381, 74] on button "button" at bounding box center [381, 74] width 0 height 0
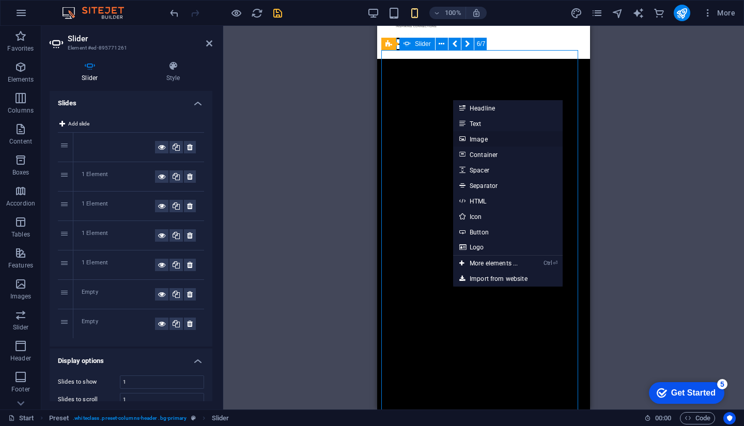
click at [485, 135] on link "Image" at bounding box center [507, 138] width 109 height 15
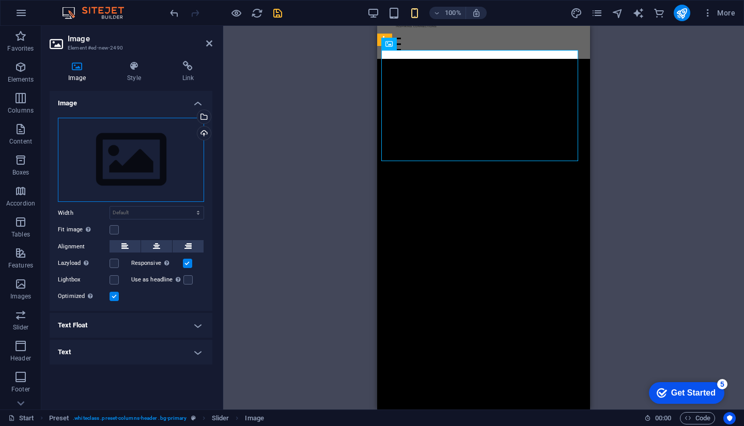
click at [139, 156] on div "Drag files here, click to choose files or select files from Files or our free s…" at bounding box center [131, 160] width 146 height 85
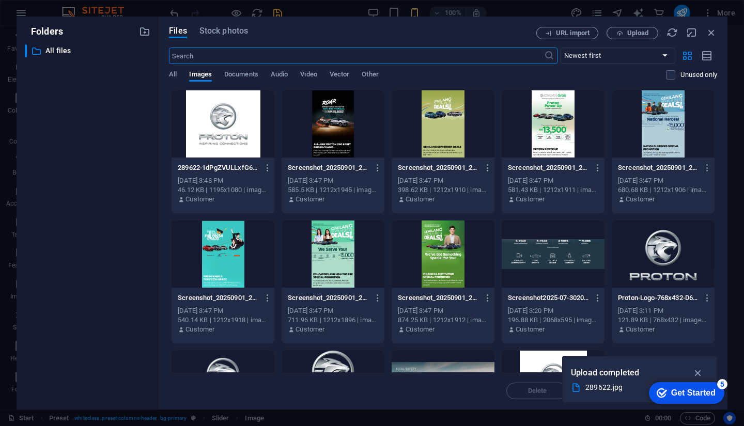
click at [217, 282] on div at bounding box center [222, 253] width 103 height 67
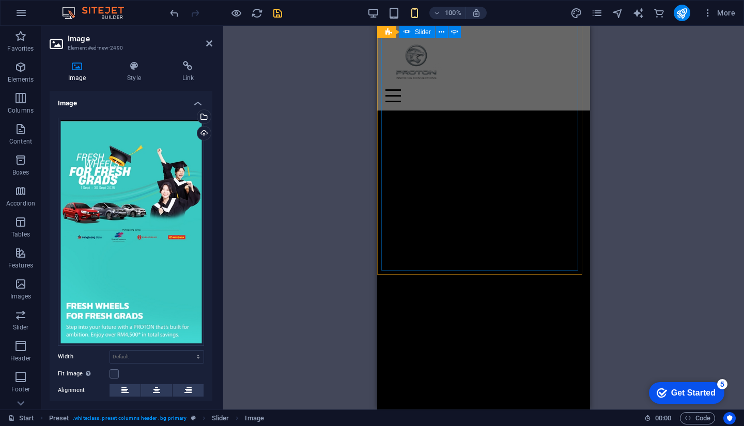
scroll to position [103, 0]
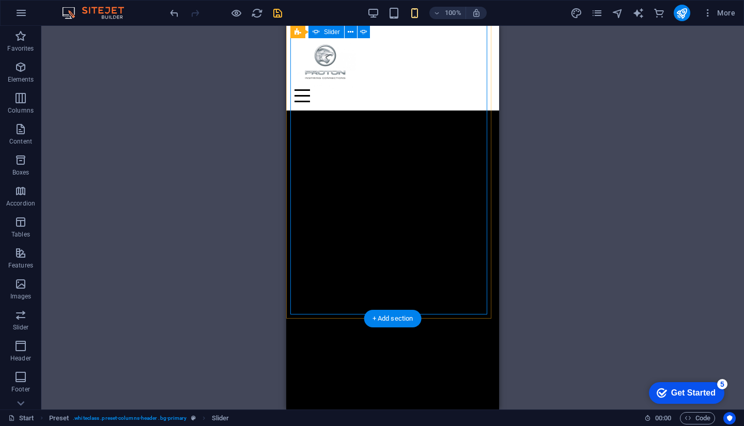
select select "ms"
select select "s"
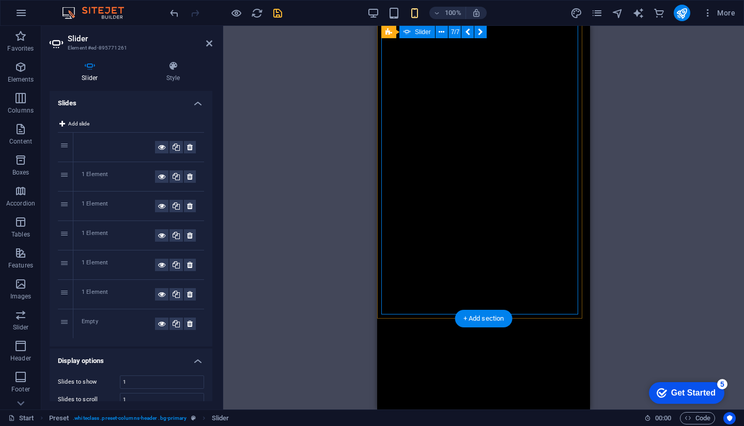
scroll to position [0, 0]
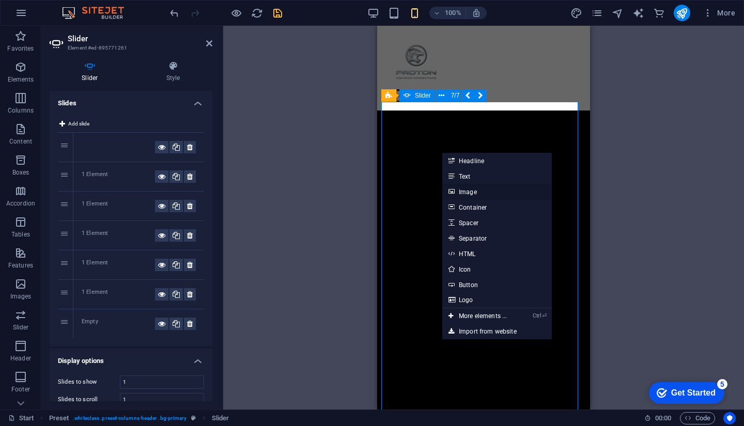
click at [481, 187] on link "Image" at bounding box center [496, 191] width 109 height 15
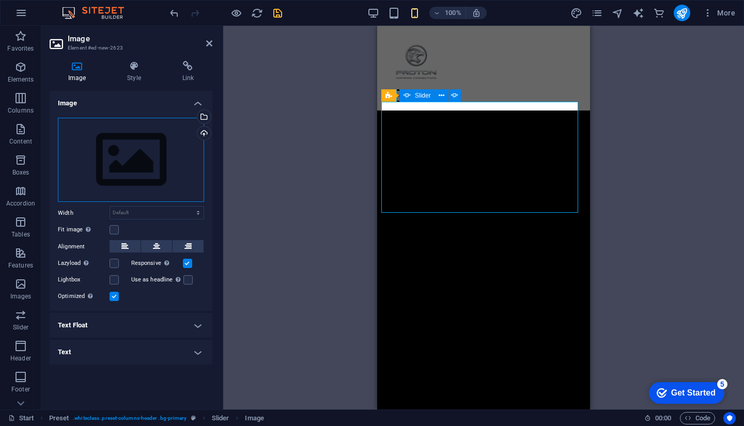
click at [157, 163] on div "Drag files here, click to choose files or select files from Files or our free s…" at bounding box center [131, 160] width 146 height 85
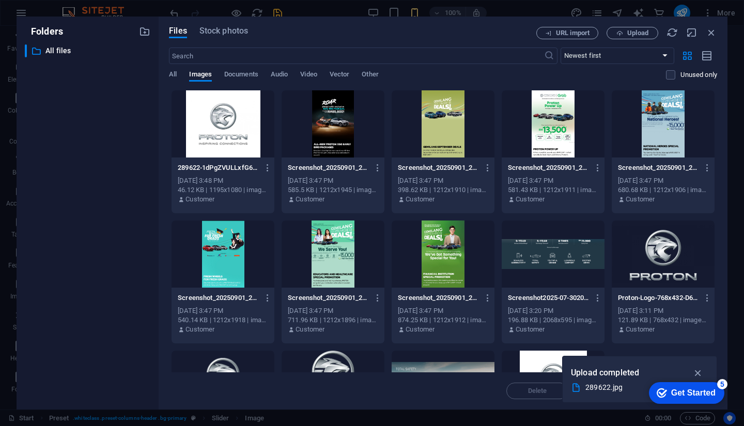
click at [222, 278] on div at bounding box center [222, 253] width 103 height 67
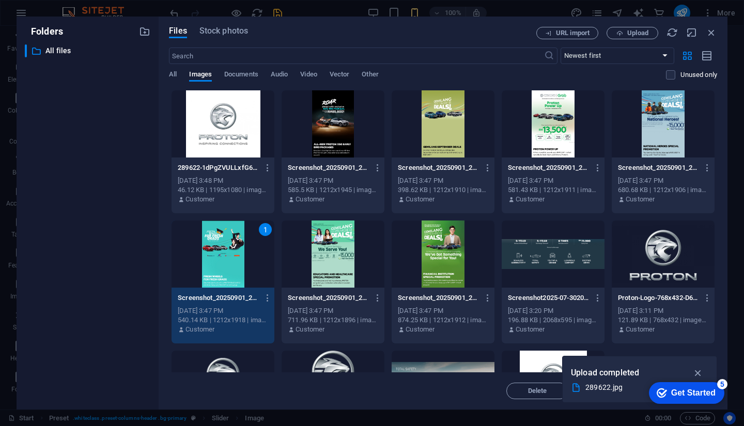
click at [222, 278] on div "1" at bounding box center [222, 253] width 103 height 67
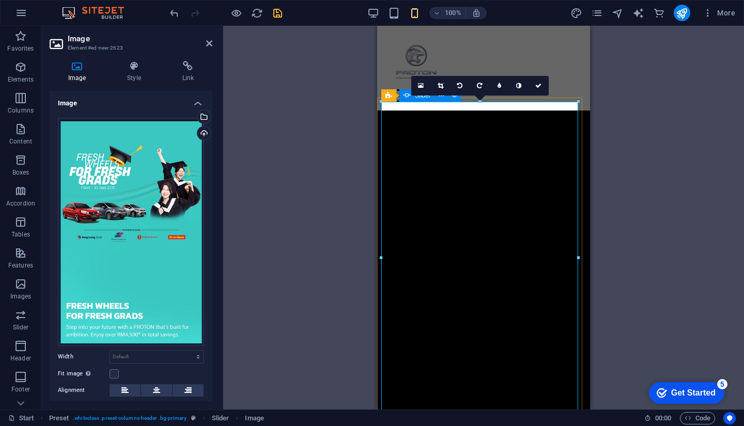
click at [381, 126] on button "button" at bounding box center [381, 126] width 0 height 0
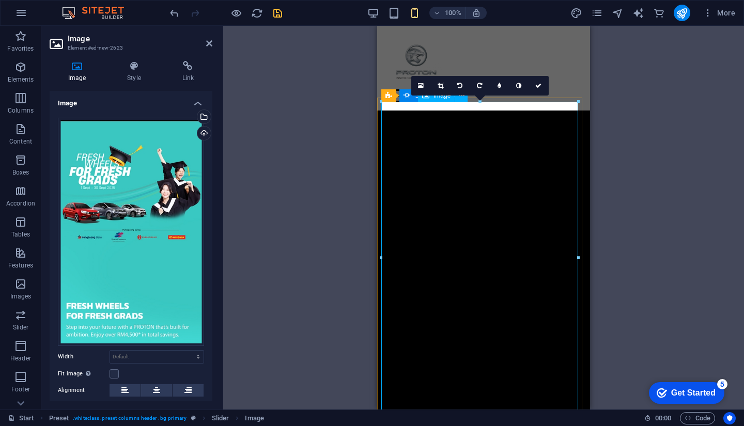
click at [171, 168] on div "Drag files here, click to choose files or select files from Files or our free s…" at bounding box center [131, 232] width 146 height 228
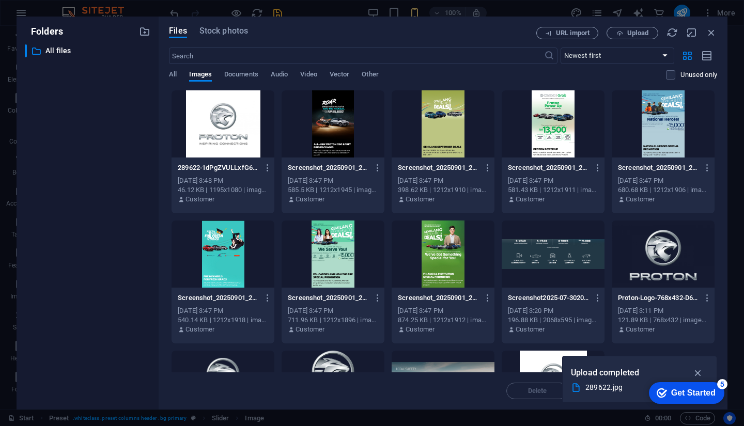
click at [342, 264] on div at bounding box center [332, 253] width 103 height 67
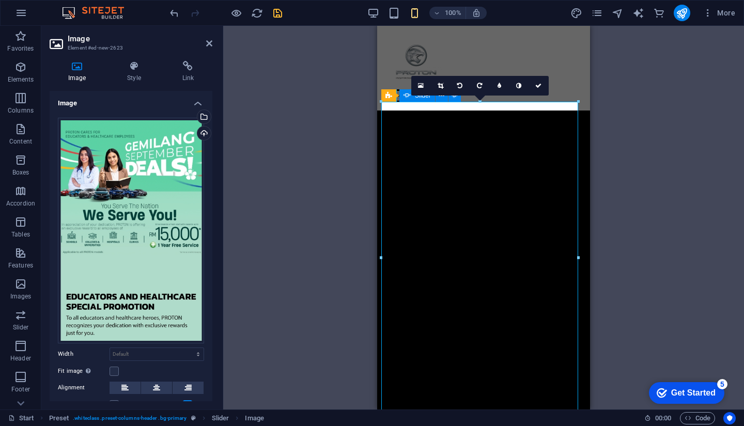
click at [538, 85] on icon at bounding box center [538, 86] width 6 height 6
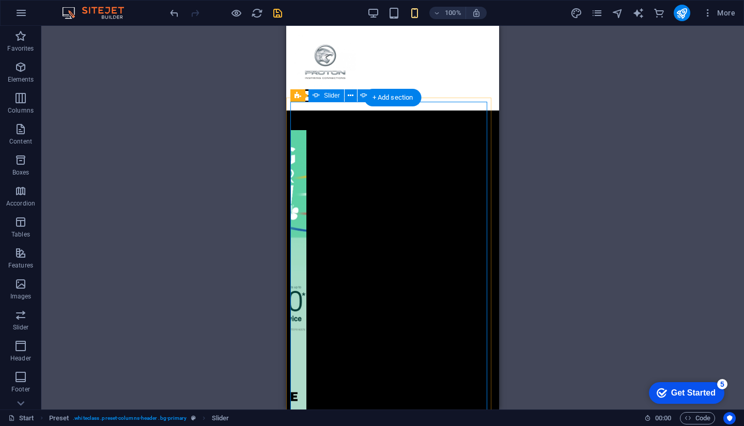
click at [290, 126] on button "button" at bounding box center [290, 126] width 0 height 0
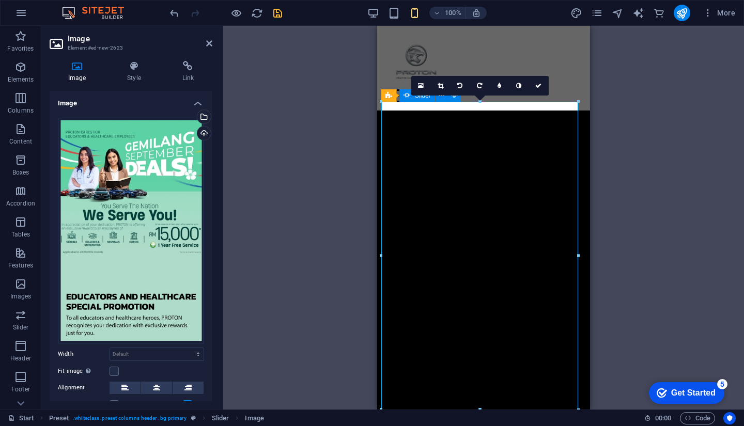
click at [188, 101] on h4 "Image" at bounding box center [131, 100] width 163 height 19
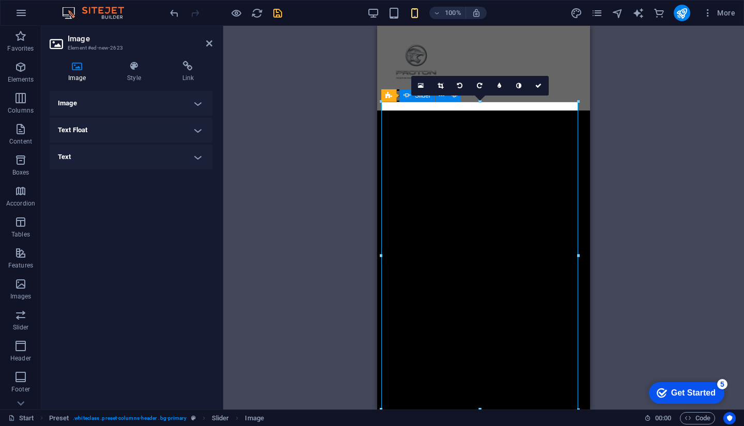
click at [188, 102] on h4 "Image" at bounding box center [131, 103] width 163 height 25
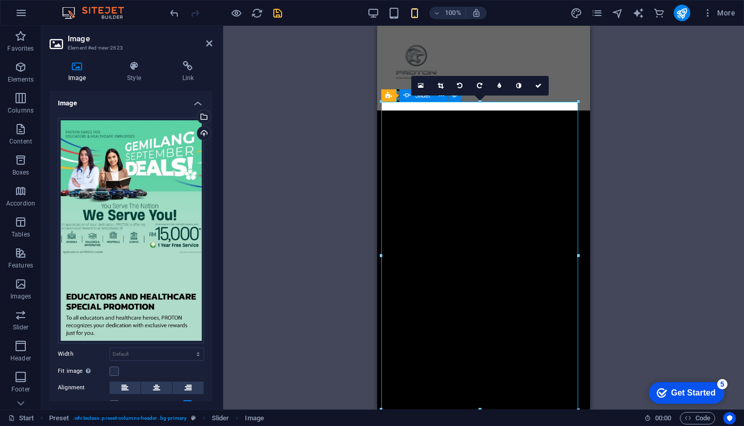
click at [178, 101] on h4 "Image" at bounding box center [131, 100] width 163 height 19
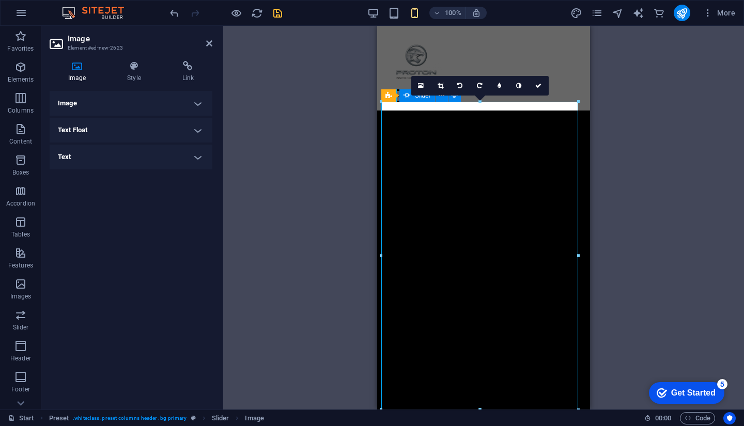
click at [160, 154] on h4 "Text" at bounding box center [131, 157] width 163 height 25
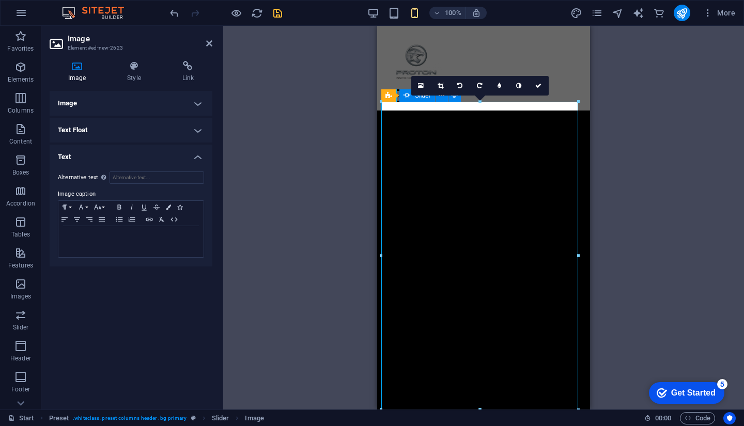
click at [160, 154] on h4 "Text" at bounding box center [131, 154] width 163 height 19
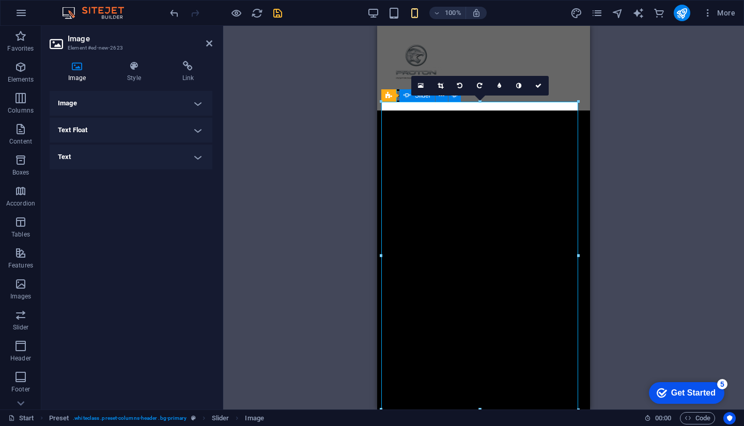
click at [179, 130] on h4 "Text Float" at bounding box center [131, 130] width 163 height 25
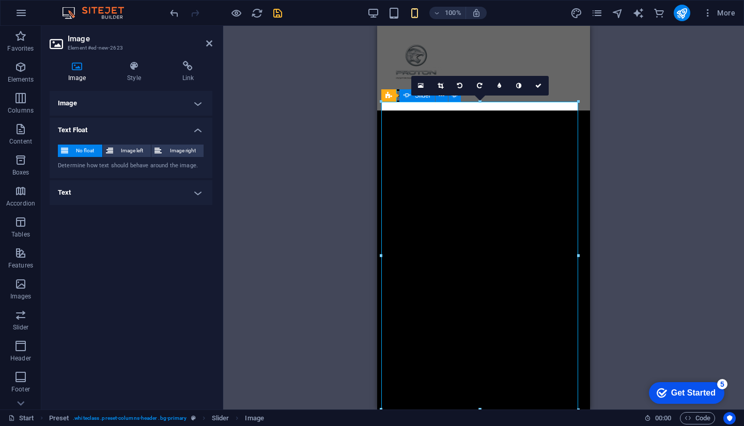
click at [176, 131] on h4 "Text Float" at bounding box center [131, 127] width 163 height 19
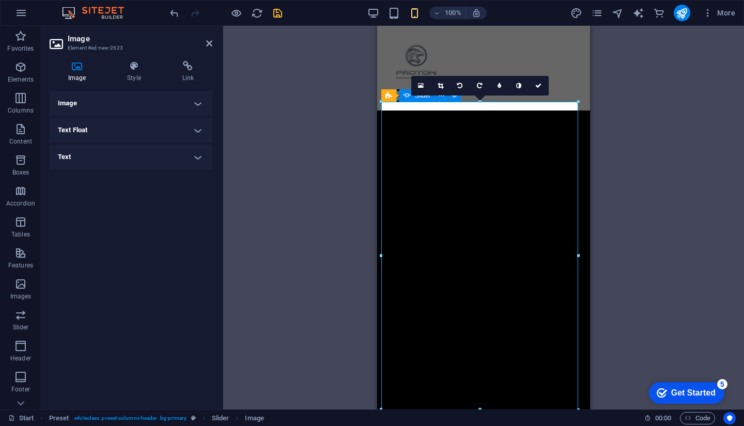
click at [188, 105] on h4 "Image" at bounding box center [131, 103] width 163 height 25
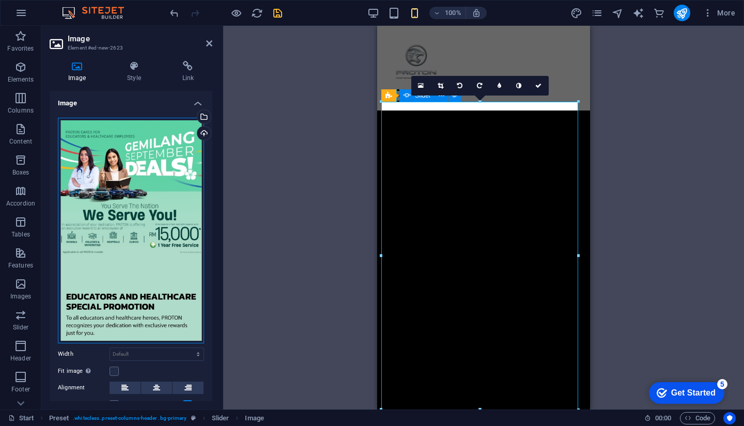
click at [152, 227] on div "Drag files here, click to choose files or select files from Files or our free s…" at bounding box center [131, 231] width 146 height 226
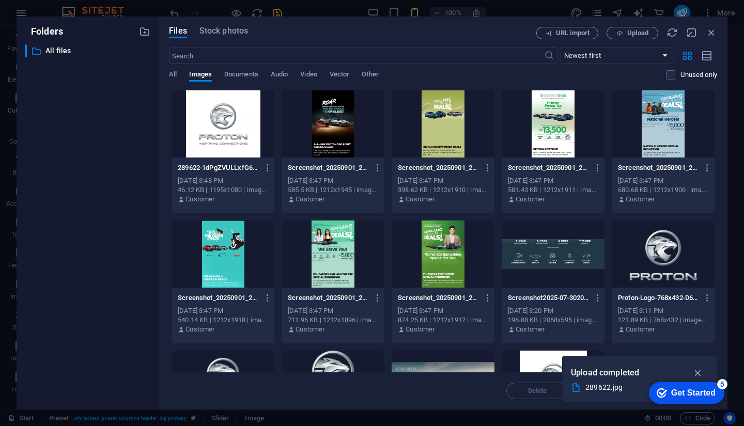
click at [152, 227] on div "Folders ​ All files All files" at bounding box center [88, 213] width 142 height 393
click at [712, 33] on icon "button" at bounding box center [710, 32] width 11 height 11
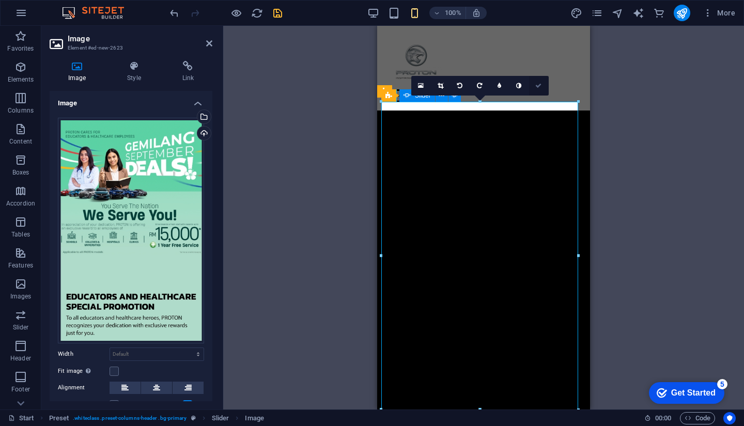
click at [535, 86] on icon at bounding box center [538, 86] width 6 height 6
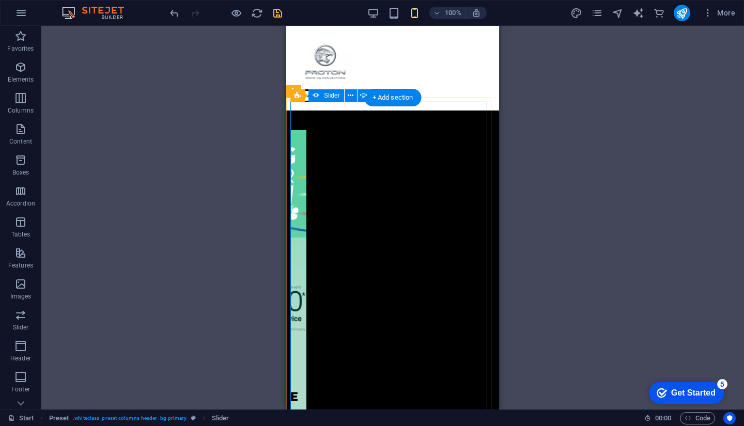
click at [290, 126] on button "button" at bounding box center [290, 126] width 0 height 0
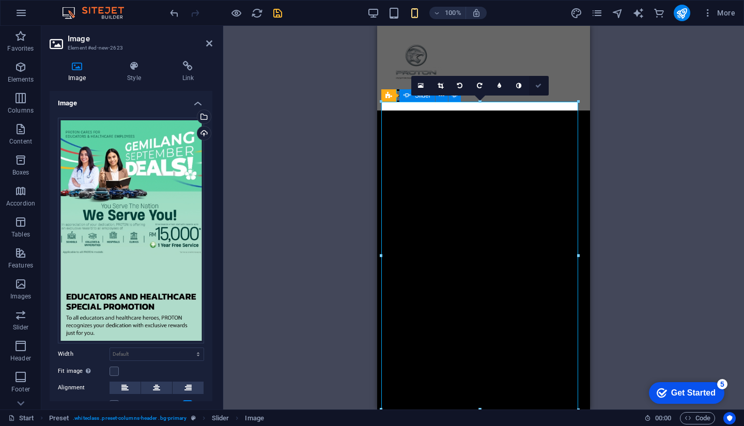
click at [539, 85] on icon at bounding box center [538, 86] width 6 height 6
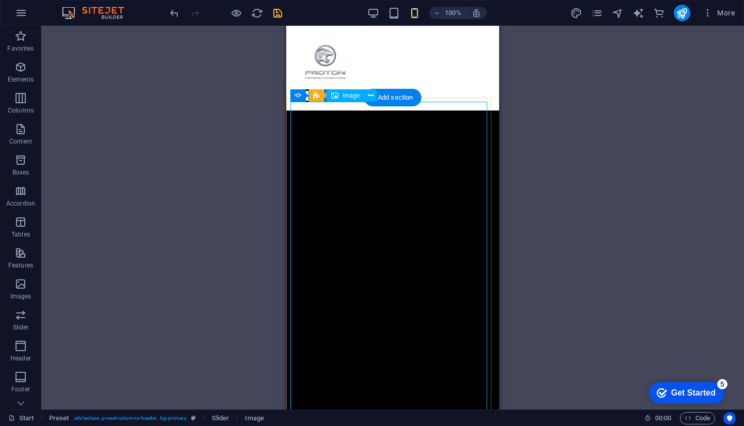
scroll to position [103, 0]
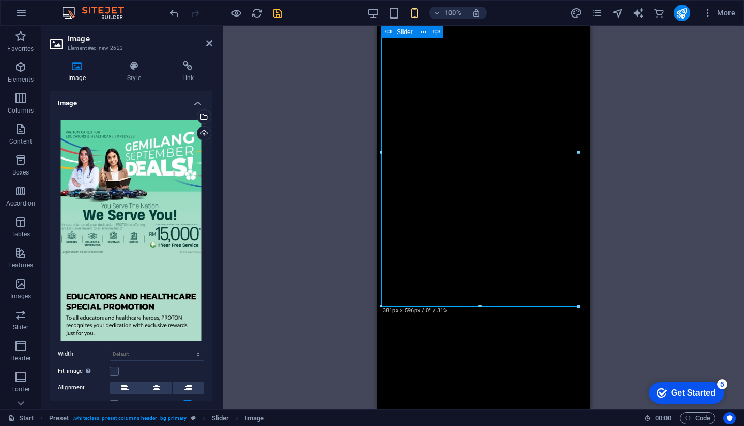
click at [176, 102] on h4 "Image" at bounding box center [131, 100] width 163 height 19
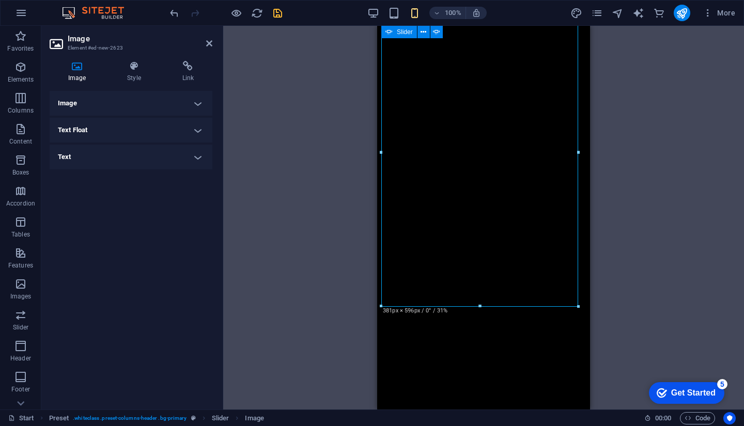
click at [136, 104] on h4 "Image" at bounding box center [131, 103] width 163 height 25
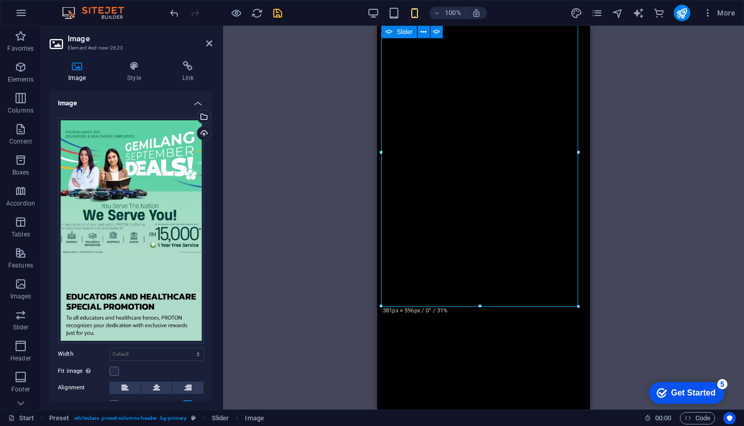
click at [81, 68] on icon at bounding box center [77, 66] width 55 height 10
click at [213, 42] on aside "Image Element #ed-new-2623 Image Style Link Image Drag files here, click to cho…" at bounding box center [132, 218] width 182 height 384
click at [212, 43] on aside "Image Element #ed-new-2623 Image Style Link Image Drag files here, click to cho…" at bounding box center [132, 218] width 182 height 384
click at [208, 43] on icon at bounding box center [209, 43] width 6 height 8
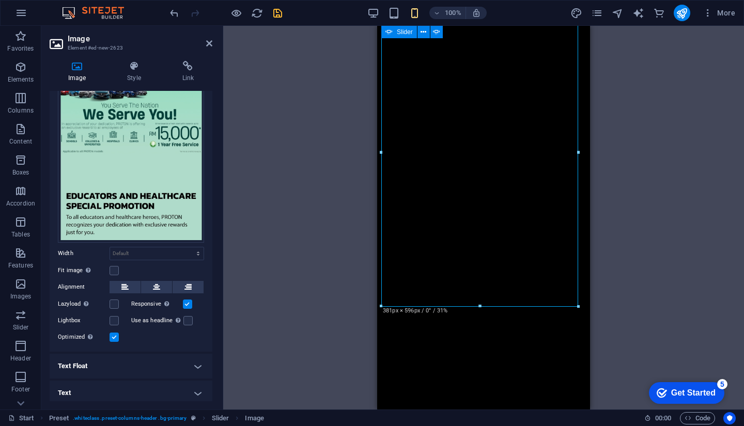
scroll to position [101, 0]
click at [172, 166] on div "Drag files here, click to choose files or select files from Files or our free s…" at bounding box center [131, 130] width 146 height 226
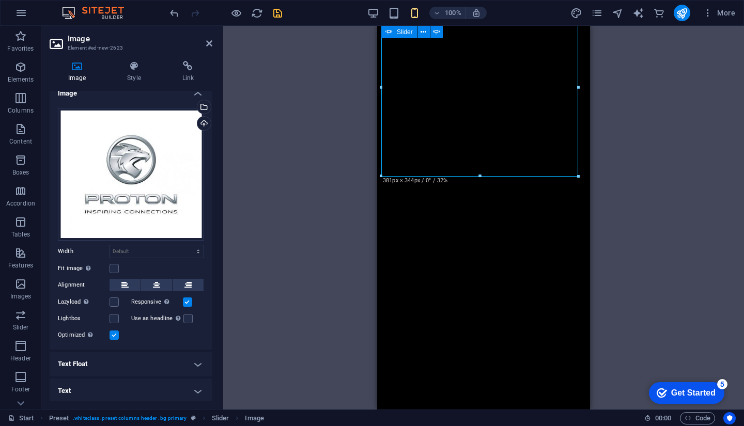
click at [204, 45] on header "Image Element #ed-new-2623" at bounding box center [131, 39] width 163 height 27
click at [207, 45] on icon at bounding box center [209, 43] width 6 height 8
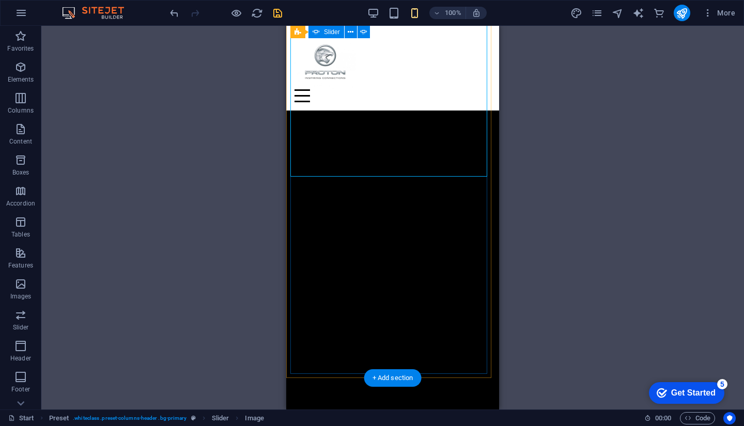
scroll to position [0, 0]
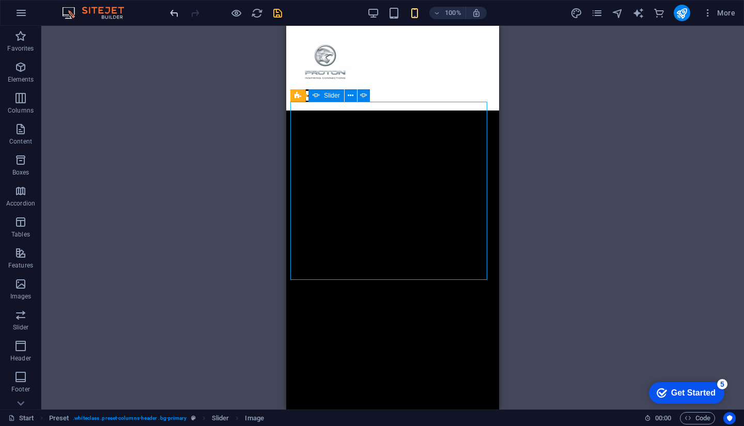
click at [177, 18] on icon "undo" at bounding box center [174, 13] width 12 height 12
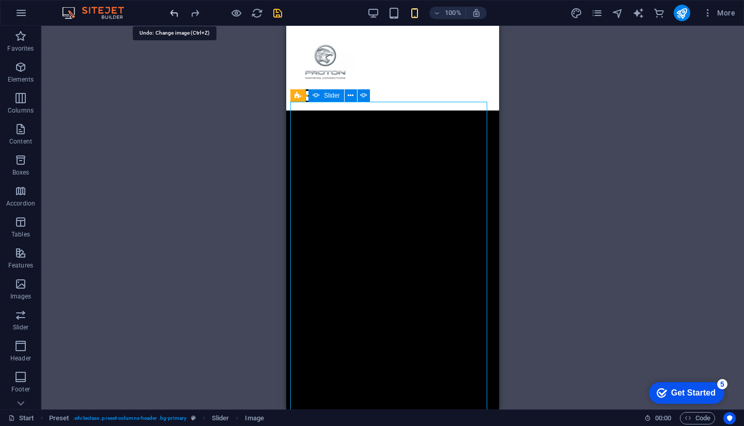
click at [176, 18] on icon "undo" at bounding box center [174, 13] width 12 height 12
click at [194, 10] on icon "redo" at bounding box center [195, 13] width 12 height 12
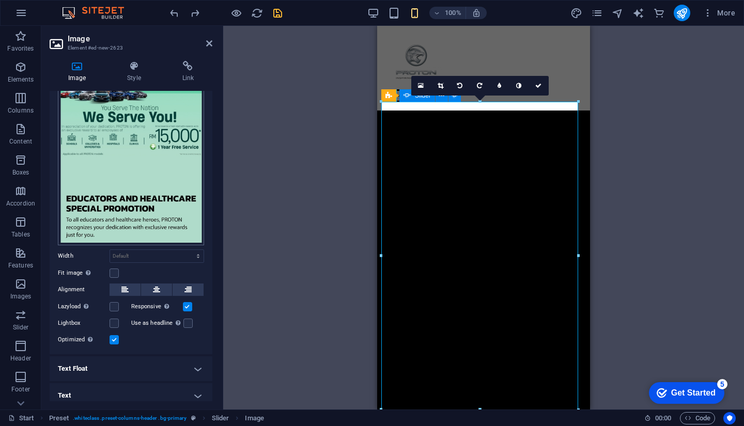
scroll to position [101, 0]
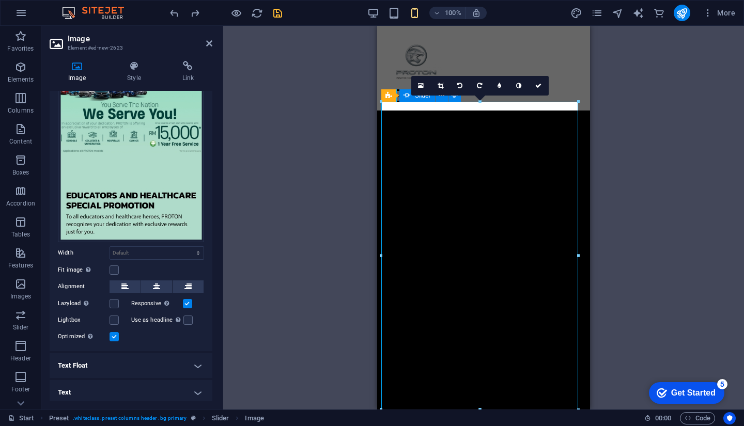
click at [180, 361] on h4 "Text Float" at bounding box center [131, 365] width 163 height 25
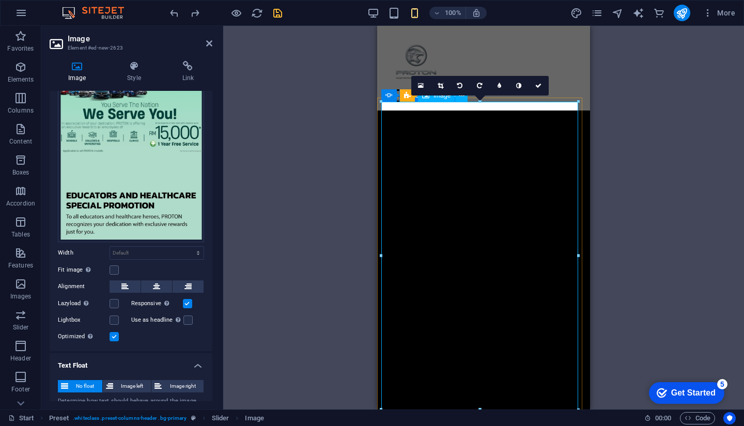
click at [542, 88] on link at bounding box center [539, 86] width 20 height 20
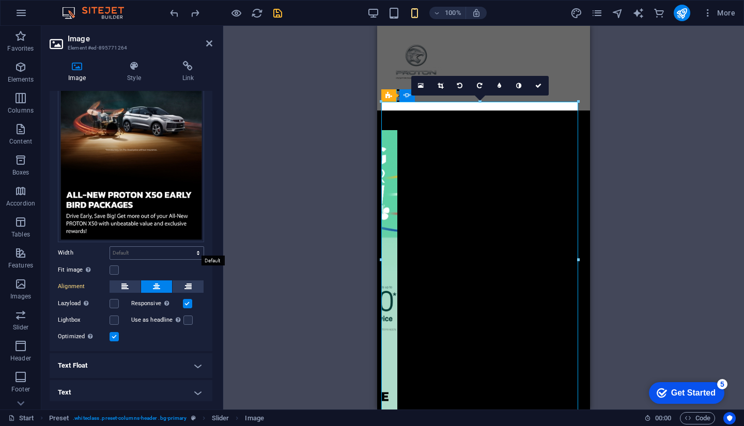
scroll to position [0, 0]
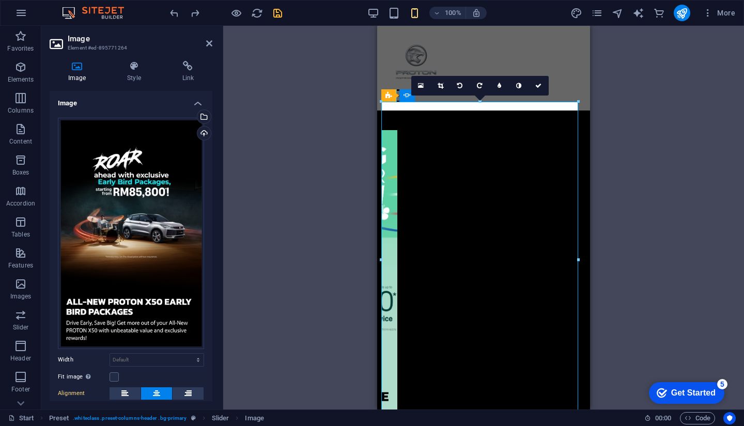
click at [158, 106] on h4 "Image" at bounding box center [131, 100] width 163 height 19
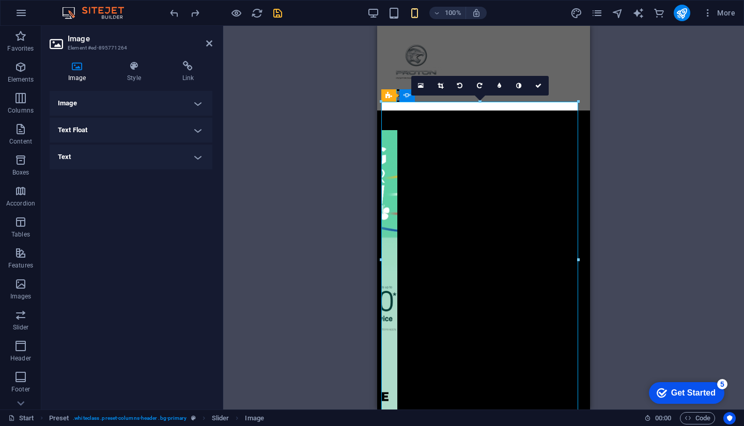
click at [158, 106] on h4 "Image" at bounding box center [131, 103] width 163 height 25
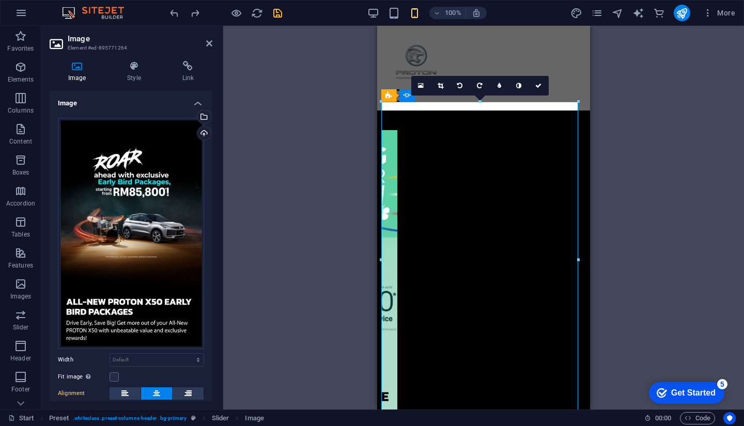
click at [158, 106] on h4 "Image" at bounding box center [131, 100] width 163 height 19
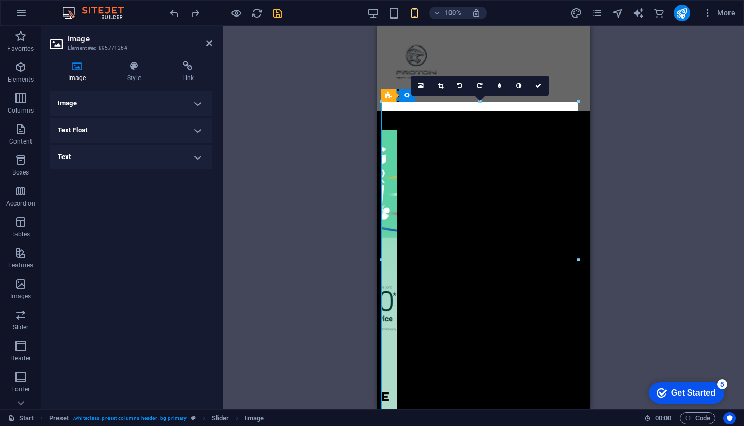
click at [156, 109] on h4 "Image" at bounding box center [131, 103] width 163 height 25
click at [0, 0] on div "Drag files here, click to choose files or select files from Files or our free s…" at bounding box center [0, 0] width 0 height 0
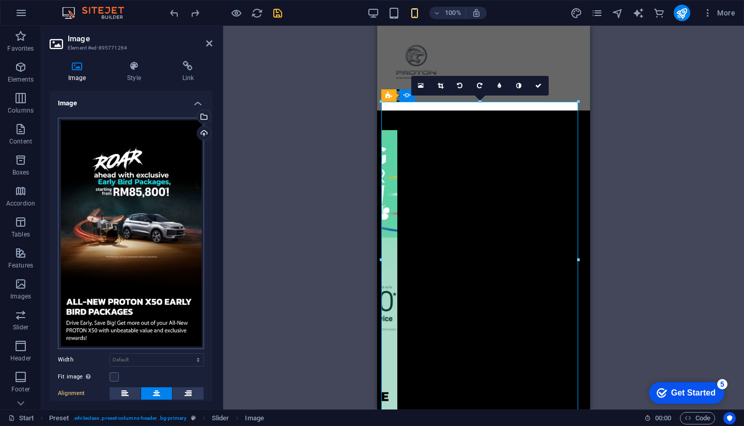
scroll to position [107, 0]
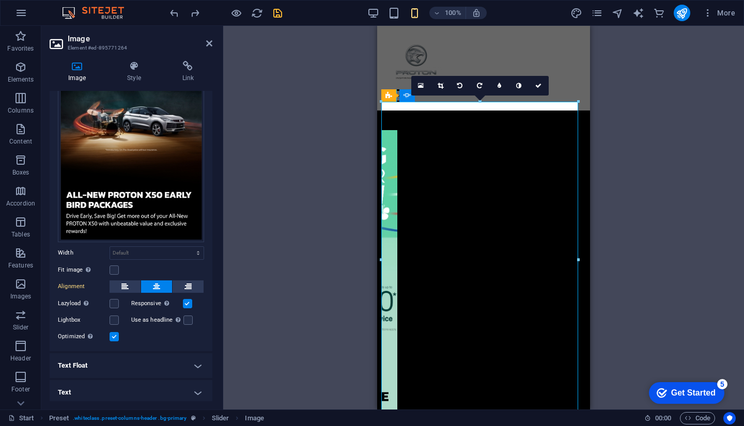
click at [157, 370] on h4 "Text Float" at bounding box center [131, 365] width 163 height 25
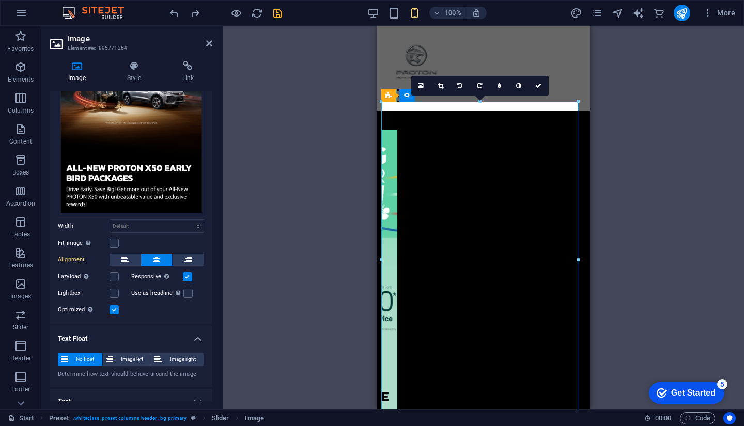
scroll to position [143, 0]
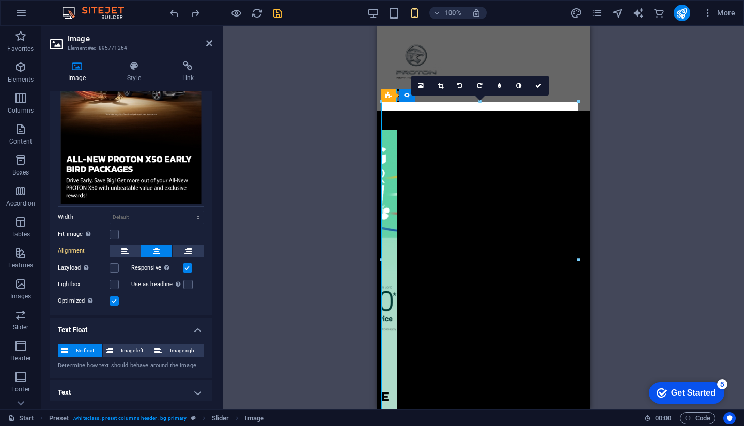
click at [210, 42] on icon at bounding box center [209, 43] width 6 height 8
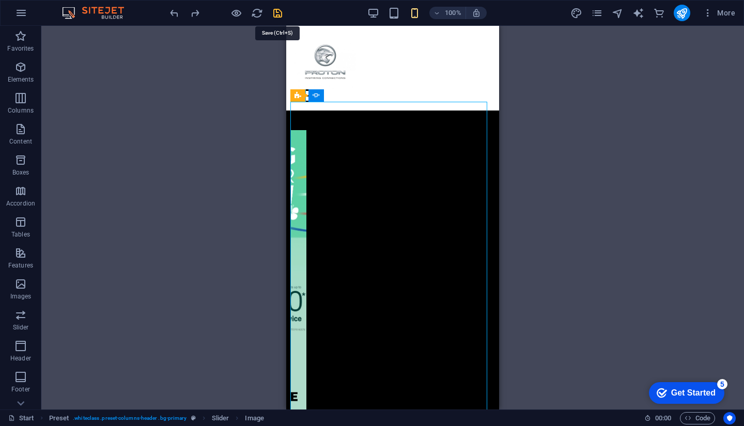
click at [281, 11] on icon "save" at bounding box center [278, 13] width 12 height 12
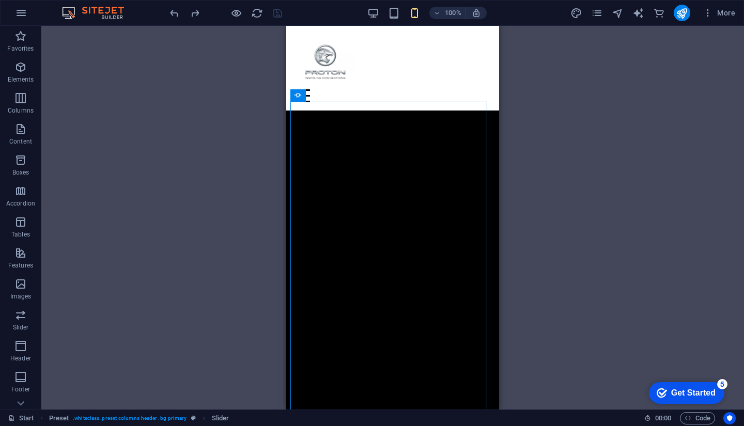
click at [564, 255] on div "Drag here to replace the existing content. Press “Ctrl” if you want to create a…" at bounding box center [392, 218] width 702 height 384
select select "ms"
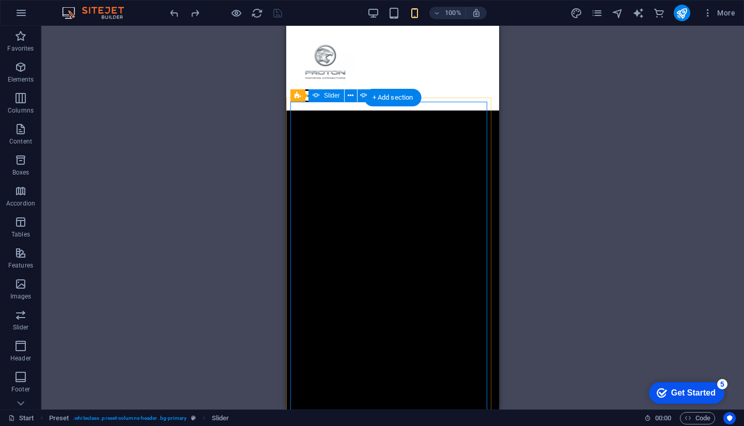
select select "s"
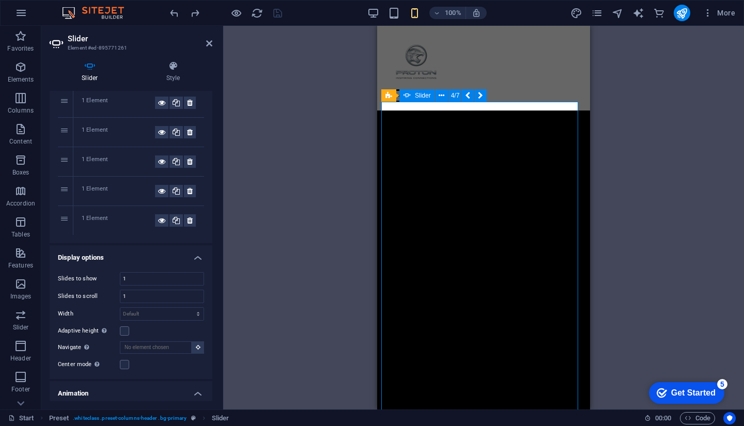
scroll to position [0, 0]
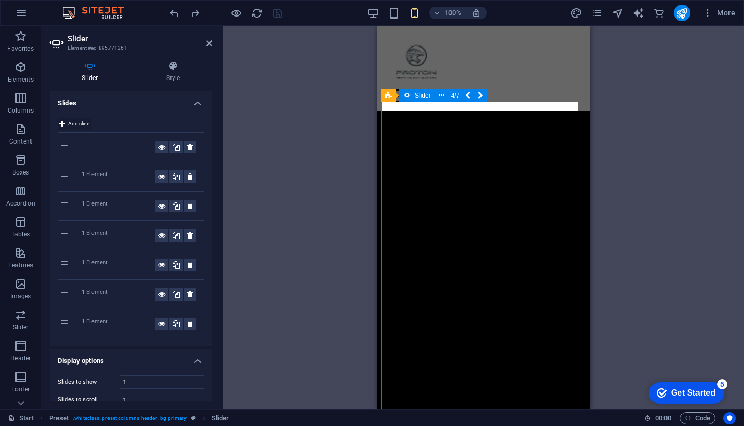
click at [77, 124] on span "Add slide" at bounding box center [78, 124] width 21 height 12
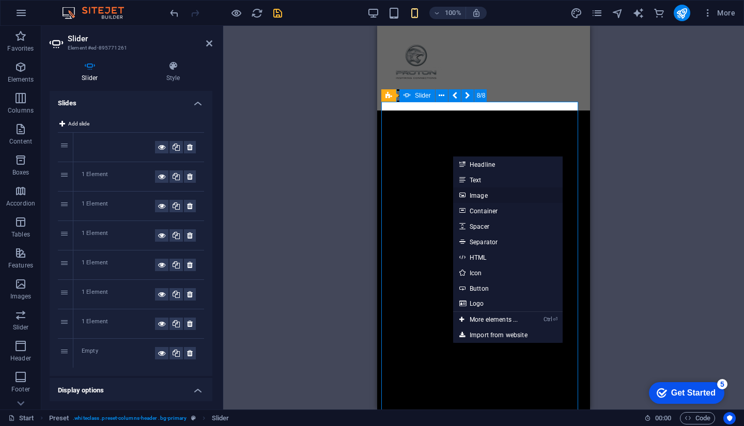
click at [476, 194] on link "Image" at bounding box center [507, 194] width 109 height 15
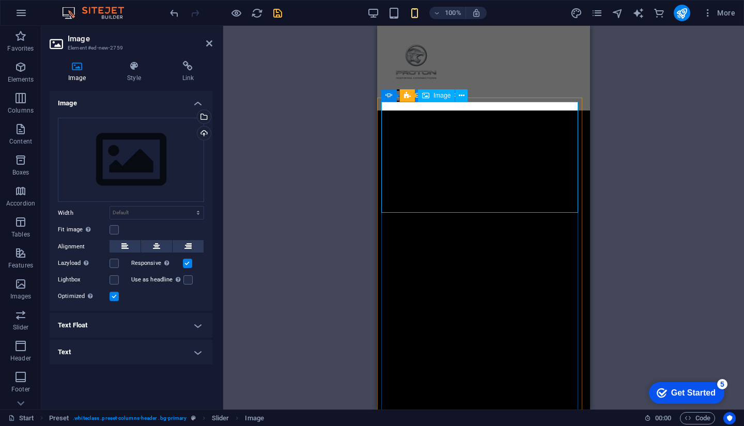
click at [183, 162] on div "Drag files here, click to choose files or select files from Files or our free s…" at bounding box center [131, 160] width 146 height 85
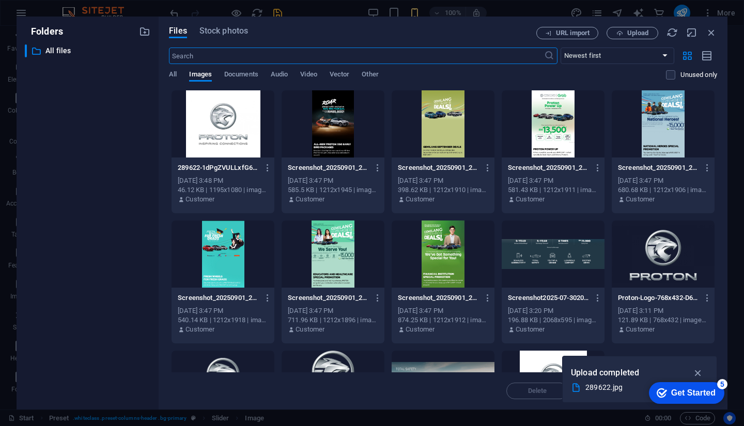
click at [421, 257] on div at bounding box center [442, 253] width 103 height 67
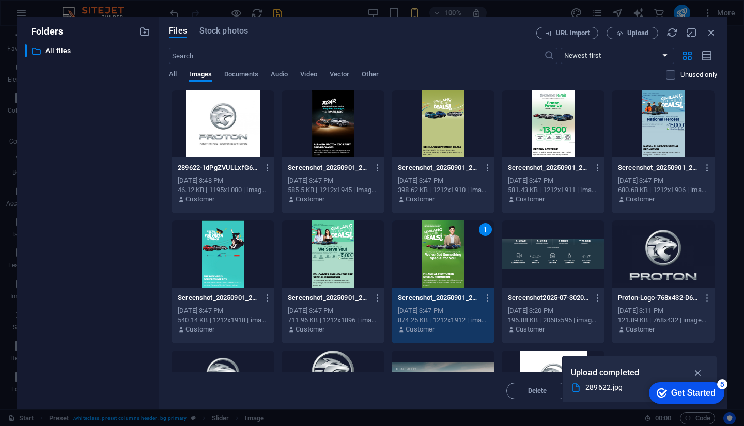
click at [421, 257] on div "1" at bounding box center [442, 253] width 103 height 67
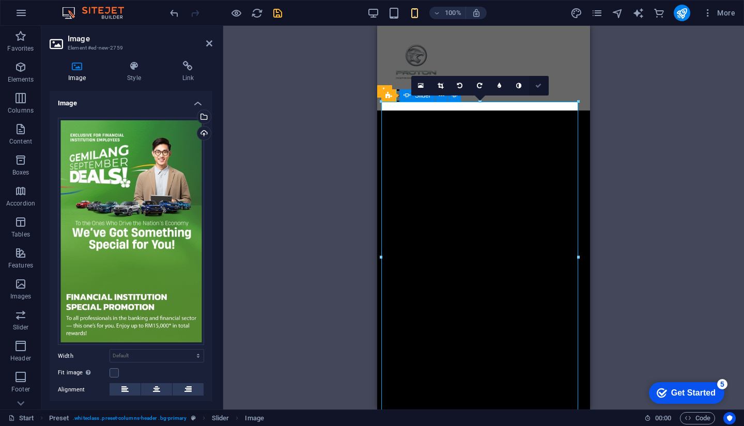
click at [542, 88] on link at bounding box center [539, 86] width 20 height 20
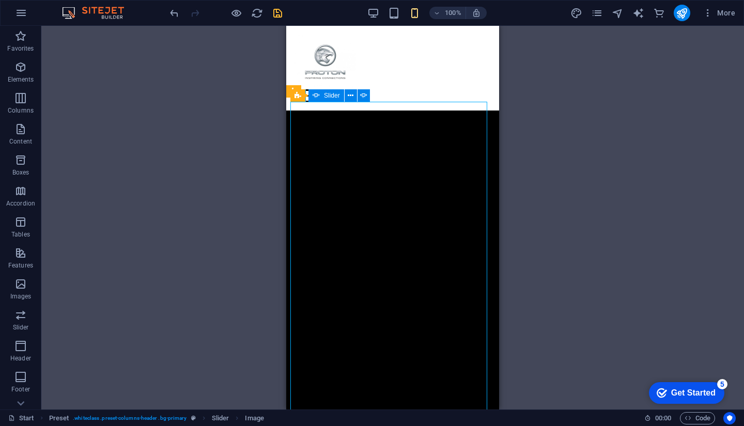
click at [284, 19] on div "100% More" at bounding box center [453, 13] width 571 height 17
click at [282, 16] on icon "save" at bounding box center [278, 13] width 12 height 12
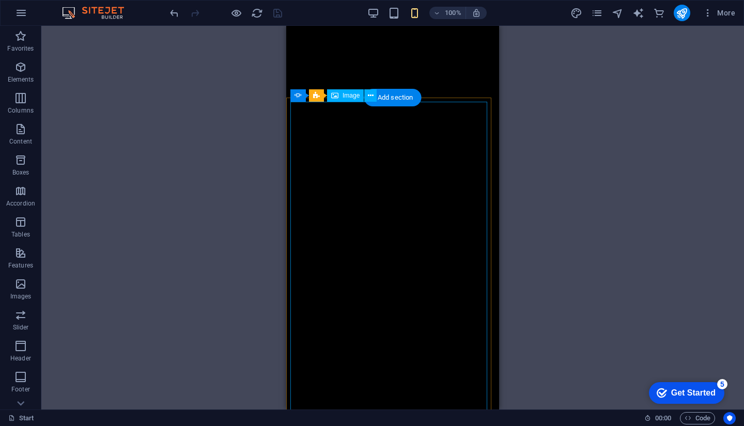
scroll to position [103, 0]
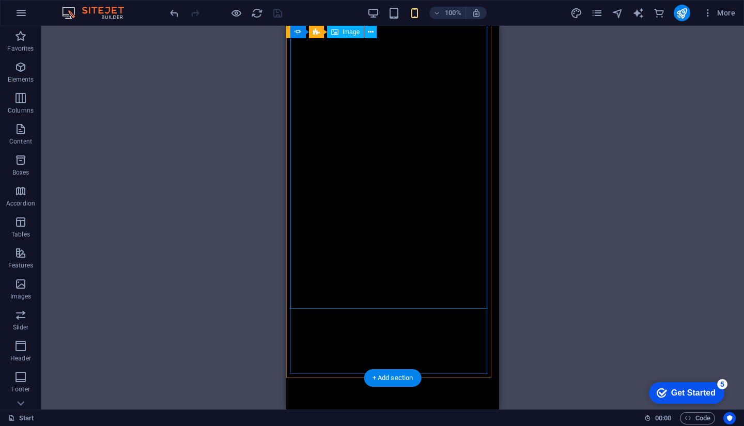
select select "ms"
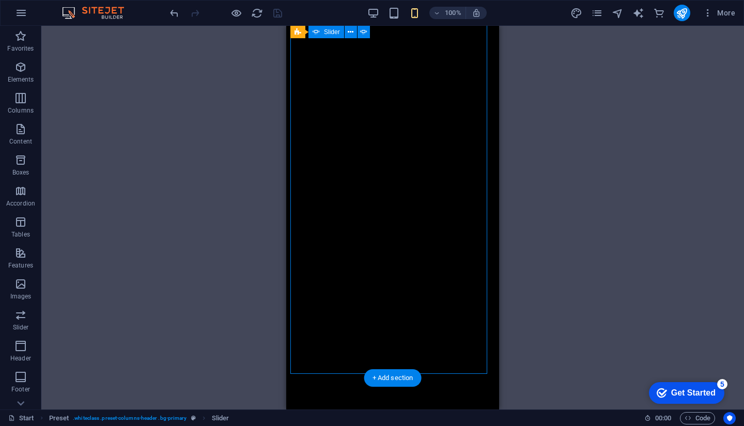
select select "s"
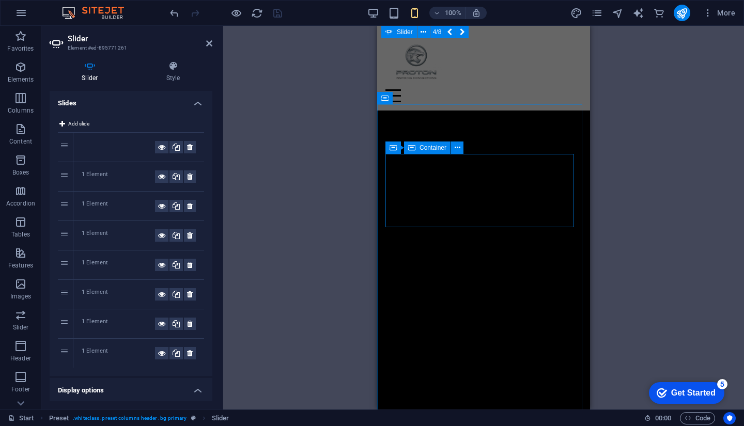
scroll to position [258, 0]
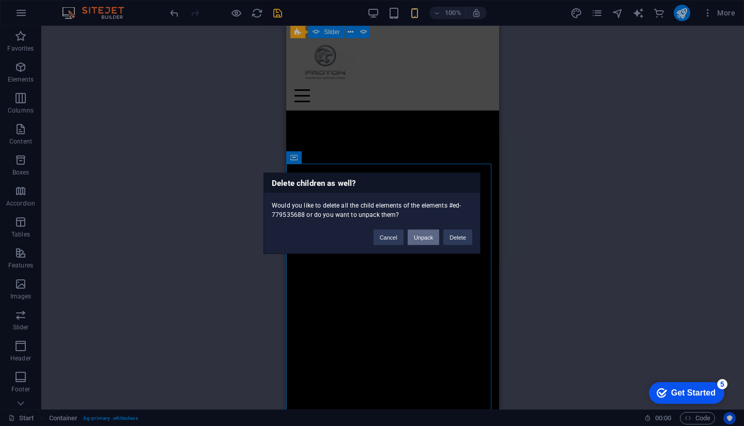
click at [421, 235] on button "Unpack" at bounding box center [422, 236] width 31 height 15
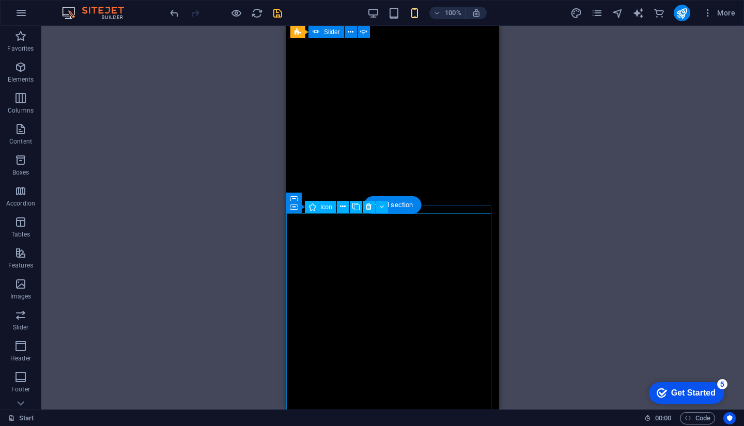
scroll to position [516, 0]
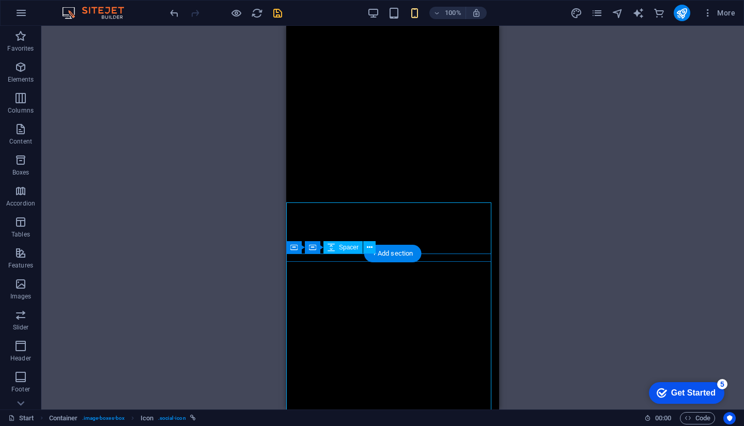
scroll to position [361, 0]
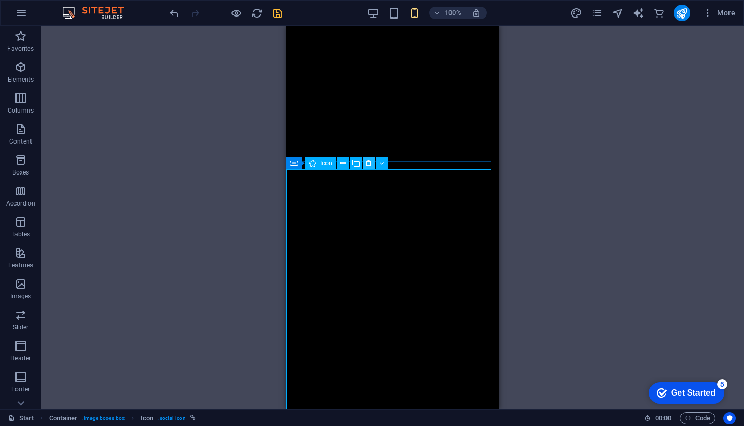
click at [370, 166] on icon at bounding box center [369, 163] width 6 height 11
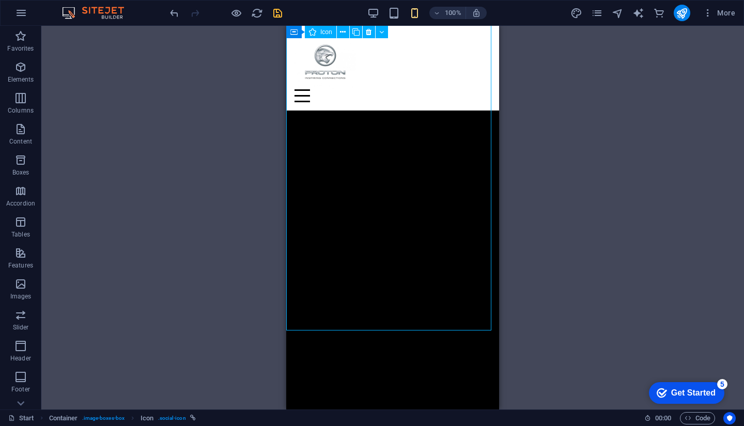
scroll to position [274, 0]
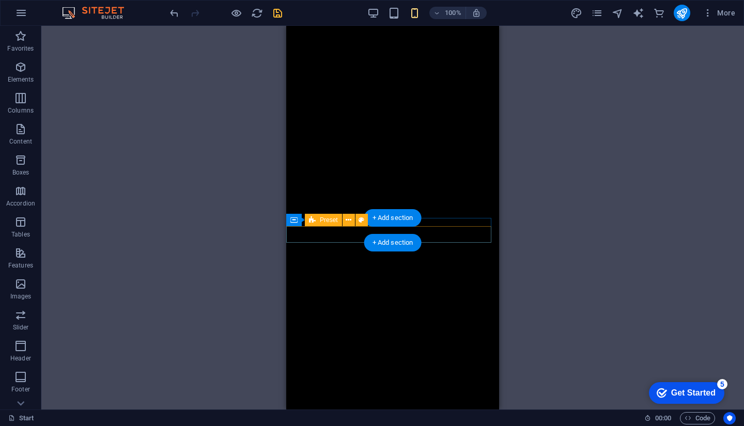
scroll to position [323, 0]
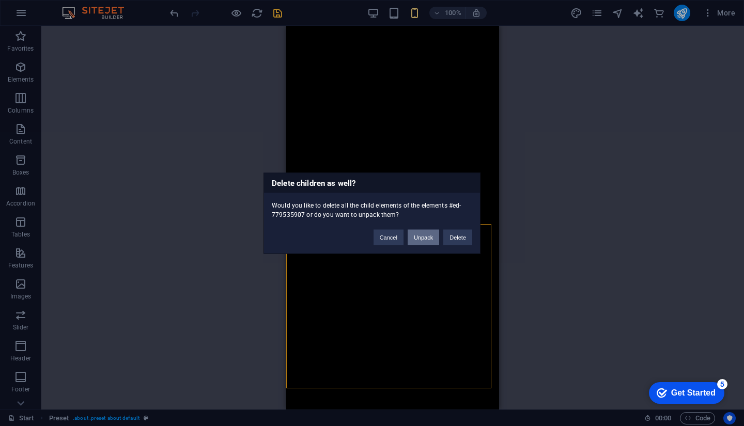
click at [427, 238] on button "Unpack" at bounding box center [422, 236] width 31 height 15
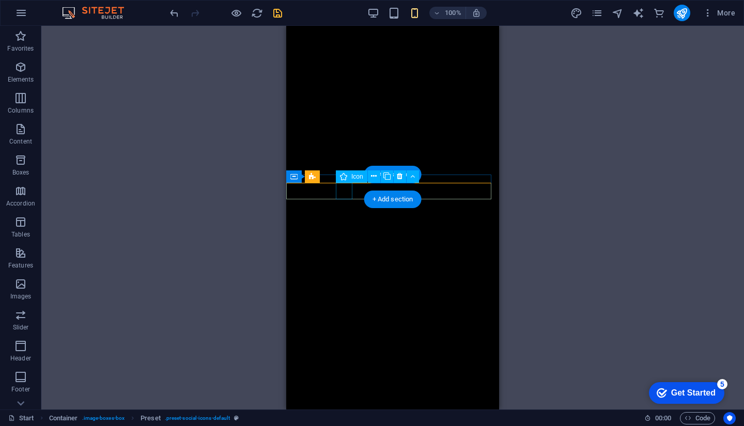
select select "xMidYMid"
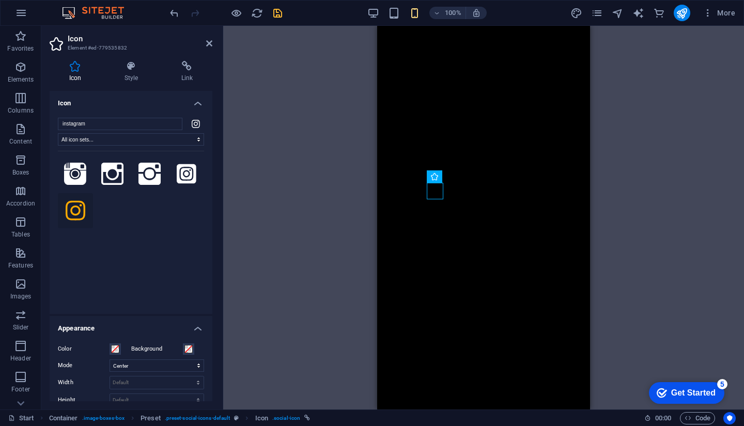
click at [339, 212] on div "H2 Container Image Preset Spacer Spacer Preset Container Container Preset Space…" at bounding box center [483, 218] width 520 height 384
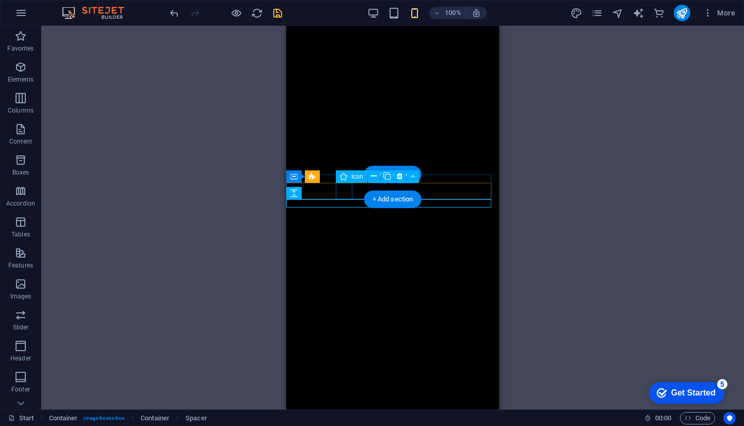
select select "xMidYMid"
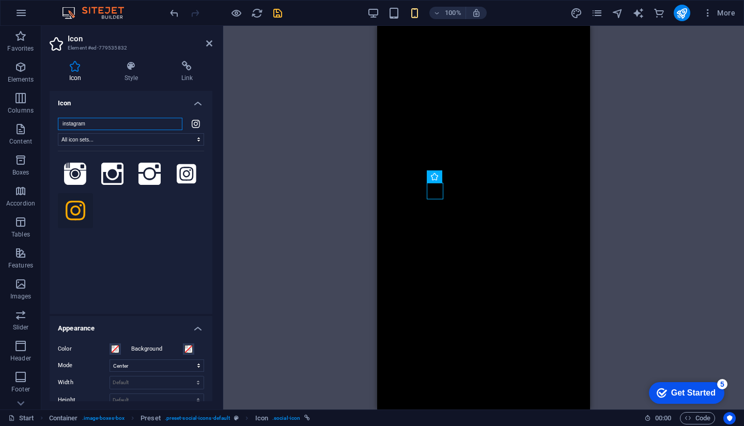
click at [136, 125] on input "instagram" at bounding box center [120, 124] width 124 height 12
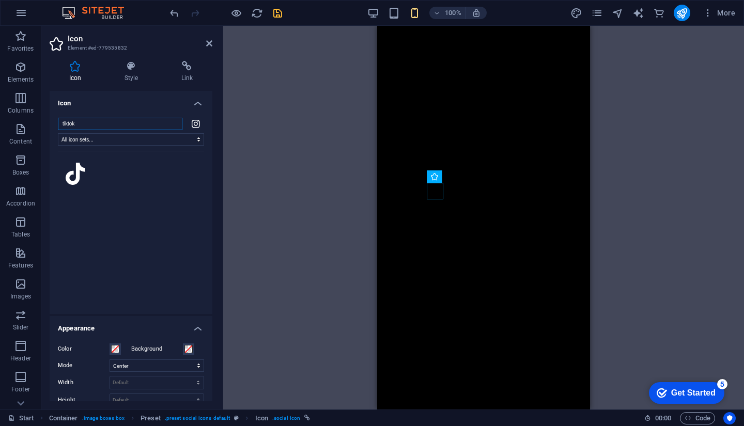
type input "tiktok"
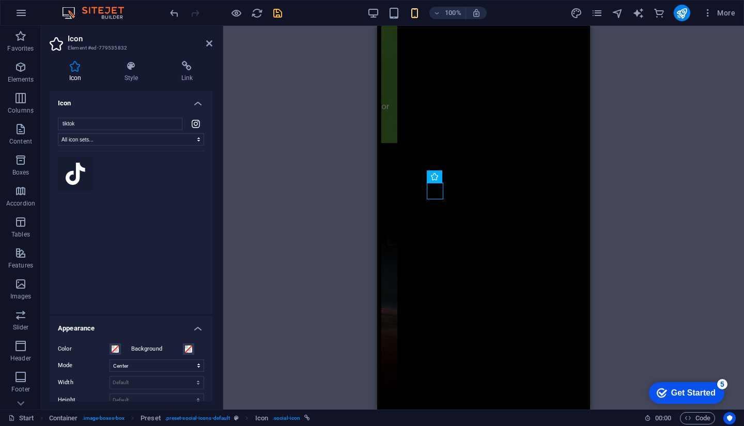
click at [71, 180] on icon at bounding box center [76, 174] width 20 height 23
click at [157, 189] on div "We couldn't find any icons for your search term." at bounding box center [131, 226] width 146 height 150
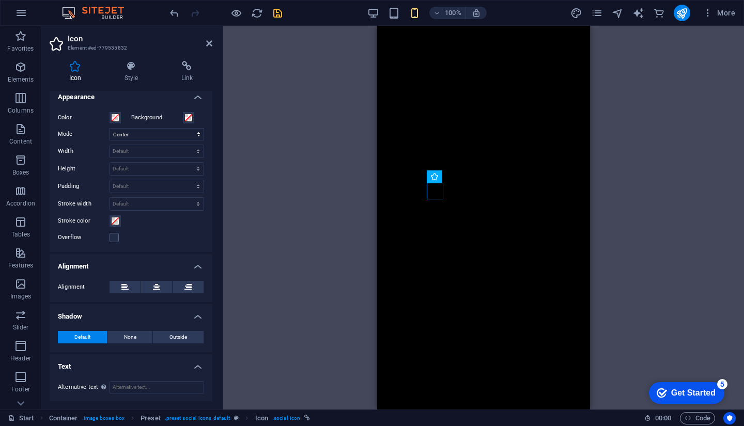
click at [279, 187] on div "H2 Container Image Preset Spacer Spacer Preset Container Container Preset Space…" at bounding box center [483, 218] width 520 height 384
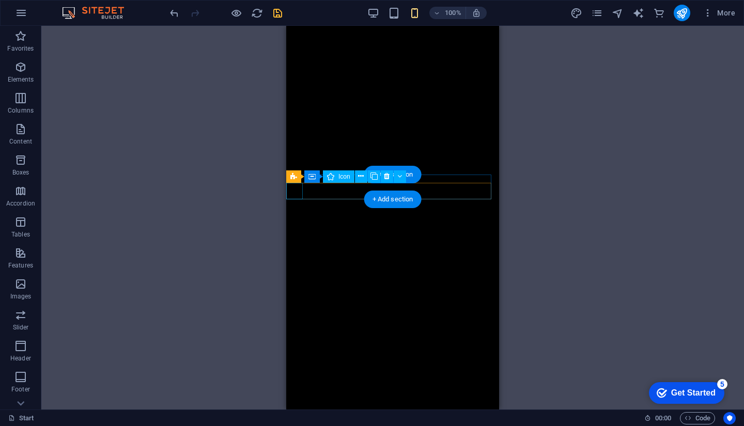
select select "xMidYMid"
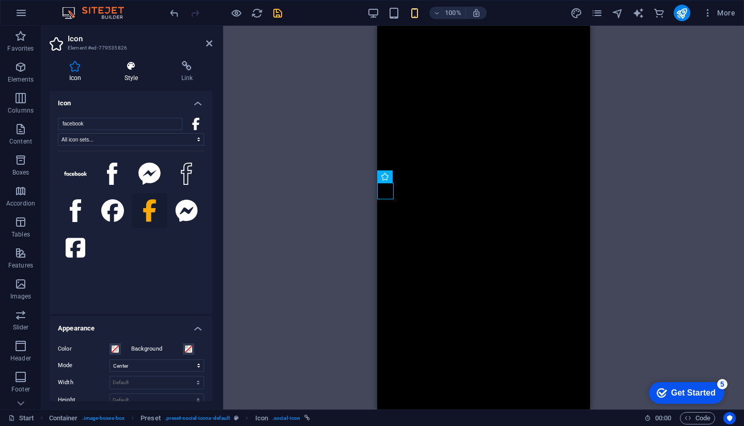
click at [137, 68] on icon at bounding box center [131, 66] width 53 height 10
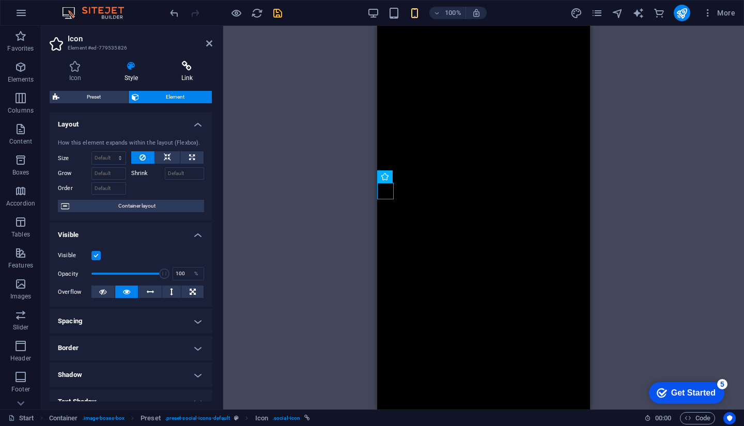
click at [172, 71] on icon at bounding box center [187, 66] width 51 height 10
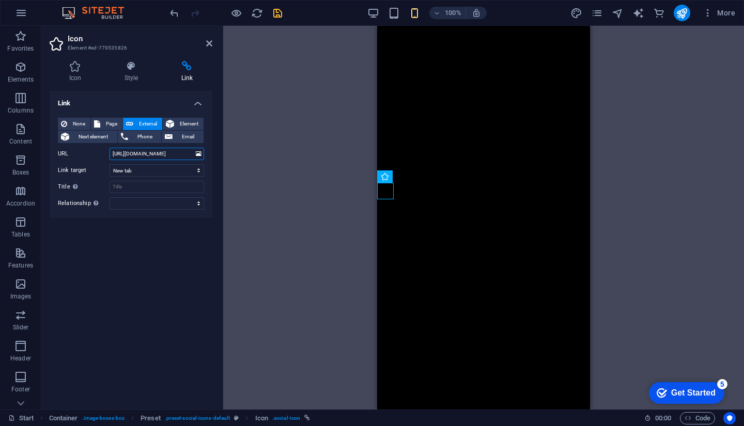
click at [180, 152] on input "[URL][DOMAIN_NAME]" at bounding box center [156, 154] width 94 height 12
type input "[URL][DOMAIN_NAME]"
click at [176, 242] on div "Link None Page External Element Next element Phone Email Page Start Legal Notic…" at bounding box center [131, 246] width 163 height 310
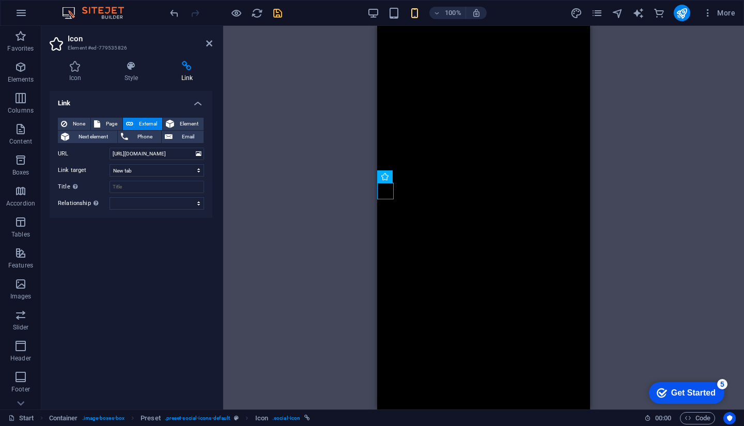
click at [200, 105] on h4 "Link" at bounding box center [131, 100] width 163 height 19
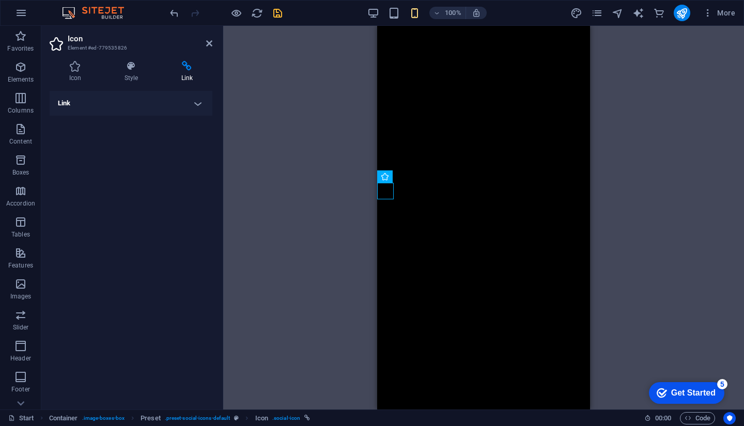
click at [275, 14] on icon "save" at bounding box center [278, 13] width 12 height 12
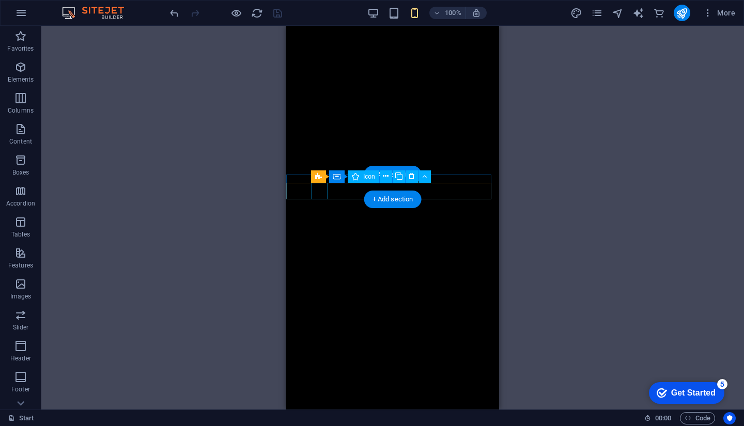
select select "xMidYMid"
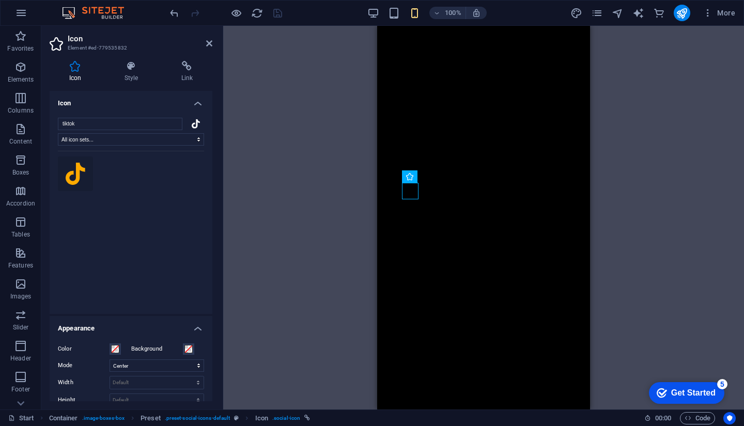
click at [133, 83] on div "Icon Style Link Icon tiktok All icon sets... IcoFont Ionicons FontAwesome Brand…" at bounding box center [131, 231] width 163 height 340
click at [180, 77] on h4 "Link" at bounding box center [187, 72] width 51 height 22
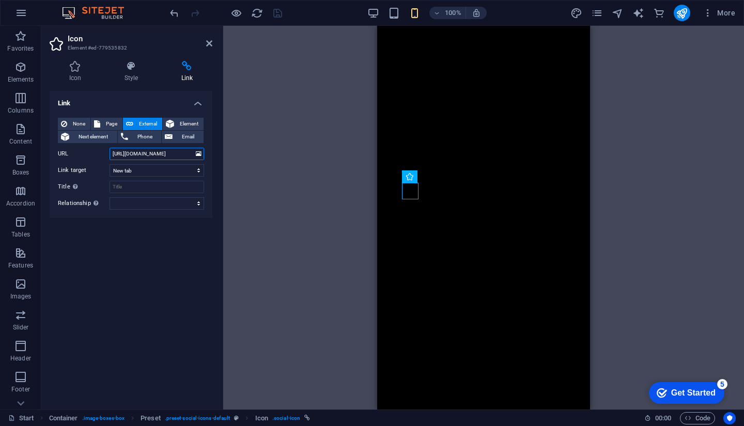
click at [159, 158] on input "[URL][DOMAIN_NAME]" at bounding box center [156, 154] width 94 height 12
paste input "[DOMAIN_NAME][EMAIL_ADDRESS][URL]"
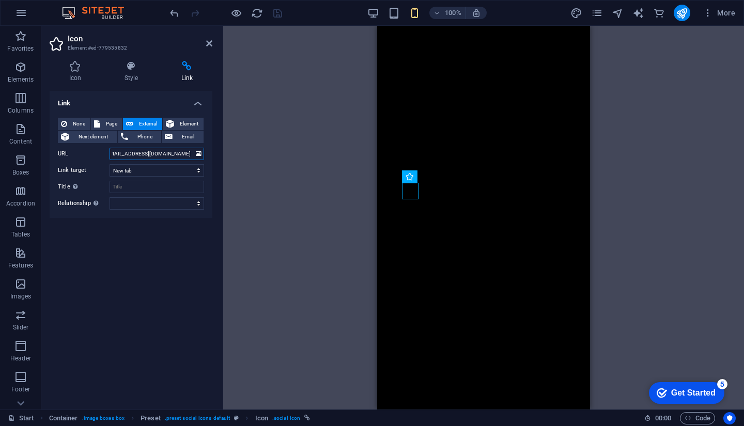
type input "[URL][EMAIL_ADDRESS][DOMAIN_NAME]"
click at [276, 186] on div "H2 Container Image Preset Spacer Spacer Preset Container Container Preset Space…" at bounding box center [483, 218] width 520 height 384
click at [280, 9] on icon "save" at bounding box center [278, 13] width 12 height 12
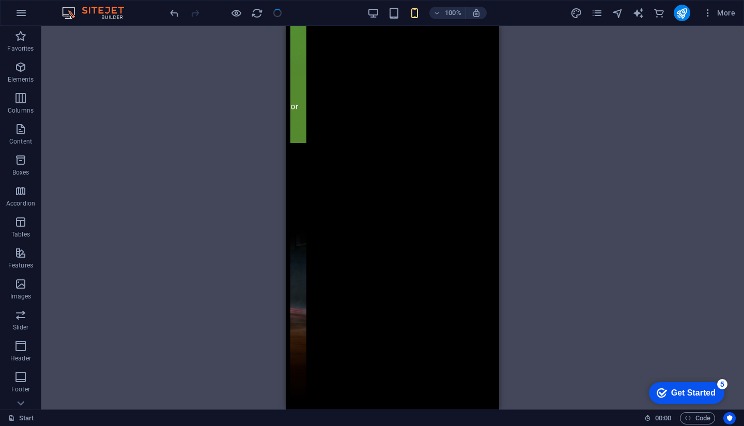
click at [223, 251] on div "H2 Container Image Preset Spacer Spacer Preset Container Container Preset Space…" at bounding box center [392, 218] width 702 height 384
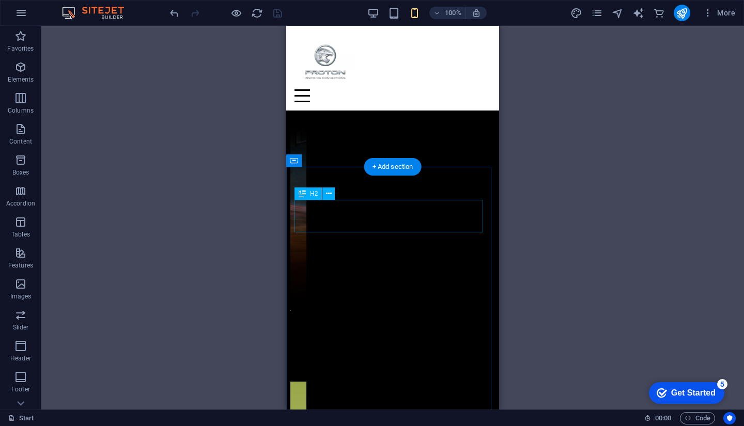
scroll to position [207, 0]
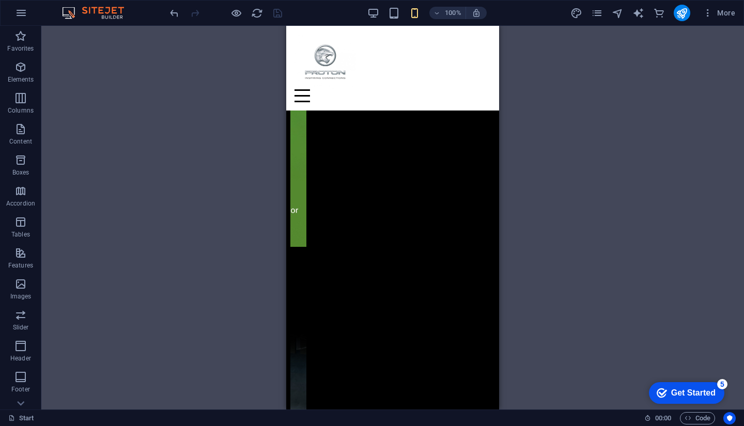
drag, startPoint x: 224, startPoint y: 245, endPoint x: 55, endPoint y: 228, distance: 170.2
click at [224, 245] on div "H2 Container Image Preset Spacer Spacer Preset Container Container Preset Space…" at bounding box center [392, 218] width 702 height 384
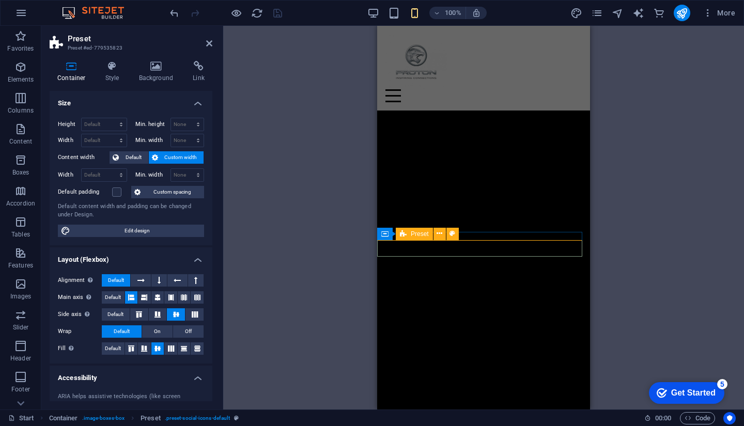
click at [21, 43] on span "Favorites" at bounding box center [20, 42] width 41 height 25
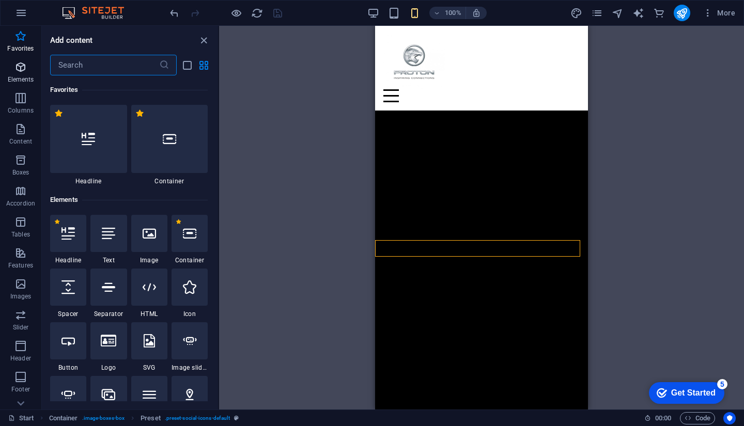
click at [27, 70] on icon "button" at bounding box center [20, 67] width 12 height 12
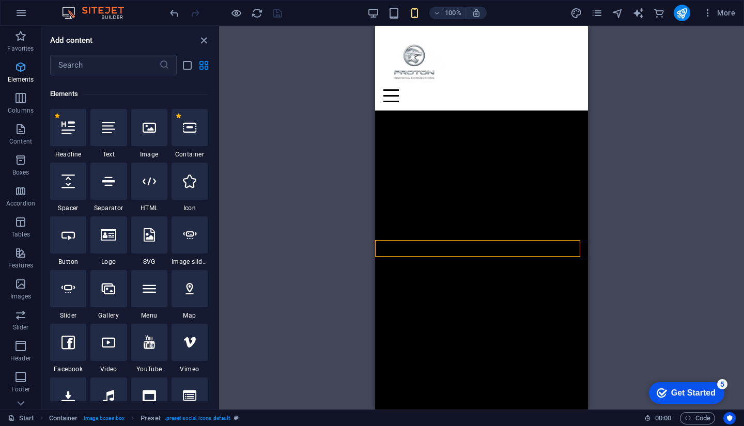
scroll to position [110, 0]
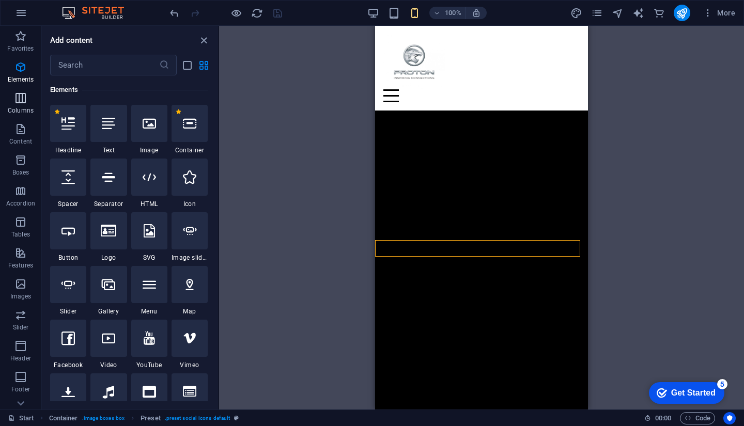
click at [25, 106] on p "Columns" at bounding box center [21, 110] width 26 height 8
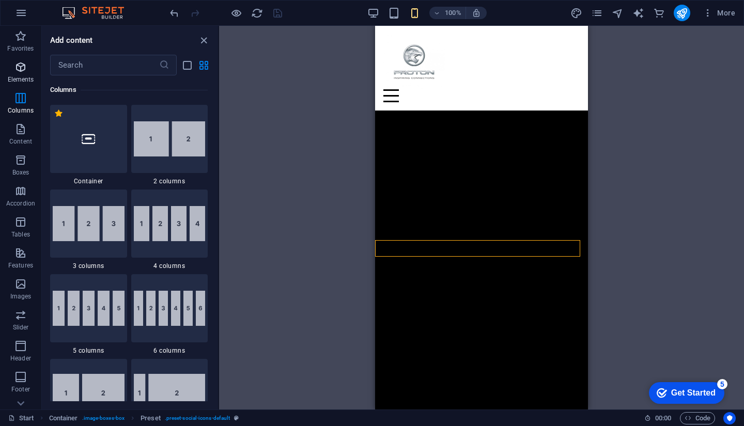
click at [19, 66] on icon "button" at bounding box center [20, 67] width 12 height 12
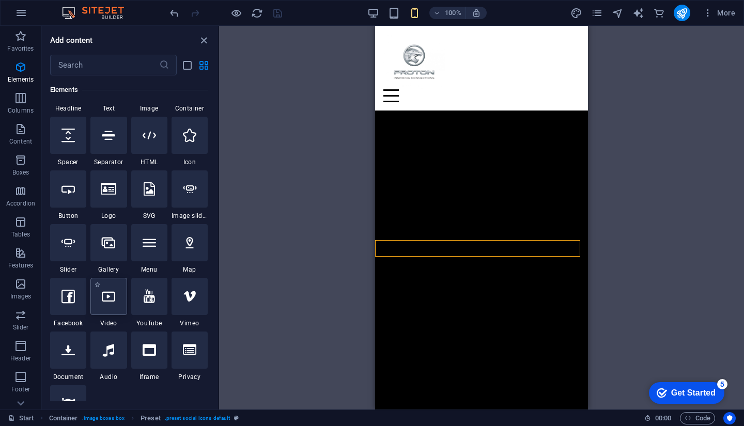
scroll to position [162, 0]
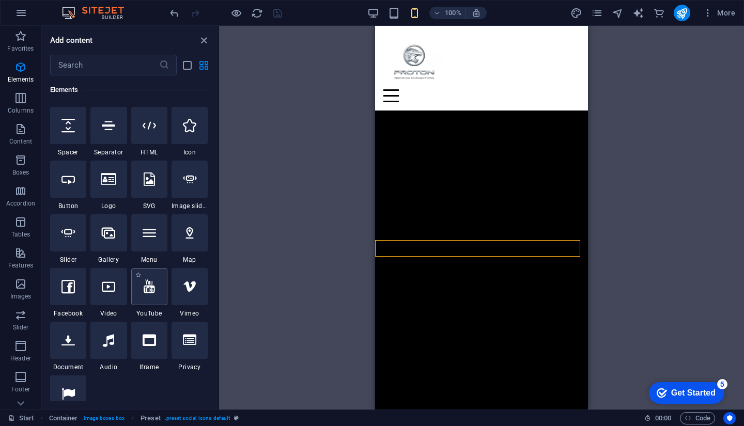
click at [152, 283] on icon at bounding box center [149, 286] width 11 height 13
select select "ar16_9"
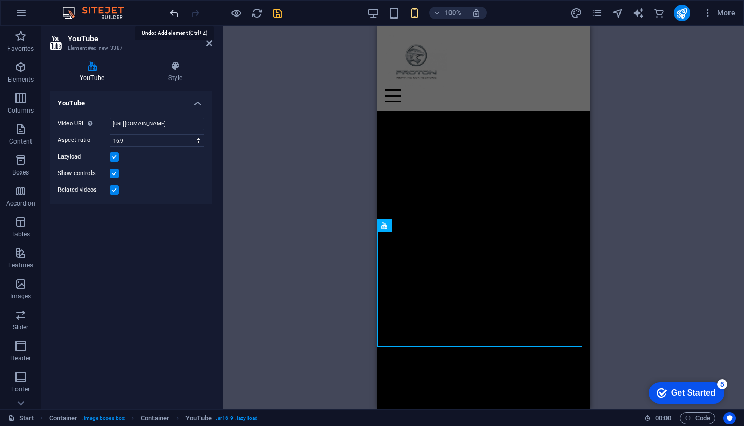
click at [175, 10] on icon "undo" at bounding box center [174, 13] width 12 height 12
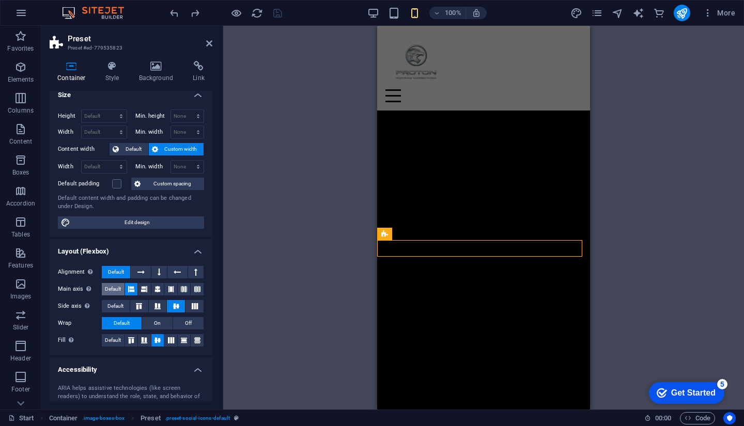
scroll to position [0, 0]
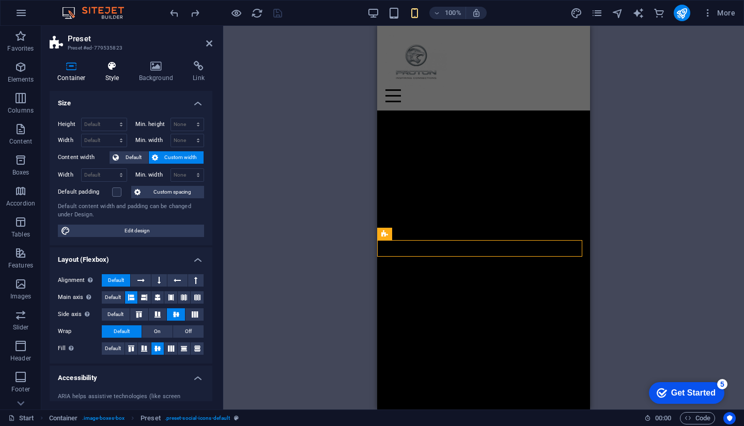
click at [112, 71] on h4 "Style" at bounding box center [115, 72] width 34 height 22
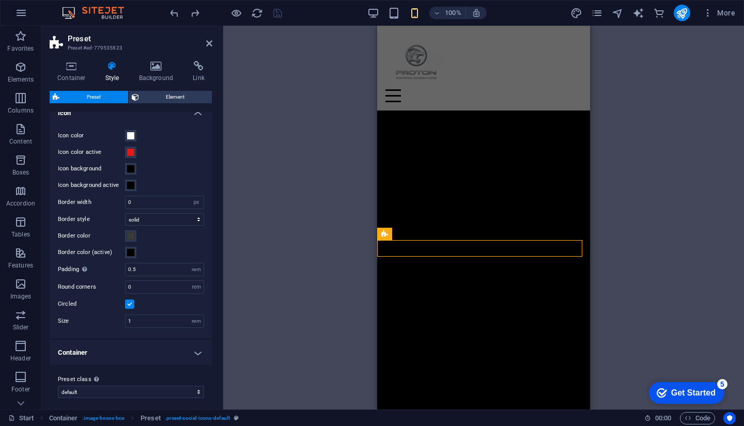
scroll to position [16, 0]
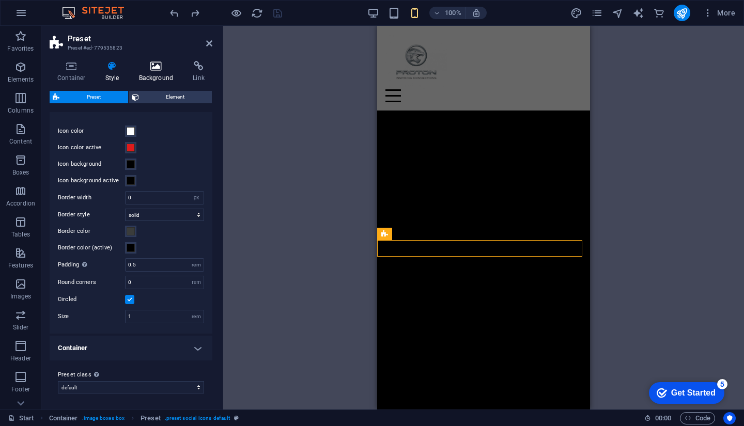
click at [158, 74] on h4 "Background" at bounding box center [158, 72] width 54 height 22
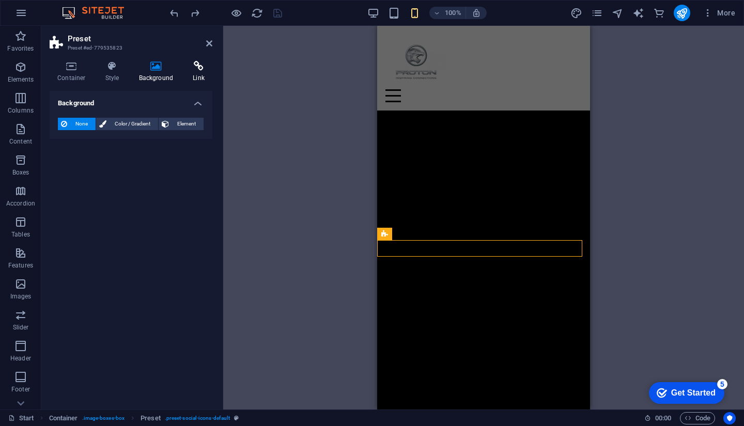
click at [192, 73] on h4 "Link" at bounding box center [198, 72] width 27 height 22
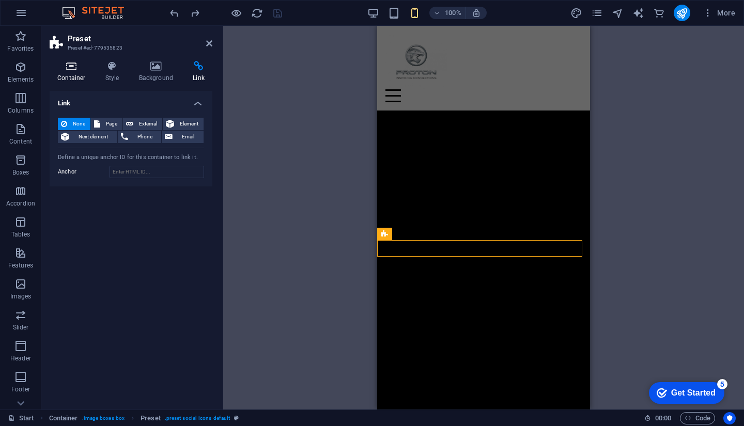
click at [74, 64] on icon at bounding box center [72, 66] width 44 height 10
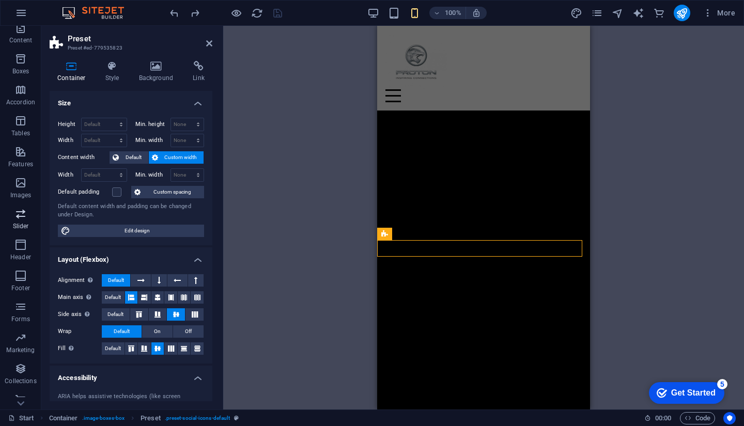
scroll to position [112, 0]
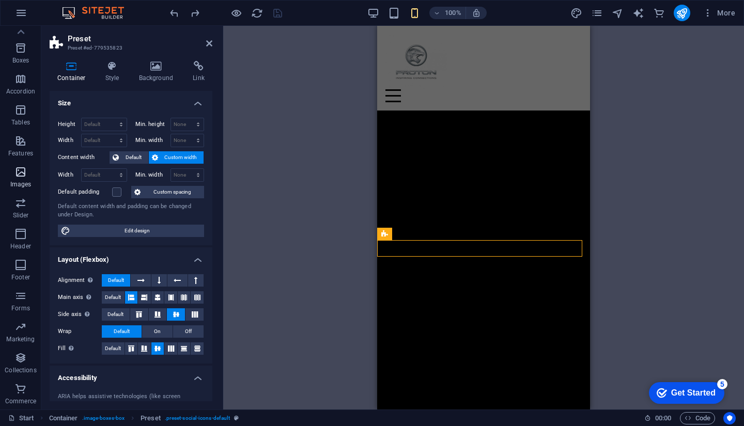
click at [27, 183] on p "Images" at bounding box center [20, 184] width 21 height 8
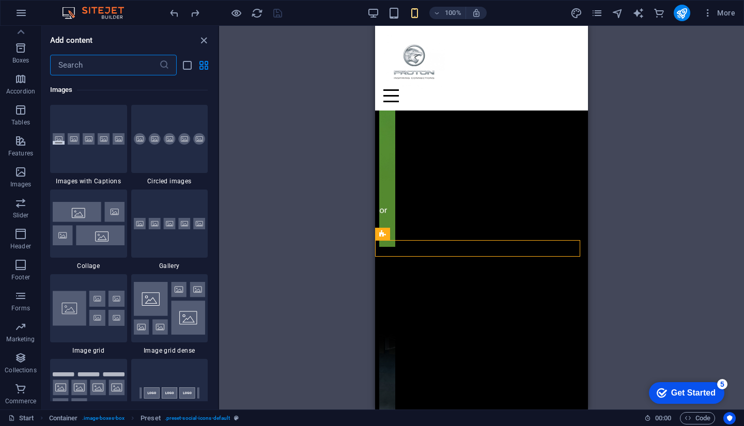
scroll to position [5236, 0]
click at [275, 244] on div "H2 Container Image Preset Spacer Spacer Preset Container Container Preset Space…" at bounding box center [481, 218] width 525 height 384
click at [205, 38] on icon "close panel" at bounding box center [204, 41] width 12 height 12
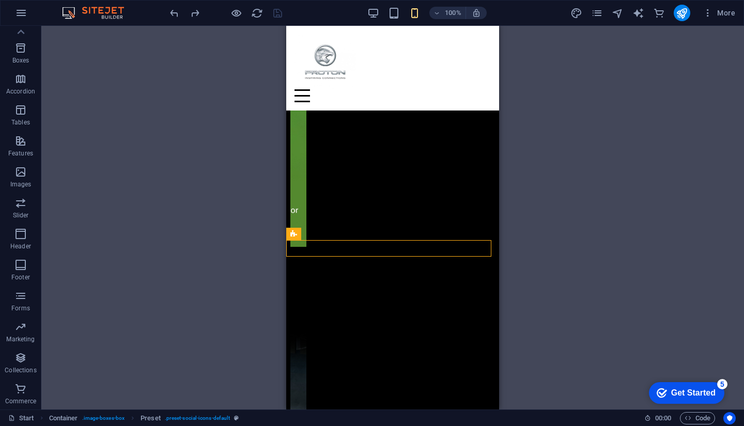
click at [264, 163] on div "H2 Container Image Preset Spacer Spacer Preset Container Container Preset Space…" at bounding box center [392, 218] width 702 height 384
drag, startPoint x: 219, startPoint y: 312, endPoint x: 233, endPoint y: 307, distance: 14.9
click at [220, 312] on div "H2 Container Image Preset Spacer Spacer Preset Container Container Preset Space…" at bounding box center [392, 218] width 702 height 384
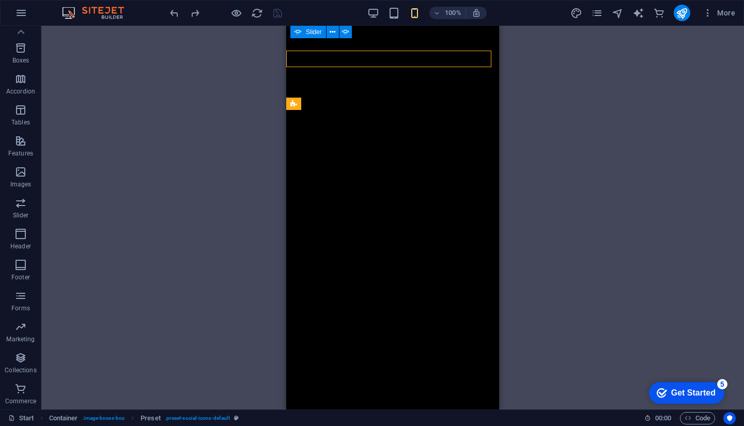
scroll to position [397, 0]
click at [514, 234] on div "H2 Container Image Preset Spacer Spacer Preset Container Container Preset Space…" at bounding box center [392, 218] width 702 height 384
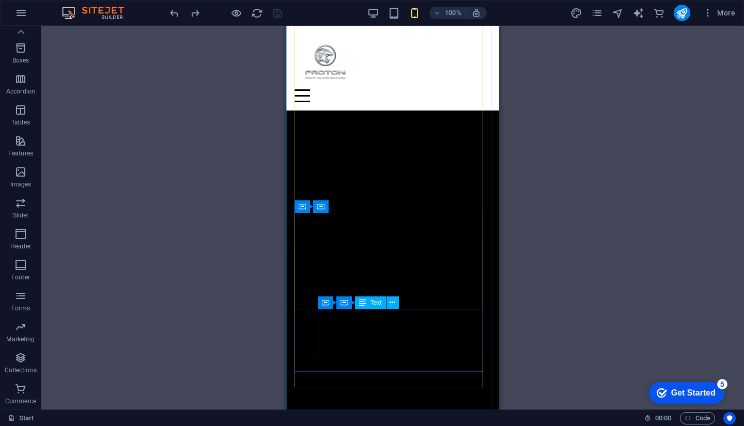
scroll to position [291, 0]
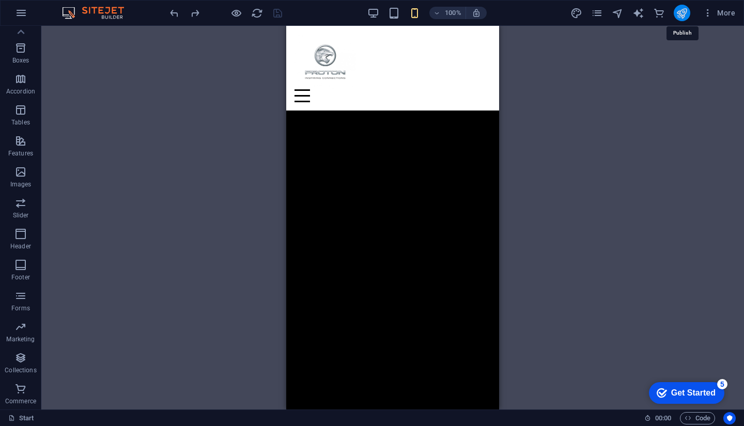
click at [679, 14] on icon "publish" at bounding box center [681, 13] width 12 height 12
